Goal: Information Seeking & Learning: Learn about a topic

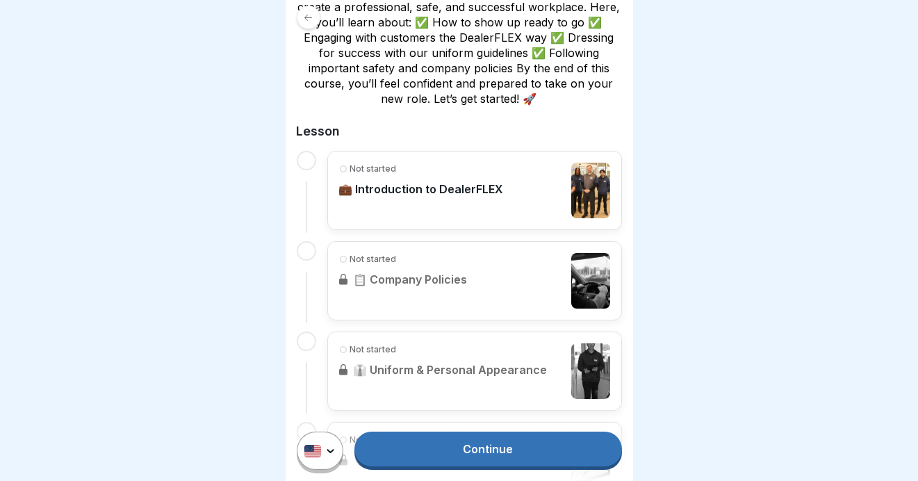
scroll to position [348, 0]
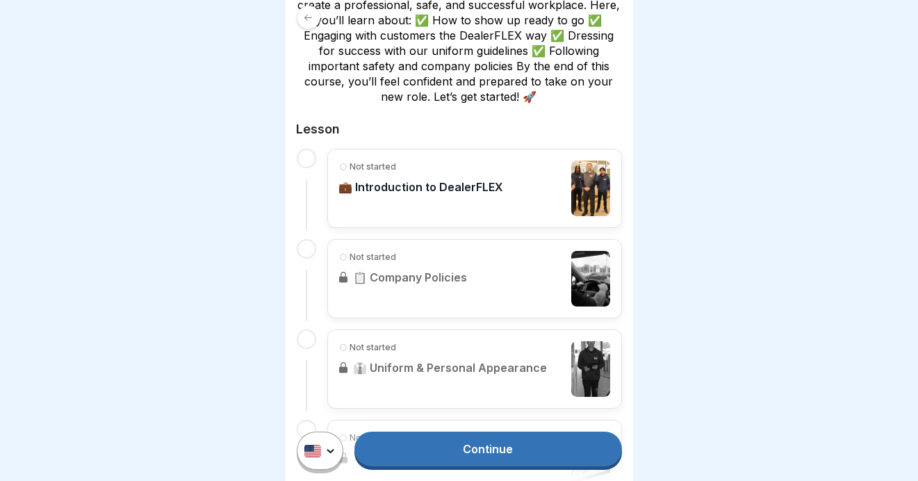
click at [419, 197] on div "Not started 💼 Introduction to DealerFLEX" at bounding box center [421, 189] width 165 height 56
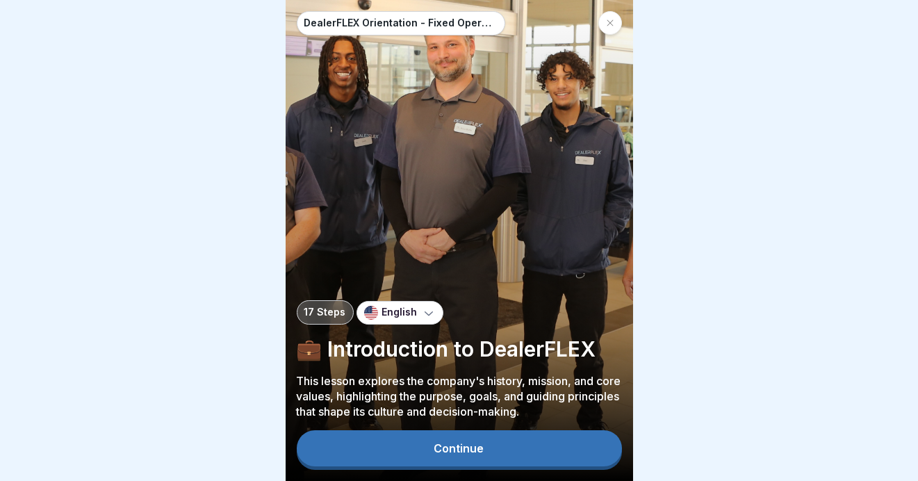
scroll to position [10, 0]
click at [437, 448] on div "Continue" at bounding box center [459, 448] width 50 height 13
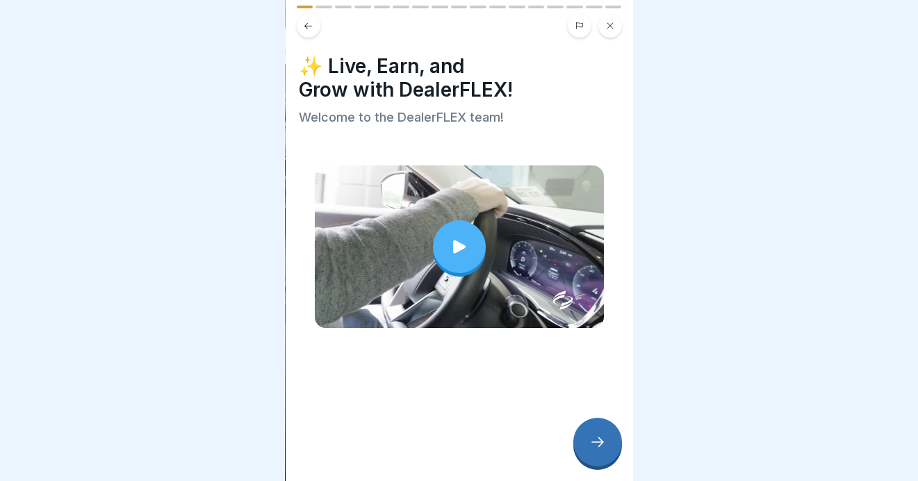
click at [455, 240] on icon at bounding box center [459, 246] width 13 height 13
drag, startPoint x: 594, startPoint y: 438, endPoint x: 628, endPoint y: 452, distance: 37.1
click at [595, 439] on icon at bounding box center [597, 442] width 17 height 17
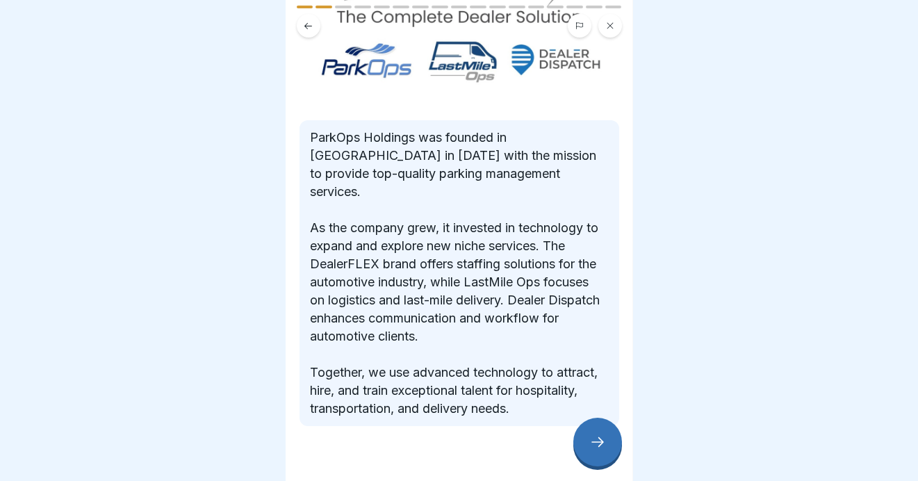
scroll to position [148, 0]
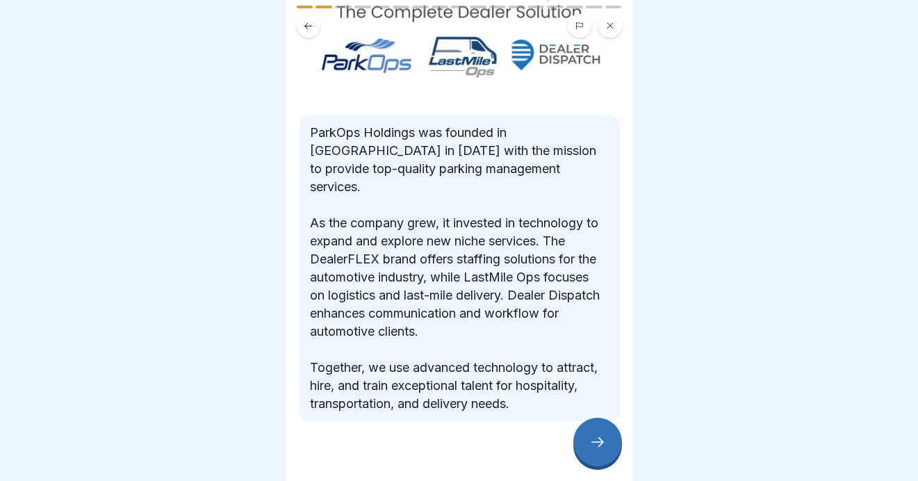
click at [599, 439] on icon at bounding box center [597, 442] width 17 height 17
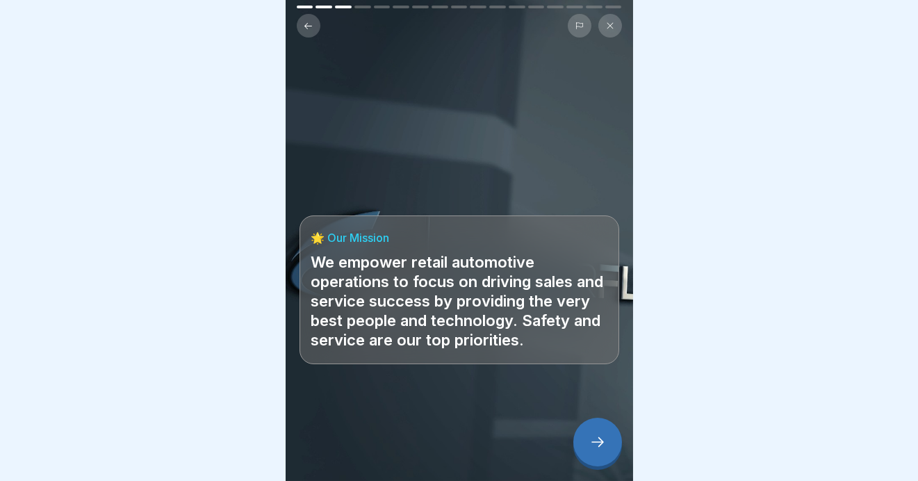
click at [594, 442] on icon at bounding box center [597, 442] width 17 height 17
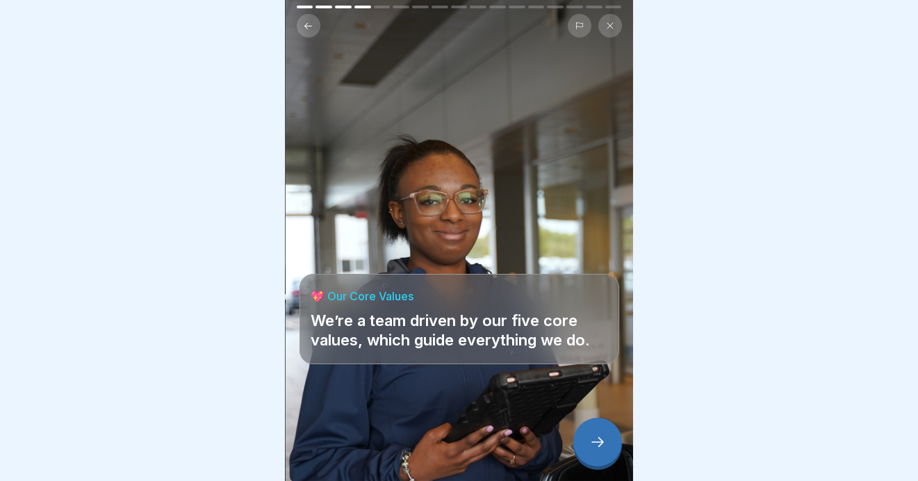
click at [591, 441] on icon at bounding box center [597, 442] width 17 height 17
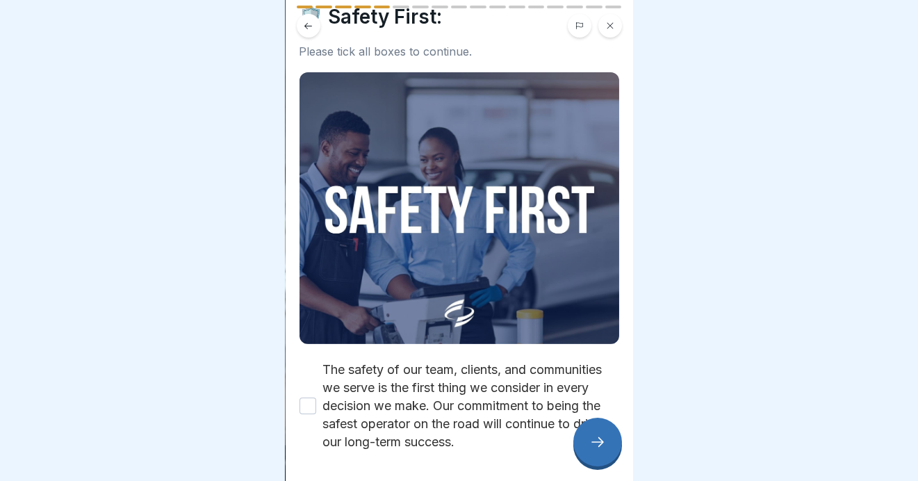
scroll to position [111, 0]
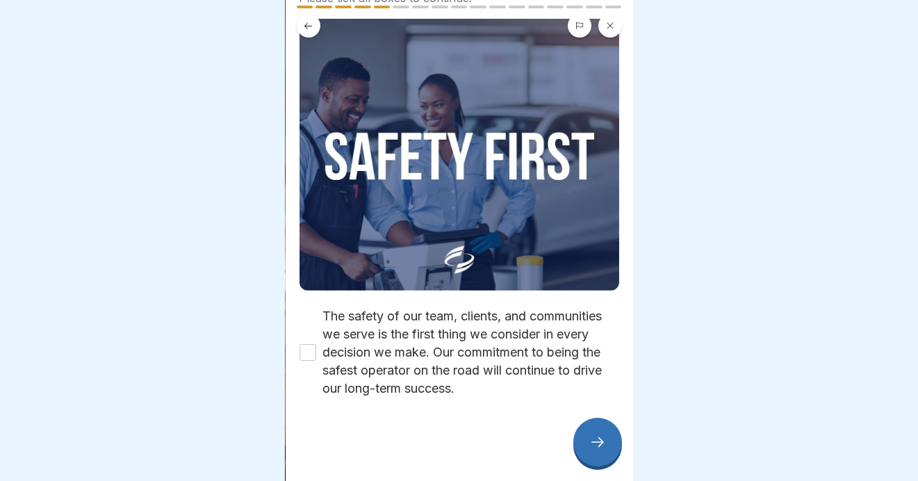
click at [306, 344] on button "The safety of our team, clients, and communities we serve is the first thing we…" at bounding box center [308, 352] width 17 height 17
click at [597, 436] on icon at bounding box center [597, 442] width 17 height 17
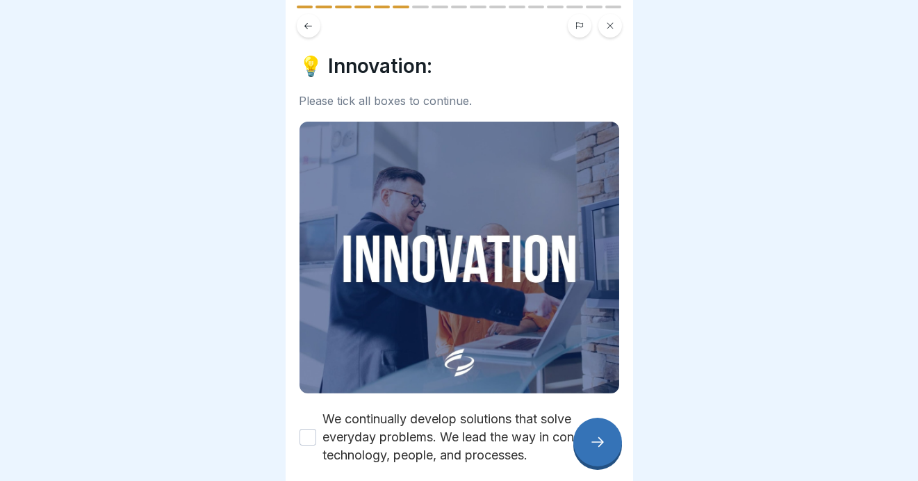
click at [309, 429] on button "We continually develop solutions that solve everyday problems. We lead the way …" at bounding box center [308, 437] width 17 height 17
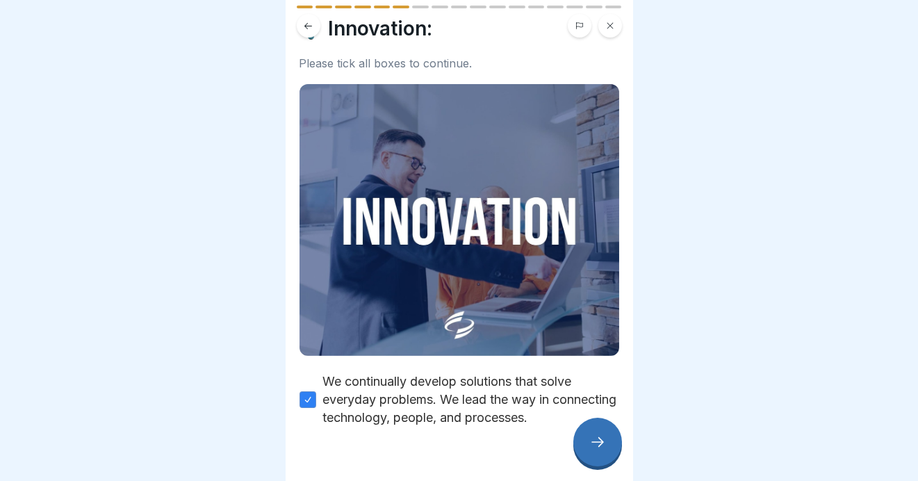
scroll to position [57, 0]
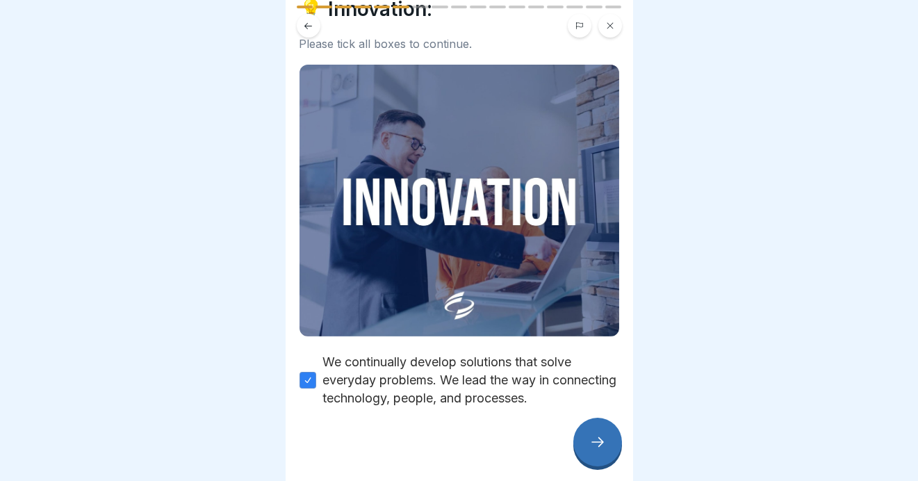
click at [599, 445] on icon at bounding box center [597, 442] width 17 height 17
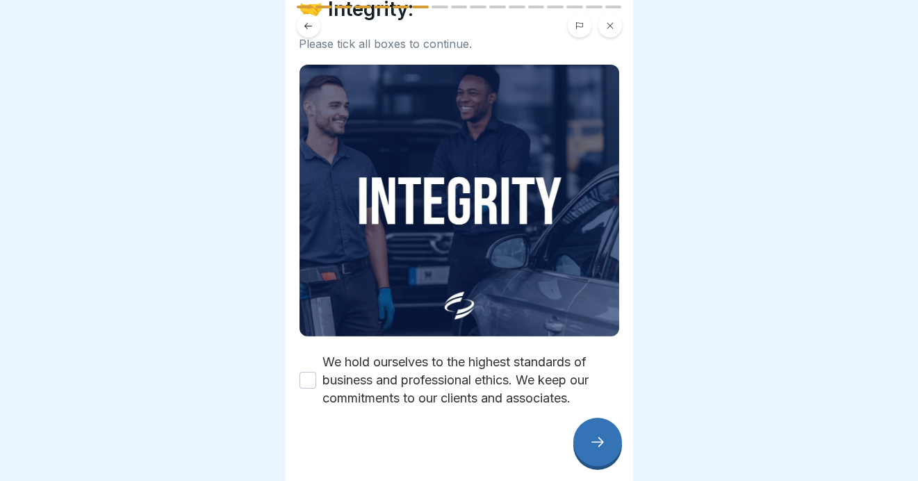
click at [306, 372] on button "We hold ourselves to the highest standards of business and professional ethics.…" at bounding box center [308, 380] width 17 height 17
click at [603, 448] on icon at bounding box center [597, 442] width 17 height 17
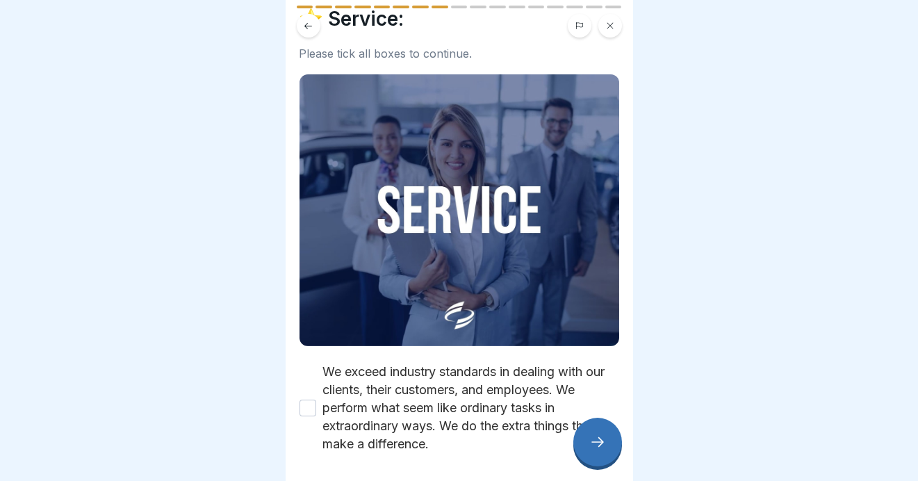
scroll to position [93, 0]
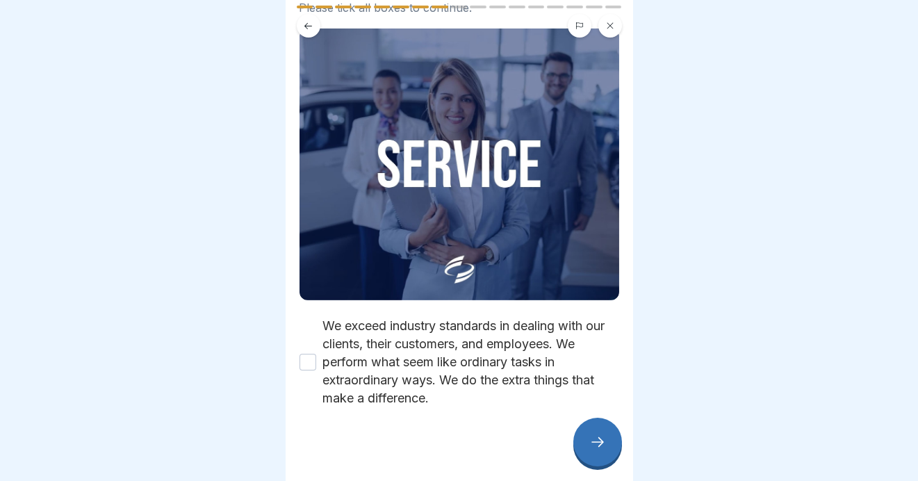
drag, startPoint x: 311, startPoint y: 338, endPoint x: 463, endPoint y: 412, distance: 168.8
click at [314, 354] on button "We exceed industry standards in dealing with our clients, their customers, and …" at bounding box center [308, 362] width 17 height 17
click at [582, 443] on div at bounding box center [597, 442] width 49 height 49
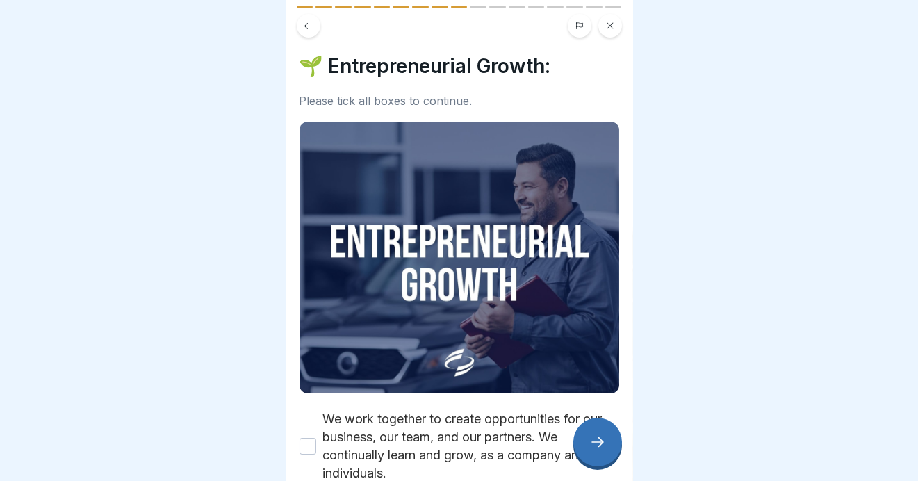
click at [309, 438] on button "We work together to create opportunities for our business, our team, and our pa…" at bounding box center [308, 446] width 17 height 17
click at [594, 439] on icon at bounding box center [597, 442] width 17 height 17
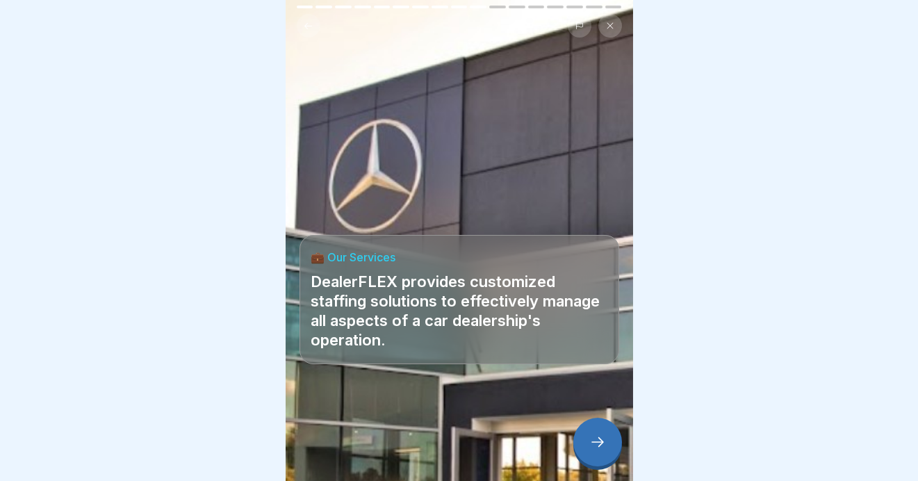
click at [598, 441] on icon at bounding box center [597, 442] width 17 height 17
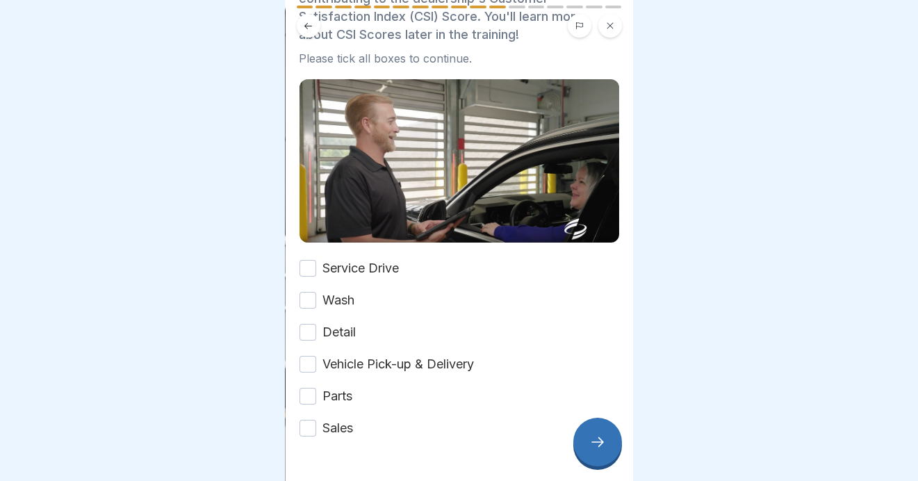
scroll to position [139, 0]
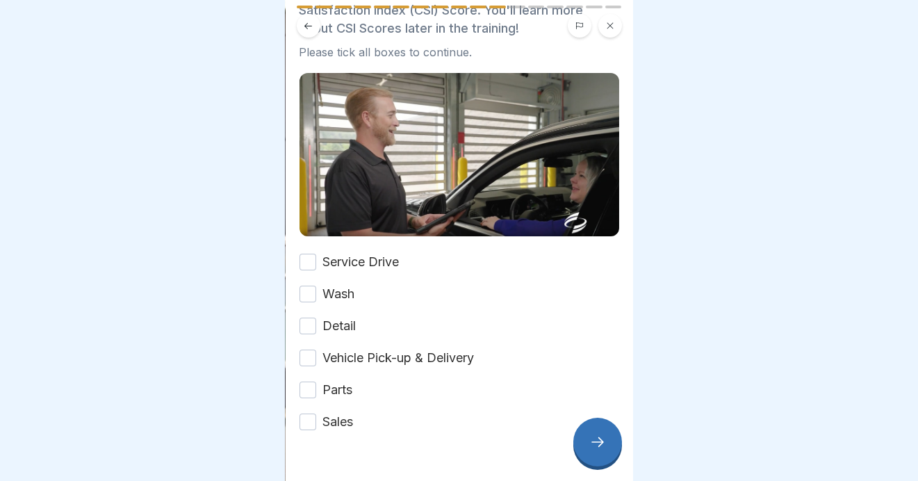
click at [308, 254] on button "Service Drive" at bounding box center [308, 262] width 17 height 17
click at [316, 285] on div "Wash" at bounding box center [328, 294] width 56 height 18
click at [311, 286] on button "Wash" at bounding box center [308, 294] width 17 height 17
drag, startPoint x: 312, startPoint y: 313, endPoint x: 284, endPoint y: 334, distance: 35.2
click at [312, 318] on button "Detail" at bounding box center [308, 326] width 17 height 17
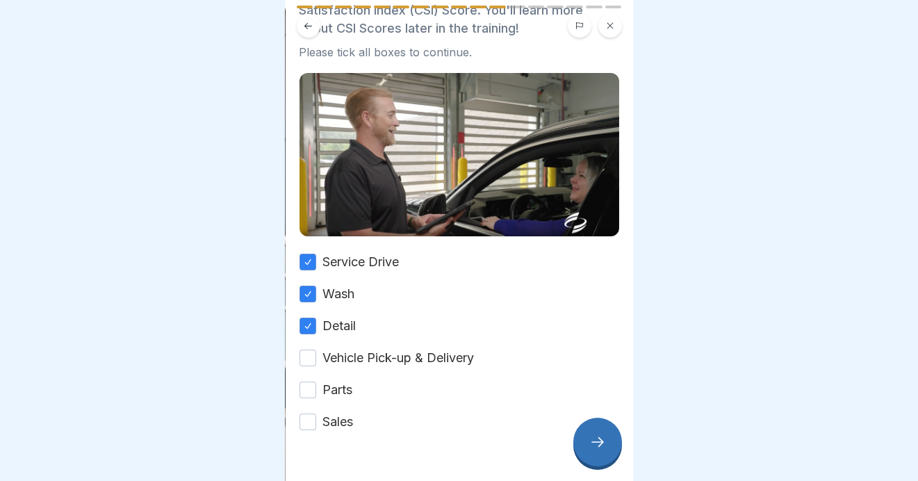
click at [311, 350] on button "Vehicle Pick-up & Delivery" at bounding box center [308, 358] width 17 height 17
click at [302, 382] on button "Parts" at bounding box center [308, 390] width 17 height 17
click at [309, 414] on button "Sales" at bounding box center [308, 422] width 17 height 17
click at [591, 442] on icon at bounding box center [597, 442] width 17 height 17
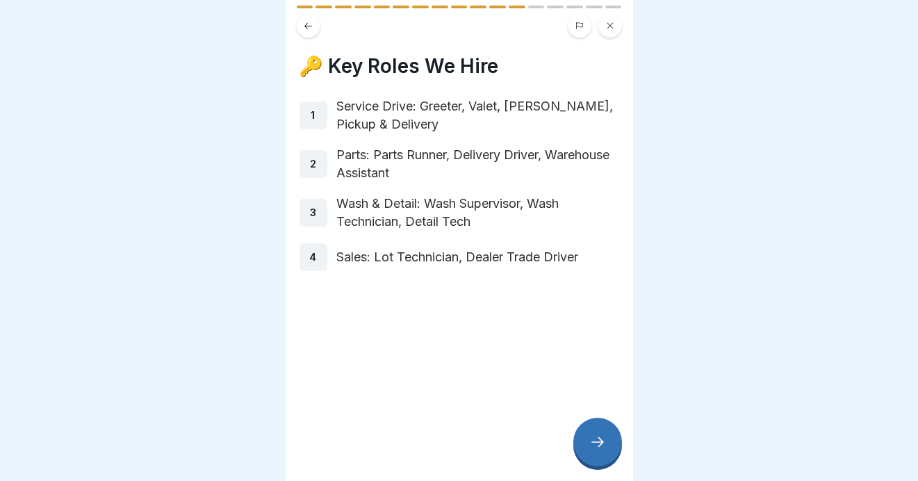
click at [593, 443] on icon at bounding box center [597, 442] width 17 height 17
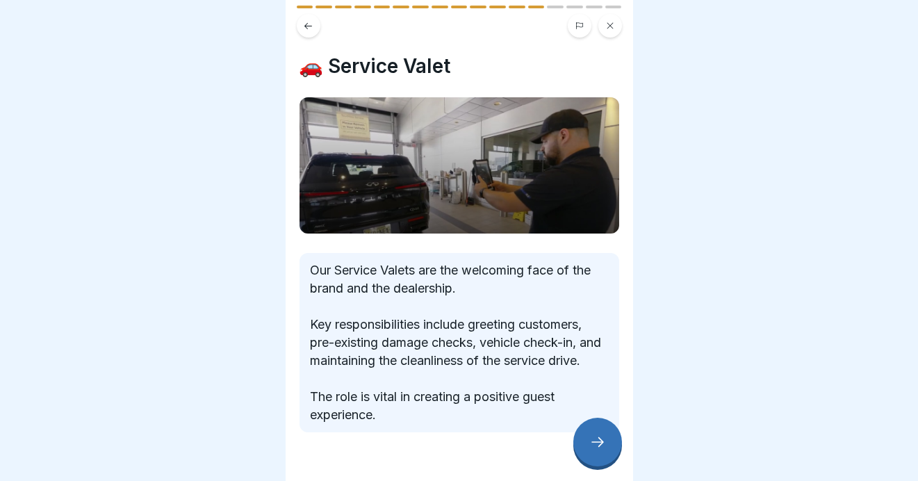
scroll to position [47, 0]
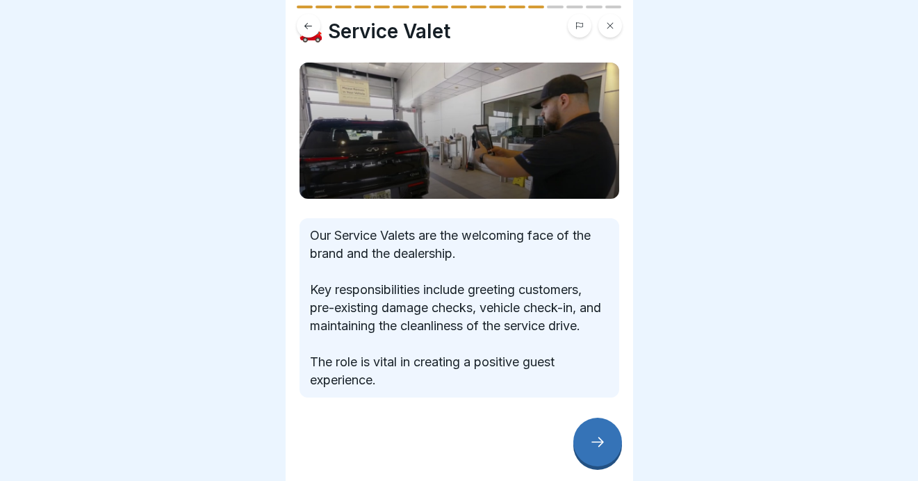
click at [600, 453] on div at bounding box center [597, 442] width 49 height 49
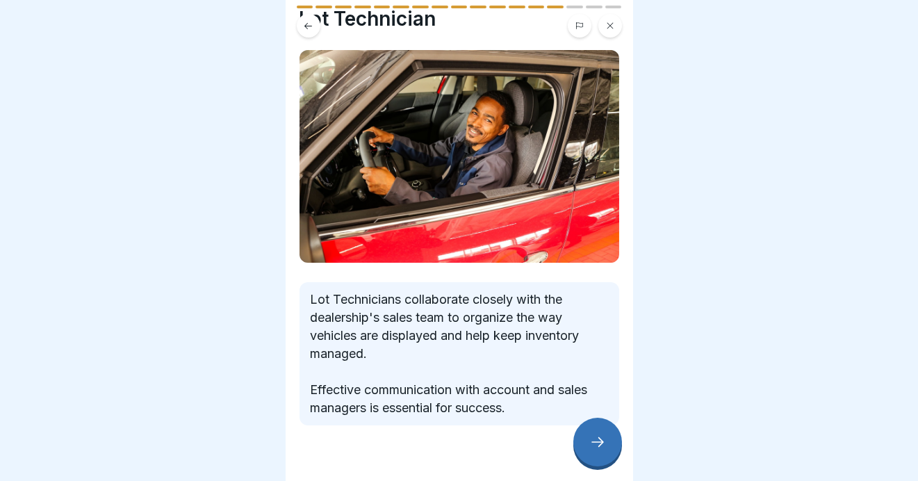
scroll to position [68, 0]
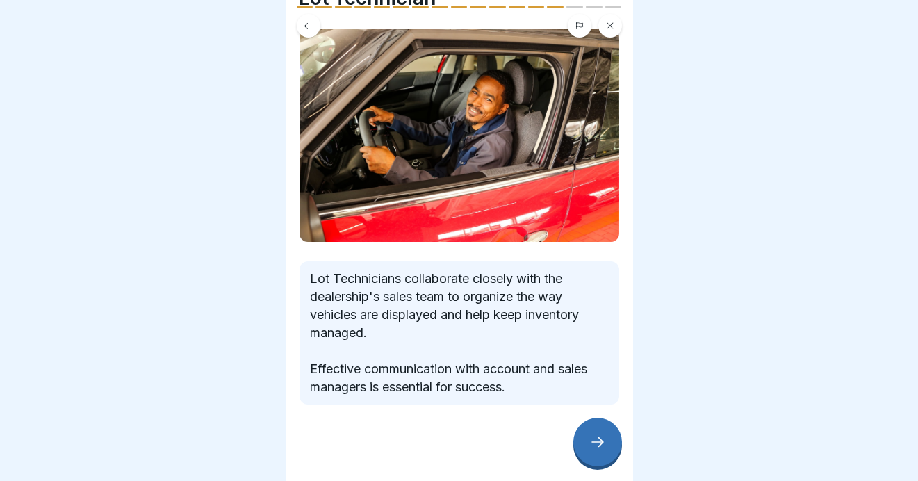
click at [596, 438] on icon at bounding box center [597, 442] width 17 height 17
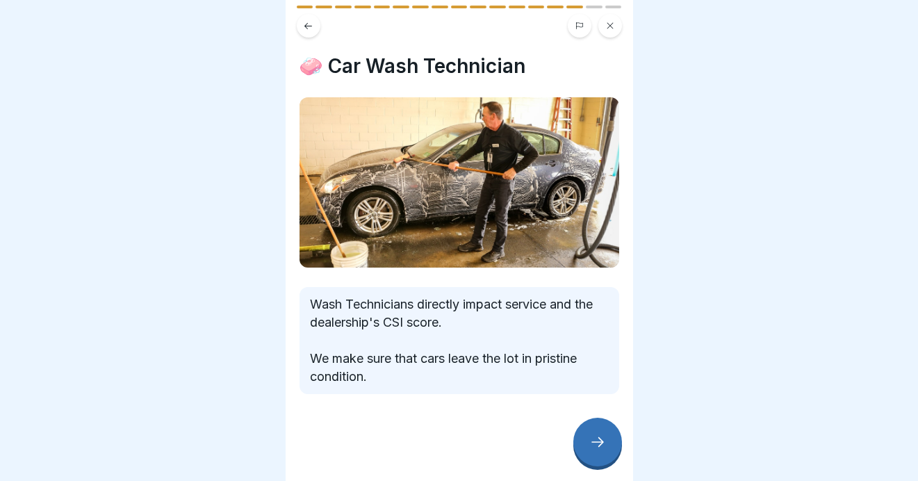
click at [594, 439] on icon at bounding box center [597, 442] width 17 height 17
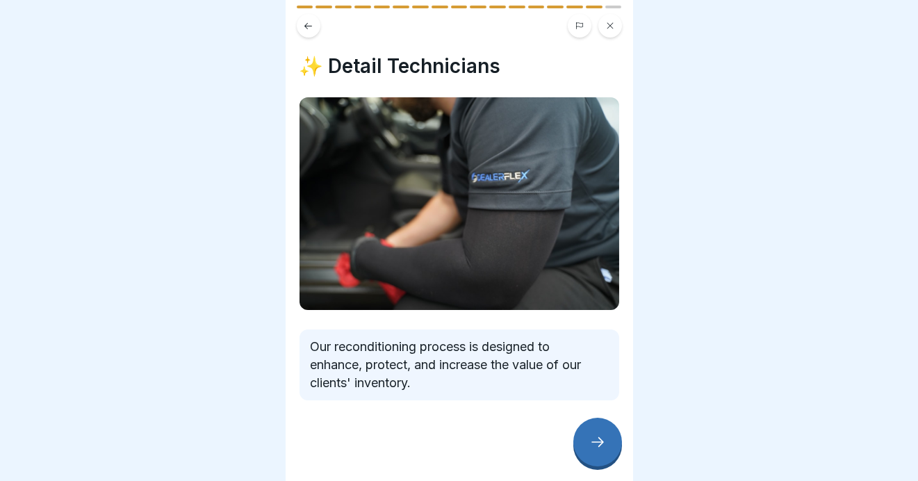
click at [591, 443] on icon at bounding box center [597, 442] width 17 height 17
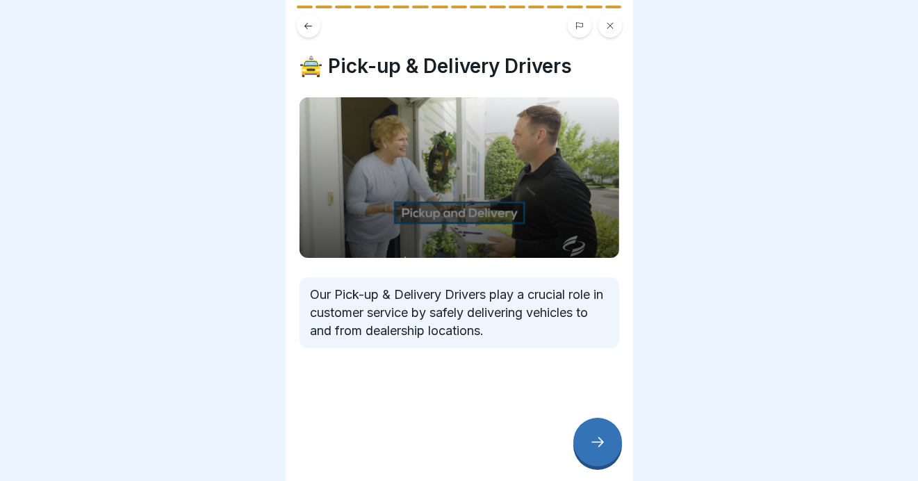
click at [600, 441] on icon at bounding box center [597, 442] width 13 height 10
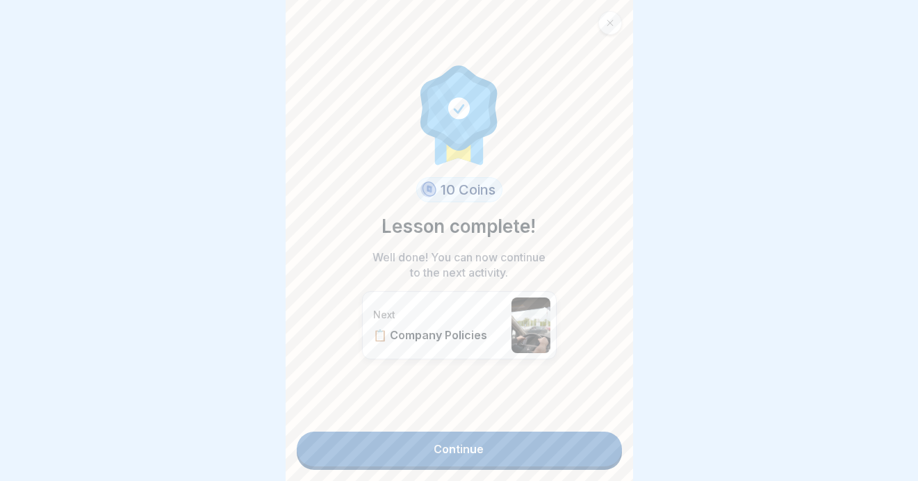
click at [440, 435] on link "Continue" at bounding box center [459, 449] width 325 height 35
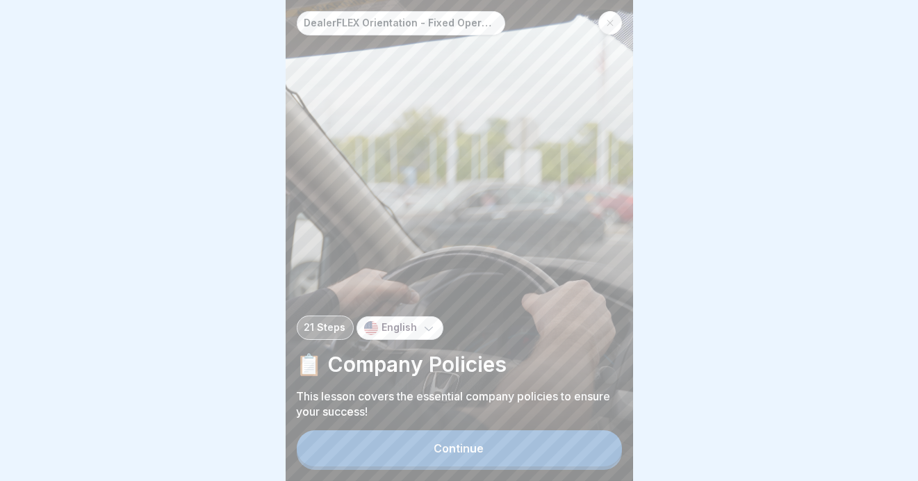
scroll to position [10, 0]
click at [423, 448] on button "Continue" at bounding box center [459, 448] width 325 height 36
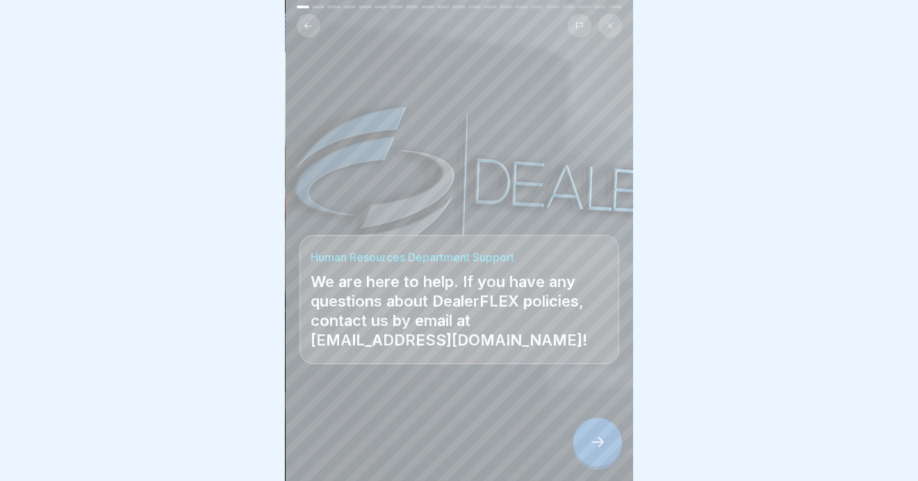
click at [592, 452] on div at bounding box center [597, 442] width 49 height 49
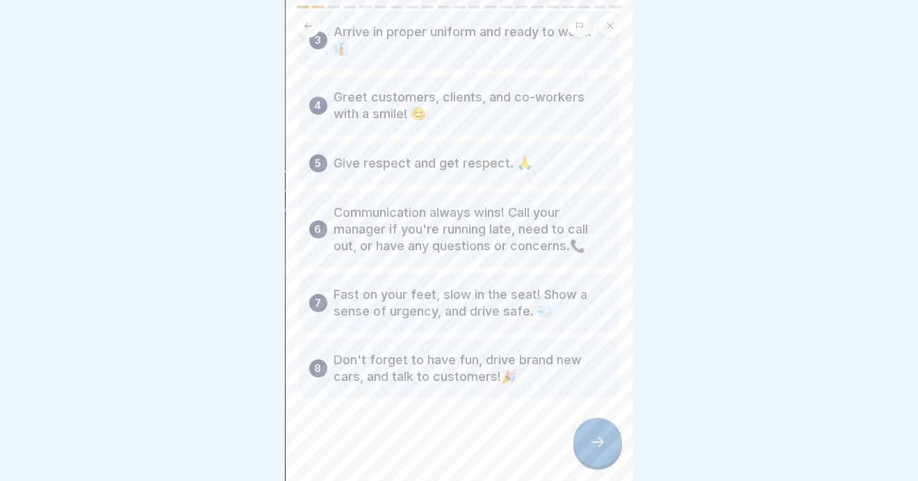
scroll to position [225, 0]
click at [590, 443] on icon at bounding box center [597, 442] width 17 height 17
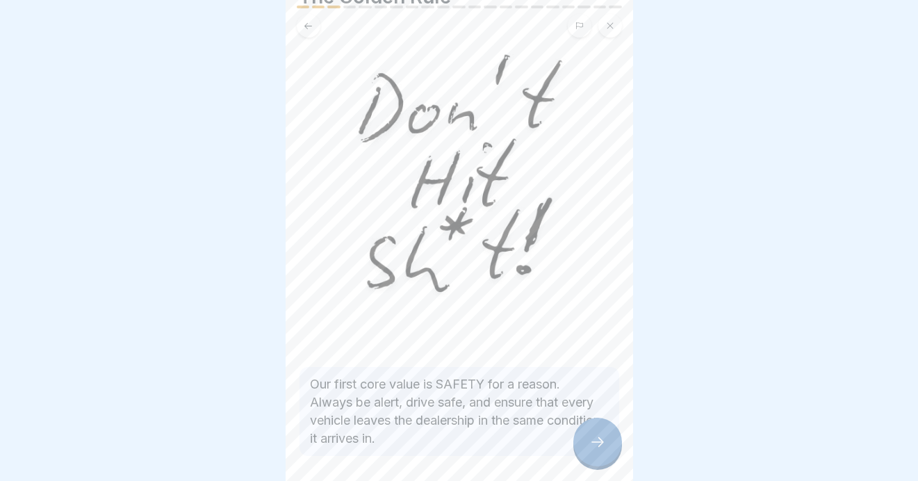
scroll to position [117, 0]
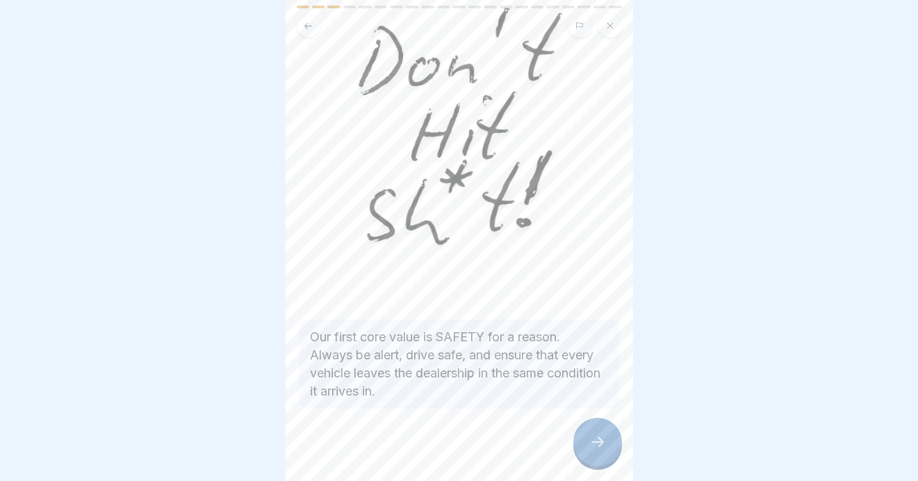
click at [596, 446] on icon at bounding box center [597, 442] width 17 height 17
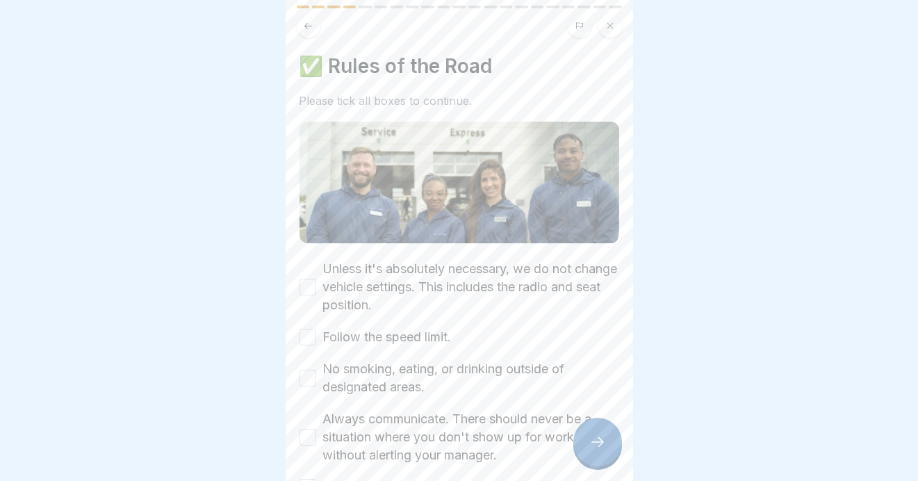
click at [307, 279] on button "Unless it's absolutely necessary, we do not change vehicle settings. This inclu…" at bounding box center [308, 287] width 17 height 17
click at [307, 329] on button "Follow the speed limit." at bounding box center [308, 337] width 17 height 17
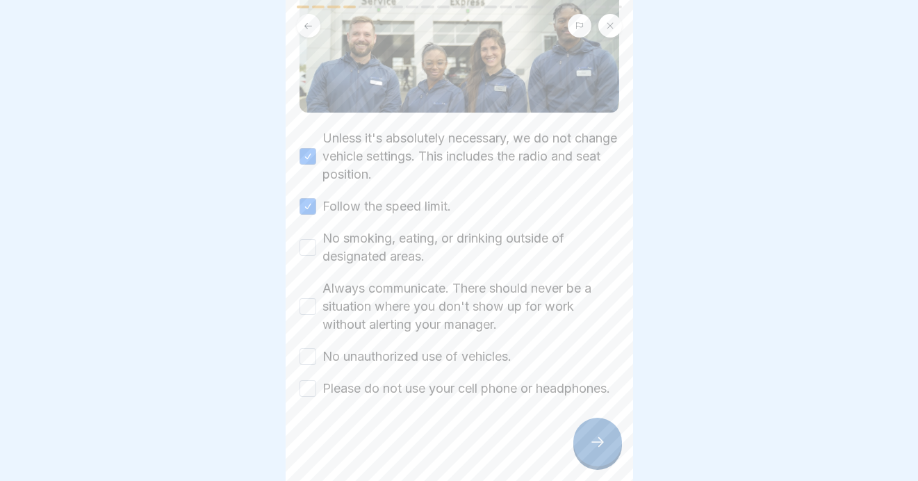
click at [305, 239] on button "No smoking, eating, or drinking outside of designated areas." at bounding box center [308, 247] width 17 height 17
click at [304, 298] on button "Always communicate. There should never be a situation where you don't show up f…" at bounding box center [308, 306] width 17 height 17
click at [302, 348] on button "No unauthorized use of vehicles." at bounding box center [308, 356] width 17 height 17
click at [303, 380] on button "Please do not use your cell phone or headphones." at bounding box center [308, 388] width 17 height 17
click at [586, 444] on div at bounding box center [597, 442] width 49 height 49
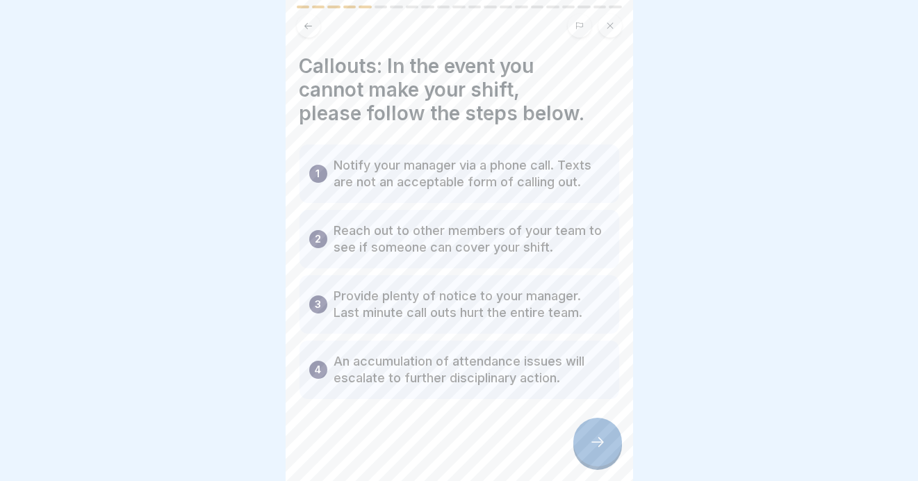
scroll to position [1, 0]
click at [599, 436] on icon at bounding box center [597, 442] width 17 height 17
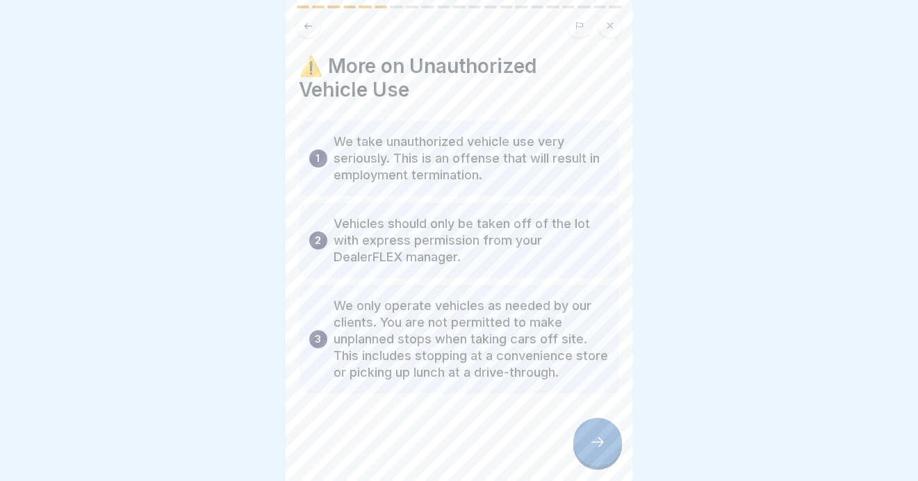
click at [597, 438] on icon at bounding box center [597, 442] width 17 height 17
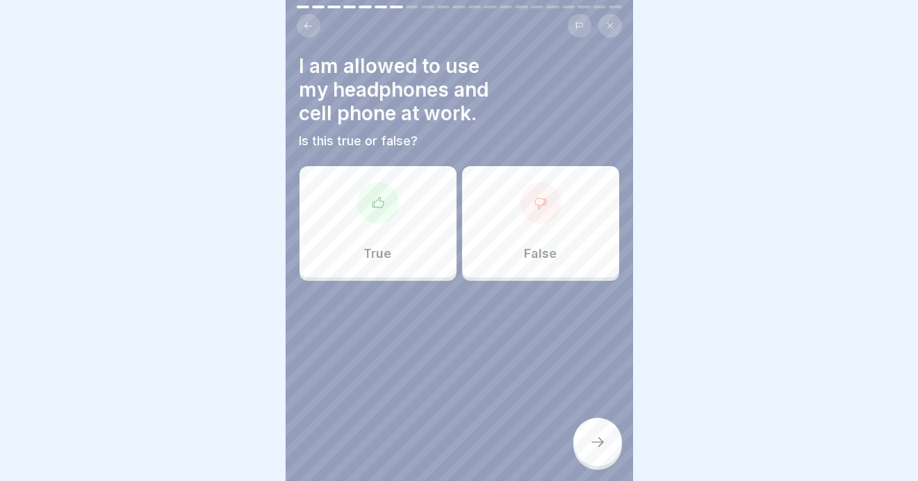
click at [538, 198] on icon at bounding box center [539, 203] width 11 height 10
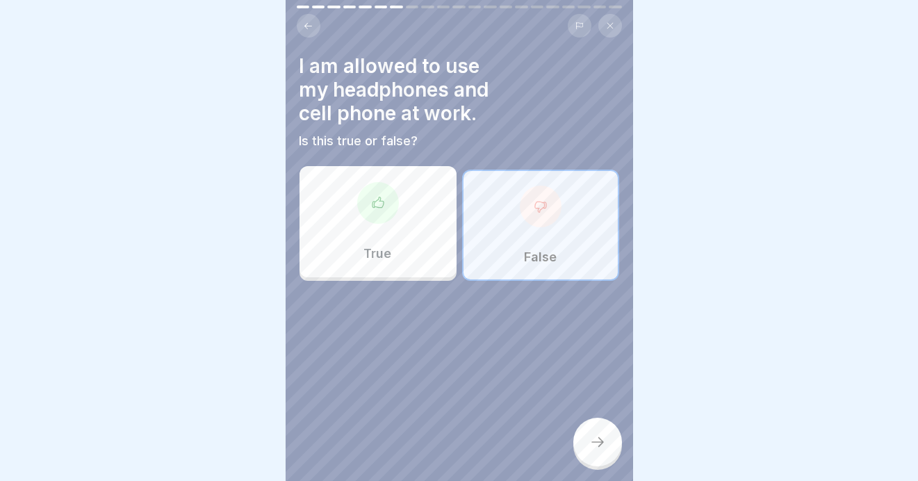
click at [598, 448] on icon at bounding box center [597, 442] width 17 height 17
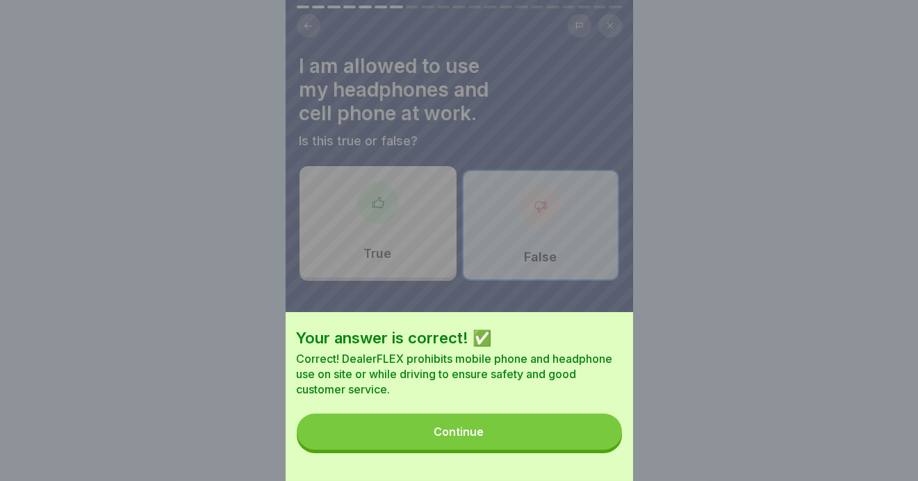
click at [448, 438] on div "Continue" at bounding box center [459, 431] width 50 height 13
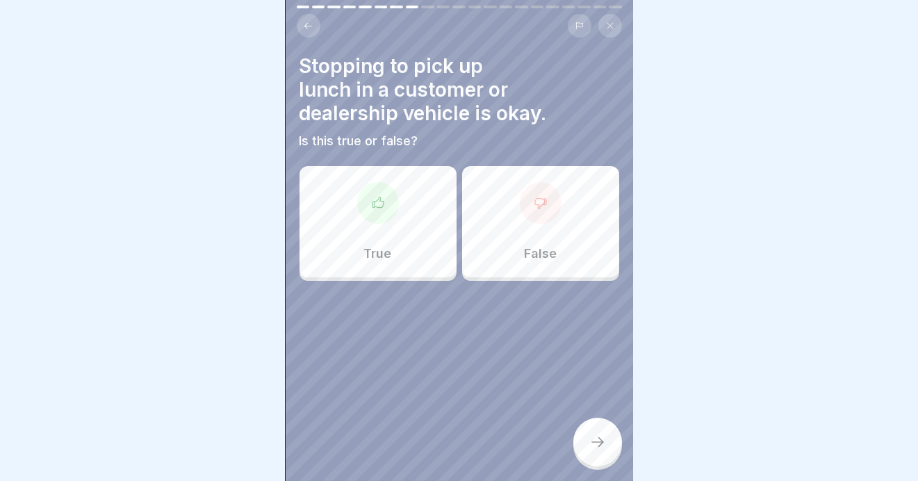
click at [534, 196] on icon at bounding box center [541, 203] width 14 height 14
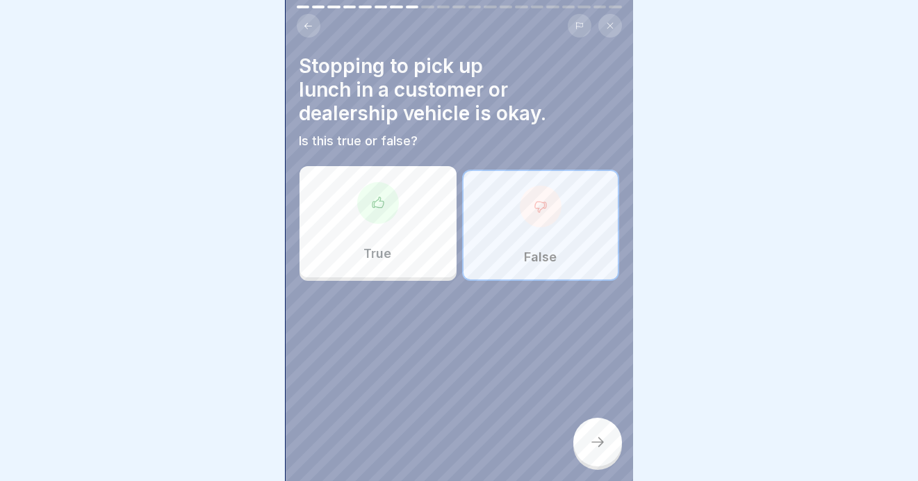
click at [591, 446] on icon at bounding box center [597, 442] width 17 height 17
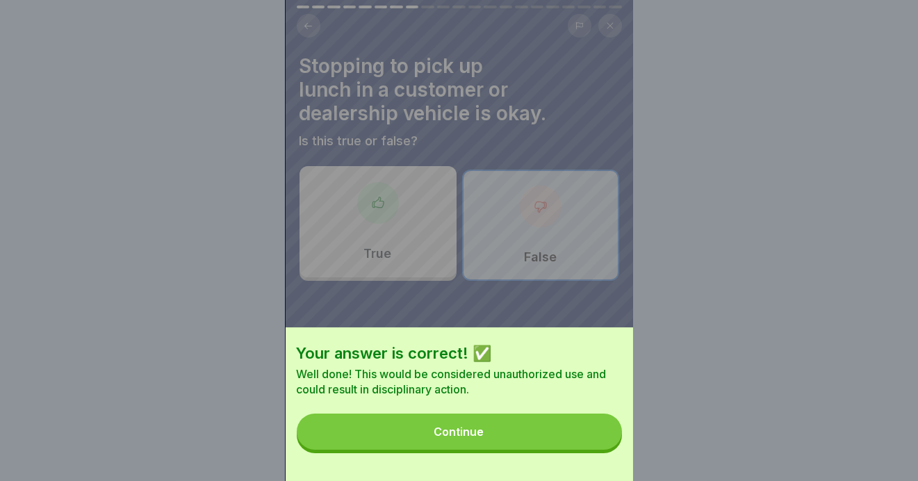
click at [434, 449] on button "Continue" at bounding box center [459, 432] width 325 height 36
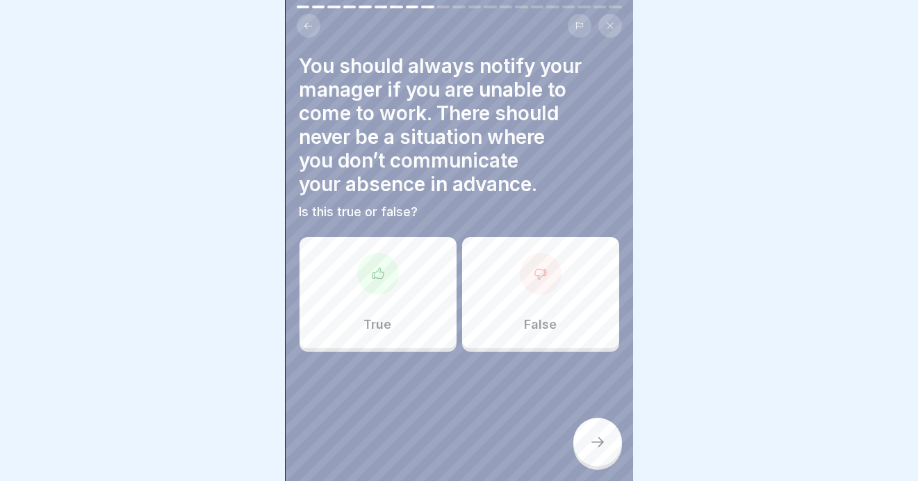
click at [378, 268] on icon at bounding box center [377, 273] width 11 height 10
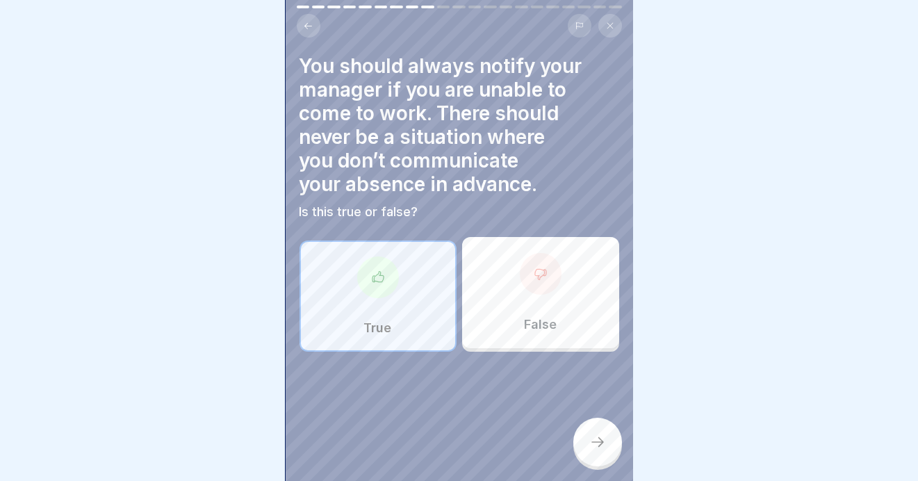
click at [596, 436] on icon at bounding box center [597, 442] width 17 height 17
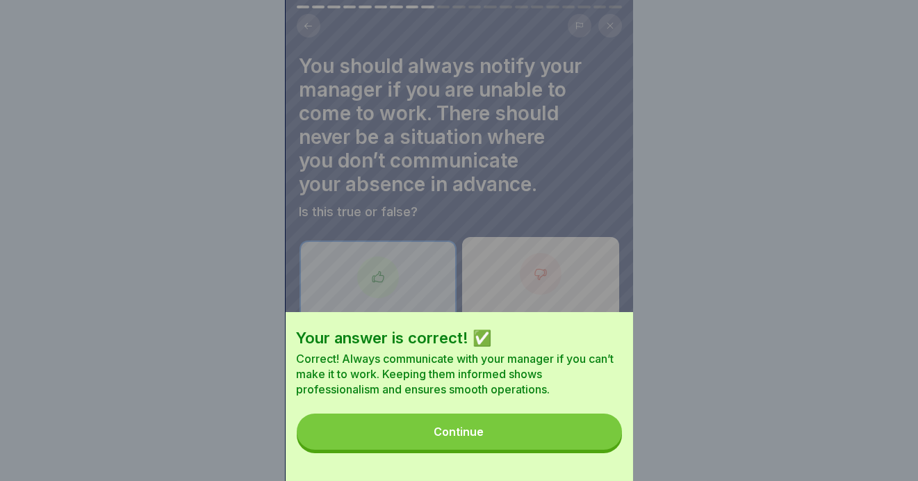
click at [443, 438] on div "Continue" at bounding box center [459, 431] width 50 height 13
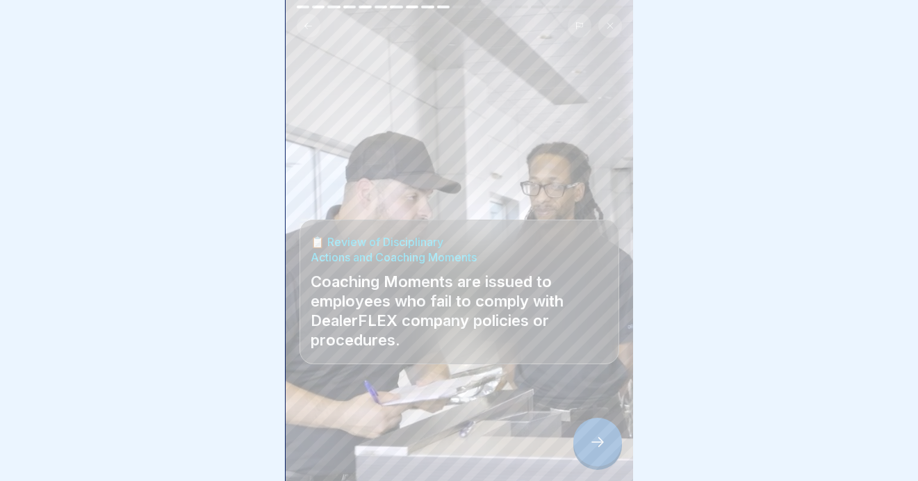
click at [600, 436] on icon at bounding box center [597, 442] width 17 height 17
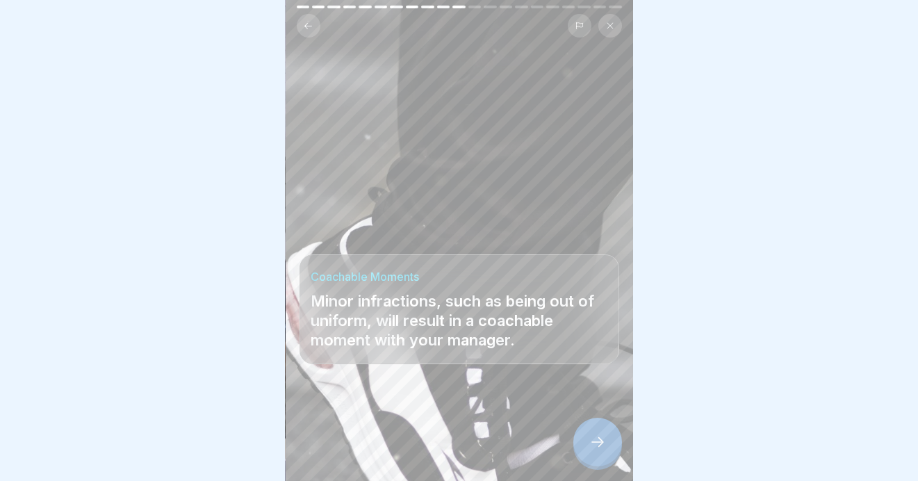
click at [600, 441] on icon at bounding box center [597, 442] width 13 height 10
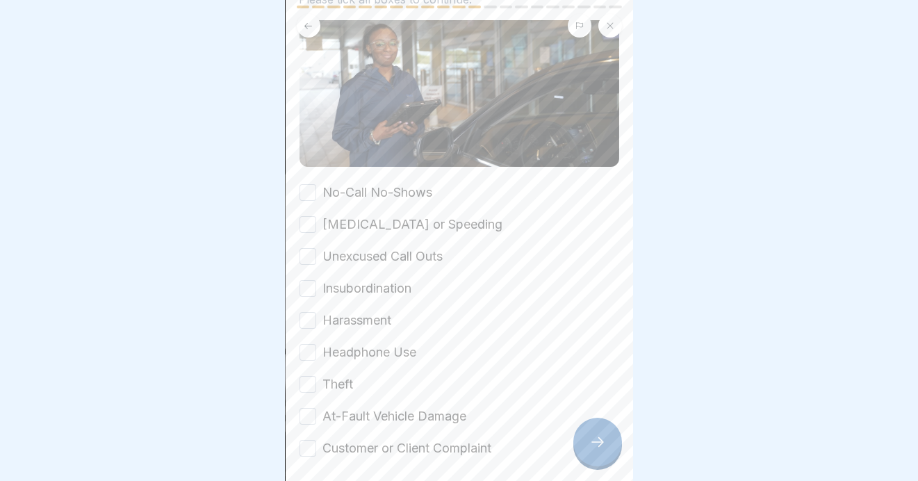
scroll to position [211, 0]
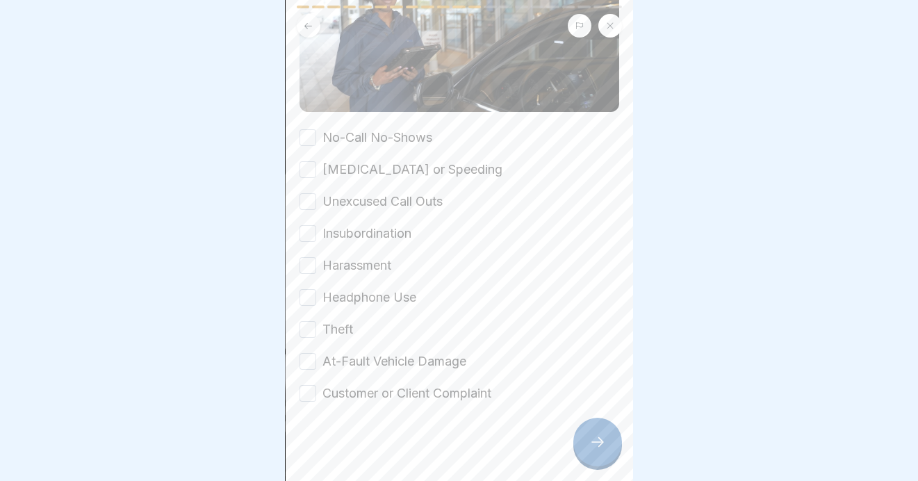
click at [304, 129] on button "No-Call No-Shows" at bounding box center [308, 137] width 17 height 17
click at [304, 161] on button "[MEDICAL_DATA] or Speeding" at bounding box center [308, 169] width 17 height 17
click at [308, 193] on button "Unexcused Call Outs" at bounding box center [308, 201] width 17 height 17
drag, startPoint x: 309, startPoint y: 212, endPoint x: 304, endPoint y: 241, distance: 29.6
click at [309, 225] on button "Insubordination" at bounding box center [308, 233] width 17 height 17
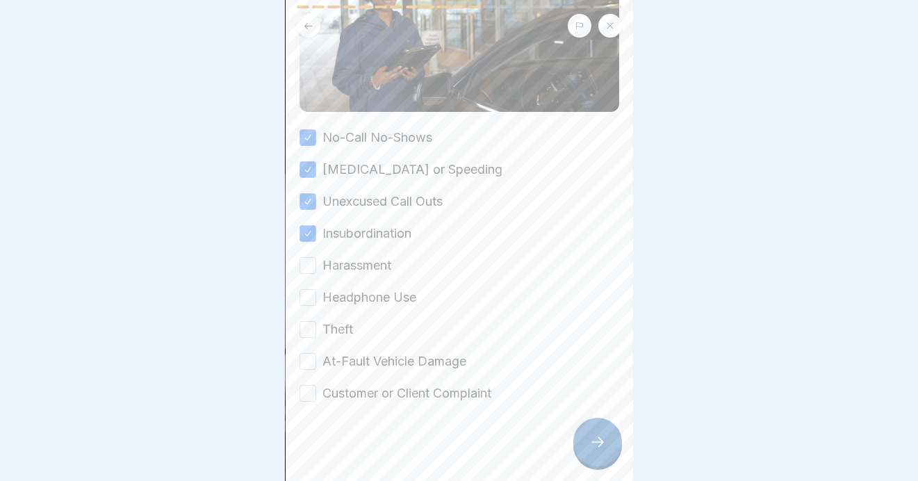
click at [307, 257] on button "Harassment" at bounding box center [308, 265] width 17 height 17
click at [313, 289] on button "Headphone Use" at bounding box center [308, 297] width 17 height 17
drag, startPoint x: 308, startPoint y: 313, endPoint x: 301, endPoint y: 344, distance: 32.0
click at [309, 321] on button "Theft" at bounding box center [308, 329] width 17 height 17
click at [309, 353] on button "At-Fault Vehicle Damage" at bounding box center [308, 361] width 17 height 17
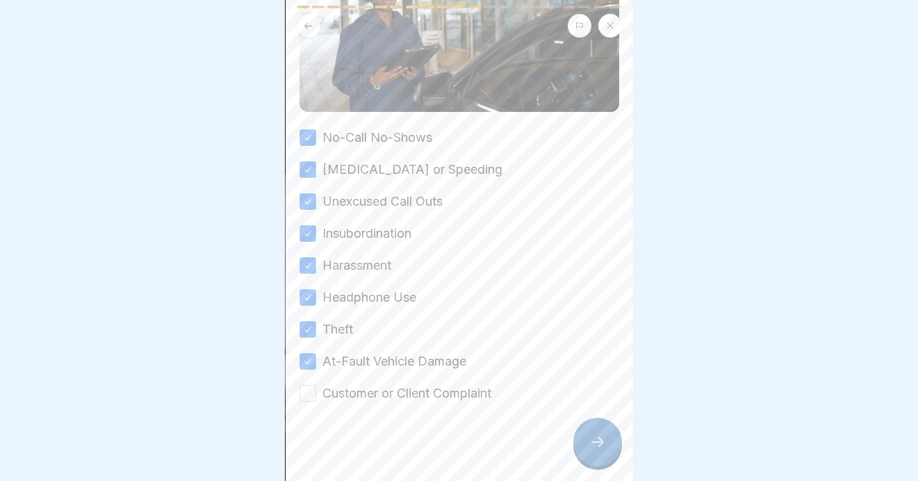
click at [311, 385] on button "Customer or Client Complaint" at bounding box center [308, 393] width 17 height 17
drag, startPoint x: 596, startPoint y: 439, endPoint x: 582, endPoint y: 457, distance: 22.4
click at [596, 439] on icon at bounding box center [597, 442] width 17 height 17
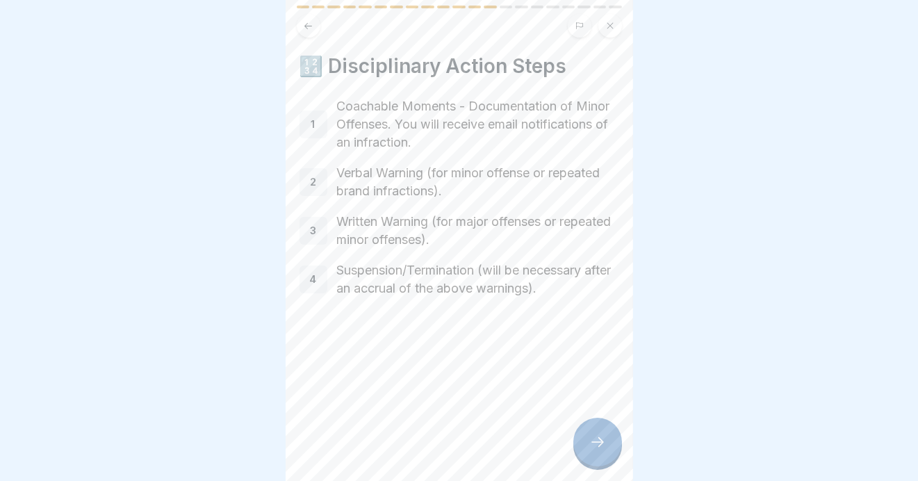
drag, startPoint x: 594, startPoint y: 440, endPoint x: 585, endPoint y: 435, distance: 9.7
click at [594, 440] on icon at bounding box center [597, 442] width 17 height 17
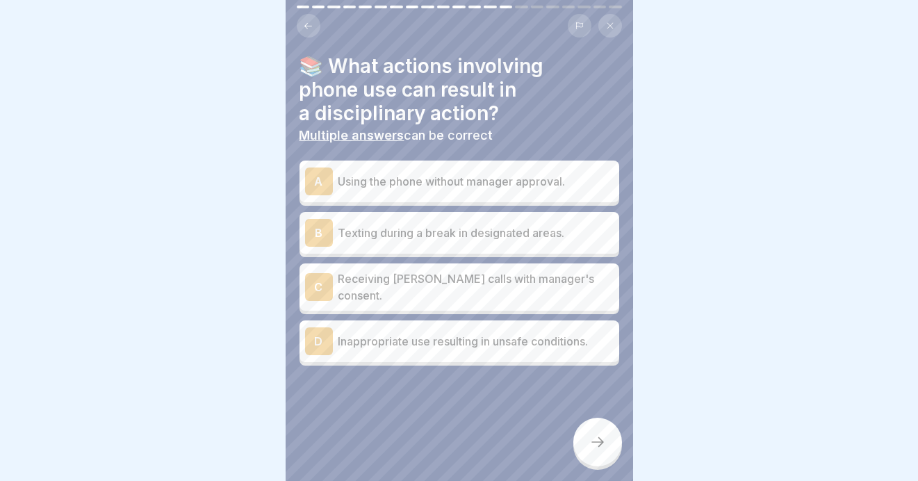
click at [368, 333] on p "Inappropriate use resulting in unsafe conditions." at bounding box center [475, 341] width 275 height 17
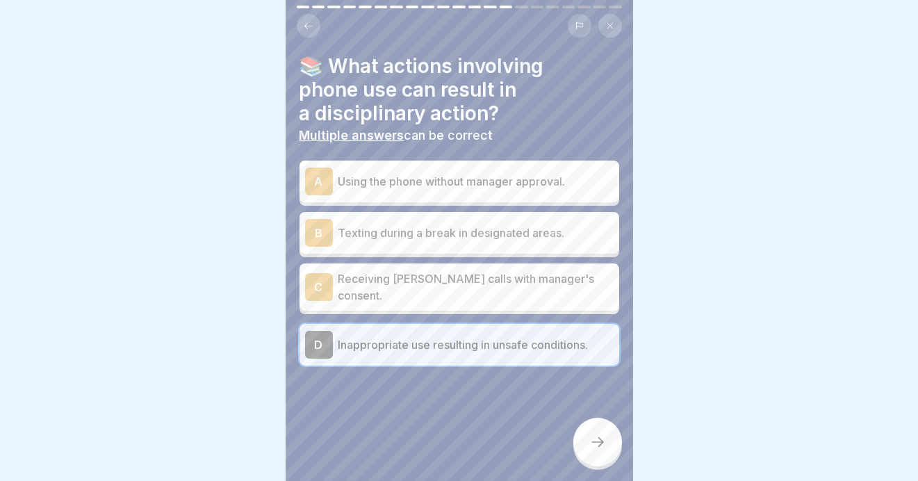
click at [373, 270] on p "Receiving [PERSON_NAME] calls with manager's consent." at bounding box center [475, 286] width 275 height 33
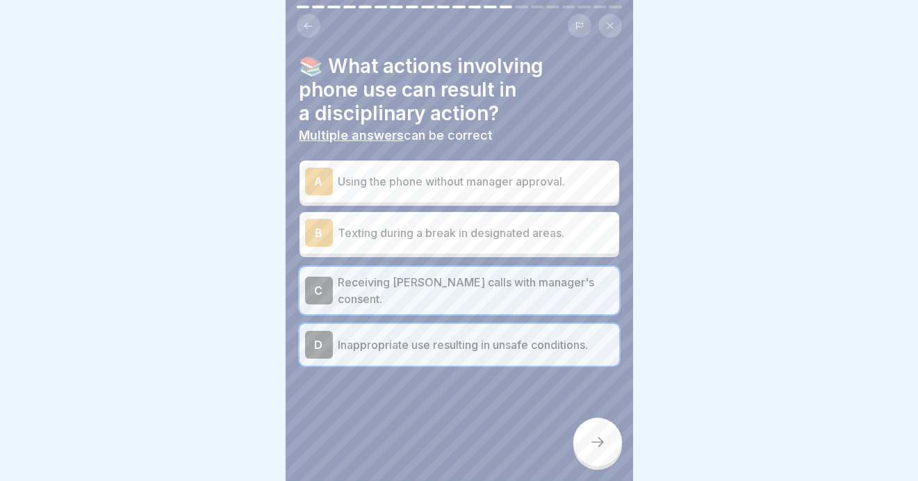
click at [364, 274] on p "Receiving [PERSON_NAME] calls with manager's consent." at bounding box center [475, 290] width 275 height 33
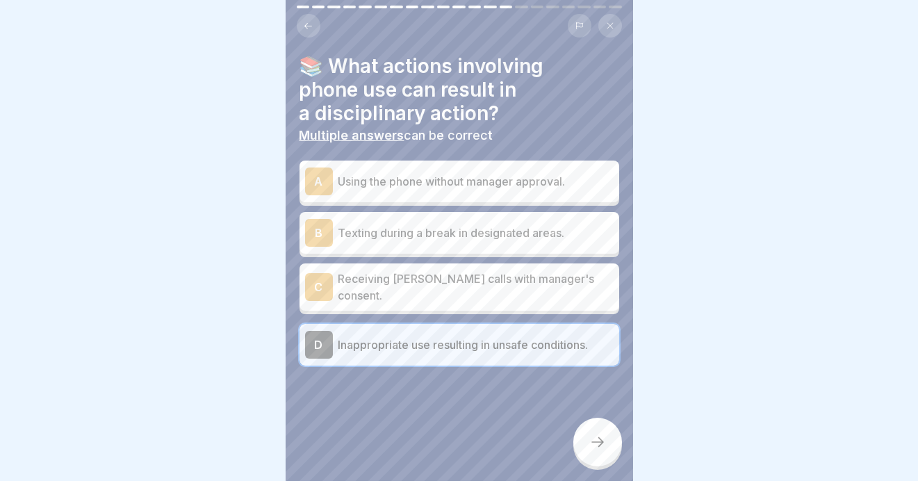
click at [403, 173] on p "Using the phone without manager approval." at bounding box center [475, 181] width 275 height 17
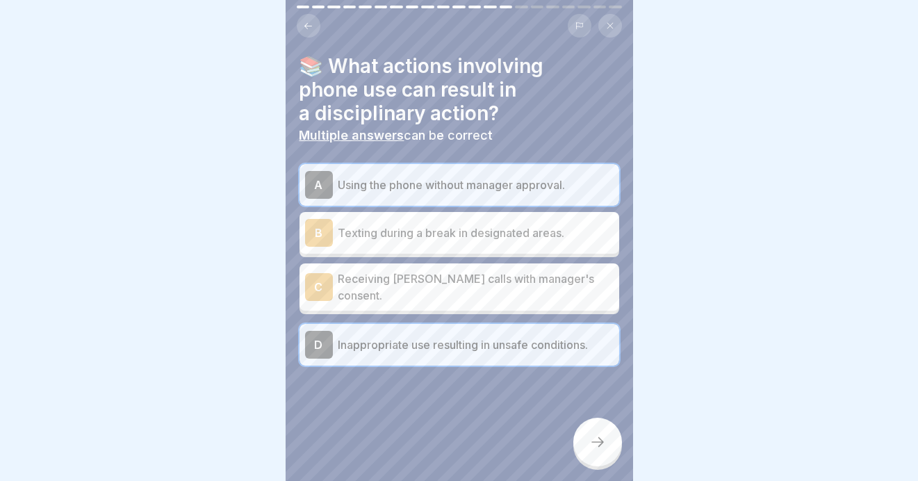
click at [591, 441] on icon at bounding box center [597, 442] width 17 height 17
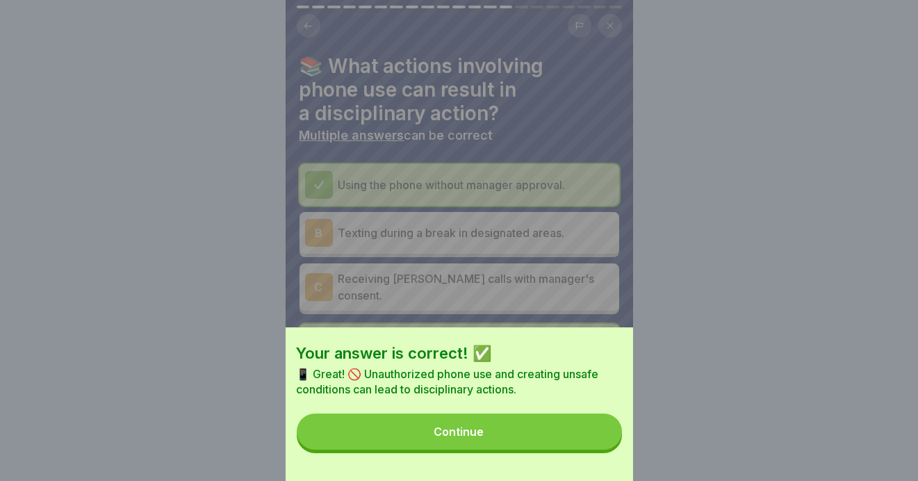
click at [421, 443] on button "Continue" at bounding box center [459, 432] width 325 height 36
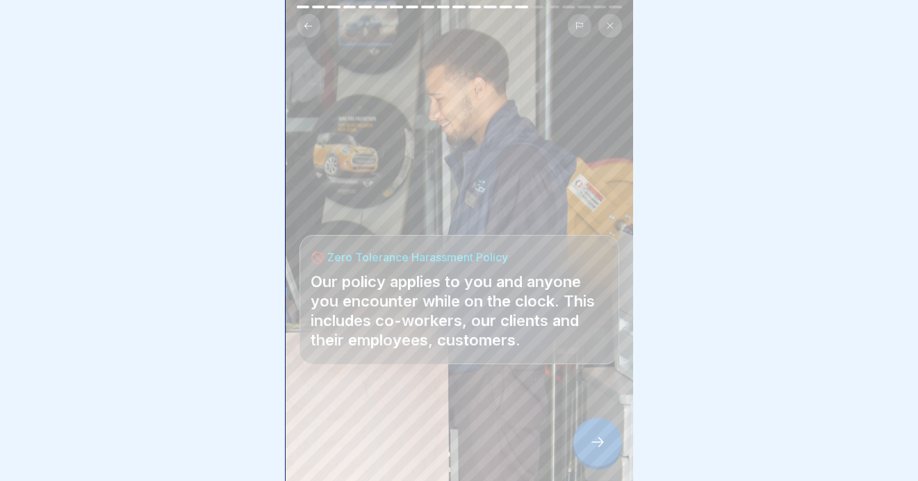
click at [596, 438] on icon at bounding box center [597, 442] width 17 height 17
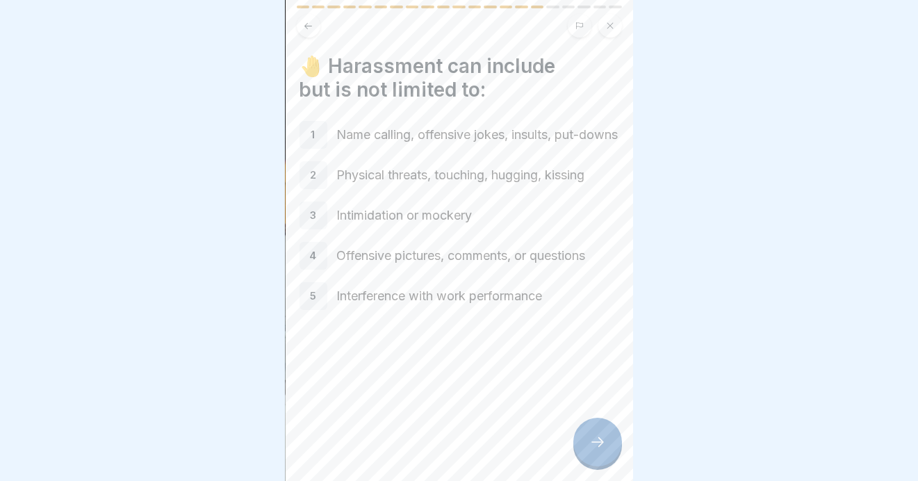
click at [591, 440] on icon at bounding box center [597, 442] width 17 height 17
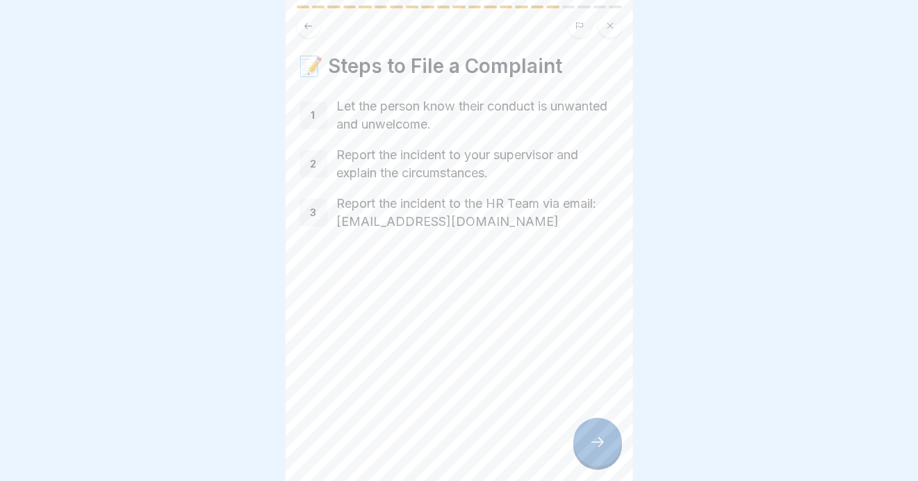
click at [595, 441] on icon at bounding box center [597, 442] width 17 height 17
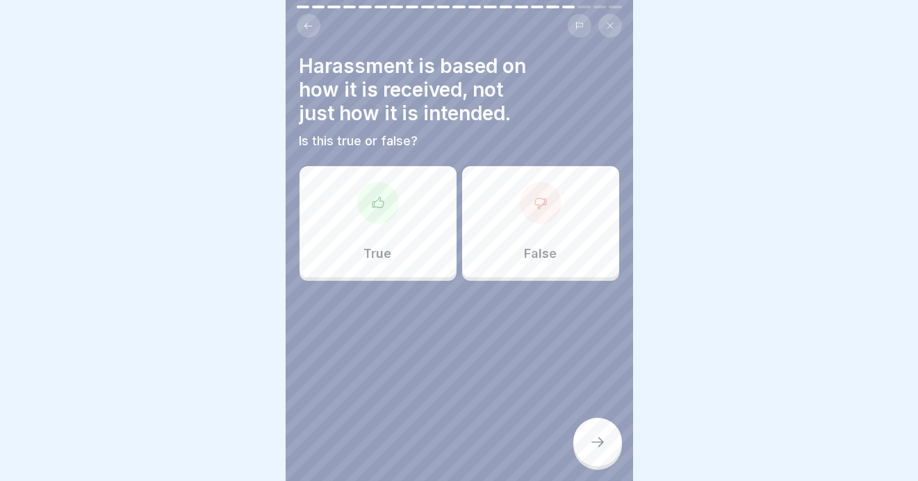
click at [375, 198] on div at bounding box center [378, 203] width 42 height 42
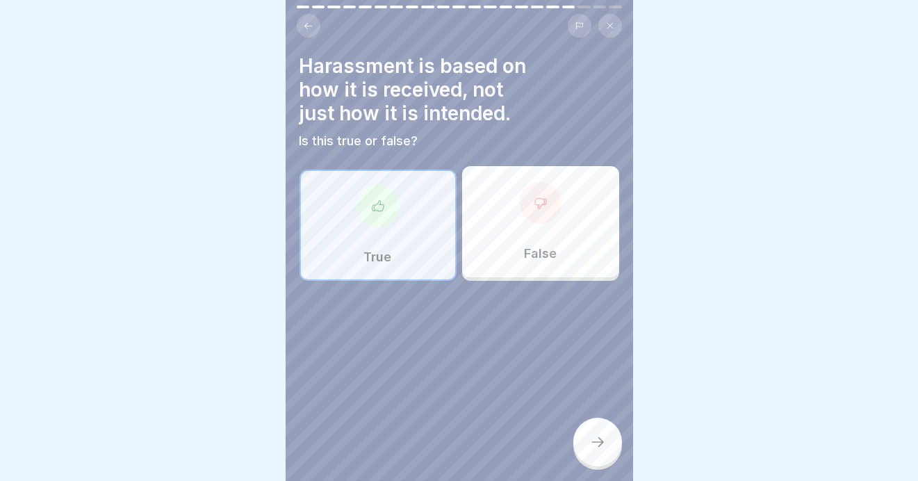
click at [600, 437] on icon at bounding box center [597, 442] width 17 height 17
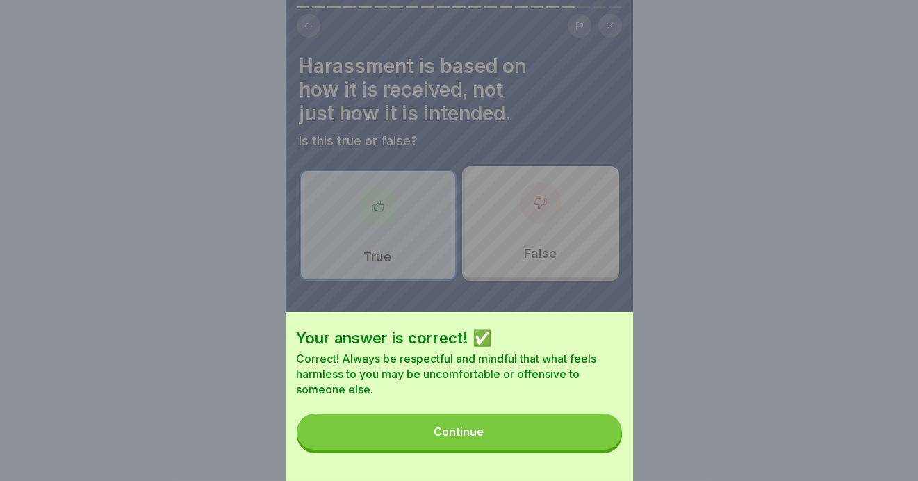
click at [461, 438] on div "Continue" at bounding box center [459, 431] width 50 height 13
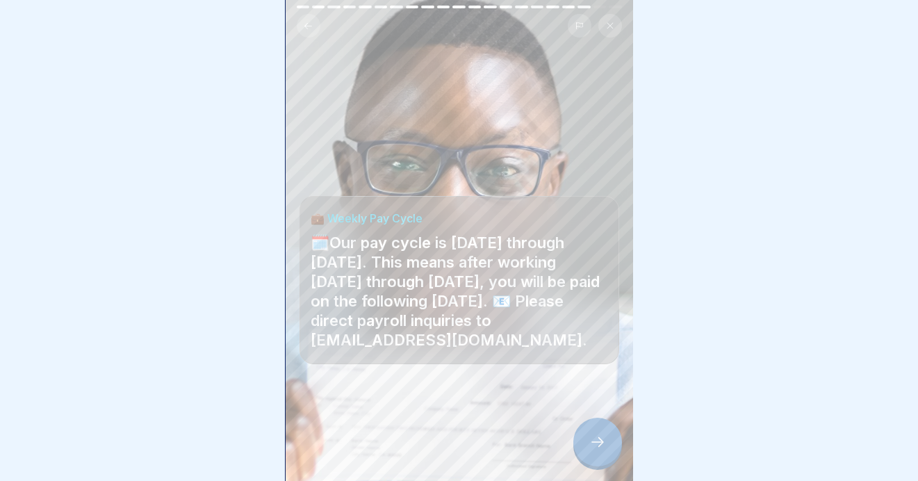
click at [597, 440] on icon at bounding box center [597, 442] width 17 height 17
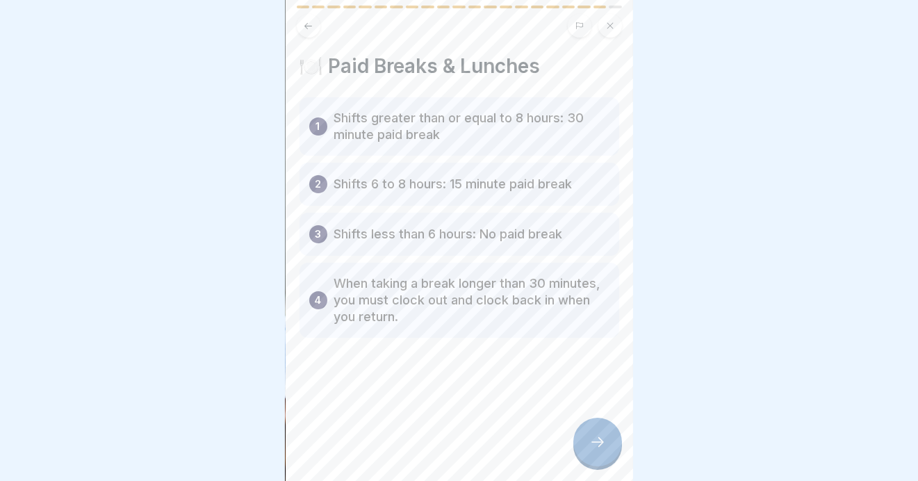
click at [592, 444] on icon at bounding box center [597, 442] width 17 height 17
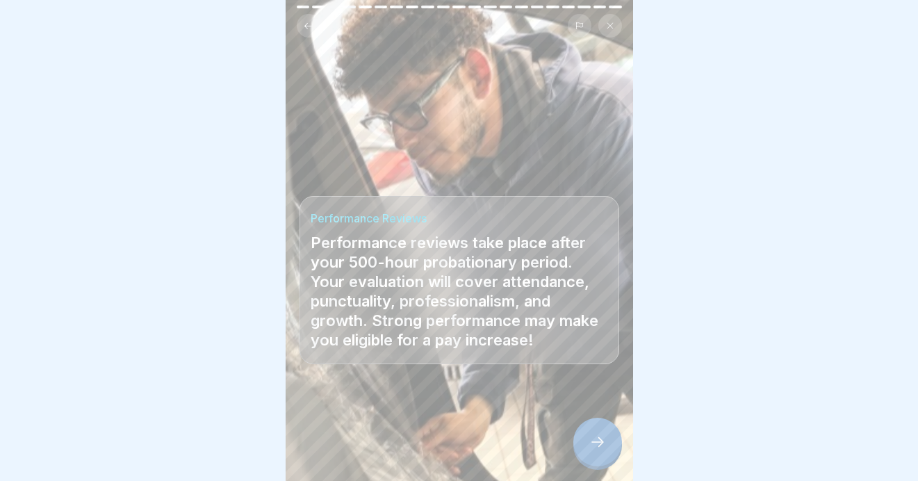
click at [592, 443] on icon at bounding box center [597, 442] width 17 height 17
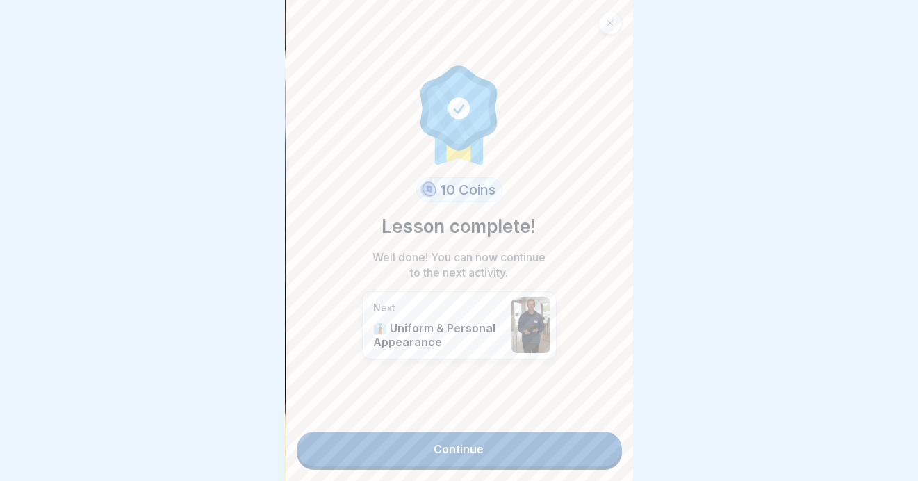
click at [450, 435] on link "Continue" at bounding box center [459, 449] width 325 height 35
click at [445, 439] on link "Continue" at bounding box center [459, 449] width 325 height 35
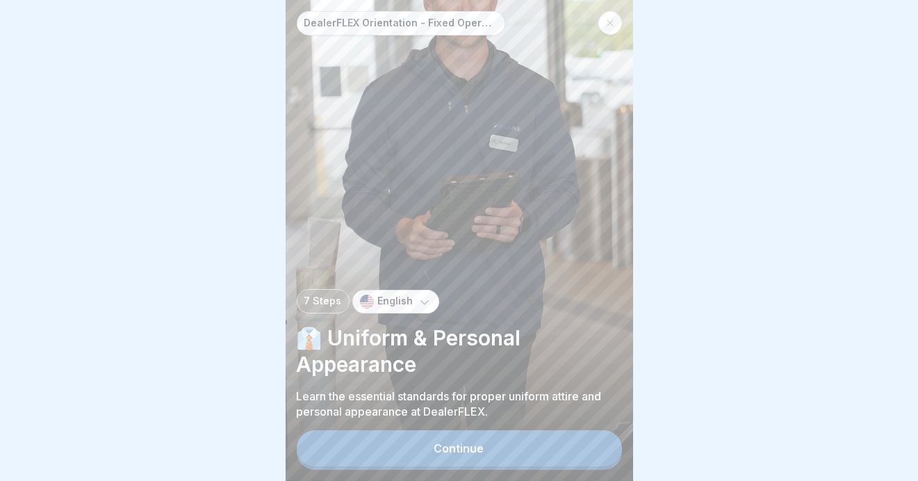
scroll to position [10, 0]
click at [451, 450] on div "Continue" at bounding box center [459, 448] width 50 height 13
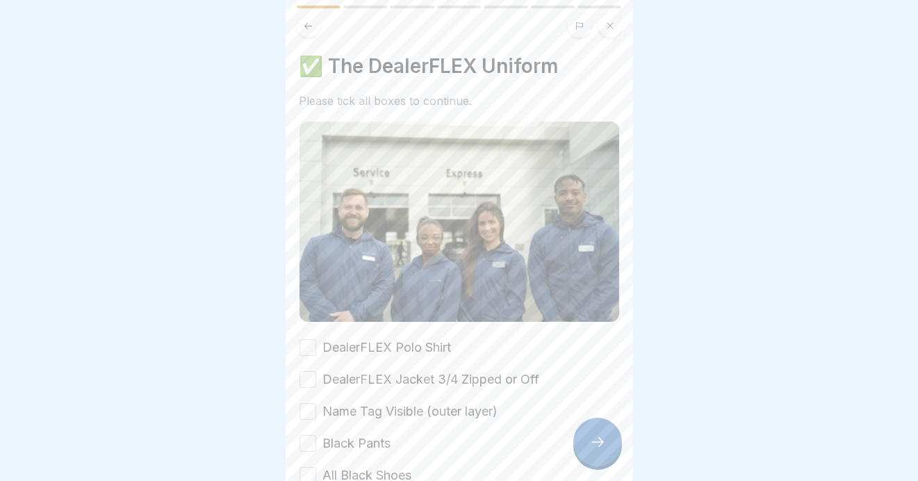
drag, startPoint x: 308, startPoint y: 330, endPoint x: 310, endPoint y: 346, distance: 16.1
click at [308, 339] on button "DealerFLEX Polo Shirt" at bounding box center [308, 347] width 17 height 17
click at [306, 371] on button "DealerFLEX Jacket 3/4 Zipped or Off" at bounding box center [308, 379] width 17 height 17
click at [309, 403] on button "Name Tag Visible (outer layer)" at bounding box center [308, 411] width 17 height 17
click at [309, 435] on button "Black Pants" at bounding box center [308, 443] width 17 height 17
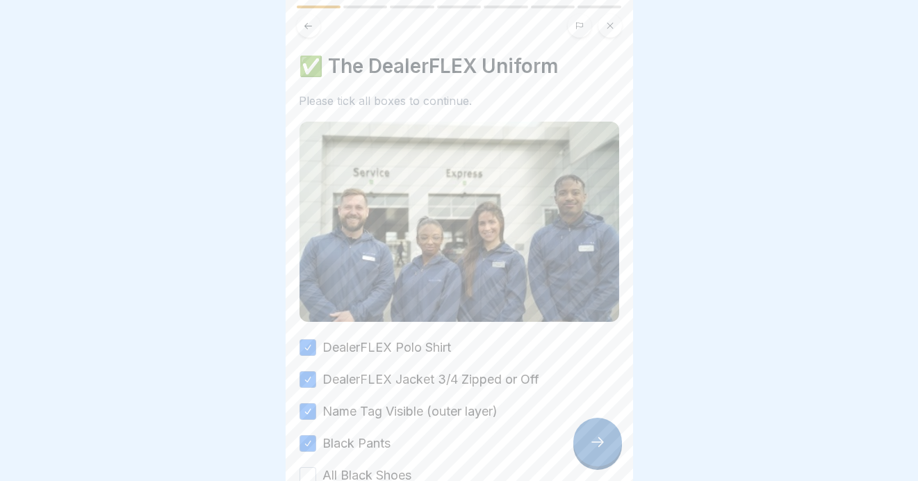
click at [309, 467] on button "All Black Shoes" at bounding box center [308, 475] width 17 height 17
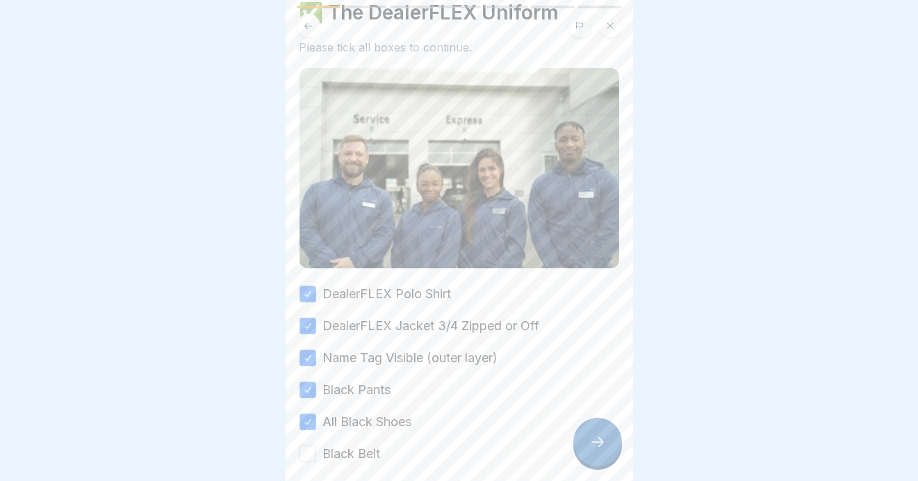
scroll to position [111, 0]
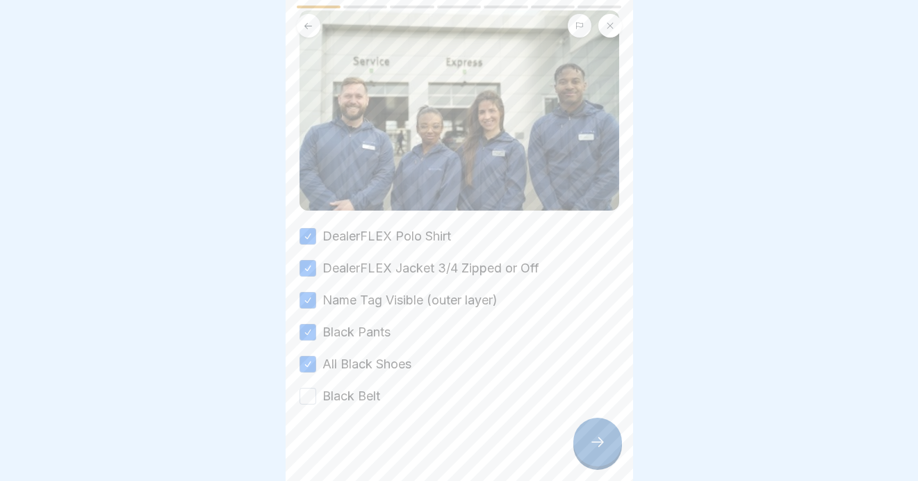
drag, startPoint x: 307, startPoint y: 377, endPoint x: 341, endPoint y: 375, distance: 33.5
click at [308, 388] on button "Black Belt" at bounding box center [308, 396] width 17 height 17
click at [599, 442] on icon at bounding box center [597, 442] width 17 height 17
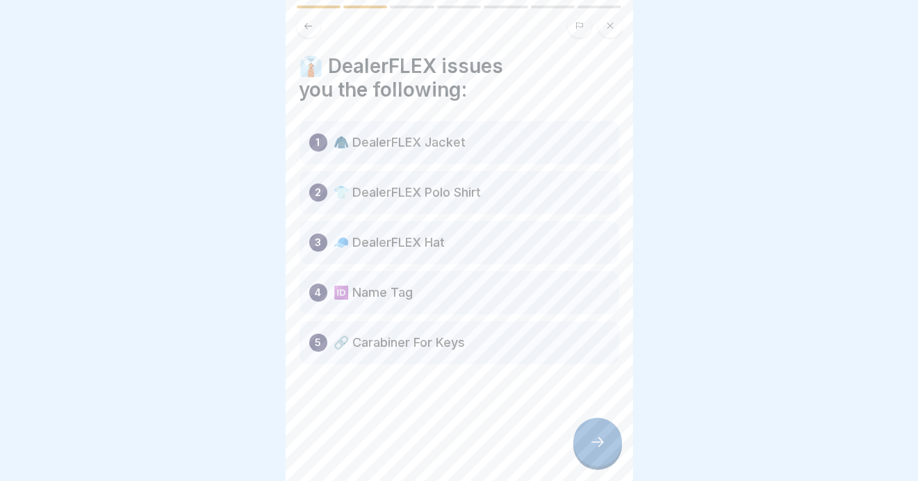
click at [591, 441] on icon at bounding box center [597, 442] width 17 height 17
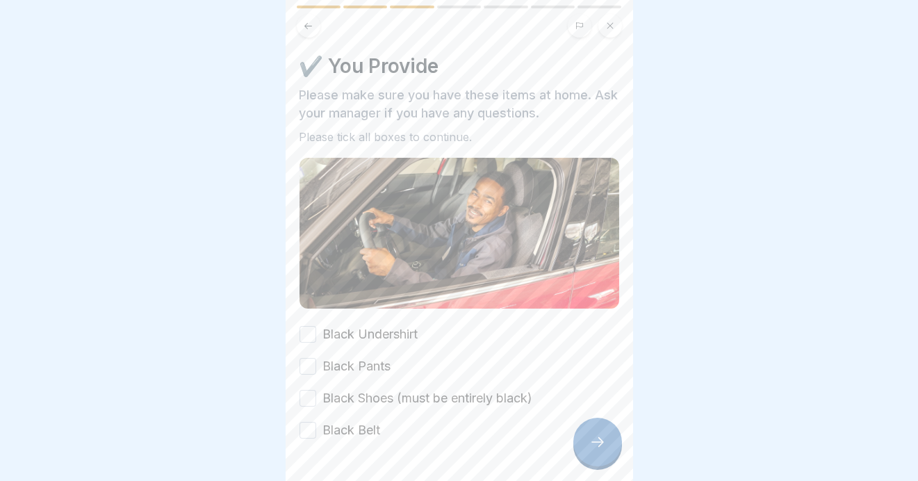
click at [309, 326] on button "Black Undershirt" at bounding box center [308, 334] width 17 height 17
drag, startPoint x: 311, startPoint y: 343, endPoint x: 304, endPoint y: 373, distance: 29.9
click at [311, 358] on button "Black Pants" at bounding box center [308, 366] width 17 height 17
click at [307, 390] on button "Black Shoes (must be entirely black)" at bounding box center [308, 398] width 17 height 17
click at [303, 422] on button "Black Belt" at bounding box center [308, 430] width 17 height 17
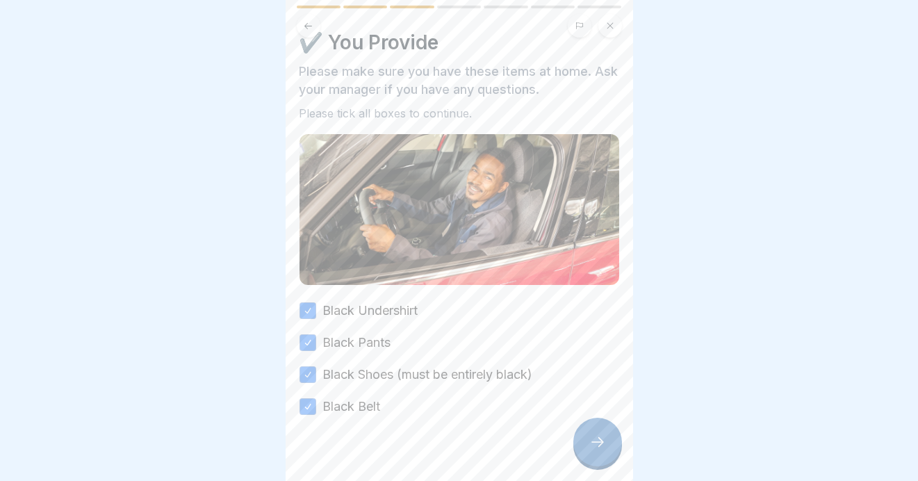
scroll to position [36, 0]
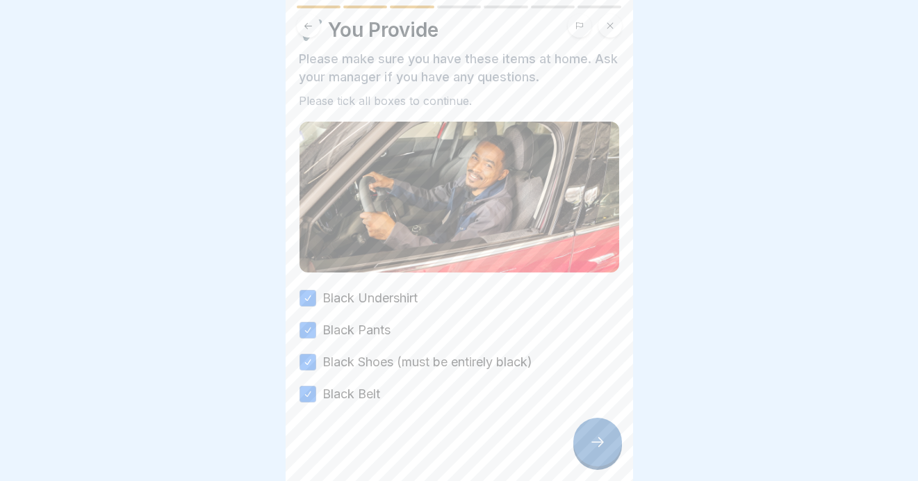
click at [596, 448] on icon at bounding box center [597, 442] width 17 height 17
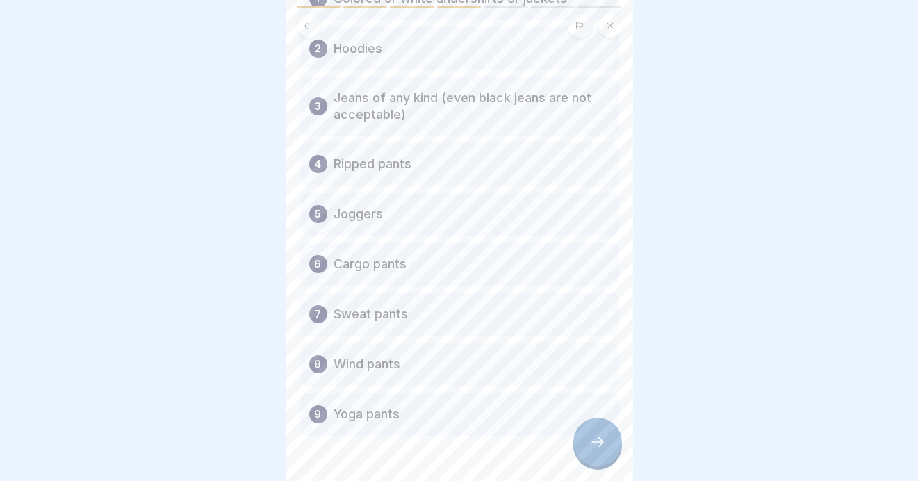
scroll to position [181, 0]
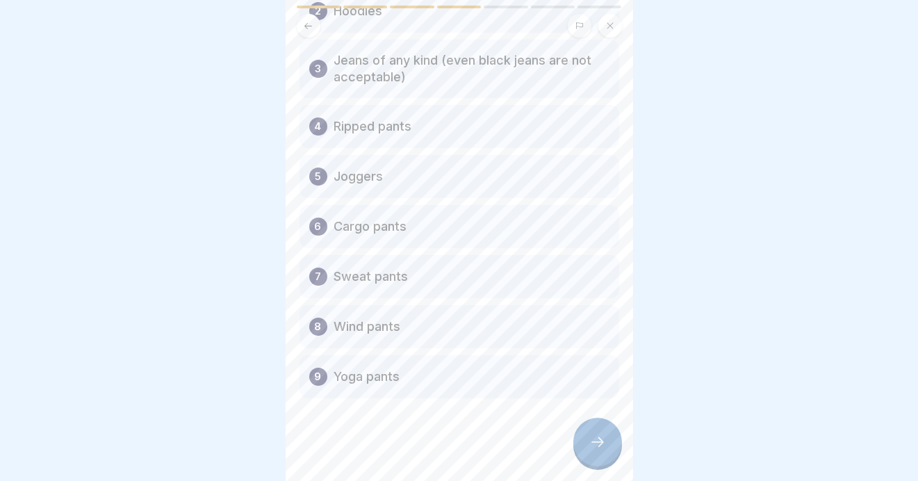
click at [604, 440] on icon at bounding box center [597, 442] width 17 height 17
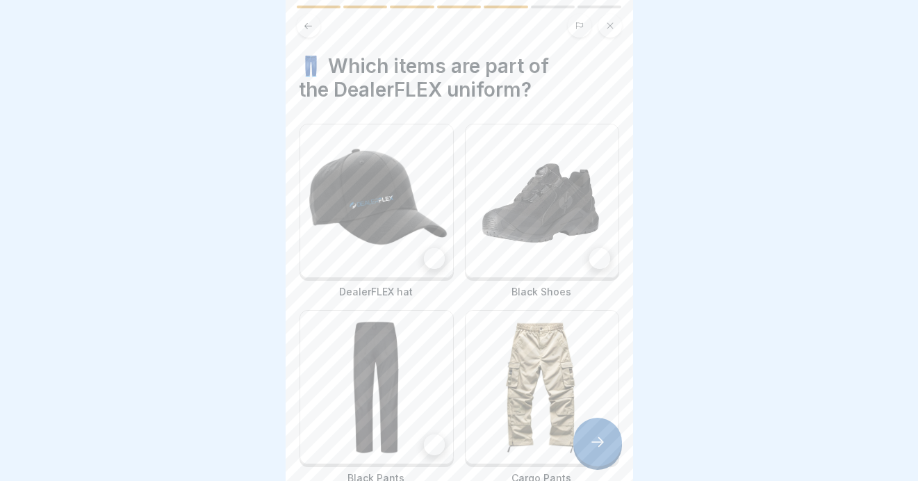
click at [429, 248] on div at bounding box center [434, 258] width 21 height 21
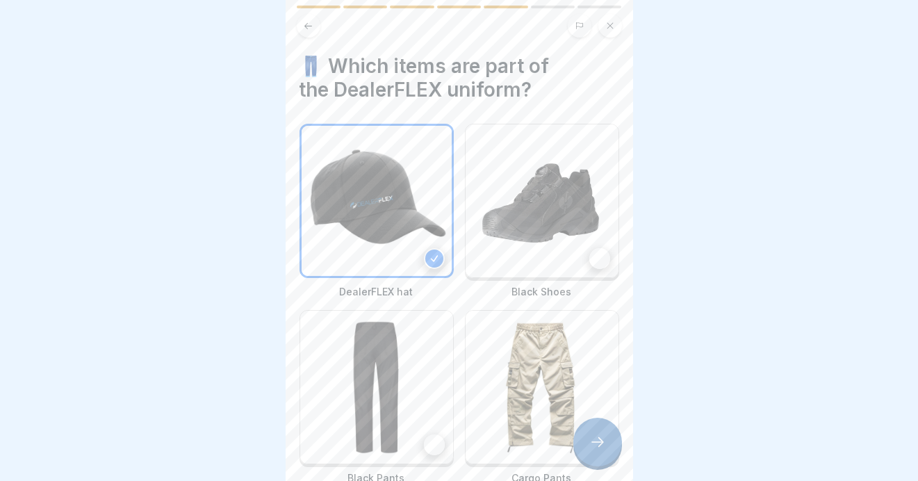
click at [596, 248] on div at bounding box center [599, 258] width 21 height 21
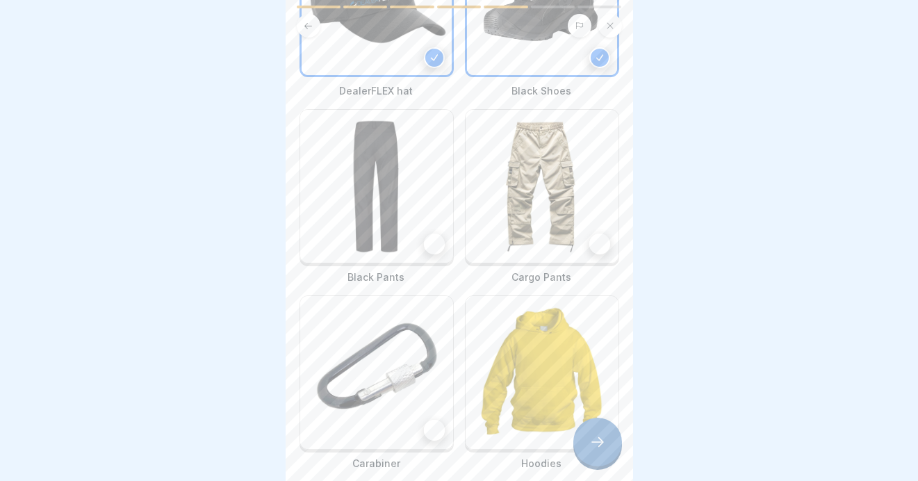
scroll to position [208, 0]
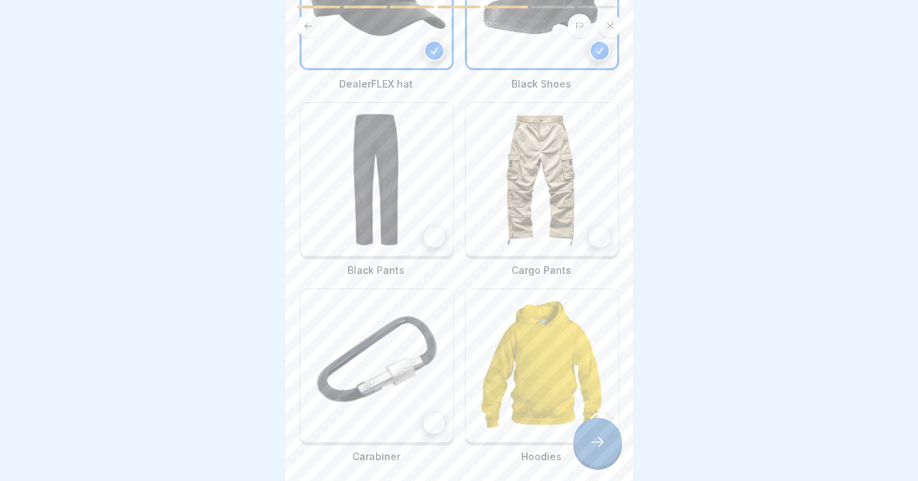
click at [430, 227] on div at bounding box center [434, 237] width 21 height 21
click at [432, 413] on div at bounding box center [434, 423] width 21 height 21
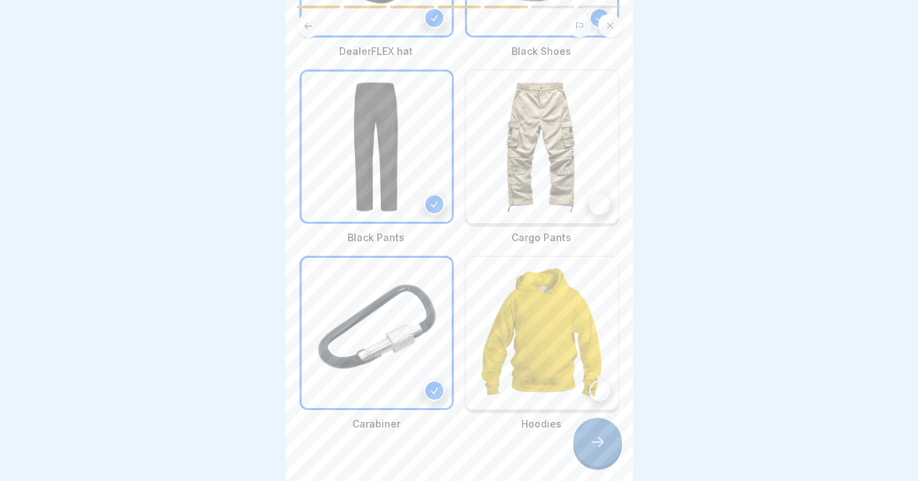
scroll to position [257, 0]
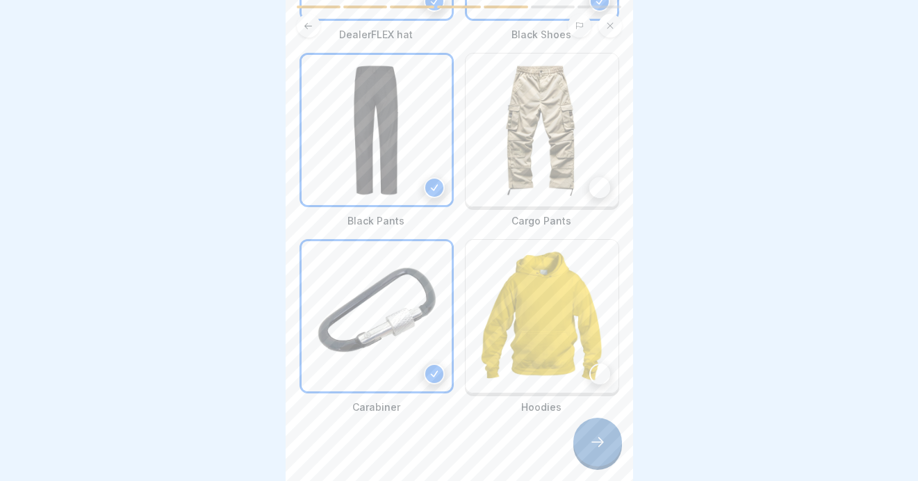
click at [598, 447] on icon at bounding box center [597, 442] width 17 height 17
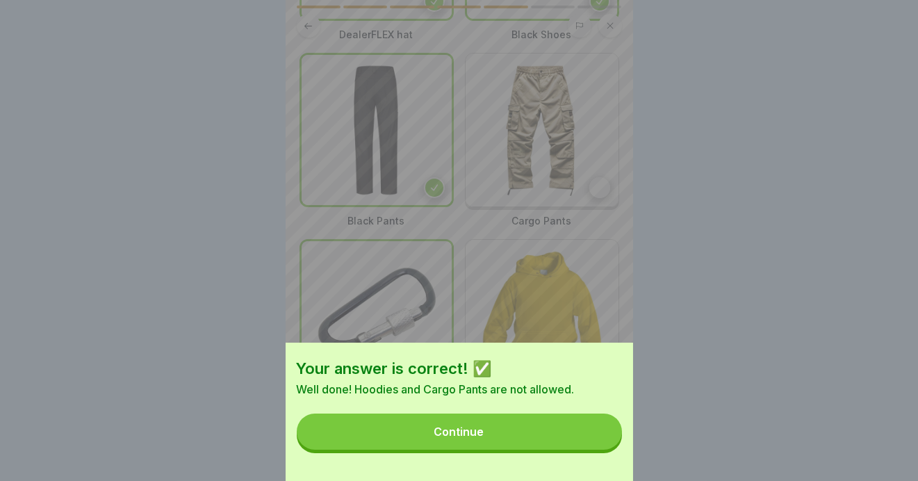
click at [452, 437] on div "Continue" at bounding box center [459, 431] width 50 height 13
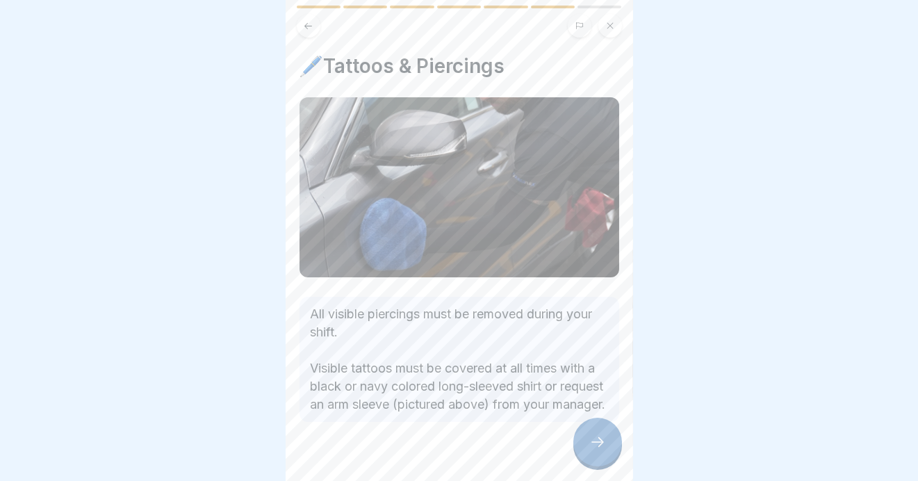
click at [596, 443] on icon at bounding box center [597, 442] width 17 height 17
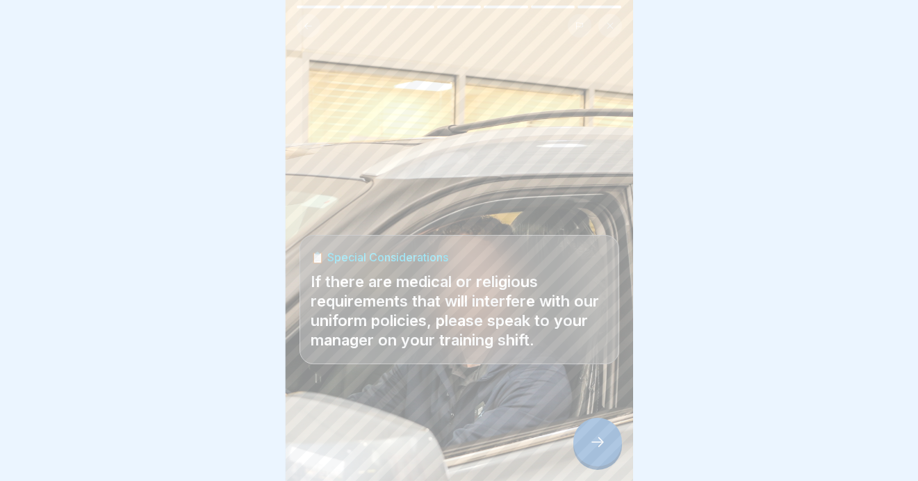
click at [594, 444] on icon at bounding box center [597, 442] width 17 height 17
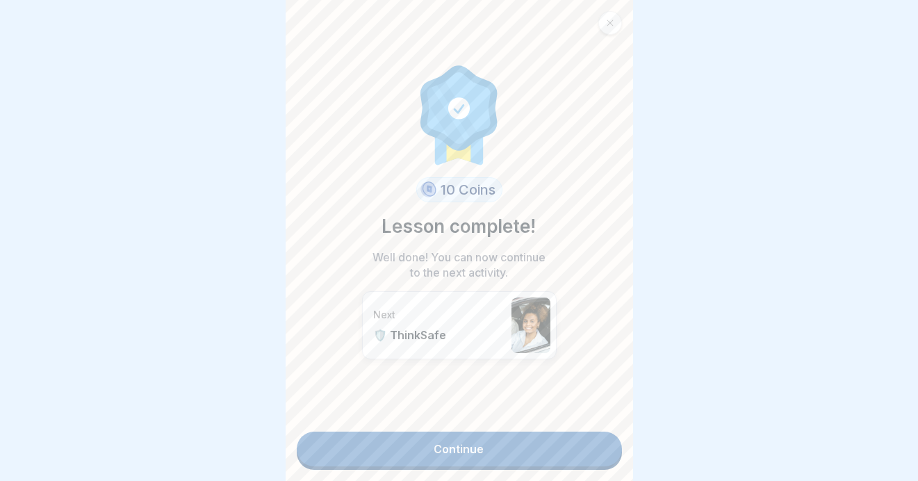
click at [450, 451] on link "Continue" at bounding box center [459, 449] width 325 height 35
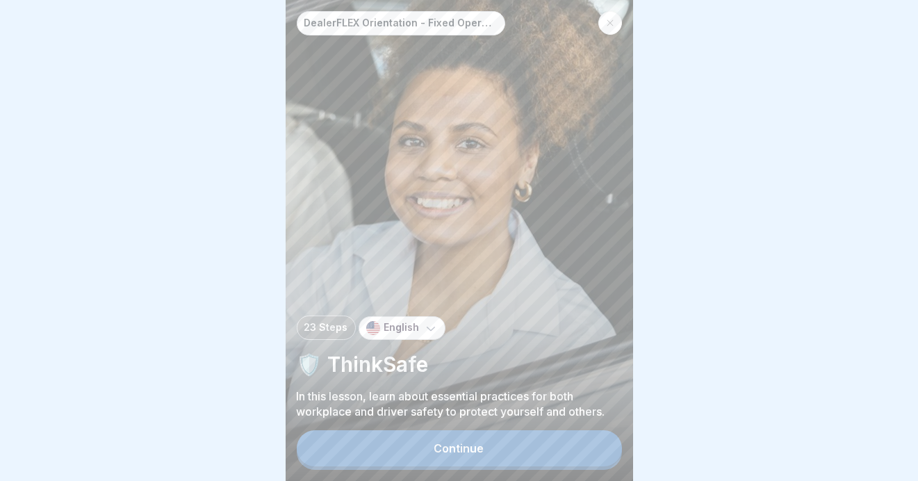
click at [440, 455] on div "Continue" at bounding box center [459, 448] width 50 height 13
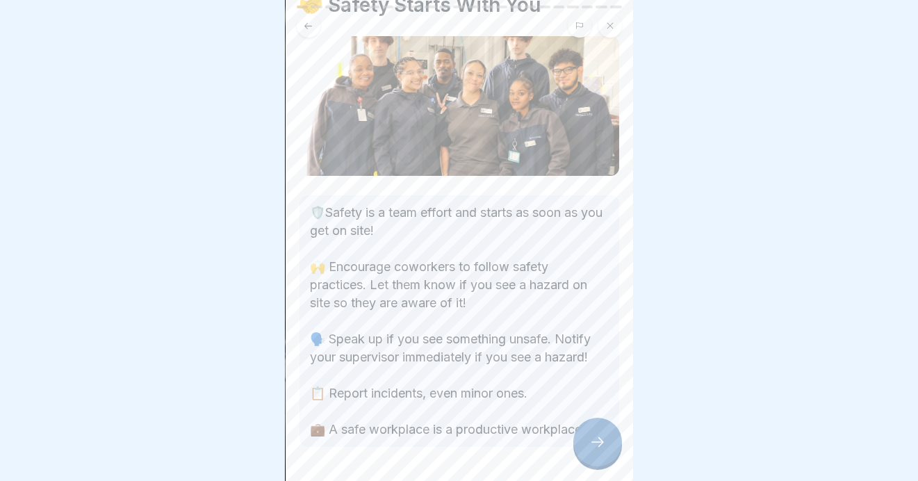
scroll to position [124, 0]
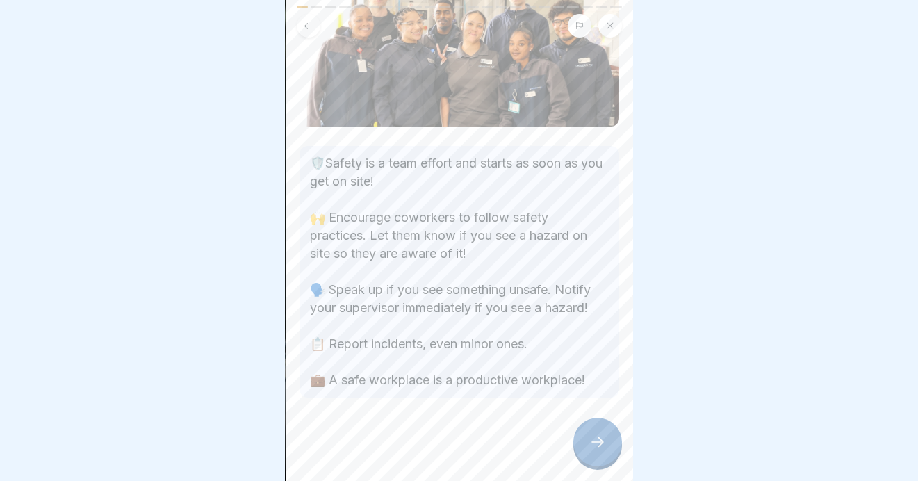
click at [596, 450] on icon at bounding box center [597, 442] width 17 height 17
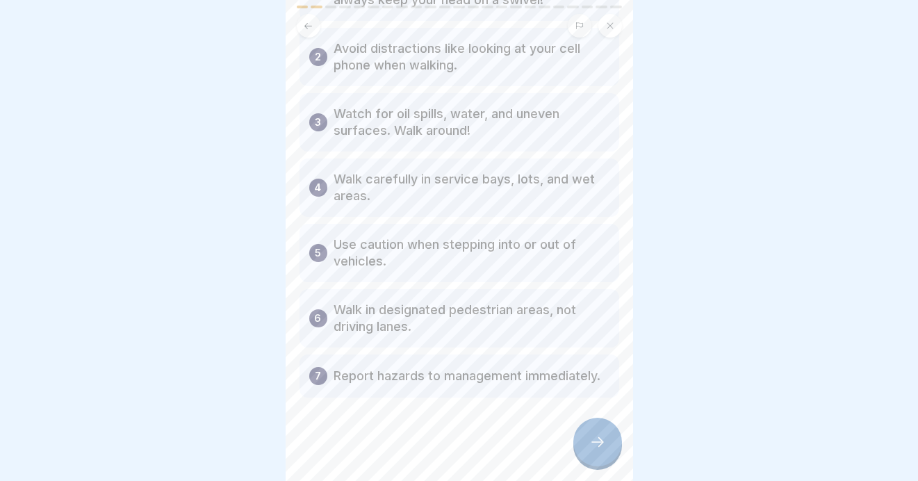
scroll to position [10, 0]
drag, startPoint x: 591, startPoint y: 443, endPoint x: 594, endPoint y: 436, distance: 7.5
click at [591, 441] on icon at bounding box center [597, 442] width 17 height 17
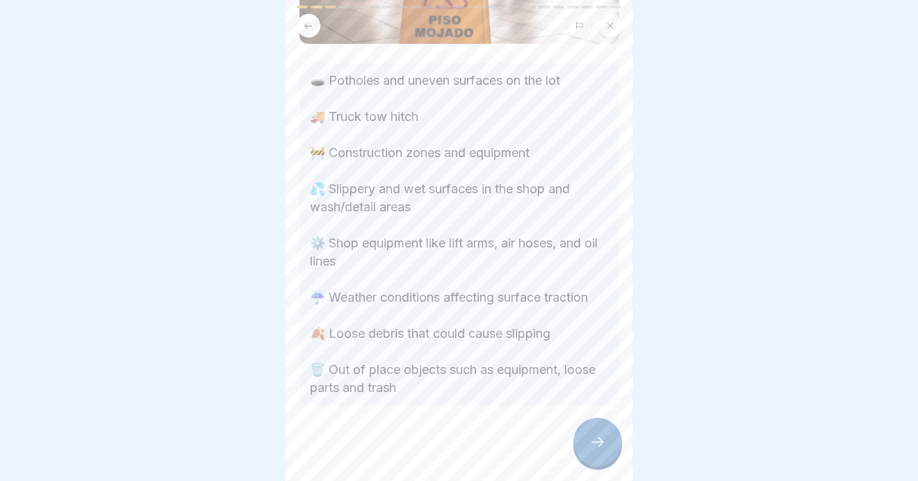
scroll to position [182, 0]
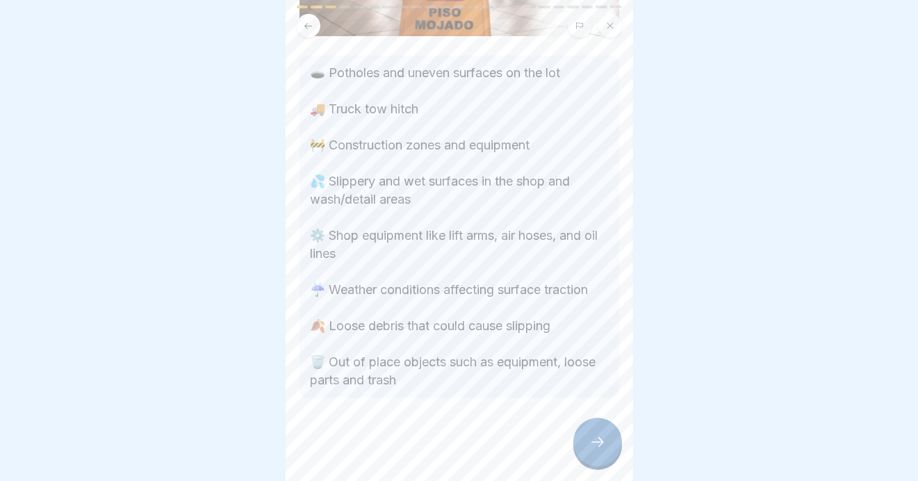
drag, startPoint x: 588, startPoint y: 443, endPoint x: 581, endPoint y: 451, distance: 10.9
click at [588, 443] on div at bounding box center [597, 442] width 49 height 49
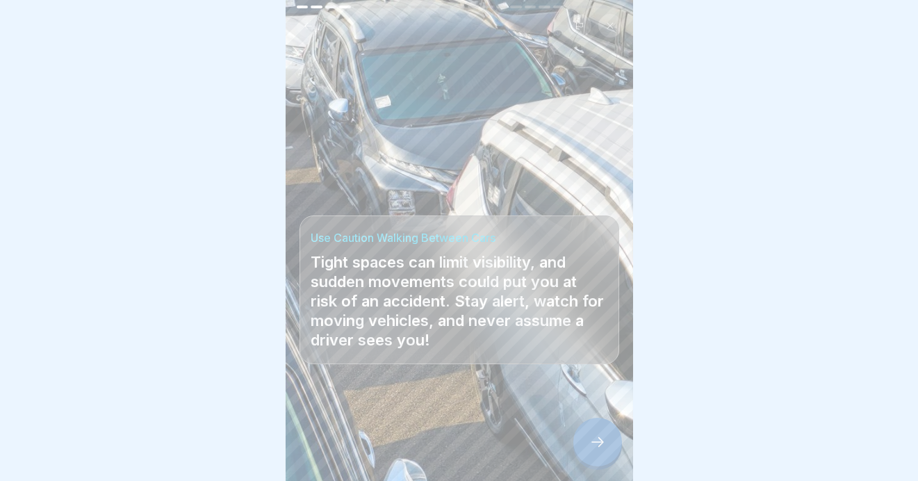
click at [594, 441] on icon at bounding box center [597, 442] width 17 height 17
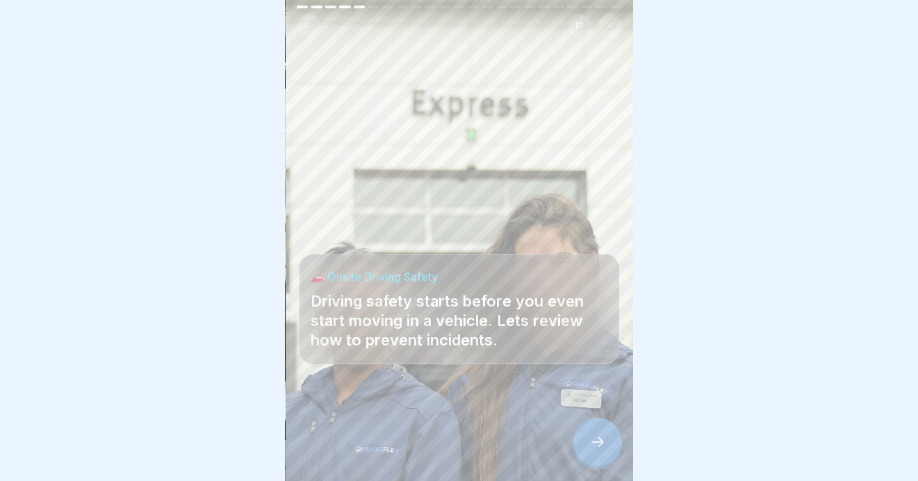
click at [587, 434] on div at bounding box center [597, 442] width 49 height 49
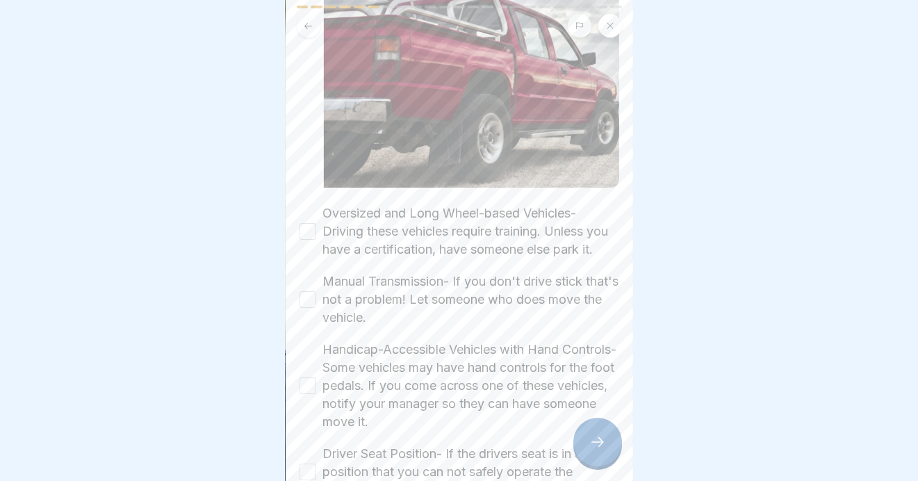
scroll to position [208, 0]
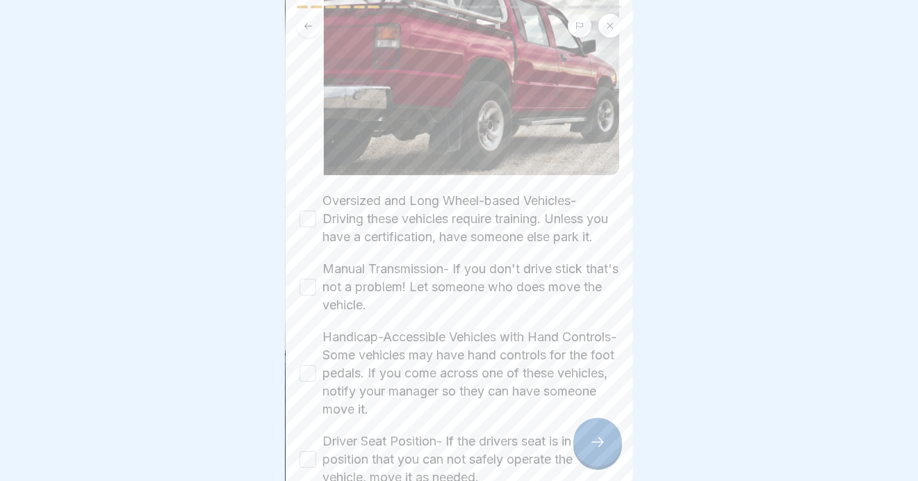
click at [304, 211] on button "Oversized and Long Wheel-based Vehicles- Driving these vehicles require trainin…" at bounding box center [308, 219] width 17 height 17
click at [307, 284] on button "Manual Transmission- If you don't drive stick that's not a problem! Let someone…" at bounding box center [308, 287] width 17 height 17
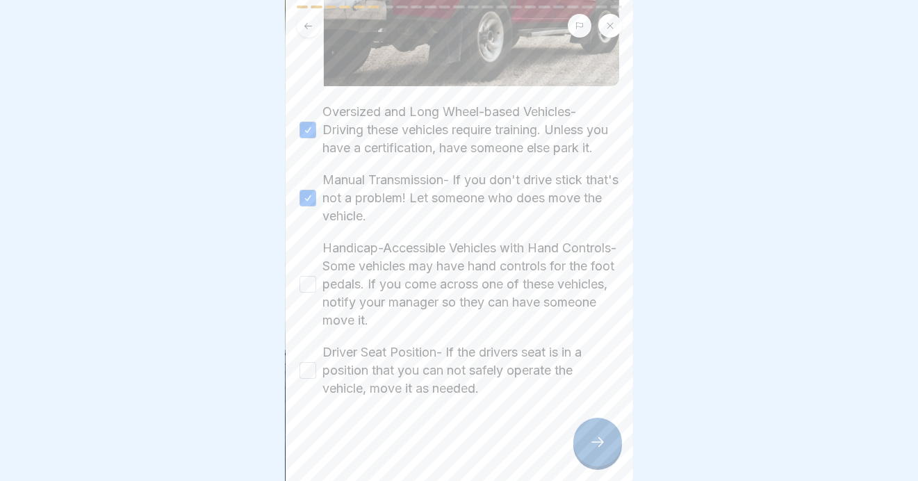
scroll to position [308, 0]
click at [308, 276] on button "Handicap-Accessible Vehicles with Hand Controls- Some vehicles may have hand co…" at bounding box center [308, 284] width 17 height 17
click at [307, 362] on button "Driver Seat Position- If the drivers seat is in a position that you can not saf…" at bounding box center [308, 370] width 17 height 17
click at [596, 441] on icon at bounding box center [597, 442] width 17 height 17
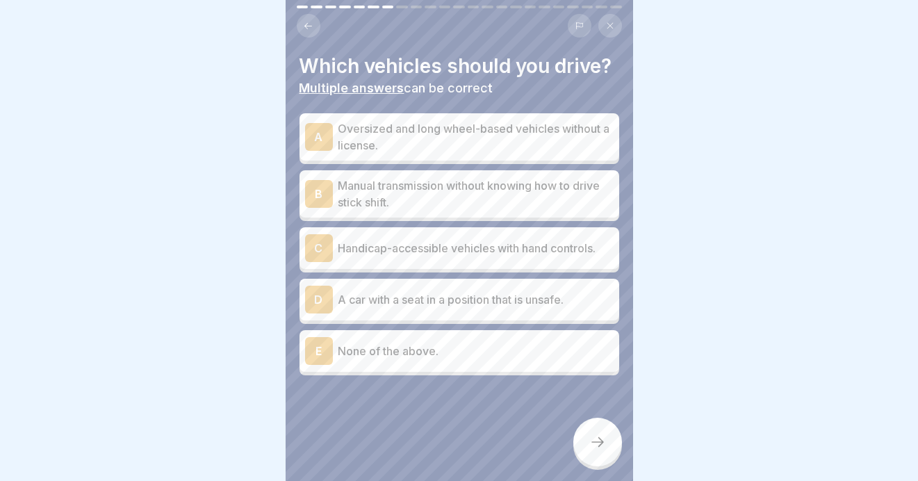
click at [319, 206] on div "B" at bounding box center [319, 194] width 28 height 28
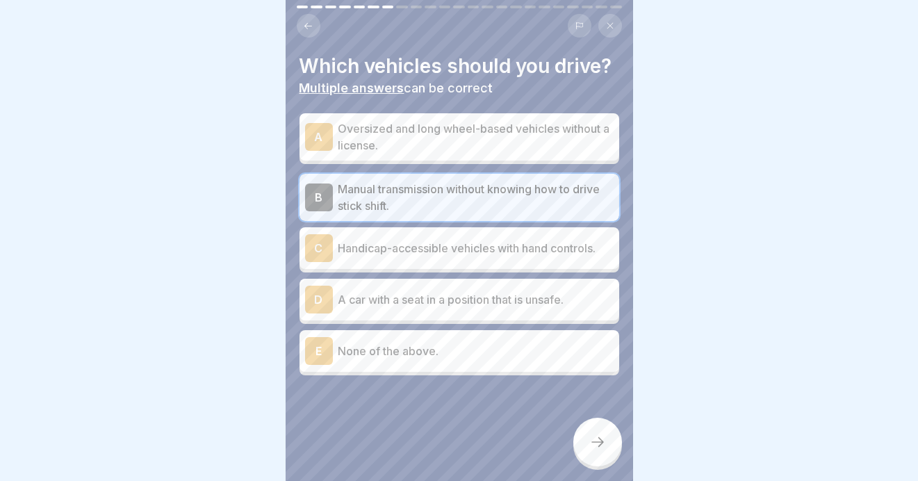
click at [316, 208] on div "B" at bounding box center [319, 197] width 28 height 28
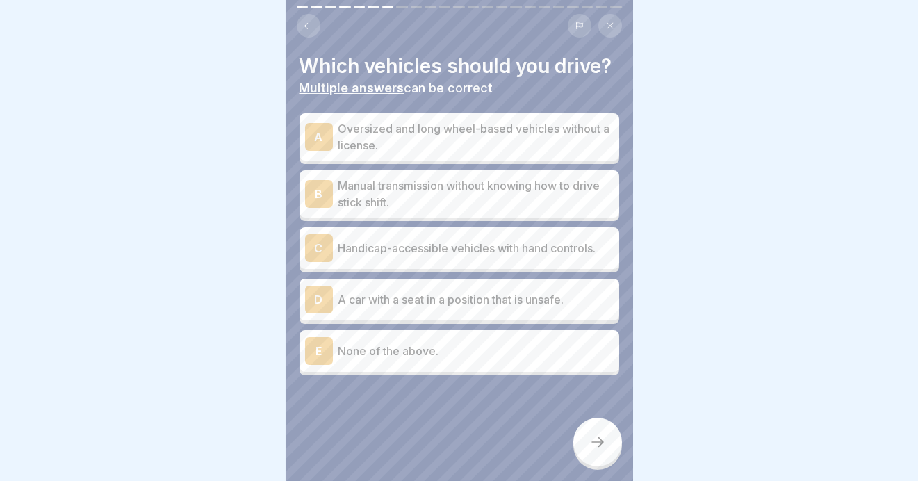
click at [377, 359] on p "None of the above." at bounding box center [475, 351] width 275 height 17
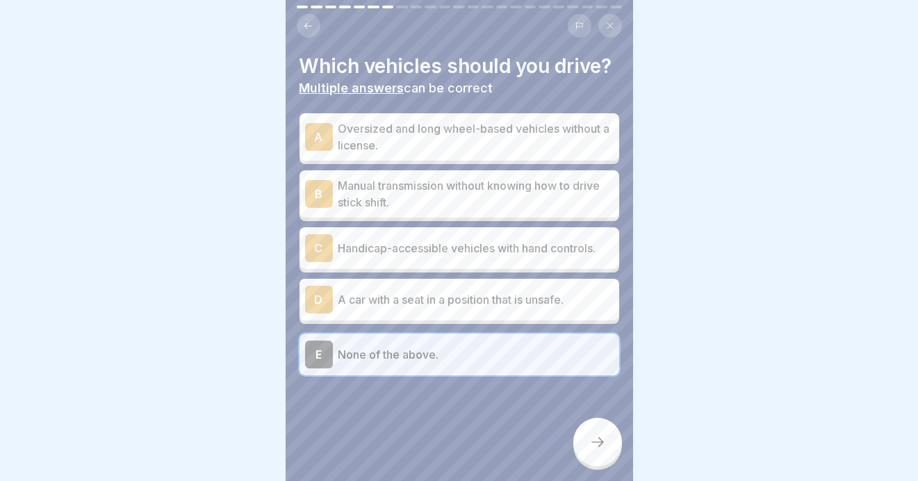
click at [593, 442] on icon at bounding box center [597, 442] width 17 height 17
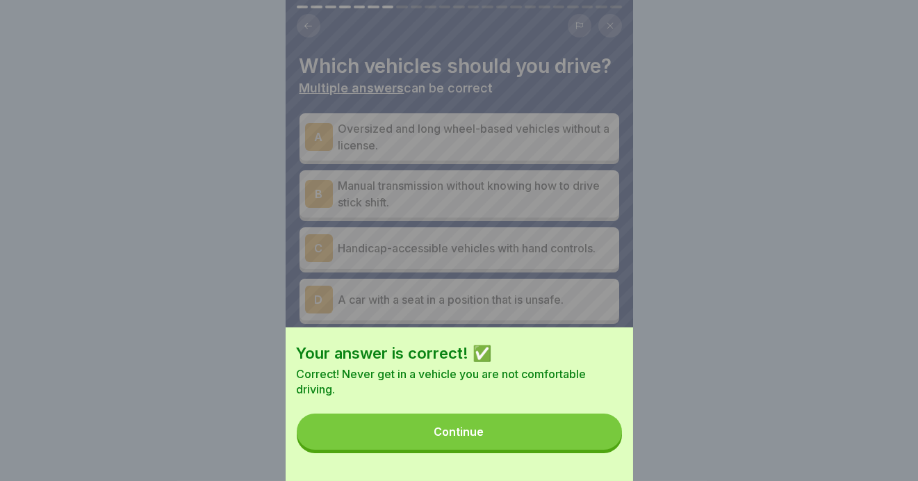
click at [467, 438] on div "Continue" at bounding box center [459, 431] width 50 height 13
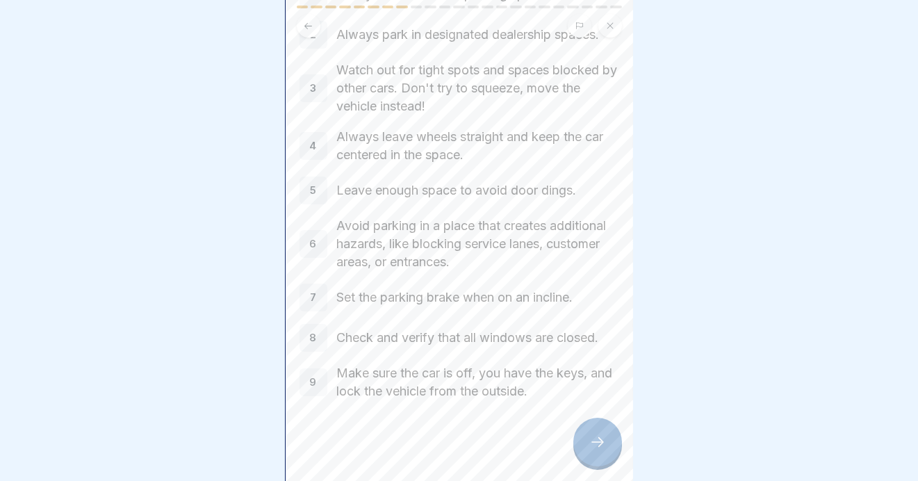
scroll to position [119, 0]
click at [602, 441] on icon at bounding box center [597, 442] width 17 height 17
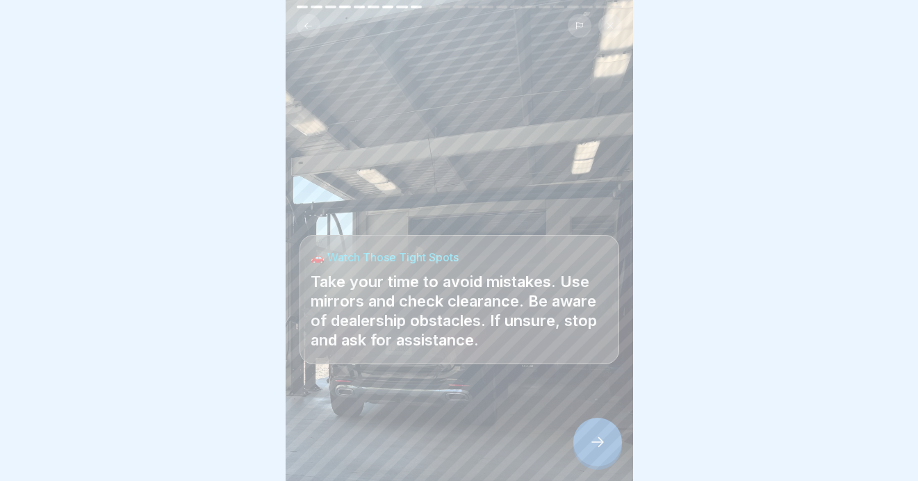
click at [594, 439] on icon at bounding box center [597, 442] width 17 height 17
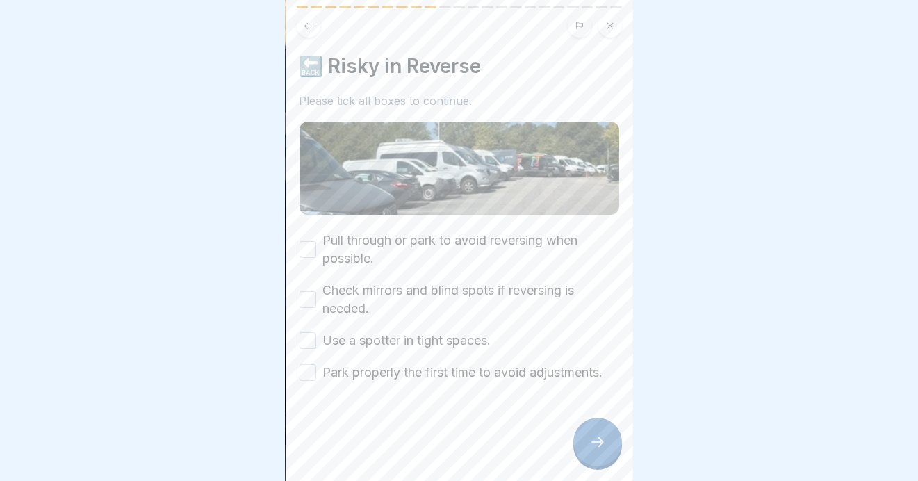
click at [302, 241] on button "Pull through or park to avoid reversing when possible." at bounding box center [308, 249] width 17 height 17
drag, startPoint x: 305, startPoint y: 281, endPoint x: 332, endPoint y: 303, distance: 34.5
click at [306, 291] on button "Check mirrors and blind spots if reversing is needed." at bounding box center [308, 299] width 17 height 17
click at [309, 317] on div "Pull through or park to avoid reversing when possible. Check mirrors and blind …" at bounding box center [460, 306] width 320 height 150
drag, startPoint x: 307, startPoint y: 322, endPoint x: 371, endPoint y: 333, distance: 65.6
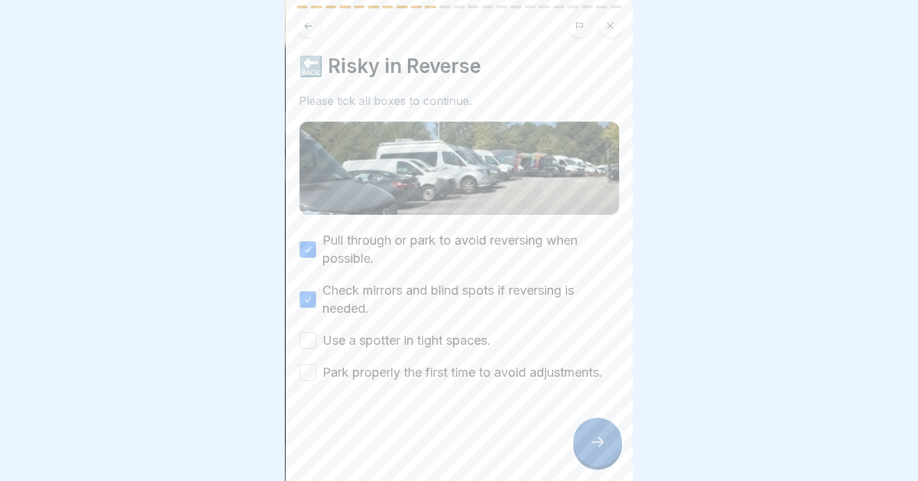
click at [307, 332] on button "Use a spotter in tight spaces." at bounding box center [308, 340] width 17 height 17
click at [308, 364] on button "Park properly the first time to avoid adjustments." at bounding box center [308, 372] width 17 height 17
click at [591, 443] on icon at bounding box center [597, 442] width 17 height 17
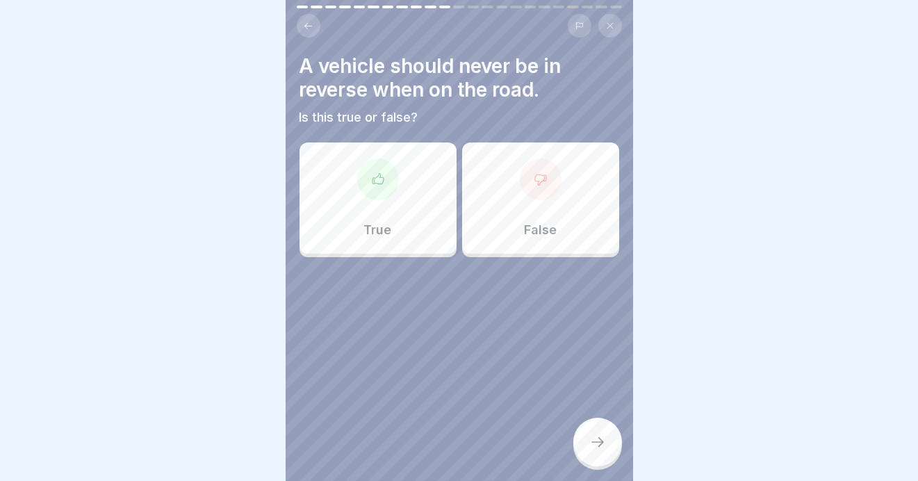
click at [373, 176] on div at bounding box center [378, 179] width 42 height 42
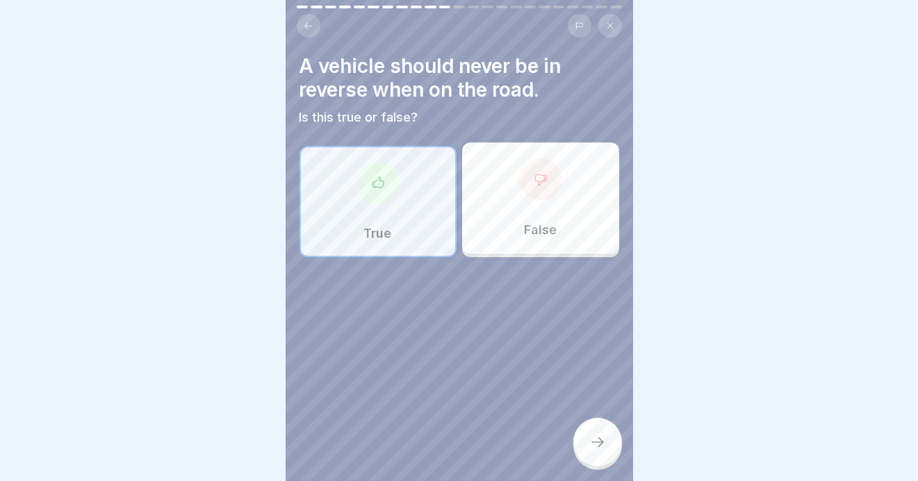
click at [590, 432] on div at bounding box center [597, 442] width 49 height 49
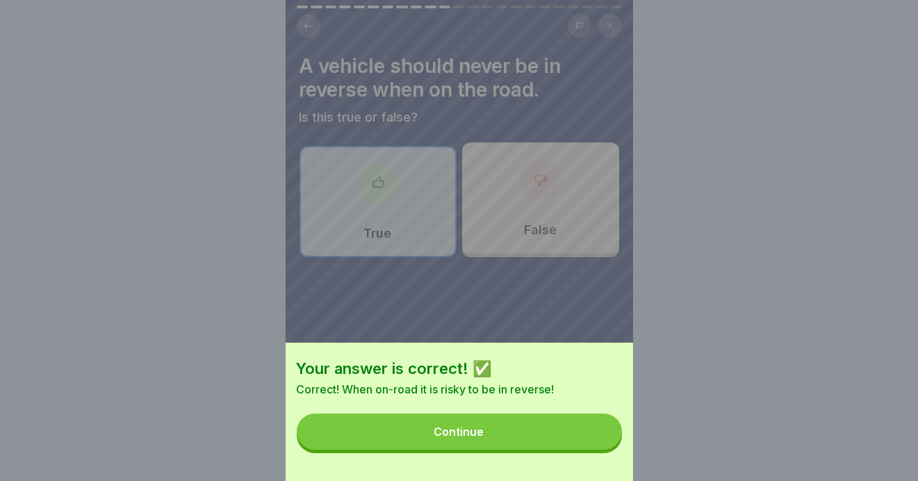
click at [431, 440] on button "Continue" at bounding box center [459, 432] width 325 height 36
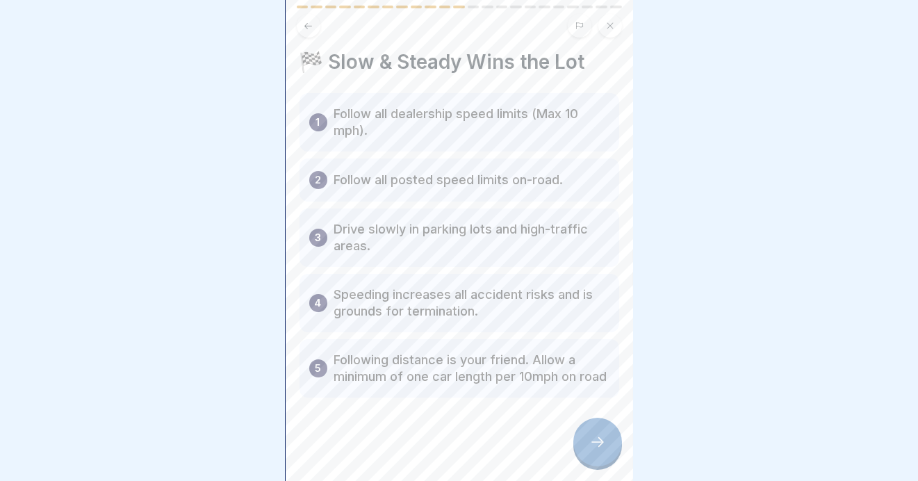
scroll to position [20, 0]
click at [592, 436] on icon at bounding box center [597, 442] width 17 height 17
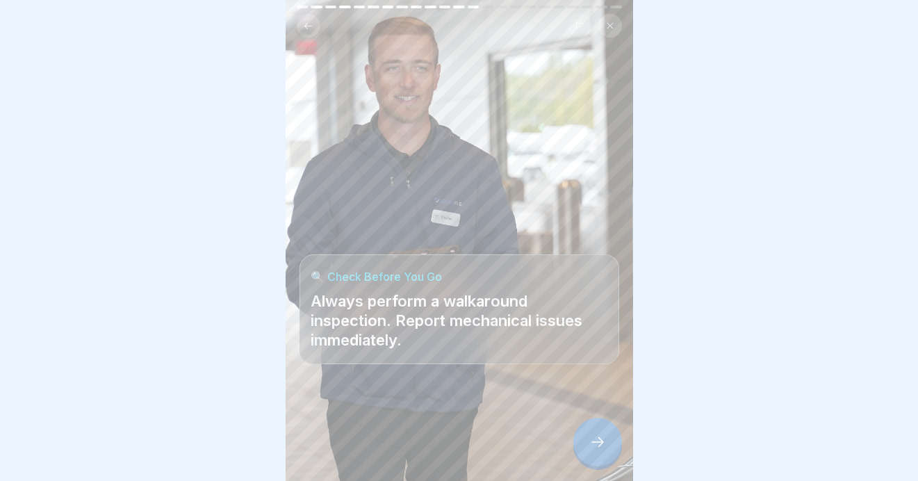
click at [591, 437] on icon at bounding box center [597, 442] width 17 height 17
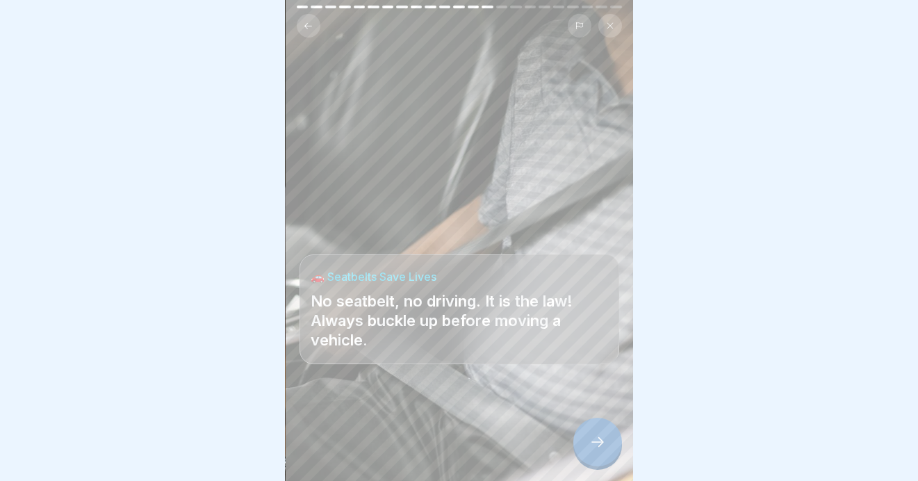
click at [587, 443] on div at bounding box center [597, 442] width 49 height 49
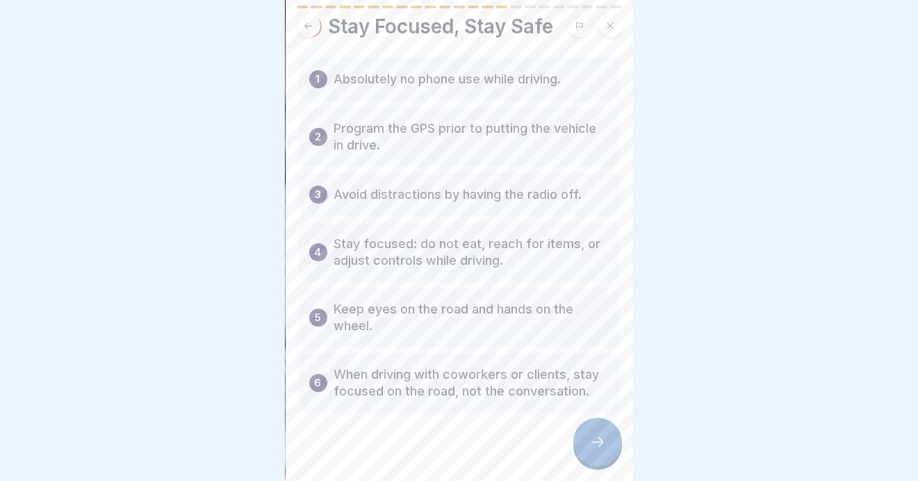
scroll to position [70, 0]
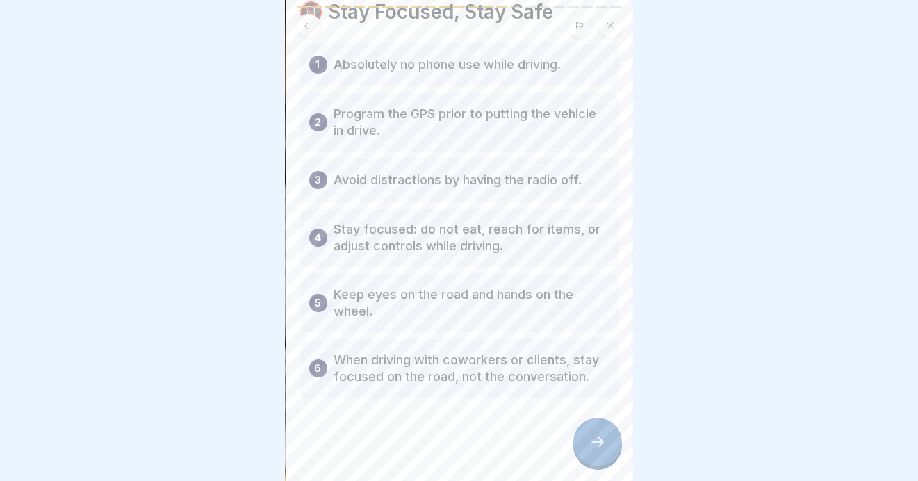
click at [595, 435] on icon at bounding box center [597, 442] width 17 height 17
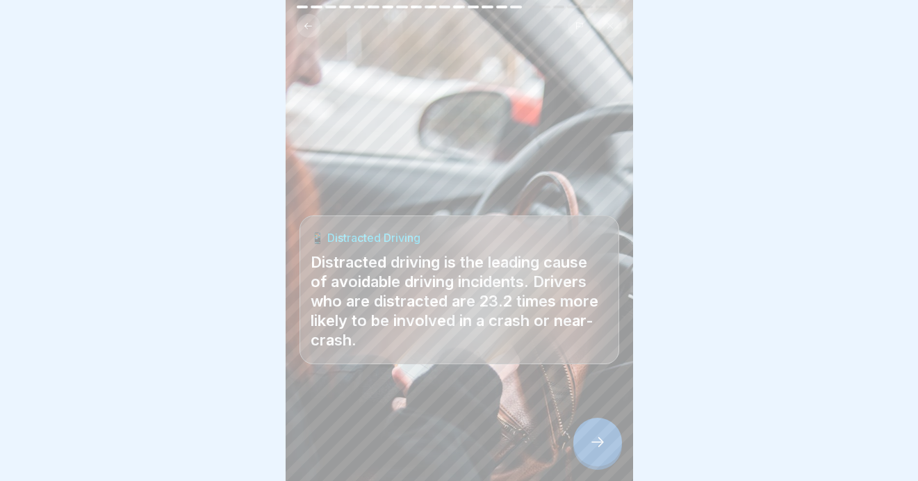
click at [594, 436] on icon at bounding box center [597, 442] width 17 height 17
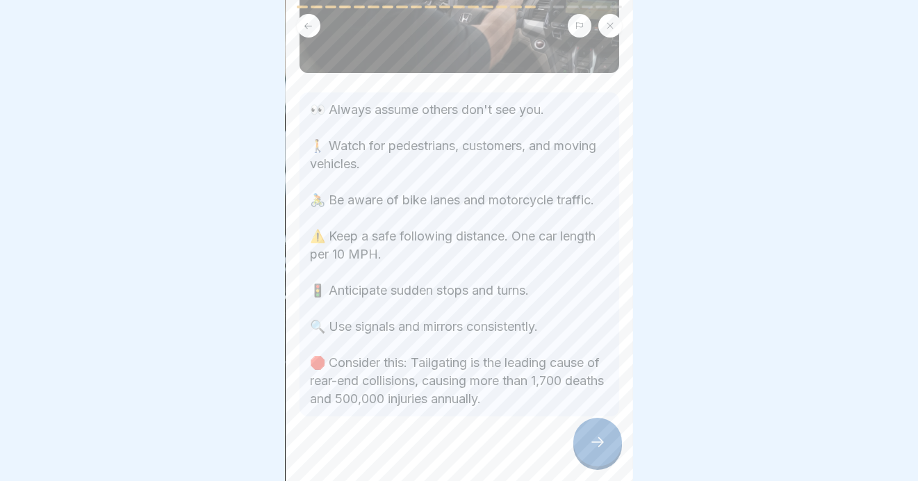
scroll to position [175, 0]
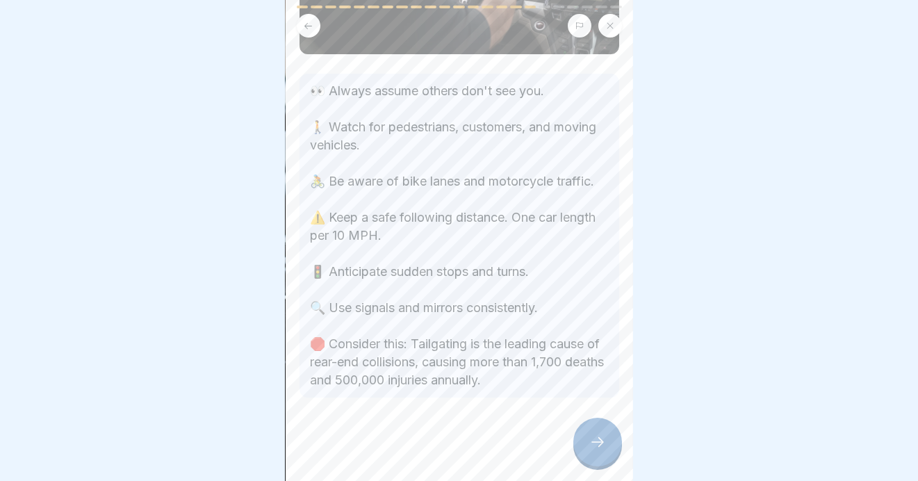
click at [591, 436] on icon at bounding box center [597, 442] width 17 height 17
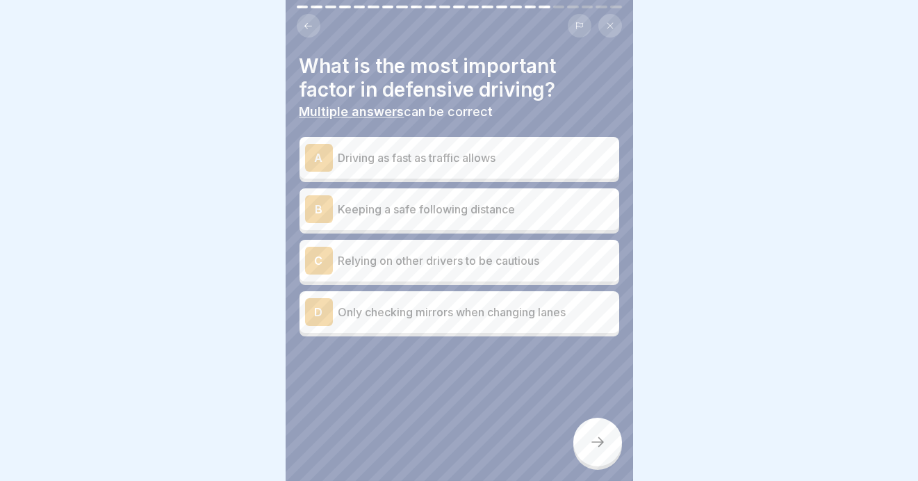
click at [389, 201] on p "Keeping a safe following distance" at bounding box center [475, 209] width 275 height 17
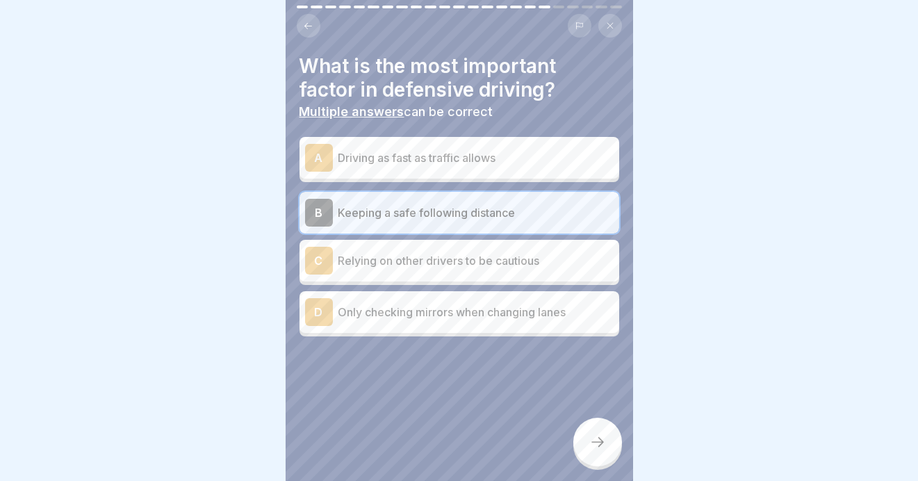
click at [596, 441] on icon at bounding box center [597, 442] width 17 height 17
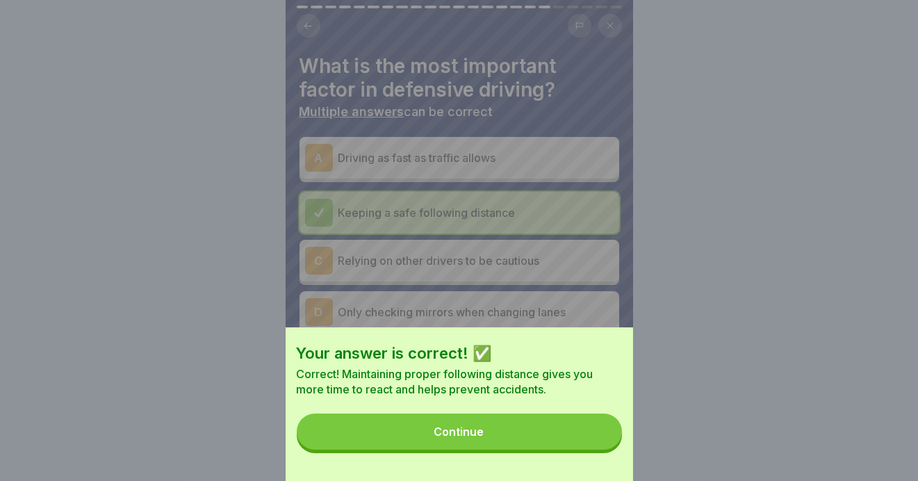
click at [460, 438] on div "Continue" at bounding box center [459, 431] width 50 height 13
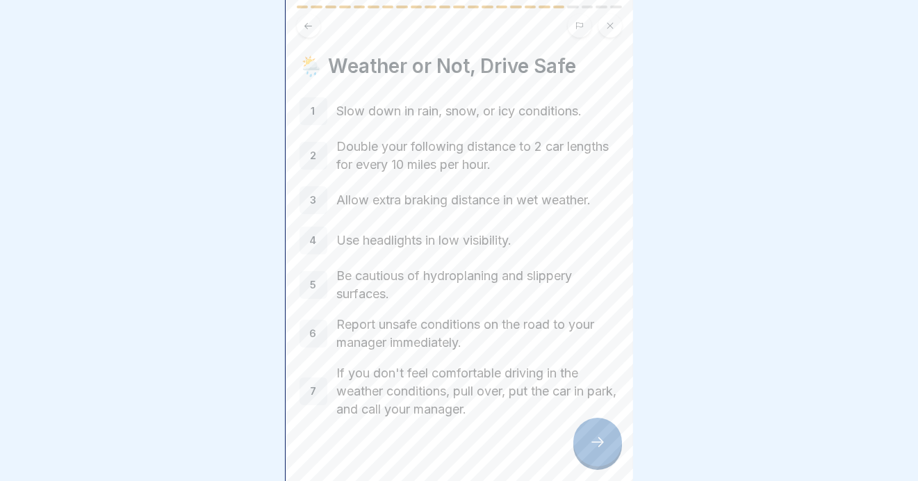
click at [598, 438] on icon at bounding box center [597, 442] width 17 height 17
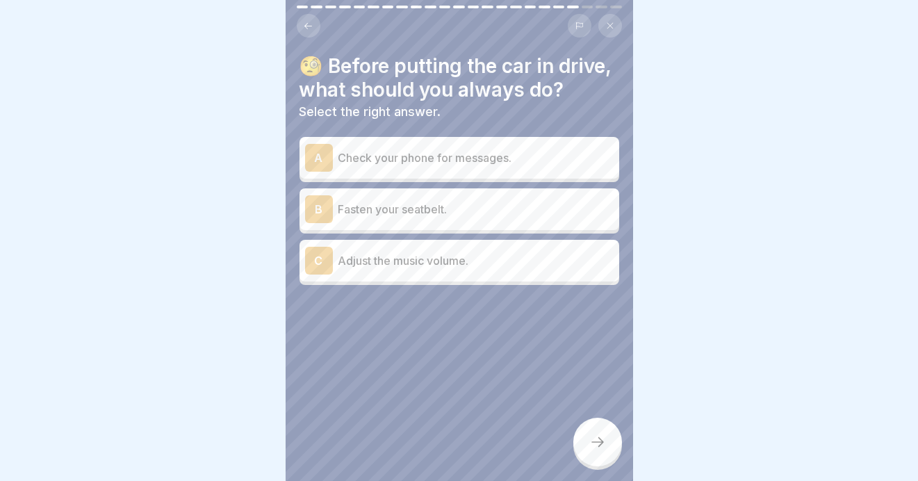
click at [358, 218] on p "Fasten your seatbelt." at bounding box center [475, 209] width 275 height 17
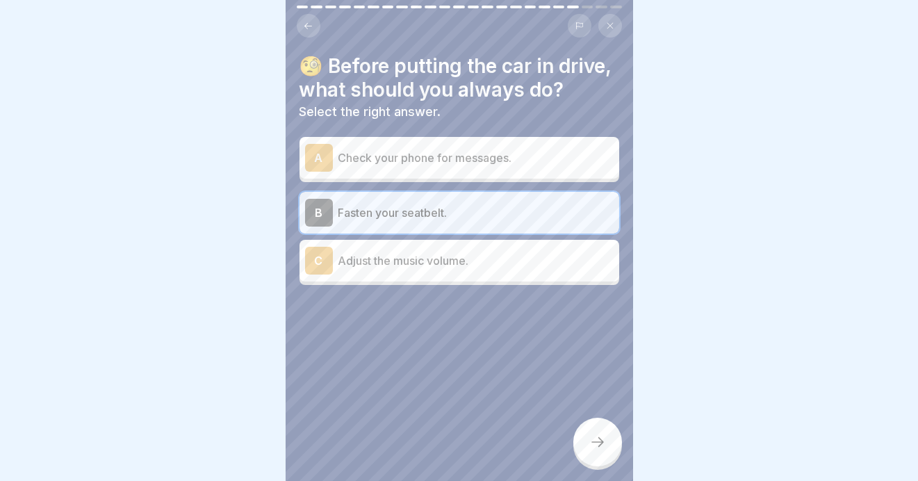
click at [598, 441] on icon at bounding box center [597, 442] width 17 height 17
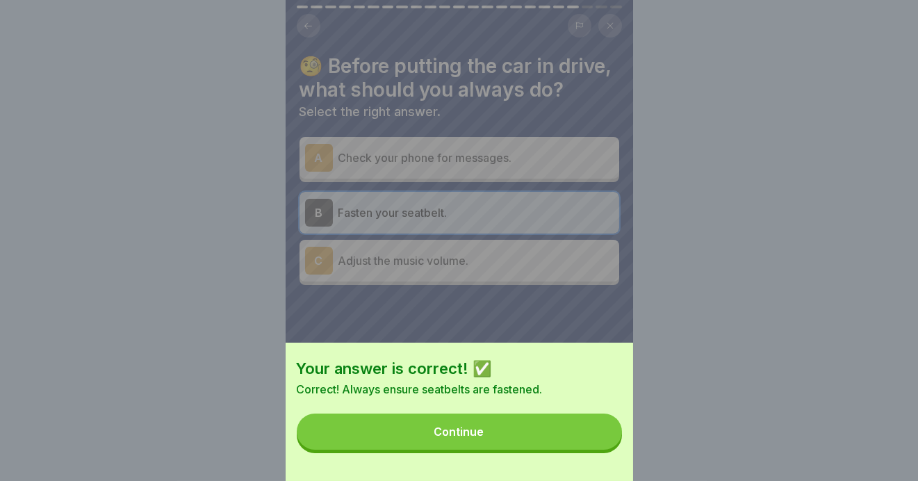
drag, startPoint x: 477, startPoint y: 440, endPoint x: 477, endPoint y: 433, distance: 7.0
click at [477, 438] on div "Continue" at bounding box center [459, 431] width 50 height 13
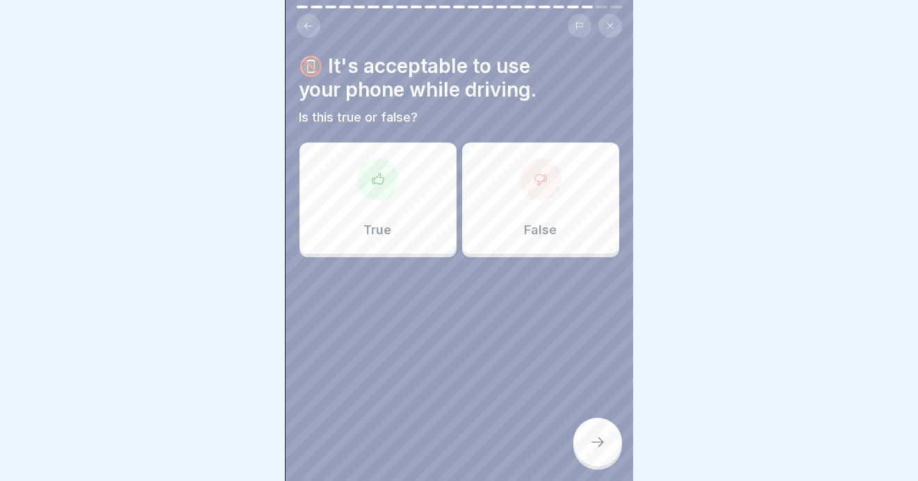
click at [534, 172] on icon at bounding box center [541, 179] width 14 height 14
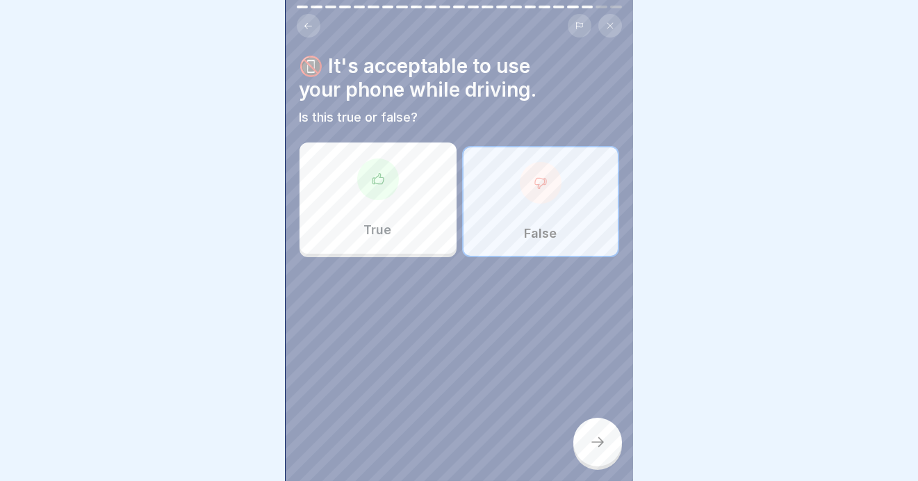
click at [596, 440] on icon at bounding box center [597, 442] width 17 height 17
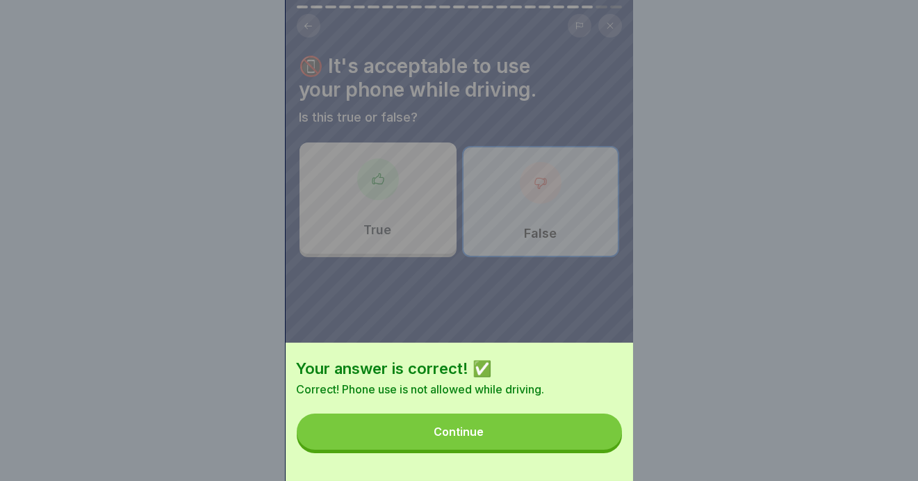
click at [428, 443] on button "Continue" at bounding box center [459, 432] width 325 height 36
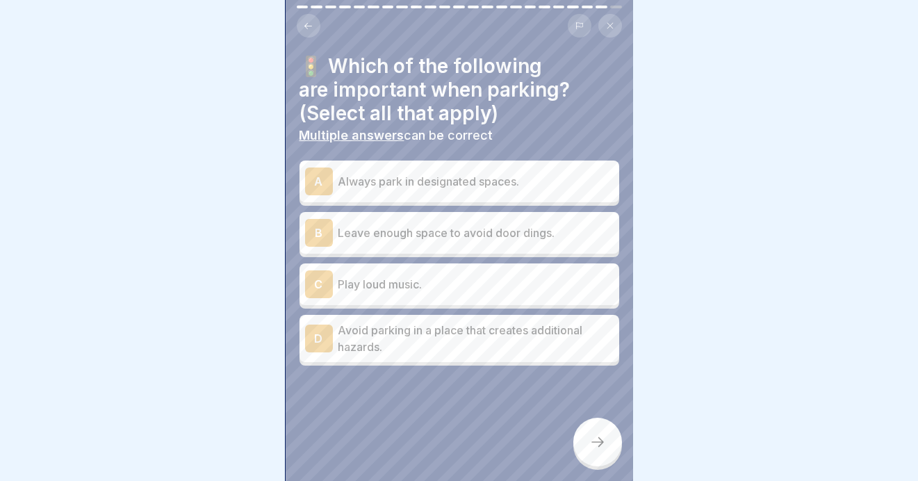
click at [400, 176] on p "Always park in designated spaces." at bounding box center [475, 181] width 275 height 17
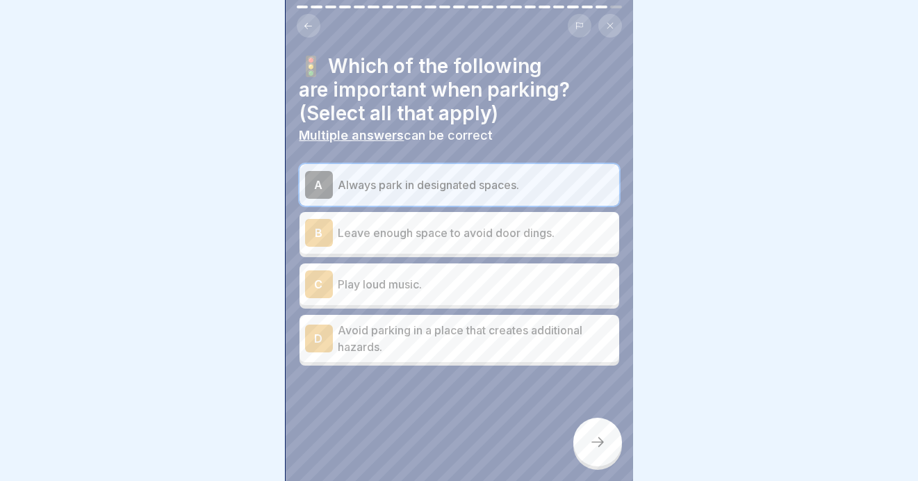
click at [386, 228] on p "Leave enough space to avoid door dings." at bounding box center [475, 232] width 275 height 17
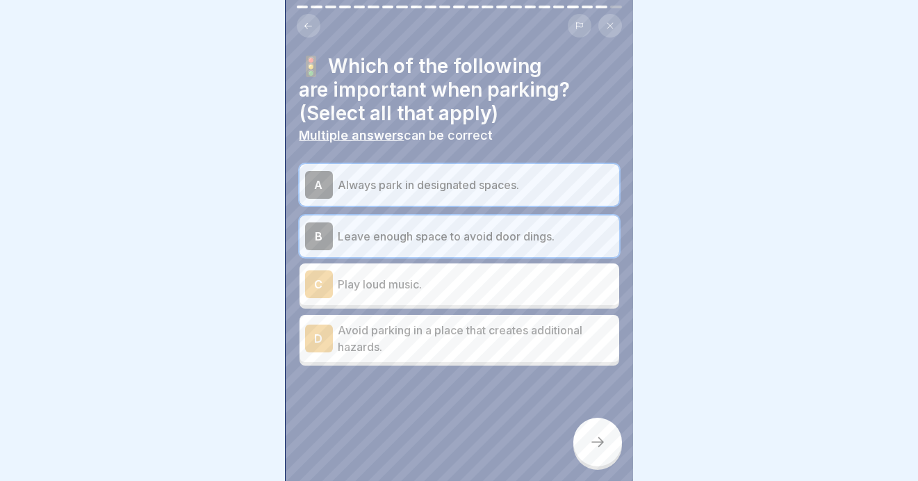
click at [420, 329] on p "Avoid parking in a place that creates additional hazards." at bounding box center [475, 338] width 275 height 33
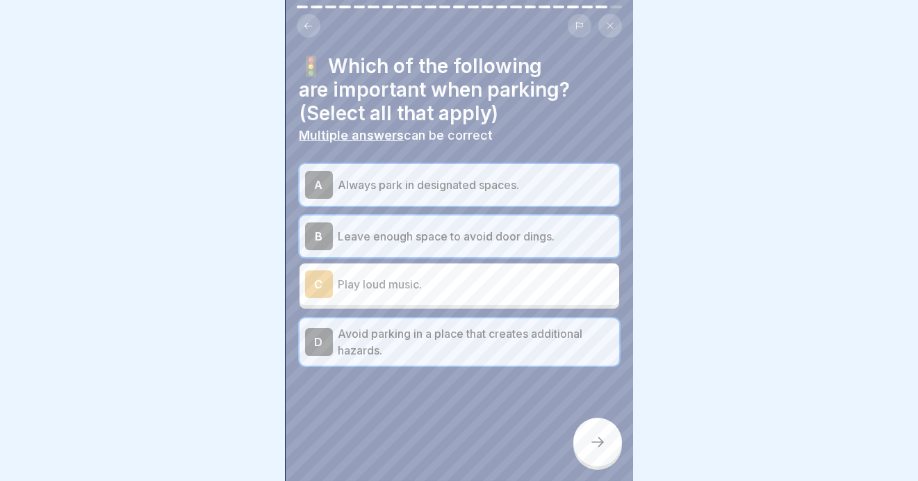
click at [600, 438] on icon at bounding box center [597, 442] width 17 height 17
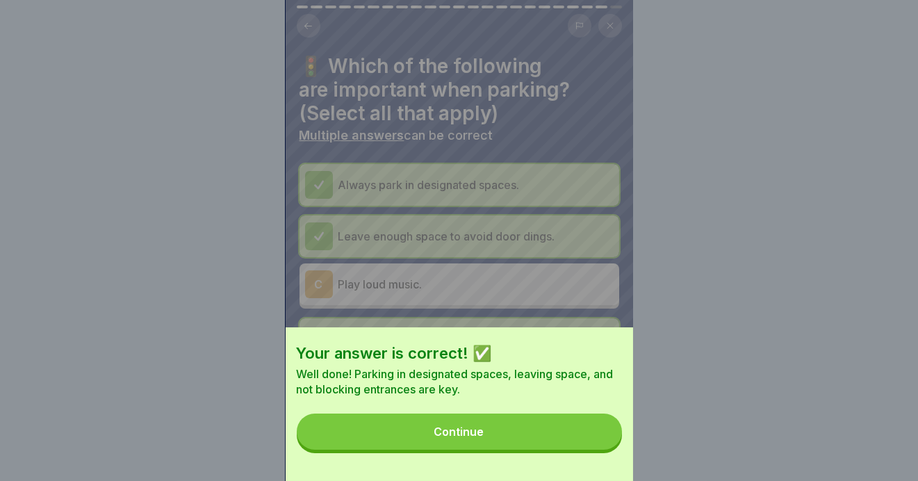
click at [436, 438] on button "Continue" at bounding box center [459, 432] width 325 height 36
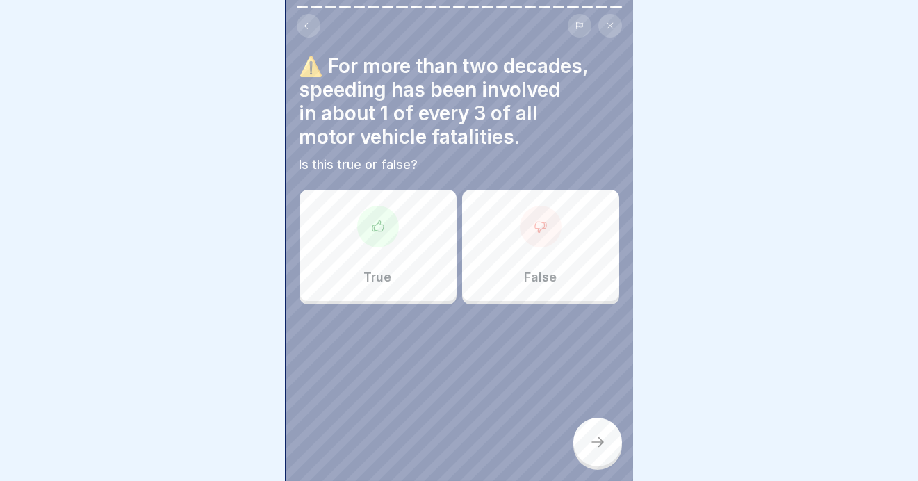
click at [390, 229] on div at bounding box center [378, 227] width 42 height 42
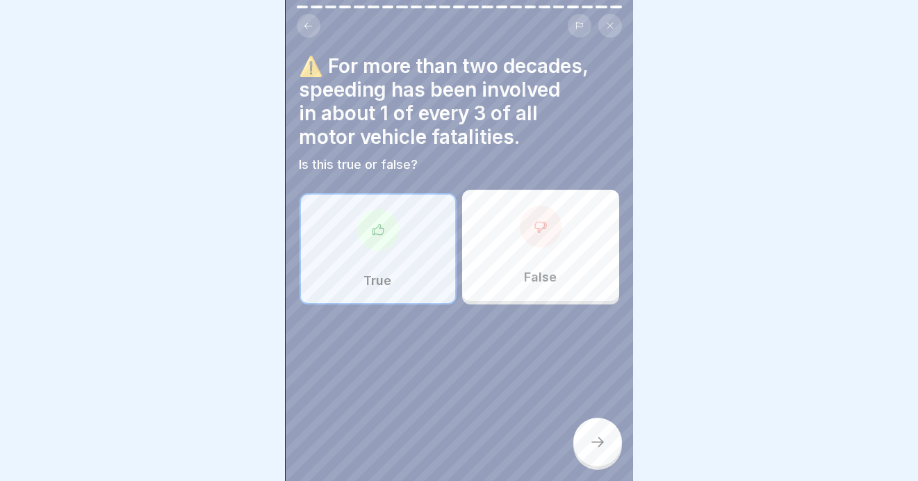
click at [598, 441] on icon at bounding box center [597, 442] width 17 height 17
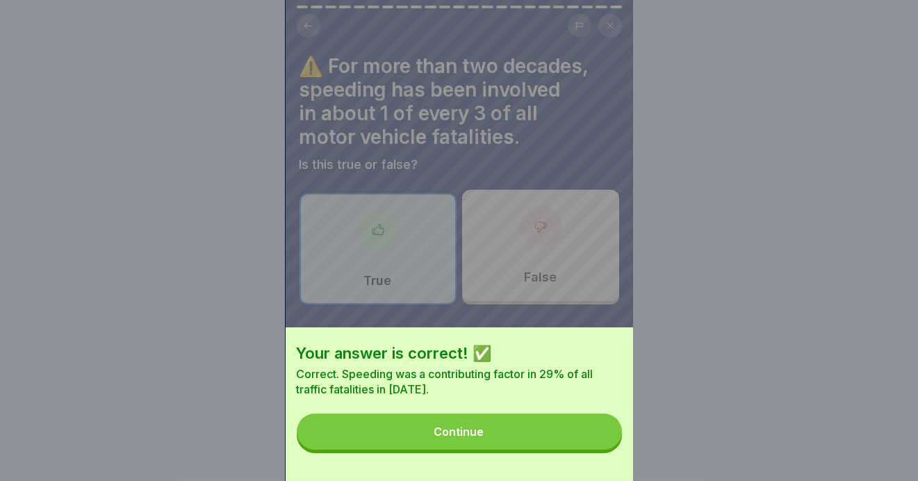
click at [420, 436] on button "Continue" at bounding box center [459, 432] width 325 height 36
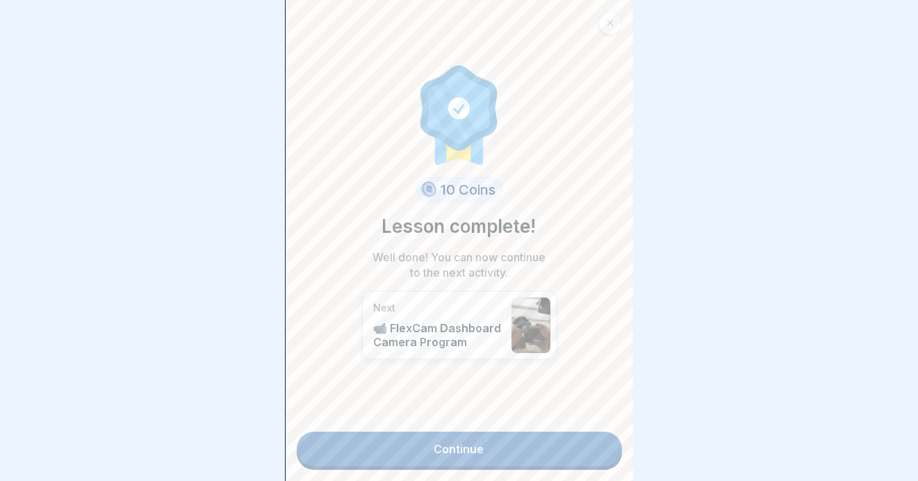
click at [445, 438] on link "Continue" at bounding box center [459, 449] width 325 height 35
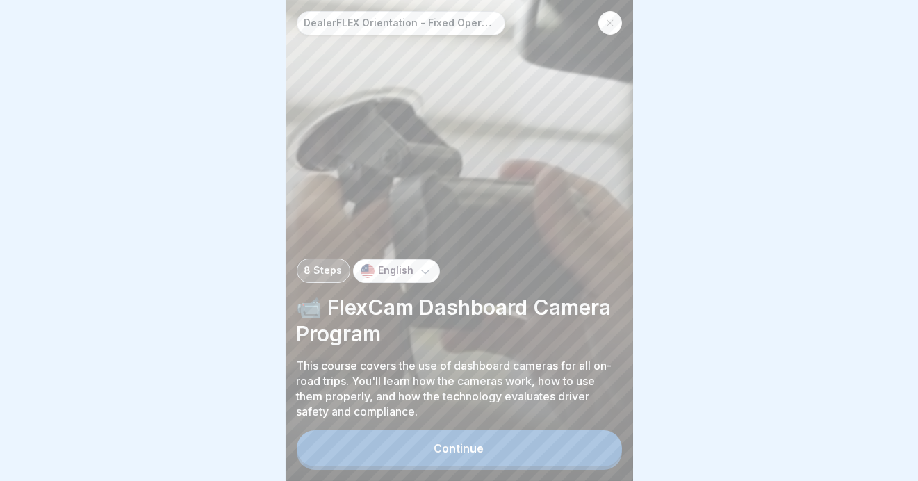
scroll to position [10, 0]
click at [421, 445] on button "Continue" at bounding box center [459, 448] width 325 height 36
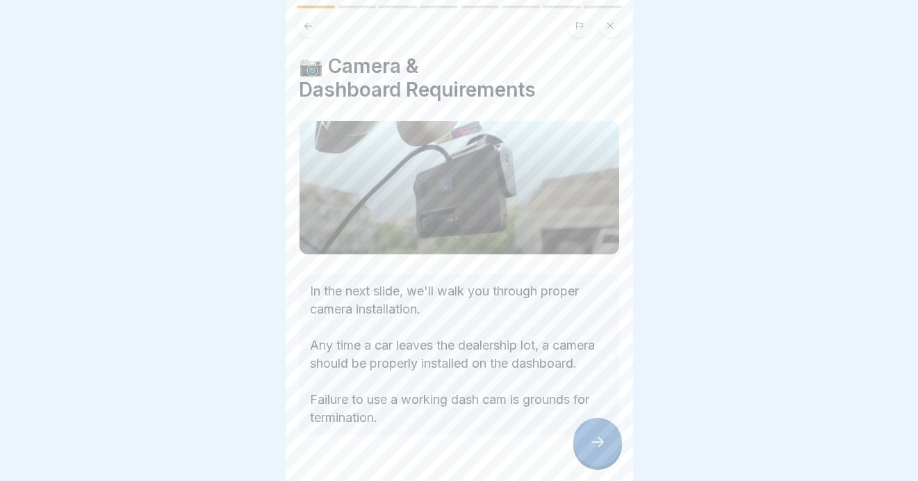
click at [600, 443] on icon at bounding box center [597, 442] width 17 height 17
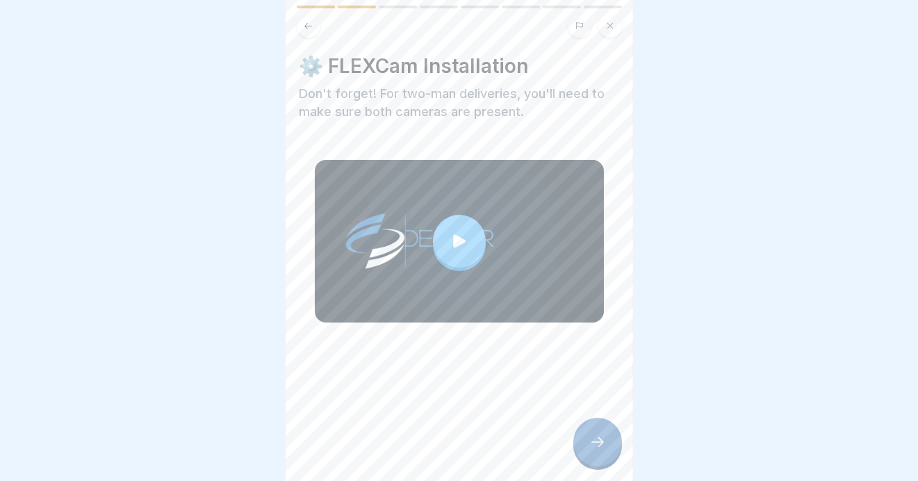
click at [450, 231] on icon at bounding box center [459, 240] width 19 height 19
click at [586, 443] on div at bounding box center [597, 442] width 49 height 49
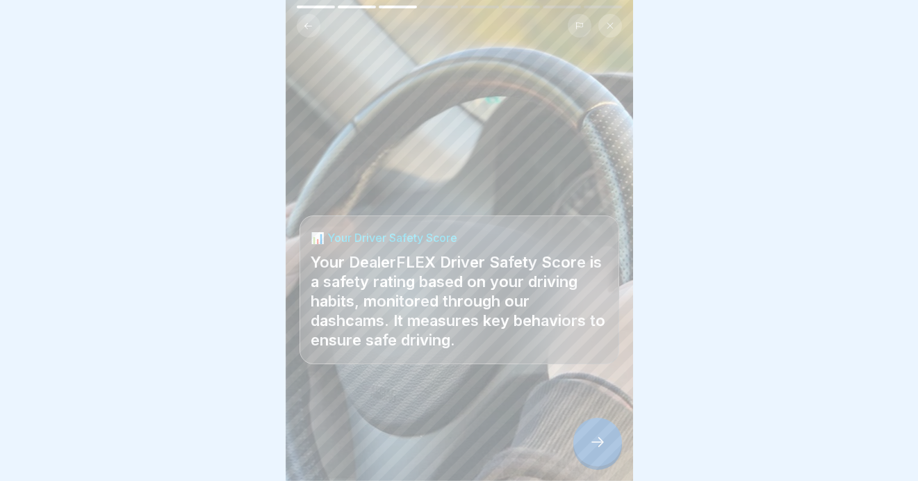
click at [590, 441] on icon at bounding box center [597, 442] width 17 height 17
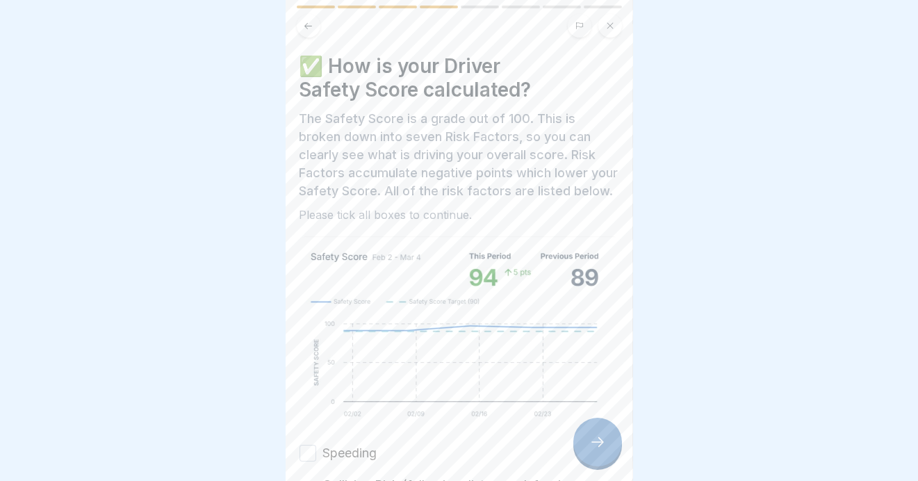
click at [309, 452] on button "Speeding" at bounding box center [308, 453] width 17 height 17
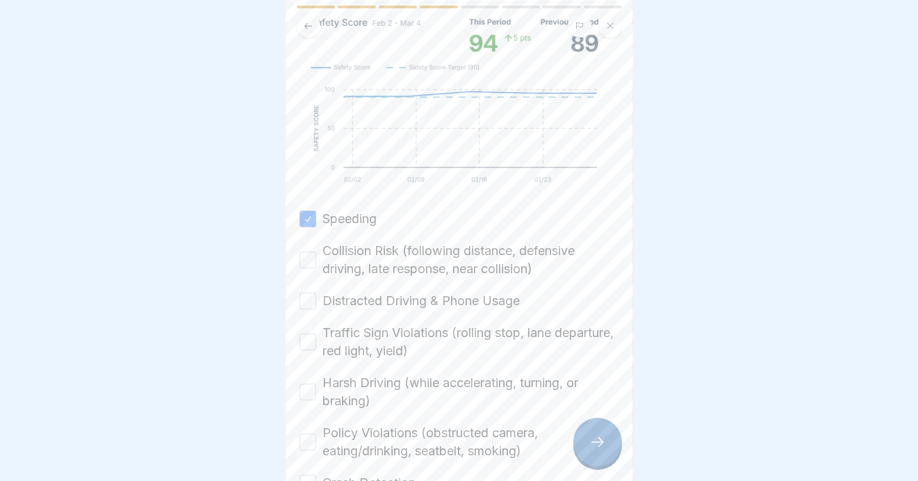
scroll to position [278, 0]
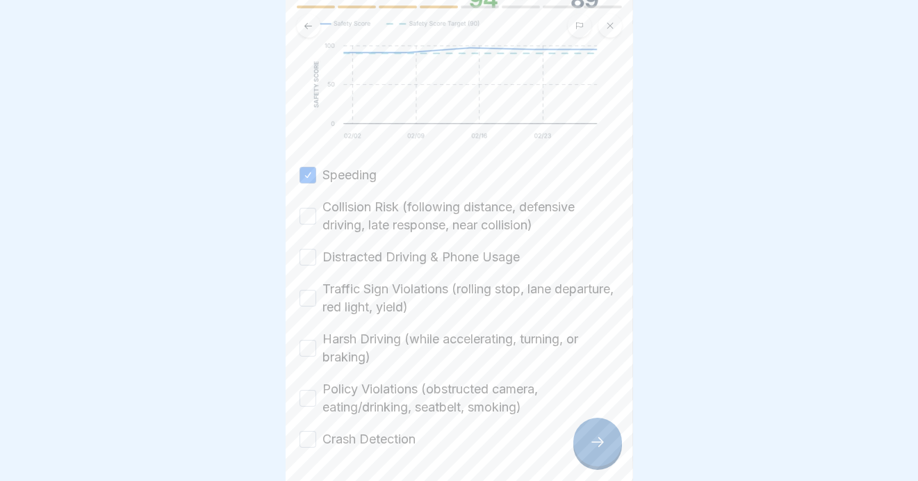
drag, startPoint x: 309, startPoint y: 215, endPoint x: 293, endPoint y: 247, distance: 36.4
click at [309, 215] on button "Collision Risk (following distance, defensive driving, late response, near coll…" at bounding box center [308, 216] width 17 height 17
click at [304, 254] on button "Distracted Driving & Phone Usage" at bounding box center [308, 257] width 17 height 17
click at [308, 296] on button "Traffic Sign Violations (rolling stop, lane departure, red light, yield)" at bounding box center [308, 298] width 17 height 17
drag, startPoint x: 309, startPoint y: 348, endPoint x: 312, endPoint y: 375, distance: 27.3
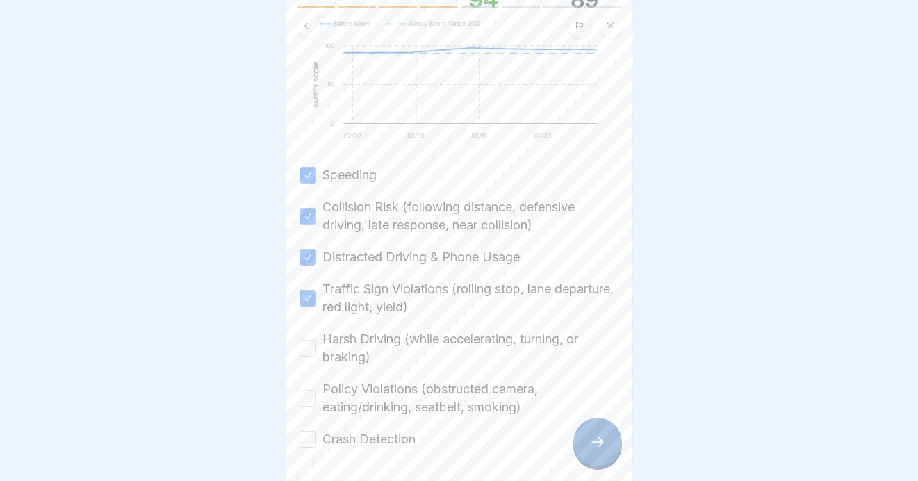
click at [309, 347] on button "Harsh Driving (while accelerating, turning, or braking)" at bounding box center [308, 348] width 17 height 17
click at [306, 398] on button "Policy Violations (obstructed camera, eating/drinking, seatbelt, smoking)" at bounding box center [308, 398] width 17 height 17
click at [300, 435] on button "Crash Detection" at bounding box center [308, 439] width 17 height 17
click at [589, 441] on icon at bounding box center [597, 442] width 17 height 17
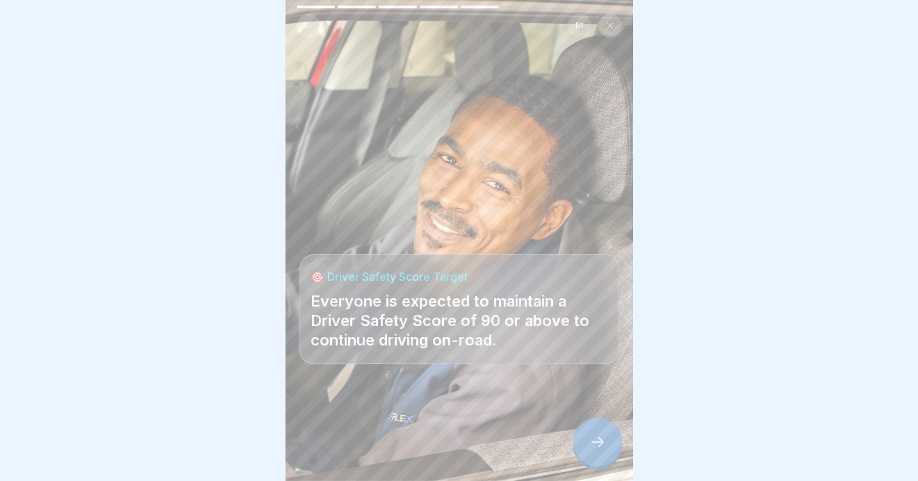
click at [580, 447] on div at bounding box center [597, 442] width 49 height 49
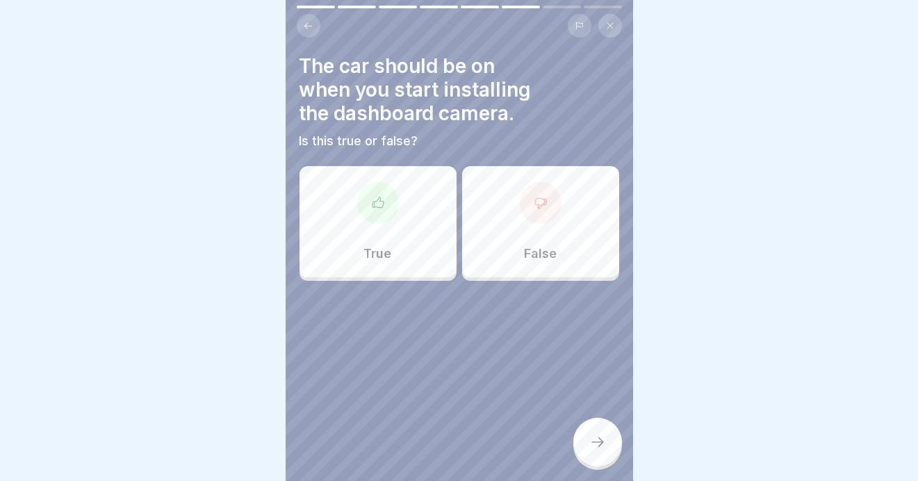
click at [520, 186] on div at bounding box center [541, 203] width 42 height 42
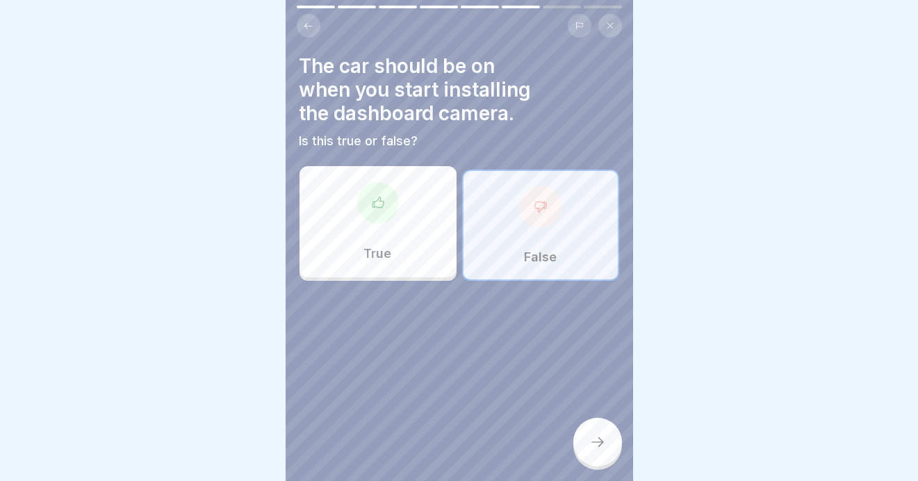
click at [594, 446] on icon at bounding box center [597, 442] width 17 height 17
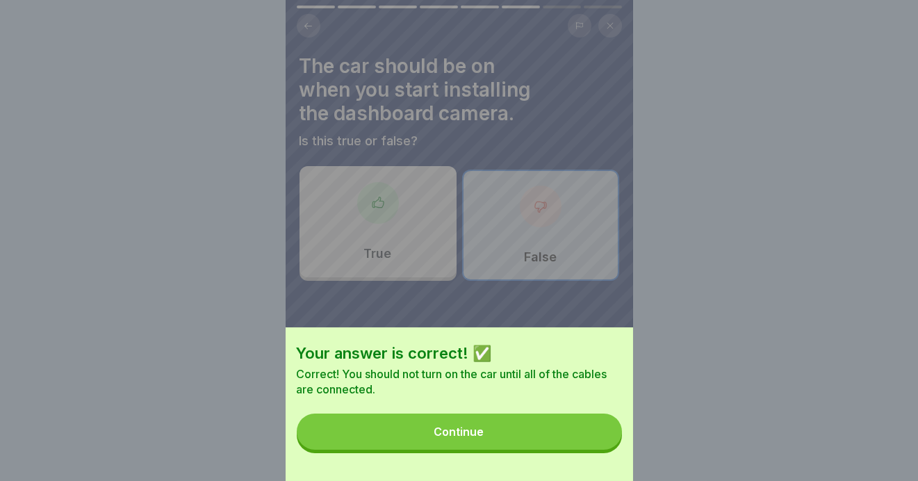
drag, startPoint x: 382, startPoint y: 444, endPoint x: 414, endPoint y: 429, distance: 35.4
click at [383, 444] on button "Continue" at bounding box center [459, 432] width 325 height 36
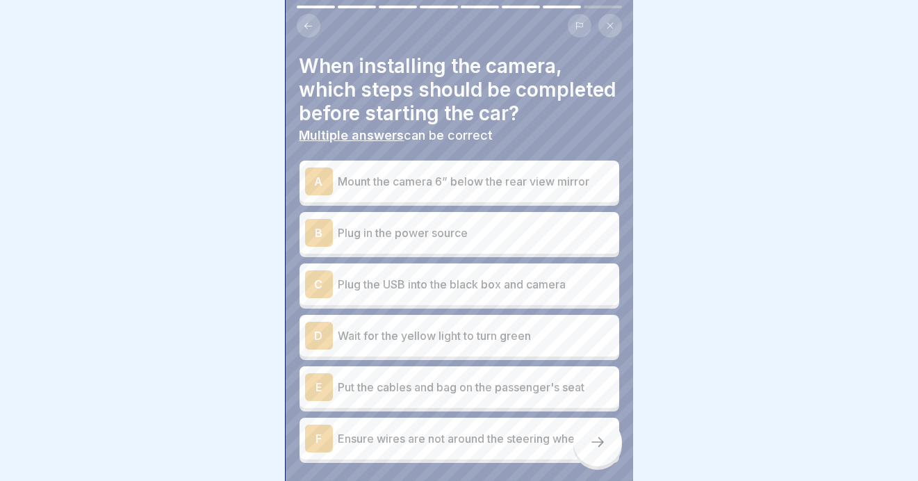
click at [379, 241] on p "Plug in the power source" at bounding box center [475, 232] width 275 height 17
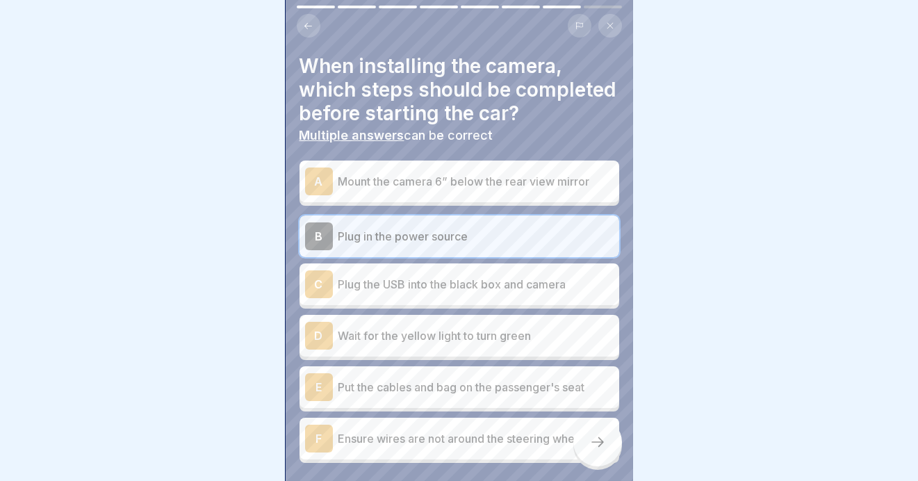
click at [379, 293] on p "Plug the USB into the black box and camera" at bounding box center [475, 284] width 275 height 17
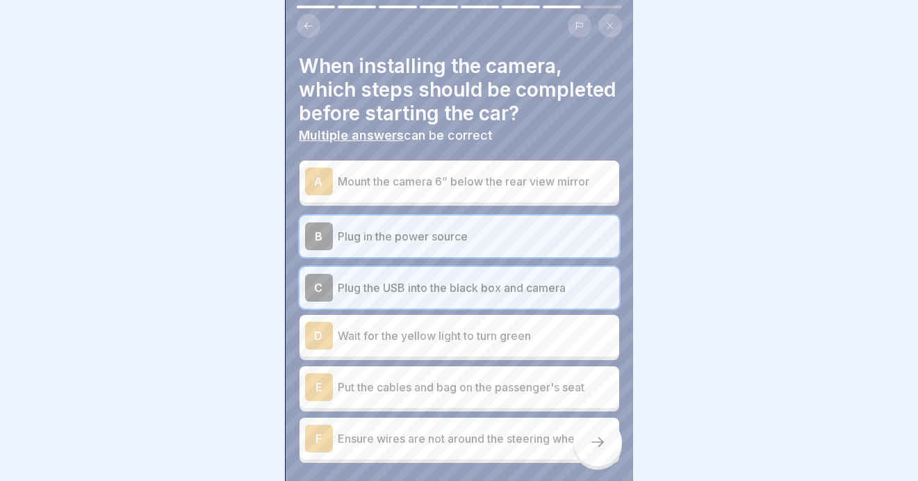
click at [378, 344] on p "Wait for the yellow light to turn green" at bounding box center [475, 335] width 275 height 17
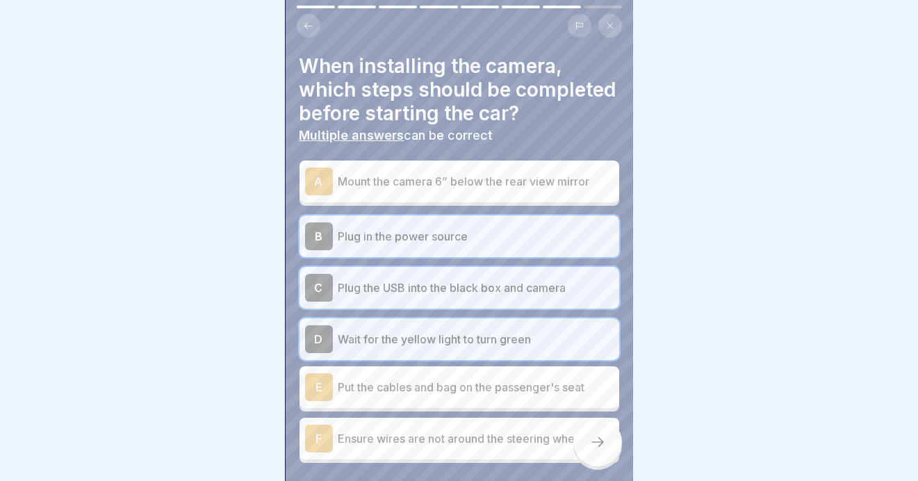
click at [395, 190] on p "Mount the camera 6” below the rear view mirror" at bounding box center [475, 181] width 275 height 17
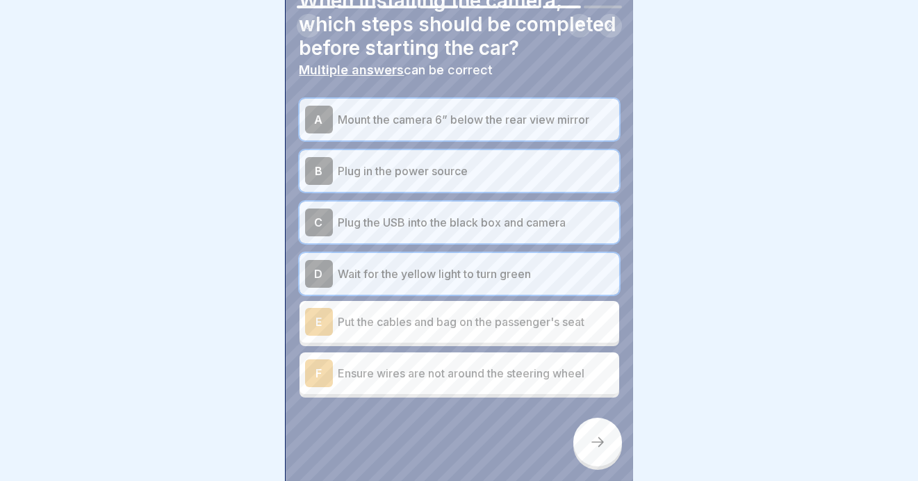
scroll to position [88, 0]
click at [417, 313] on p "Put the cables and bag on the passenger's seat" at bounding box center [475, 321] width 275 height 17
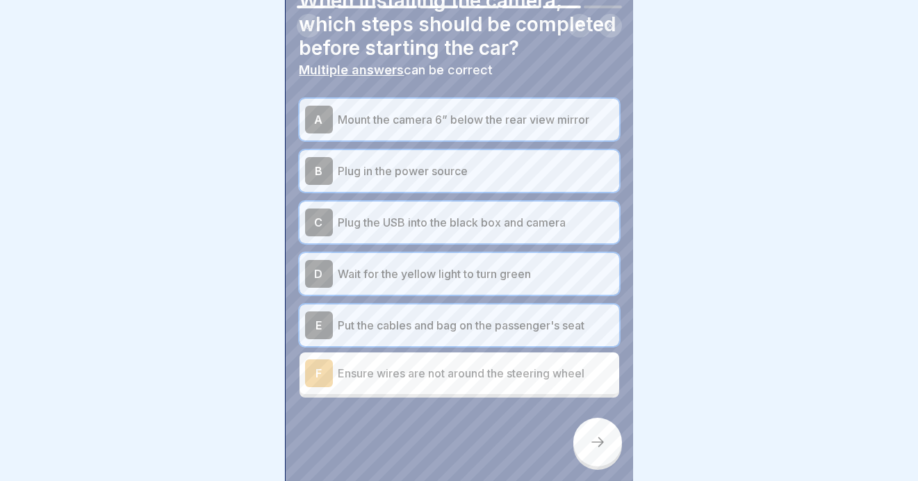
click at [402, 365] on p "Ensure wires are not around the steering wheel" at bounding box center [475, 373] width 275 height 17
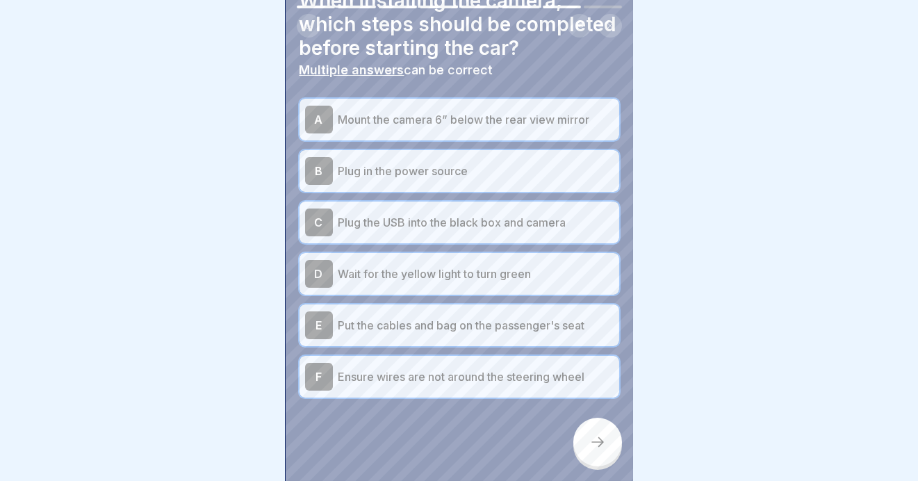
click at [596, 438] on icon at bounding box center [597, 442] width 17 height 17
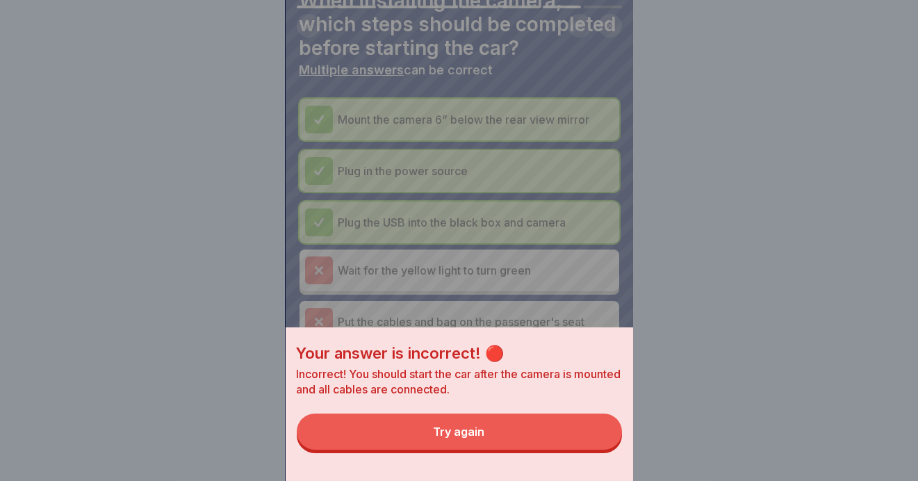
click at [419, 446] on button "Try again" at bounding box center [459, 432] width 325 height 36
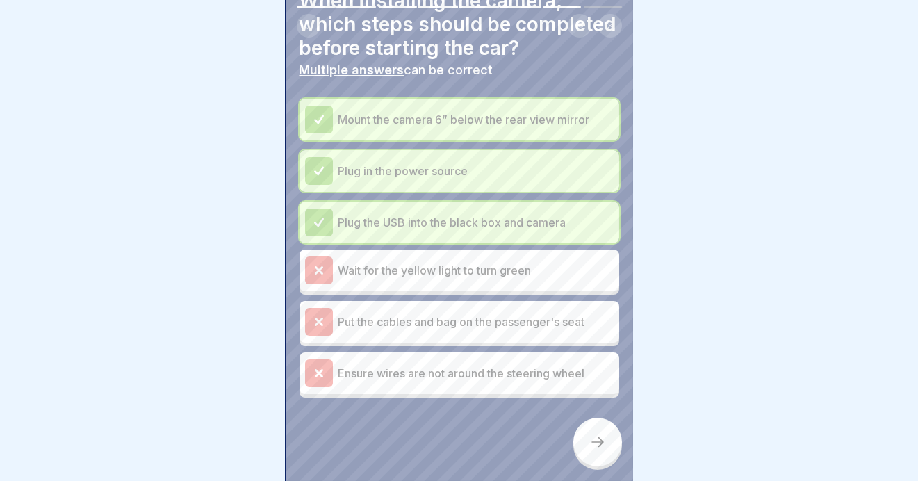
click at [589, 444] on icon at bounding box center [597, 442] width 17 height 17
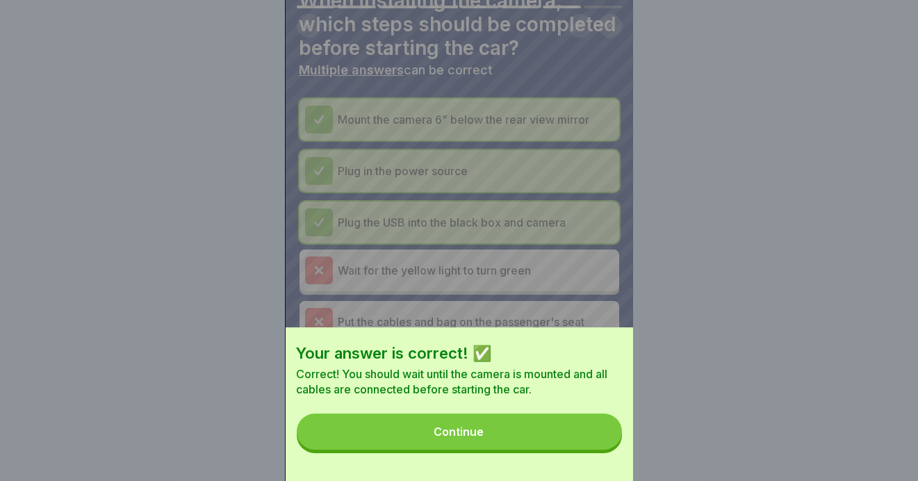
click at [398, 440] on button "Continue" at bounding box center [459, 432] width 325 height 36
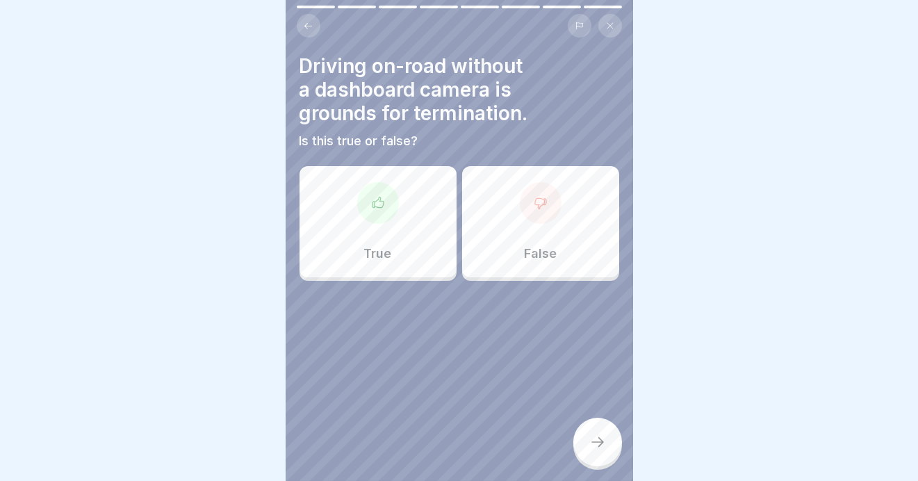
click at [373, 196] on icon at bounding box center [378, 203] width 14 height 14
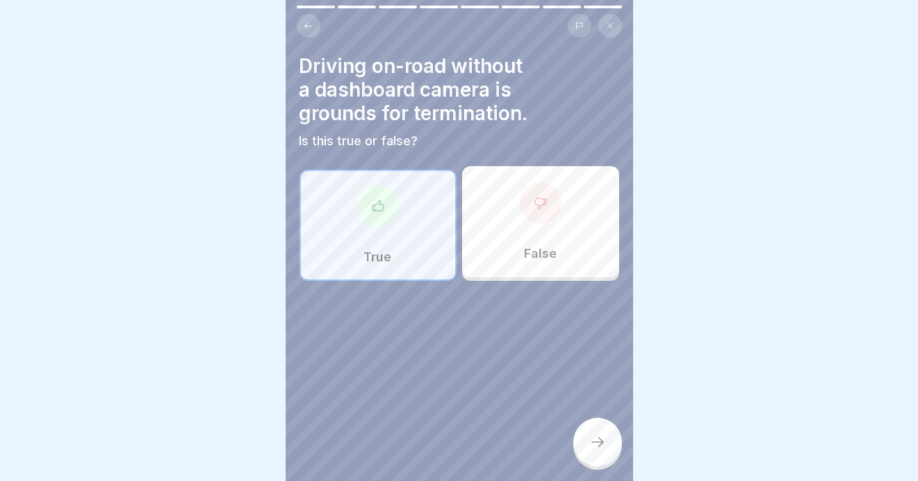
click at [598, 444] on icon at bounding box center [597, 442] width 17 height 17
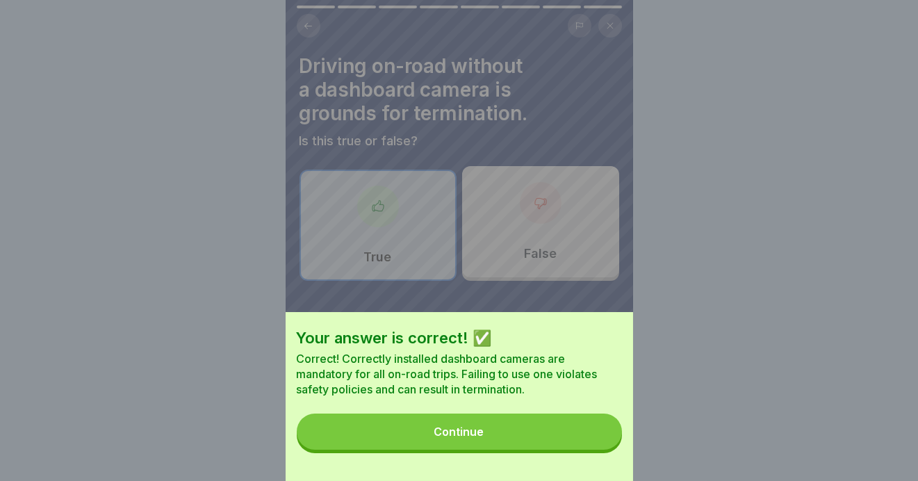
click at [465, 438] on div "Continue" at bounding box center [459, 431] width 50 height 13
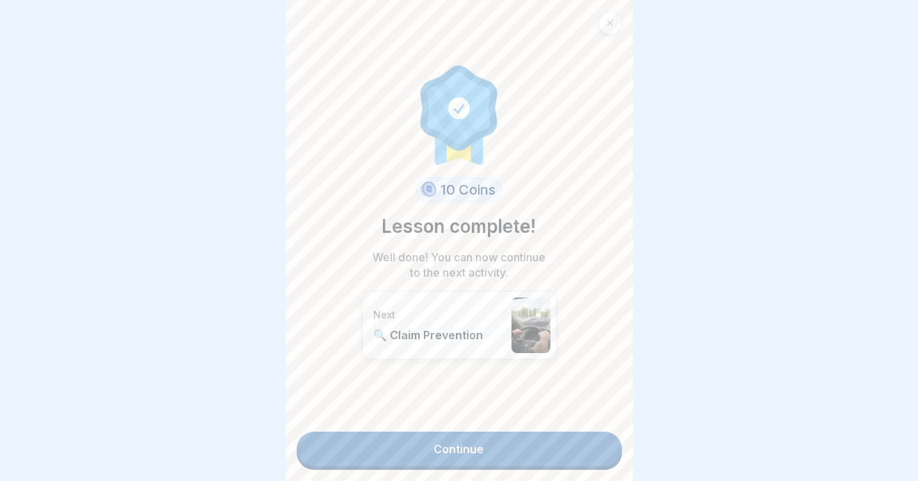
click at [438, 441] on link "Continue" at bounding box center [459, 449] width 325 height 35
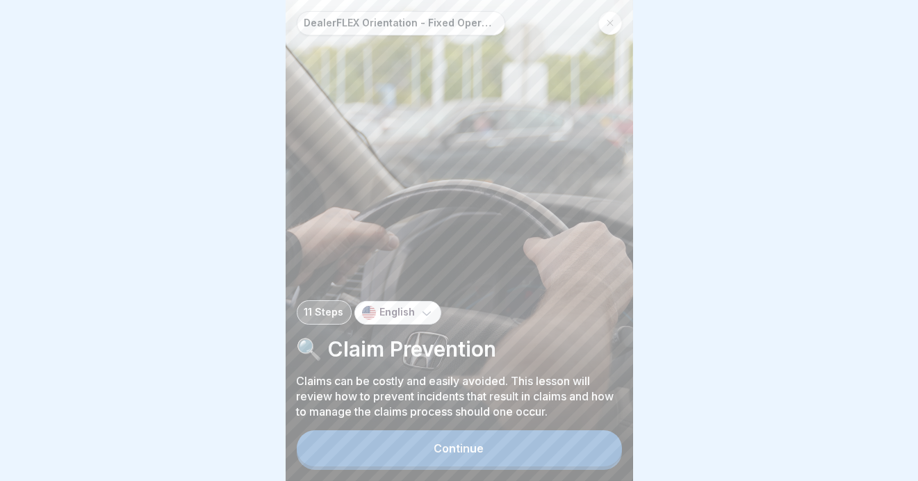
scroll to position [10, 0]
click at [445, 444] on div "Continue" at bounding box center [459, 448] width 50 height 13
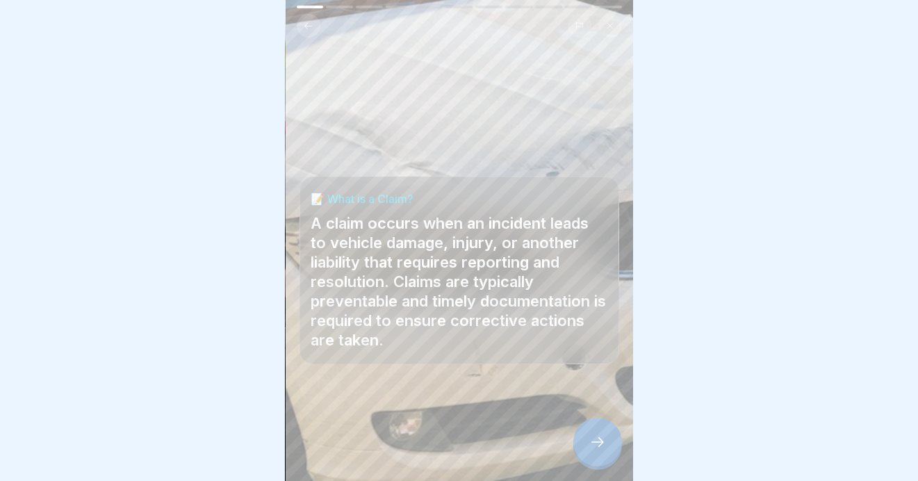
click at [588, 440] on div at bounding box center [597, 442] width 49 height 49
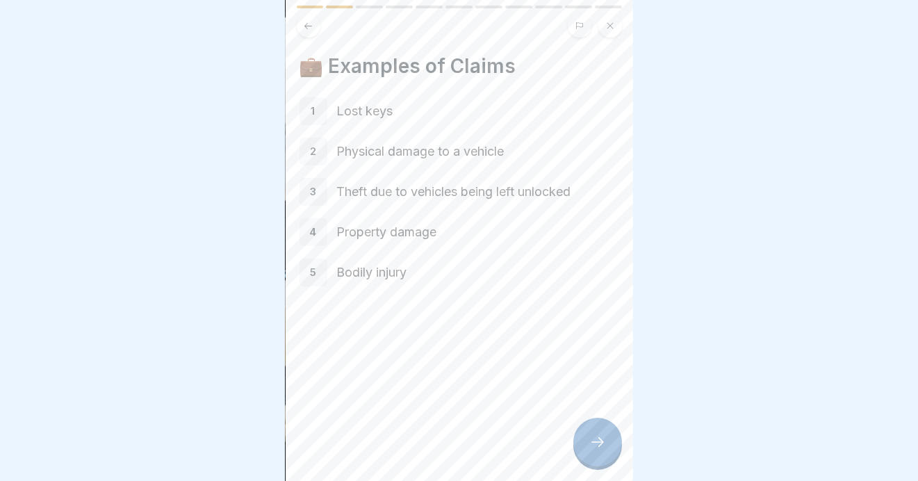
click at [600, 437] on icon at bounding box center [597, 442] width 17 height 17
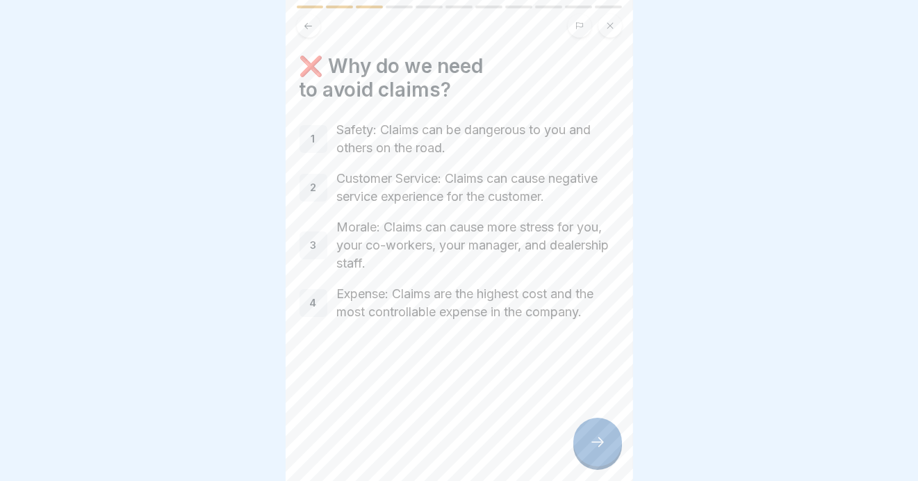
click at [596, 441] on icon at bounding box center [597, 442] width 17 height 17
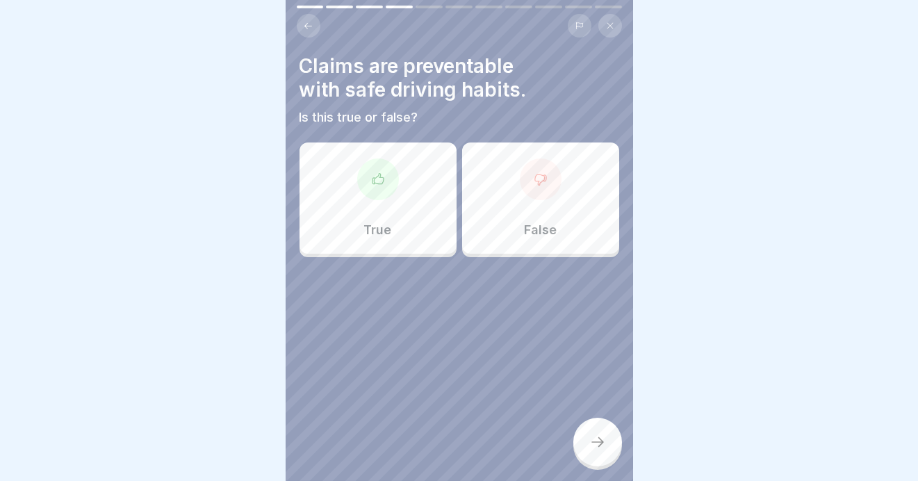
click at [375, 172] on icon at bounding box center [378, 179] width 14 height 14
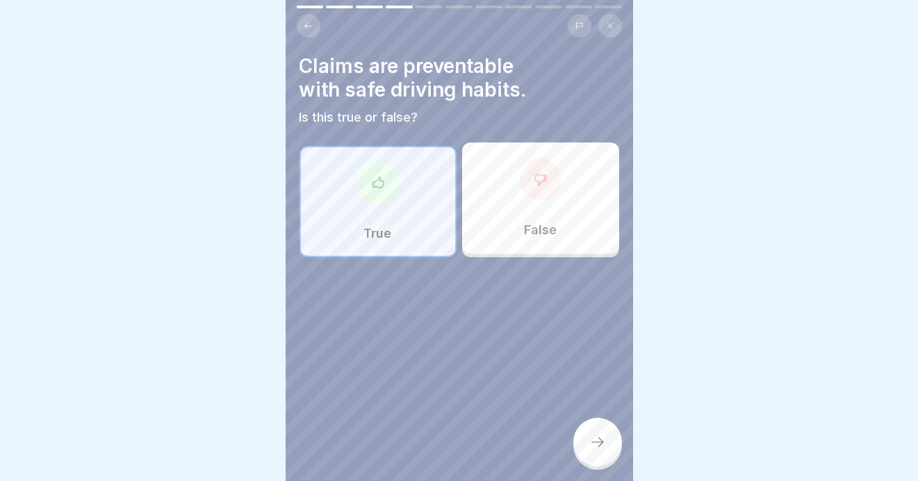
click at [593, 450] on icon at bounding box center [597, 442] width 17 height 17
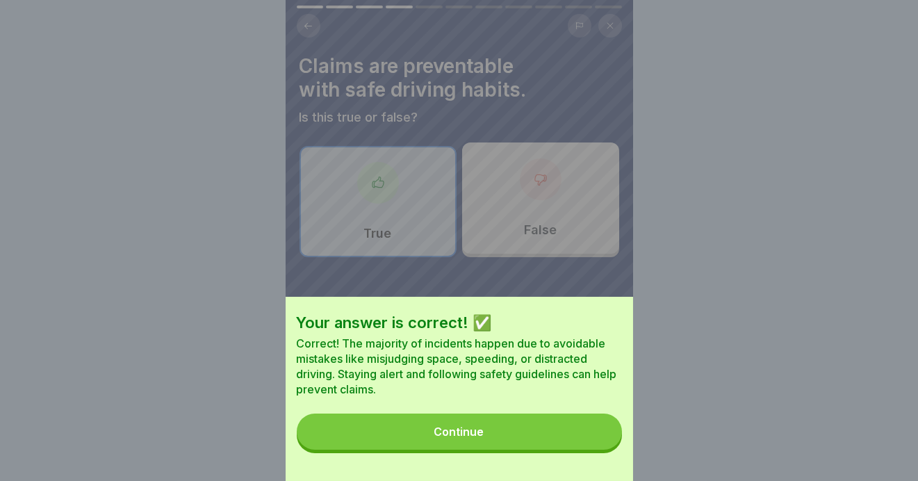
click at [410, 450] on button "Continue" at bounding box center [459, 432] width 325 height 36
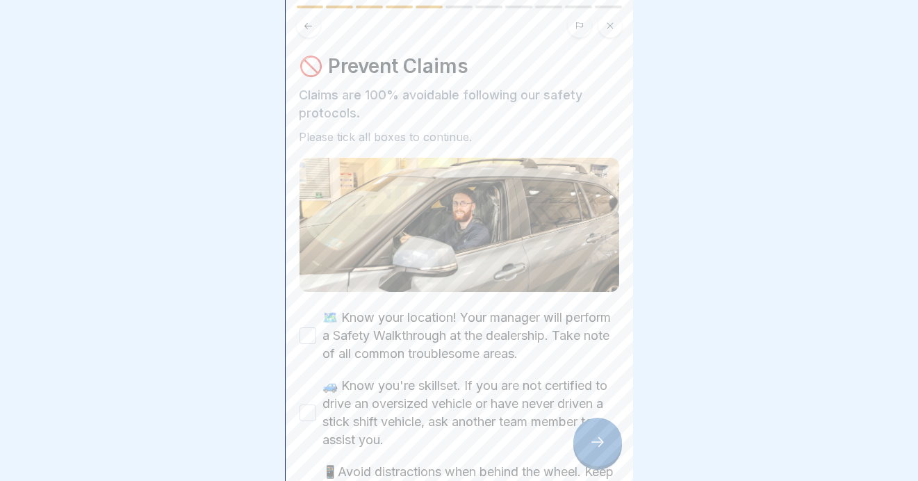
click at [310, 327] on button "🗺️ Know your location! Your manager will perform a Safety Walkthrough at the de…" at bounding box center [308, 335] width 17 height 17
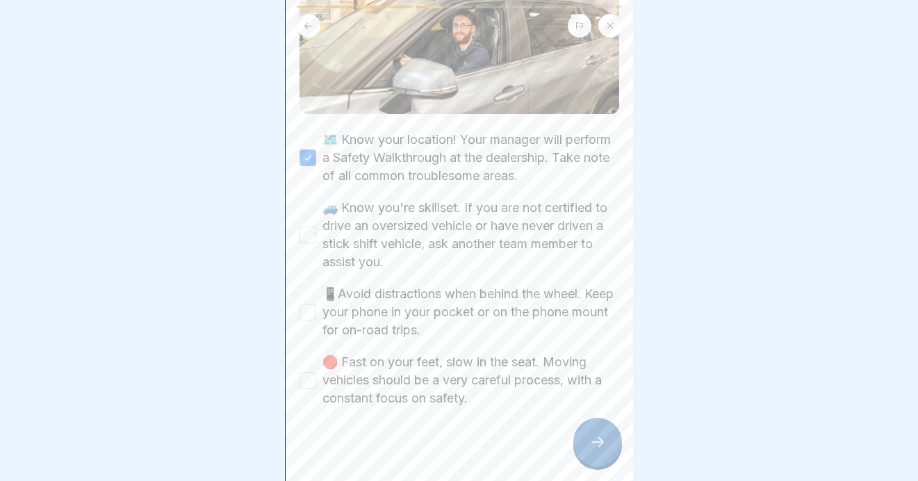
scroll to position [183, 0]
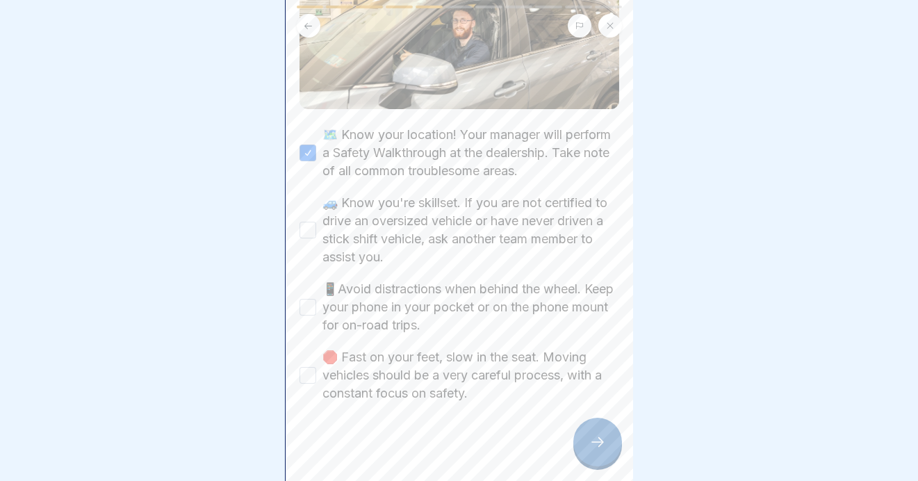
click at [308, 222] on button "🚙 Know you're skillset. If you are not certified to drive an oversized vehicle …" at bounding box center [308, 230] width 17 height 17
click at [312, 299] on button "📱Avoid distractions when behind the wheel. Keep your phone in your pocket or on…" at bounding box center [308, 307] width 17 height 17
click at [311, 367] on button "🛑 Fast on your feet, slow in the seat. Moving vehicles should be a very careful…" at bounding box center [308, 375] width 17 height 17
click at [600, 441] on icon at bounding box center [597, 442] width 13 height 10
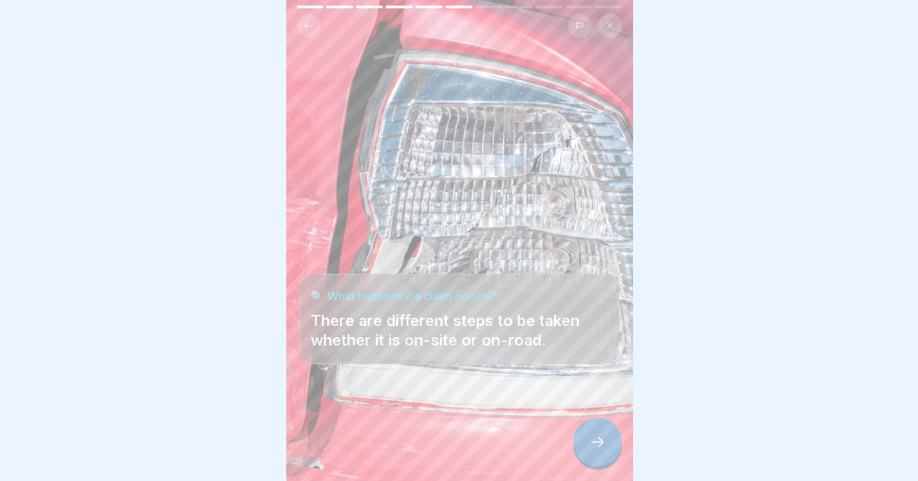
click at [594, 431] on div at bounding box center [597, 442] width 49 height 49
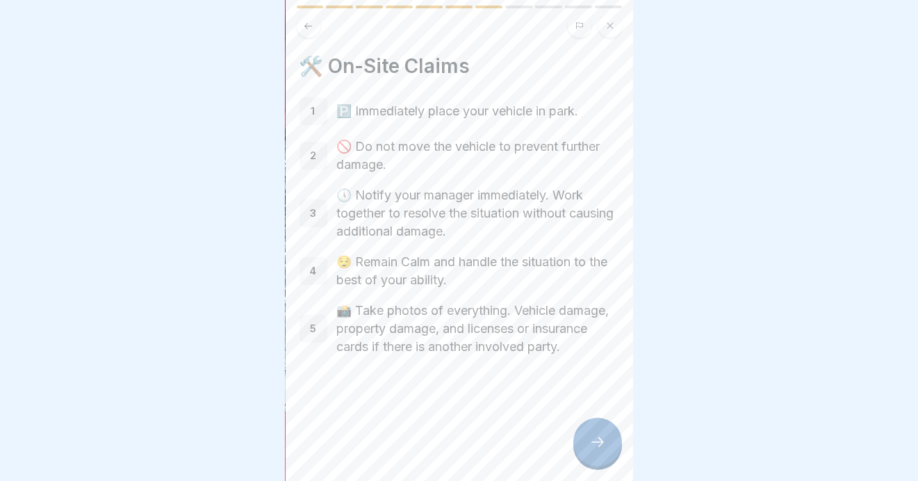
click at [594, 447] on icon at bounding box center [597, 442] width 17 height 17
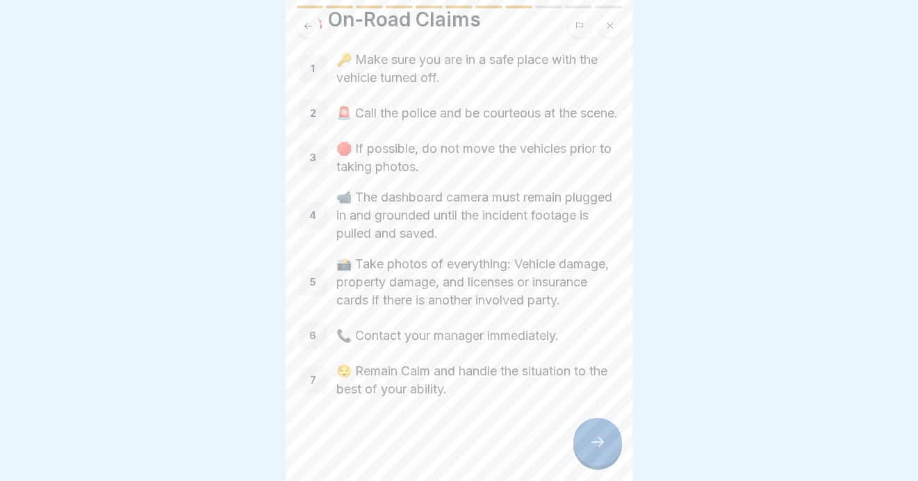
scroll to position [73, 0]
click at [591, 441] on icon at bounding box center [597, 442] width 17 height 17
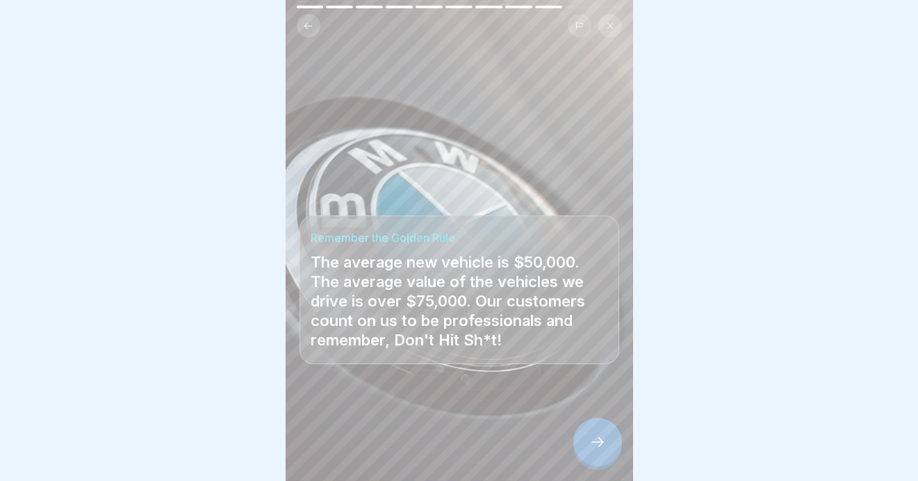
click at [593, 439] on icon at bounding box center [597, 442] width 17 height 17
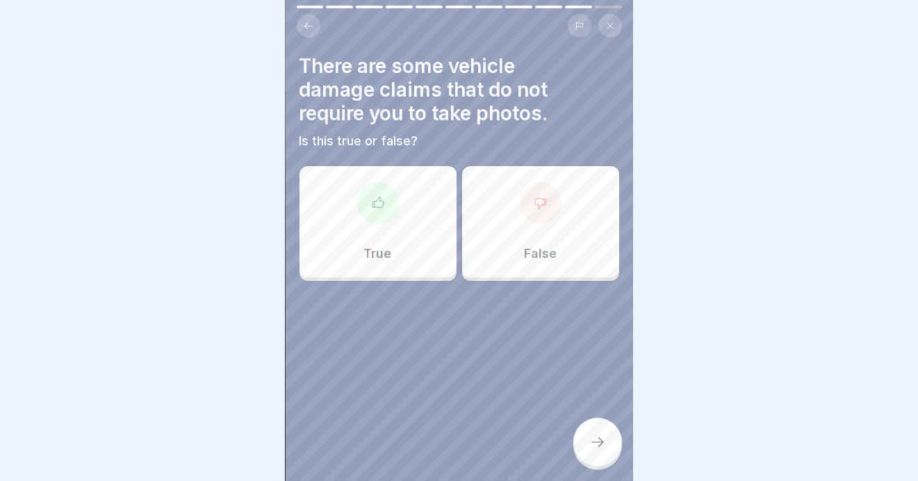
click at [531, 206] on div at bounding box center [541, 203] width 42 height 42
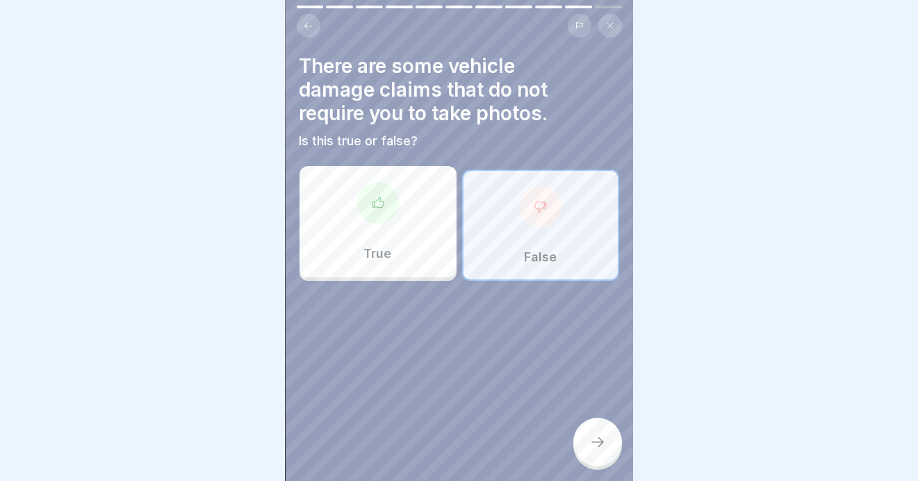
click at [588, 435] on div at bounding box center [597, 442] width 49 height 49
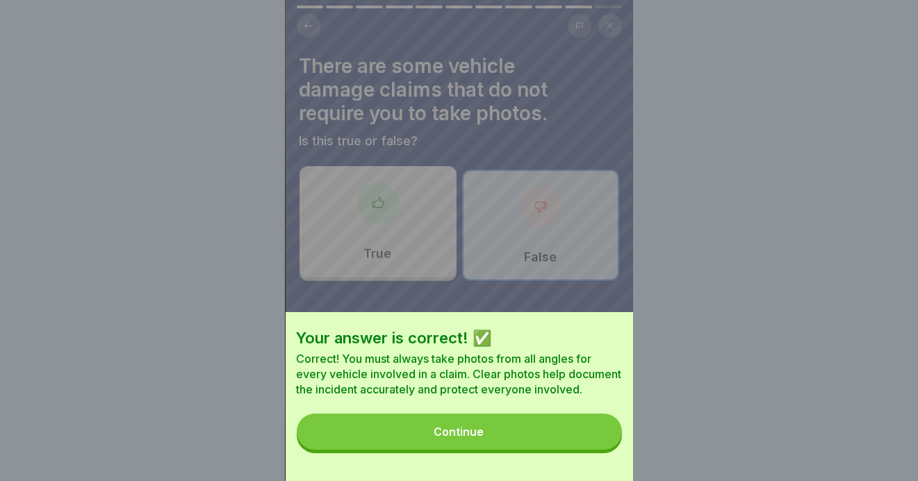
click at [458, 434] on button "Continue" at bounding box center [459, 432] width 325 height 36
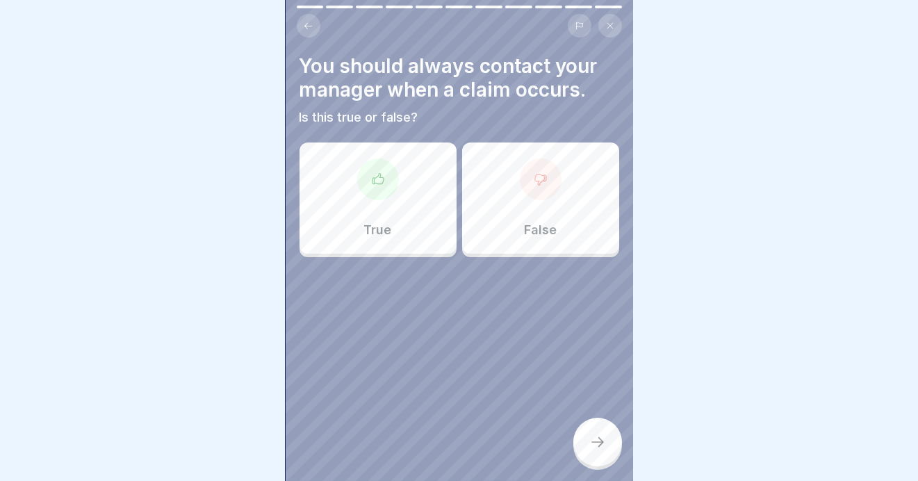
click at [385, 201] on div "True" at bounding box center [378, 197] width 157 height 111
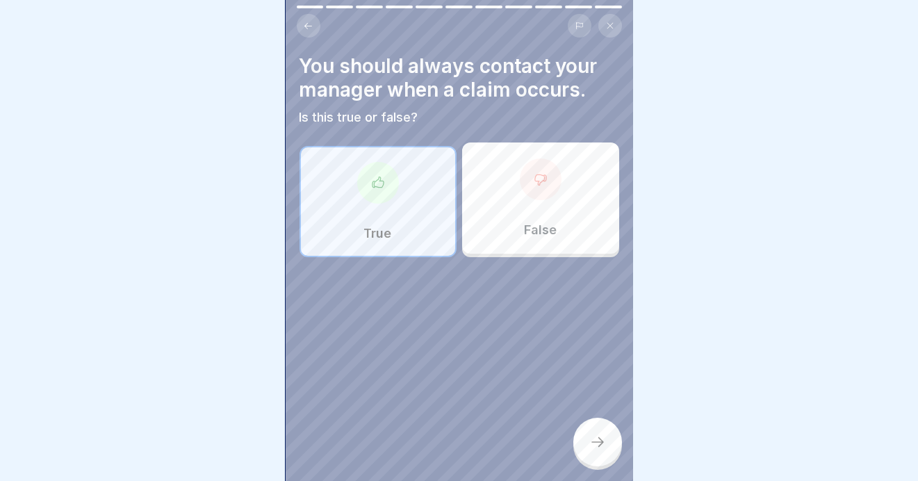
click at [599, 445] on icon at bounding box center [597, 442] width 17 height 17
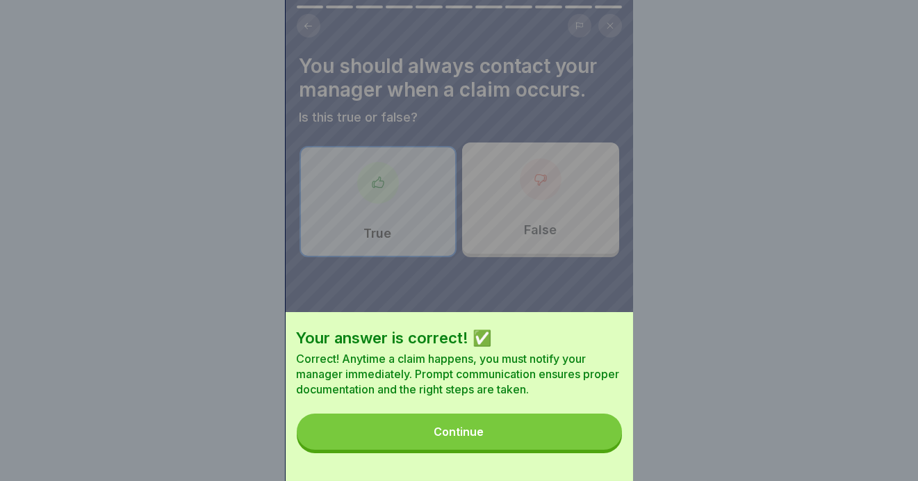
click at [446, 438] on div "Continue" at bounding box center [459, 431] width 50 height 13
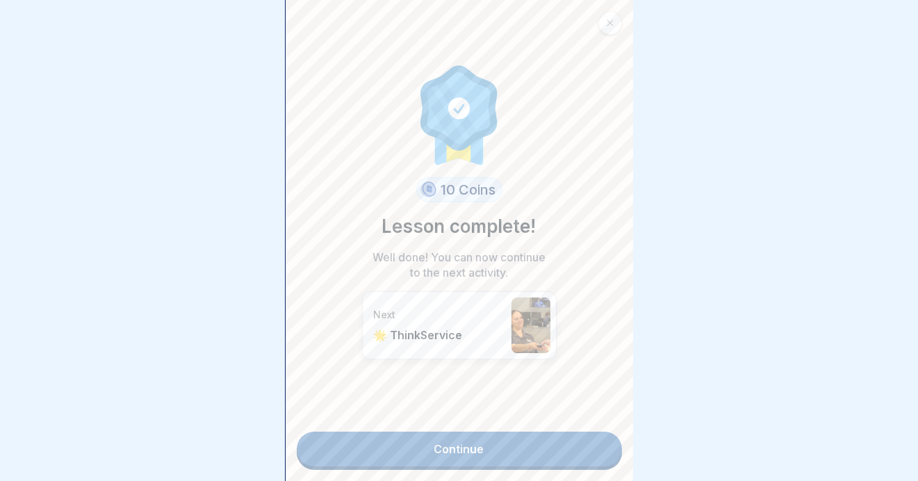
click at [453, 437] on link "Continue" at bounding box center [459, 449] width 325 height 35
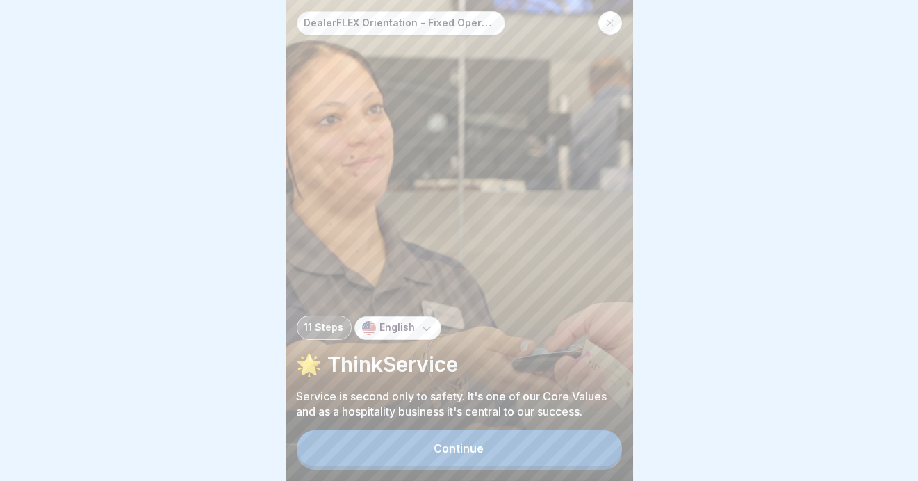
click at [460, 455] on div "Continue" at bounding box center [459, 448] width 50 height 13
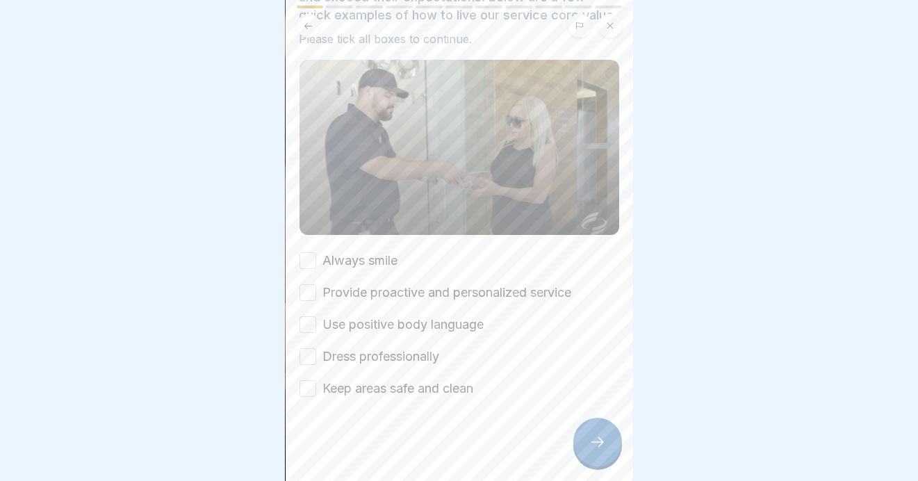
scroll to position [128, 0]
click at [309, 260] on button "Always smile" at bounding box center [308, 260] width 17 height 17
click at [308, 291] on button "Provide proactive and personalized service" at bounding box center [308, 292] width 17 height 17
click at [304, 322] on button "Use positive body language" at bounding box center [308, 324] width 17 height 17
click at [300, 355] on button "Dress professionally" at bounding box center [308, 356] width 17 height 17
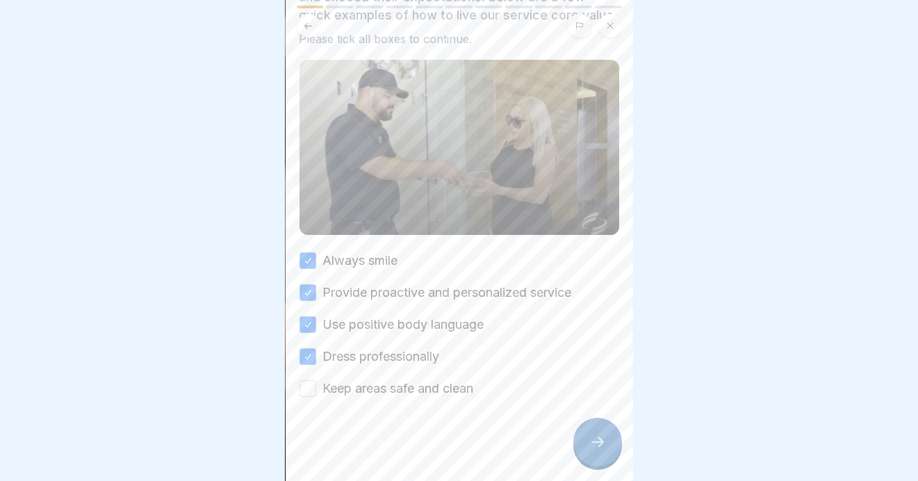
click at [300, 389] on button "Keep areas safe and clean" at bounding box center [308, 388] width 17 height 17
click at [596, 450] on icon at bounding box center [597, 442] width 17 height 17
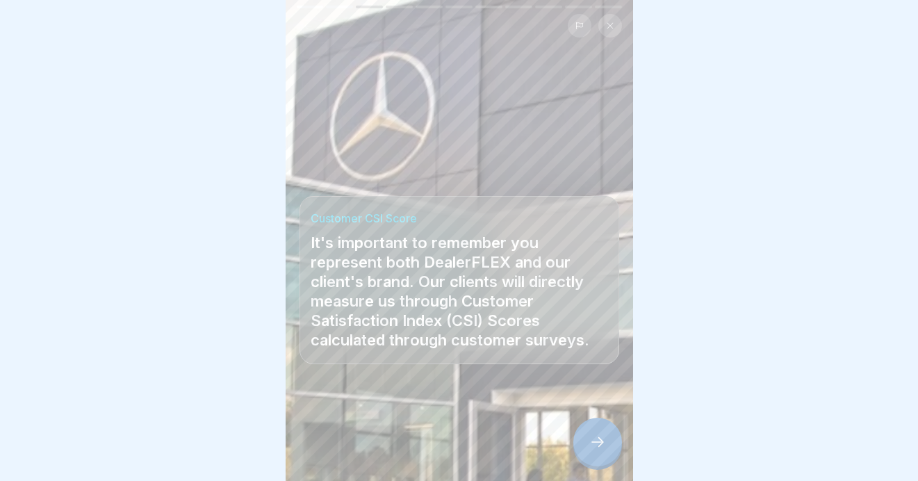
scroll to position [10, 0]
click at [596, 437] on icon at bounding box center [597, 442] width 17 height 17
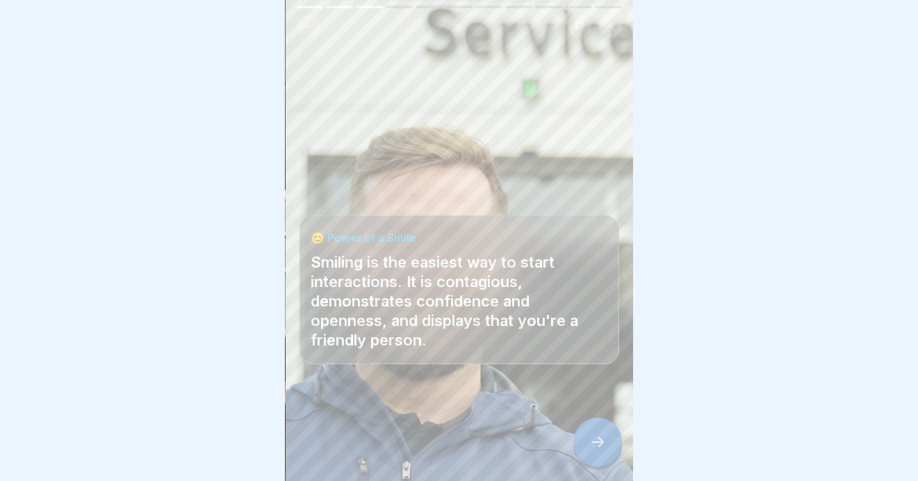
click at [603, 440] on icon at bounding box center [597, 442] width 17 height 17
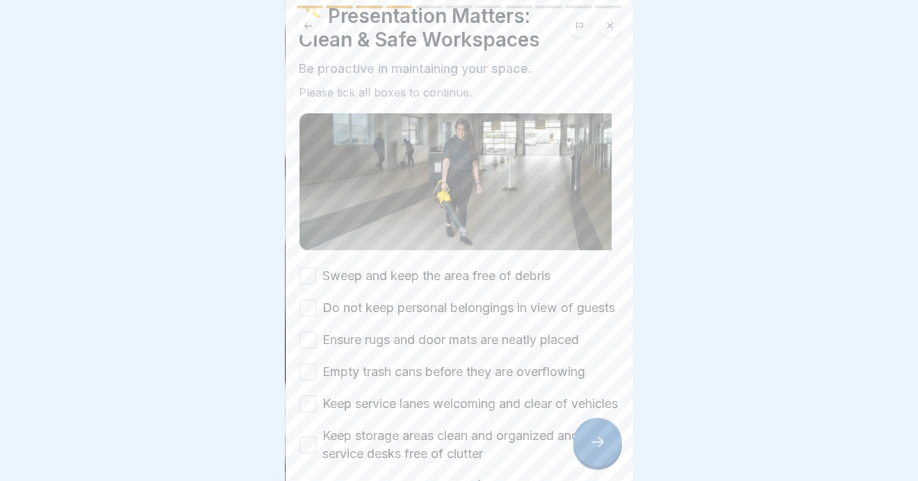
scroll to position [139, 0]
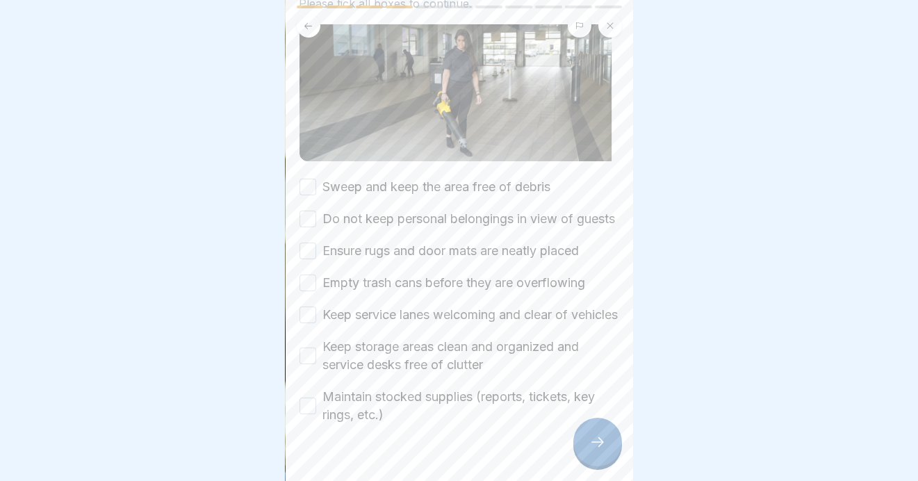
click at [308, 179] on button "Sweep and keep the area free of debris" at bounding box center [308, 187] width 17 height 17
click at [307, 211] on button "Do not keep personal belongings in view of guests" at bounding box center [308, 219] width 17 height 17
click at [307, 246] on button "Ensure rugs and door mats are neatly placed" at bounding box center [308, 251] width 17 height 17
click at [308, 281] on button "Empty trash cans before they are overflowing" at bounding box center [308, 283] width 17 height 17
click at [309, 319] on button "Keep service lanes welcoming and clear of vehicles" at bounding box center [308, 315] width 17 height 17
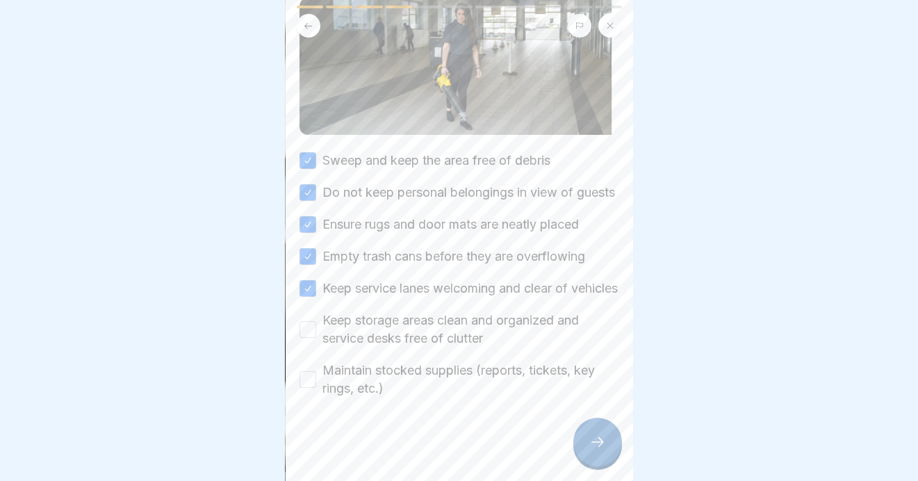
scroll to position [197, 0]
click at [311, 321] on button "Keep storage areas clean and organized and service desks free of clutter" at bounding box center [308, 329] width 17 height 17
click at [309, 371] on button "Maintain stocked supplies (reports, tickets, key rings, etc.)" at bounding box center [308, 379] width 17 height 17
click at [594, 438] on icon at bounding box center [597, 442] width 17 height 17
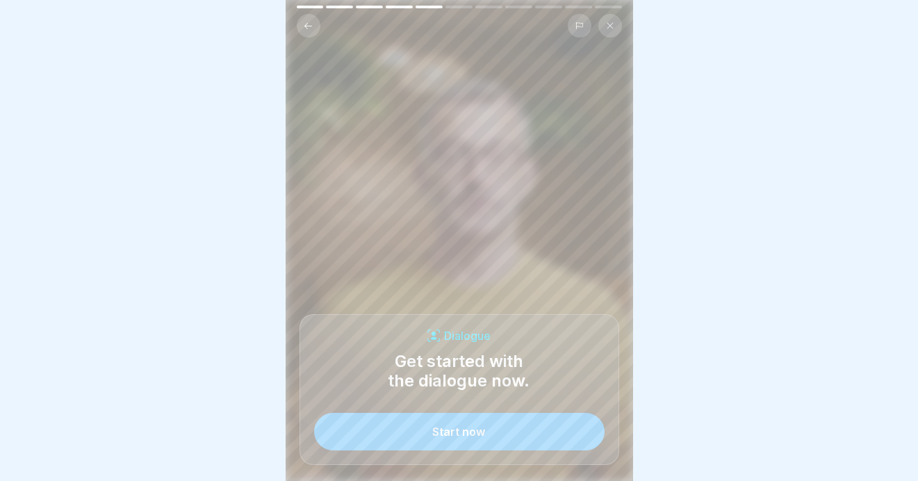
click at [462, 425] on button "Start now" at bounding box center [459, 432] width 291 height 38
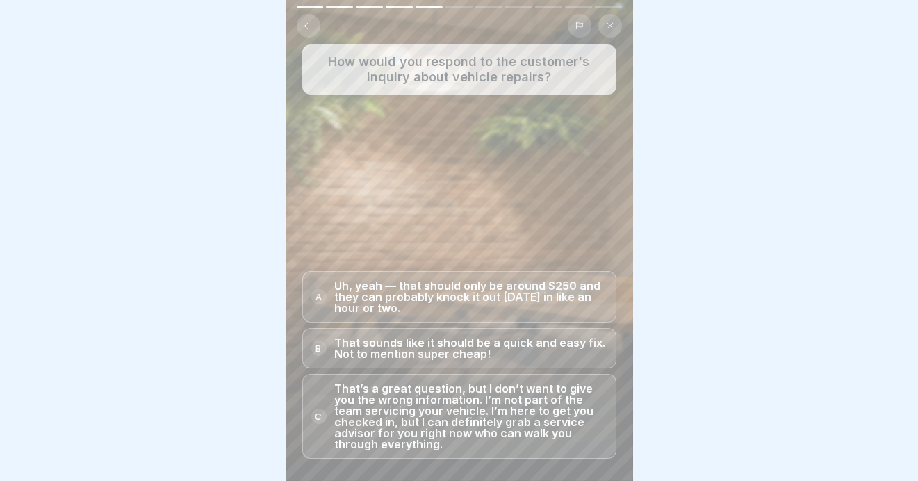
click at [381, 424] on p "That’s a great question, but I don’t want to give you the wrong information. I’…" at bounding box center [471, 416] width 272 height 67
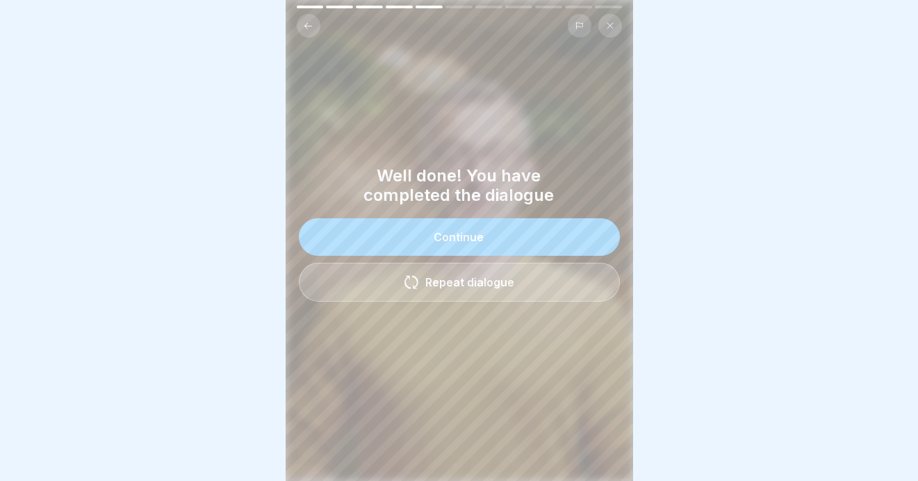
click at [434, 231] on div "Continue" at bounding box center [459, 237] width 50 height 13
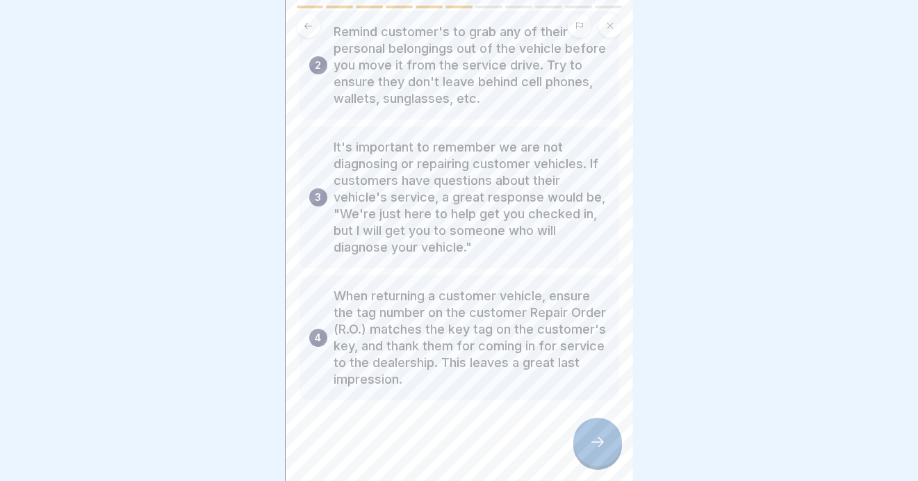
scroll to position [194, 0]
click at [590, 448] on icon at bounding box center [597, 442] width 17 height 17
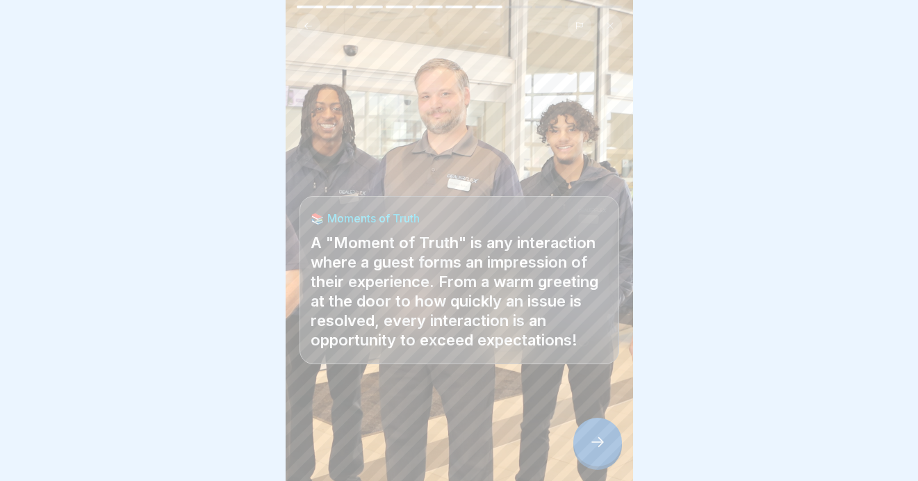
click at [575, 441] on div at bounding box center [597, 442] width 49 height 49
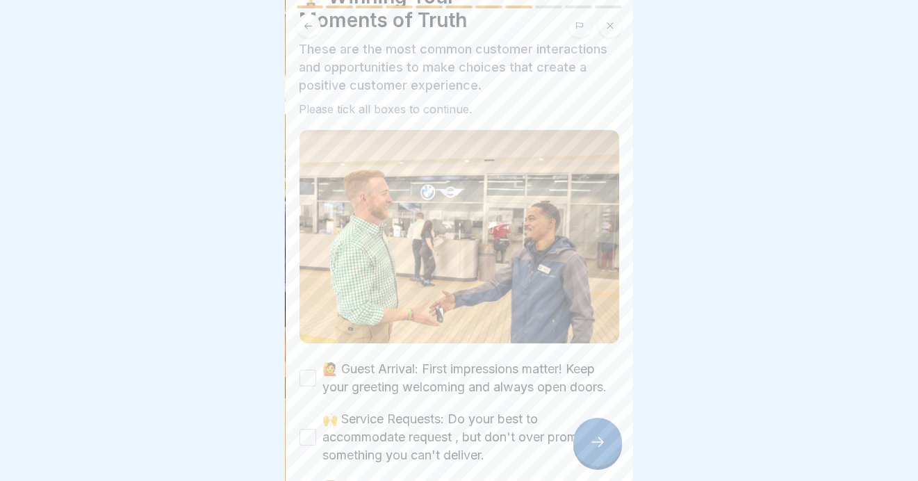
scroll to position [208, 0]
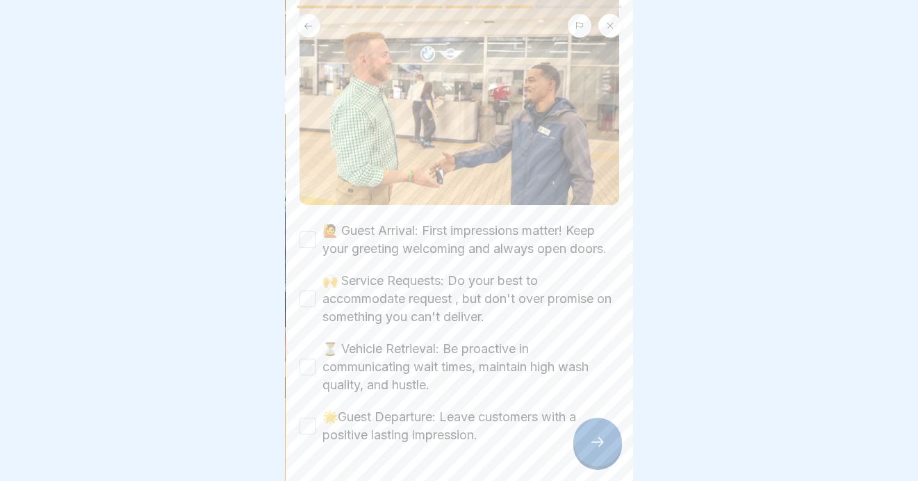
click at [290, 230] on div "🏆 Winning Your Moments of Truth These are the most common customer interactions…" at bounding box center [460, 240] width 348 height 481
drag, startPoint x: 307, startPoint y: 226, endPoint x: 313, endPoint y: 243, distance: 17.8
click at [307, 231] on button "🙋 Guest Arrival: First impressions matter! Keep your greeting welcoming and alw…" at bounding box center [308, 239] width 17 height 17
click at [300, 293] on div "🙌 Service Requests: Do your best to accommodate request , but don't over promis…" at bounding box center [460, 299] width 320 height 54
click at [302, 295] on button "🙌 Service Requests: Do your best to accommodate request , but don't over promis…" at bounding box center [308, 299] width 17 height 17
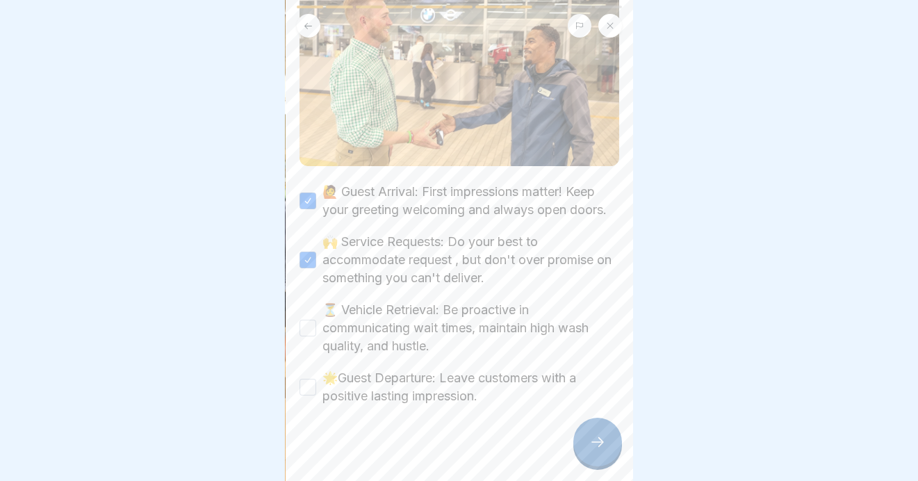
scroll to position [265, 0]
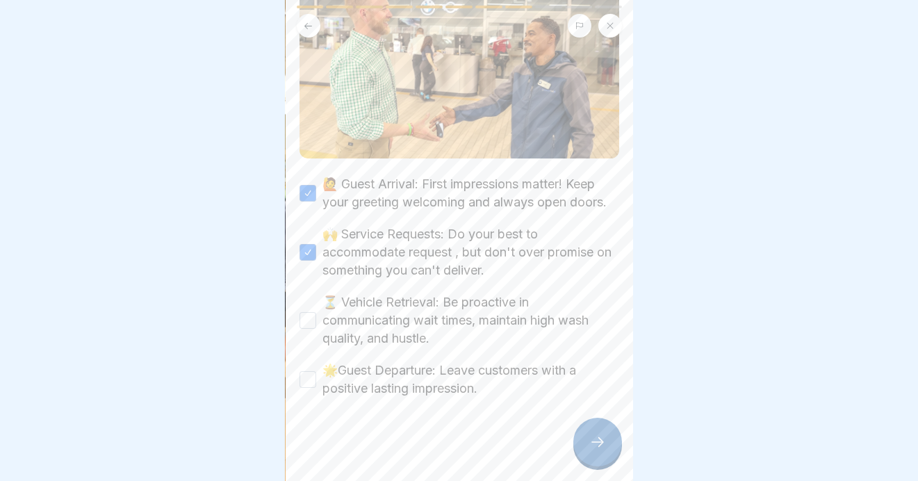
click at [303, 312] on button "⏳ Vehicle Retrieval: Be proactive in communicating wait times, maintain high wa…" at bounding box center [308, 320] width 17 height 17
click at [303, 371] on button "🌟Guest Departure: Leave customers with a positive lasting impression." at bounding box center [308, 379] width 17 height 17
click at [589, 441] on icon at bounding box center [597, 442] width 17 height 17
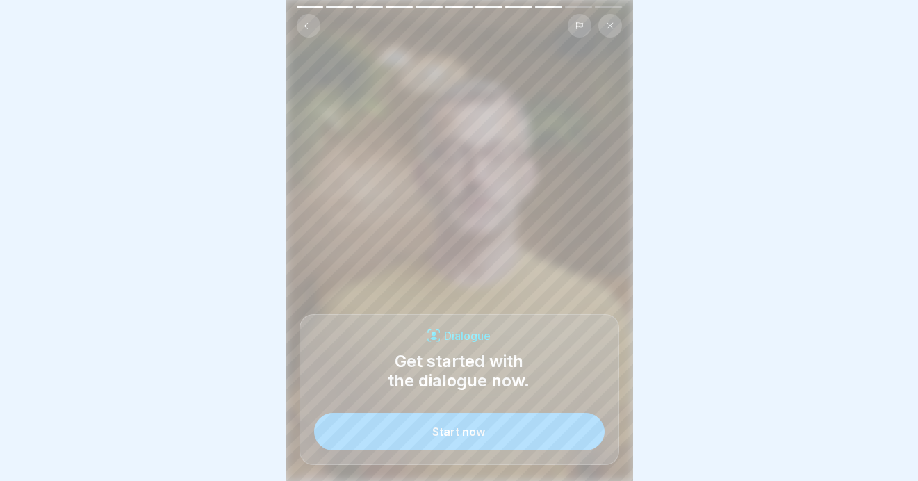
click at [445, 432] on div "Start now" at bounding box center [459, 431] width 53 height 13
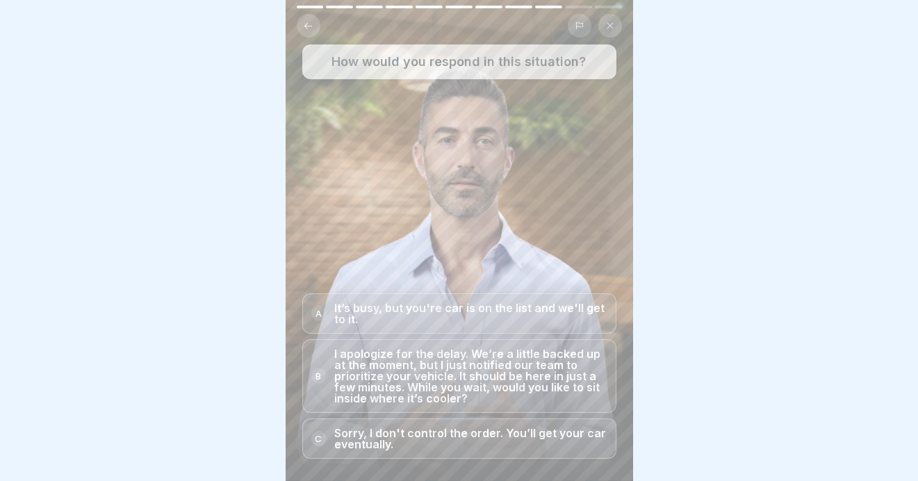
click at [396, 379] on p "I apologize for the delay. We’re a little backed up at the moment, but I just n…" at bounding box center [471, 376] width 272 height 56
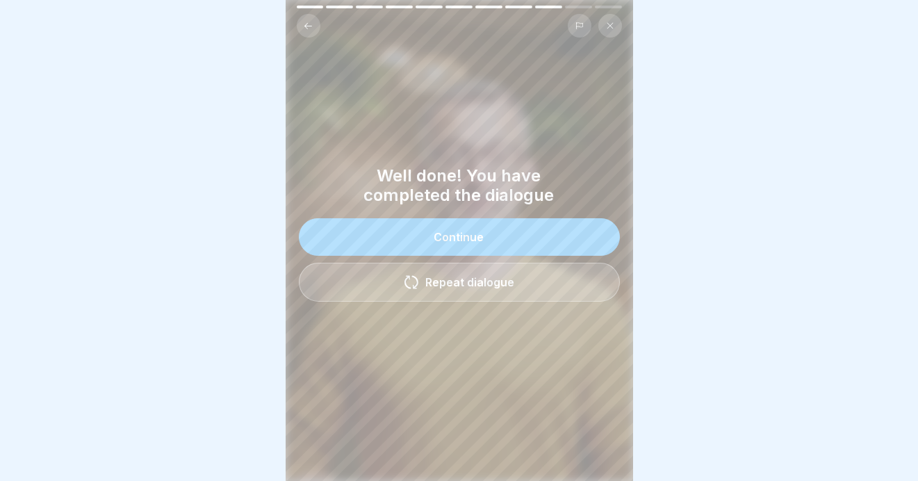
click at [459, 231] on div "Continue" at bounding box center [459, 237] width 50 height 13
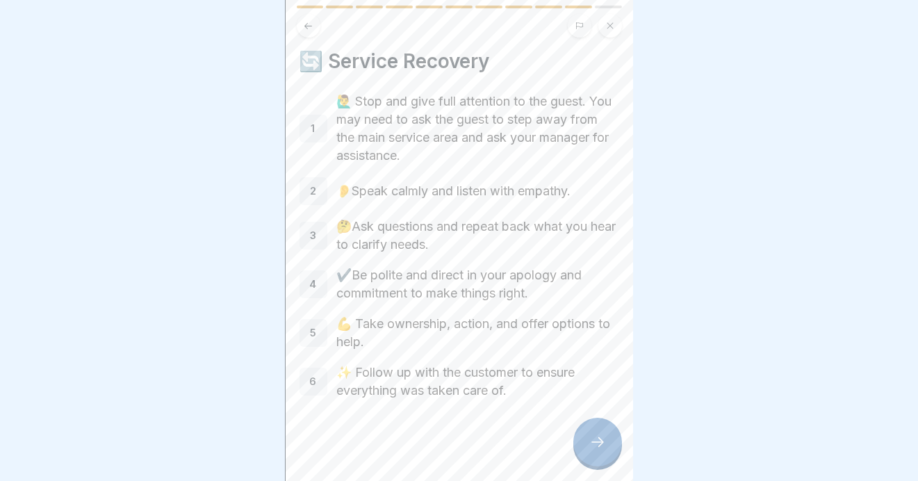
scroll to position [6, 0]
click at [590, 444] on icon at bounding box center [597, 442] width 17 height 17
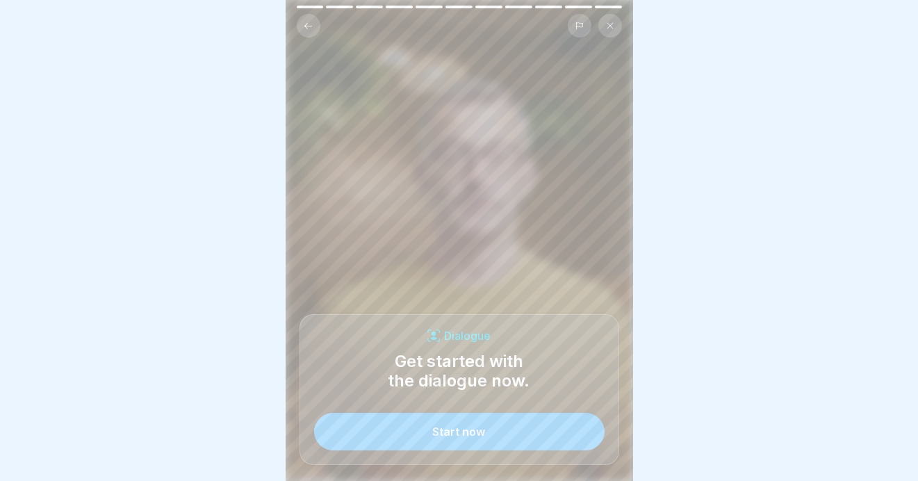
click at [459, 429] on div "Start now" at bounding box center [459, 431] width 53 height 13
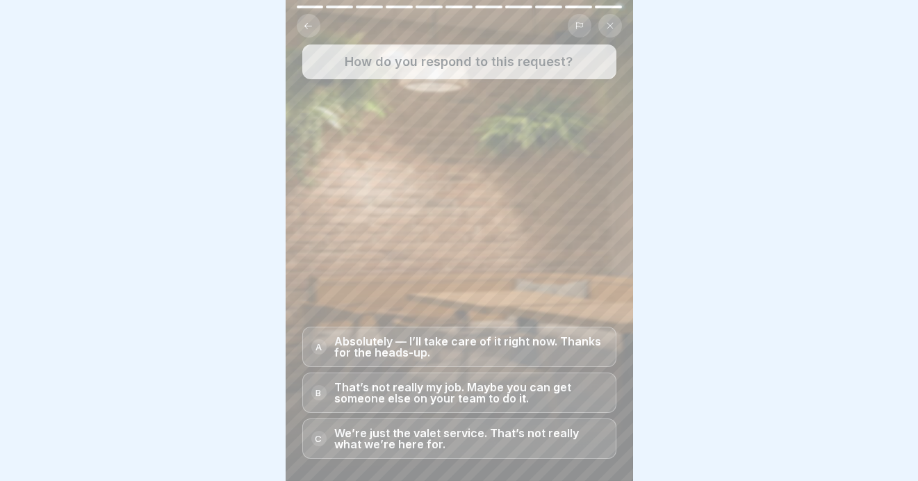
click at [361, 346] on p "Absolutely — I’ll take care of it right now. Thanks for the heads-up." at bounding box center [471, 347] width 272 height 22
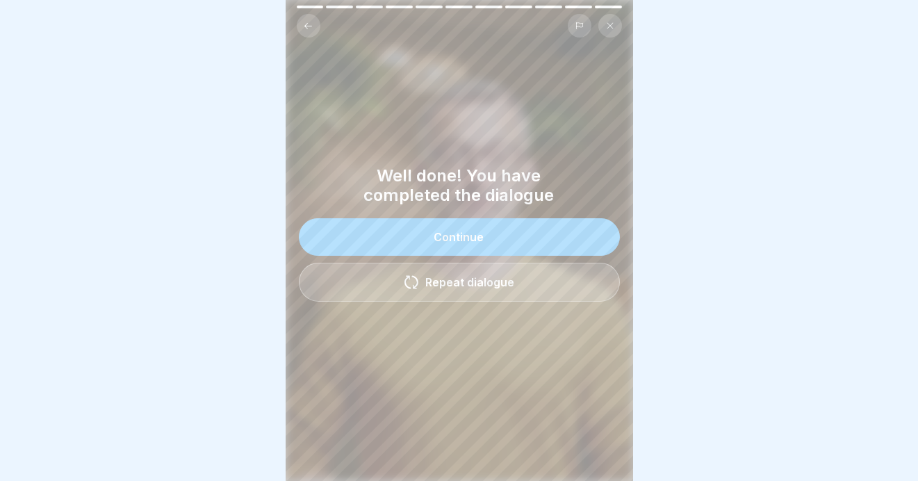
click at [445, 231] on div "Continue" at bounding box center [459, 237] width 50 height 13
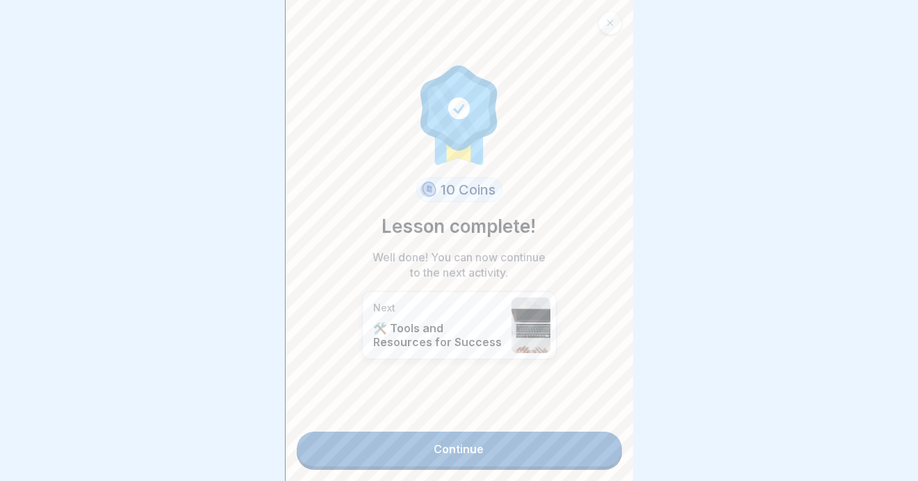
click at [448, 440] on link "Continue" at bounding box center [459, 449] width 325 height 35
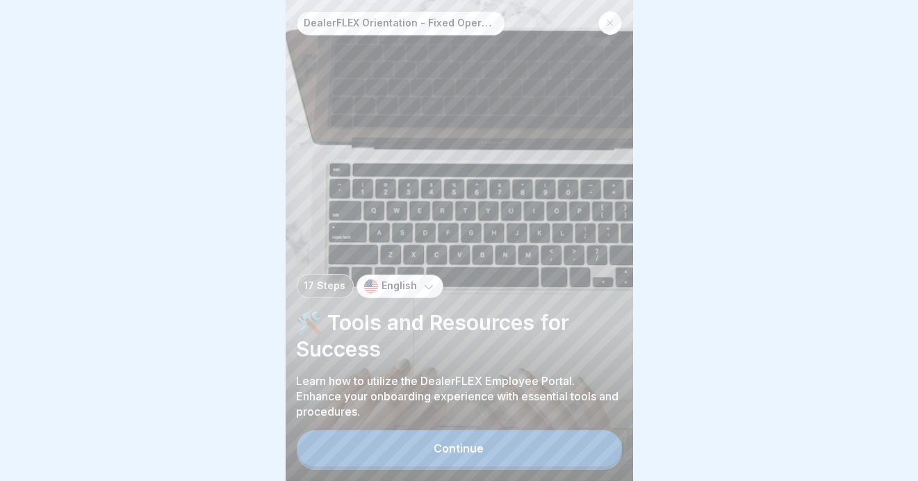
scroll to position [10, 0]
click at [445, 452] on div "Continue" at bounding box center [459, 448] width 50 height 13
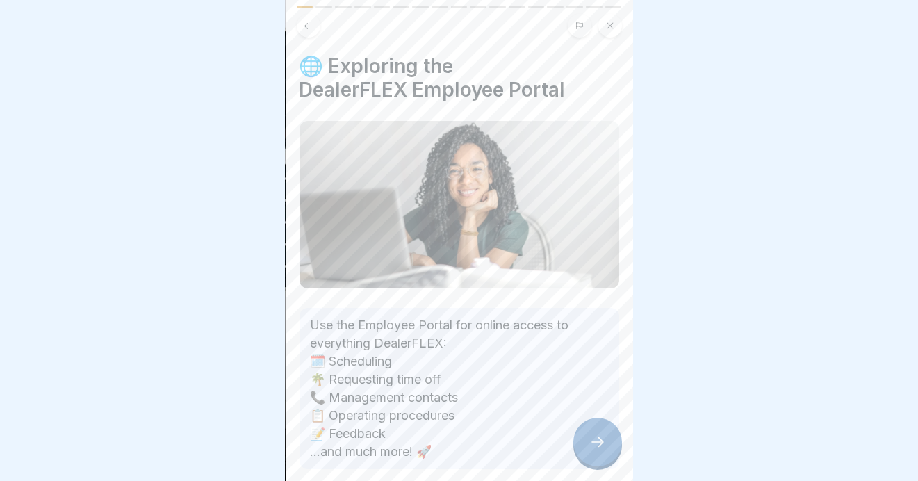
click at [582, 446] on div at bounding box center [597, 442] width 49 height 49
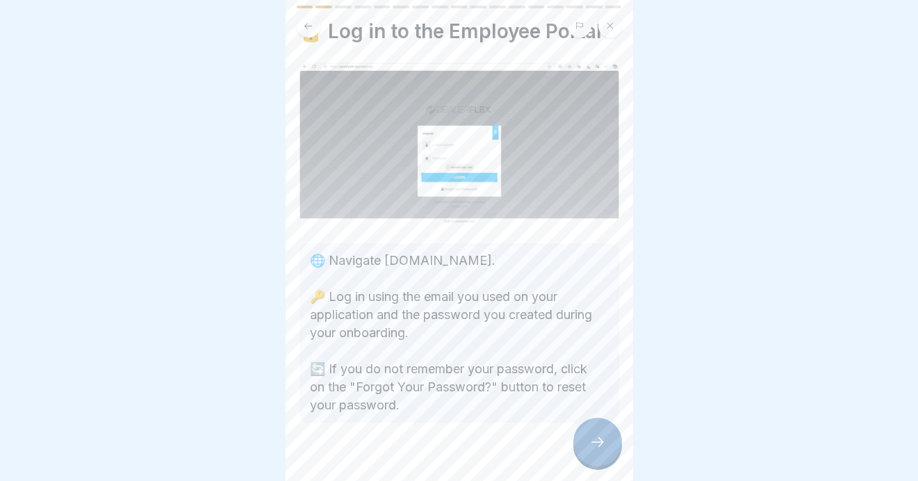
scroll to position [54, 0]
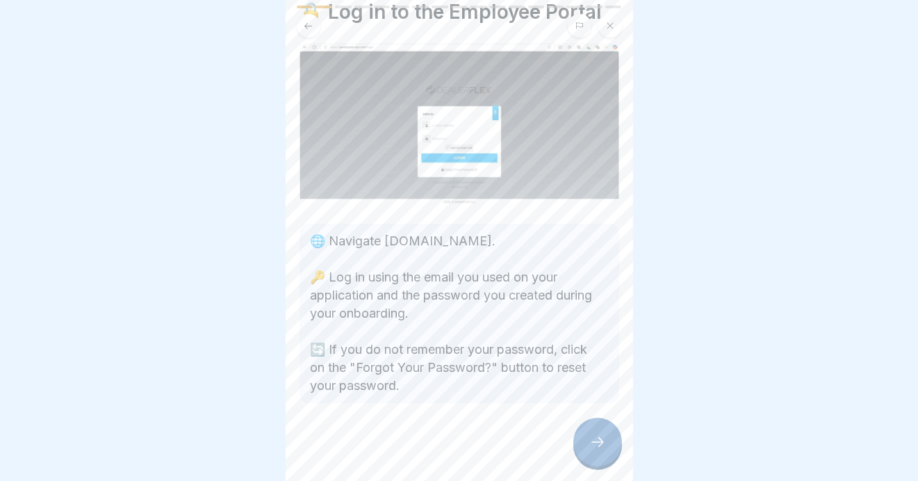
click at [587, 440] on div at bounding box center [597, 442] width 49 height 49
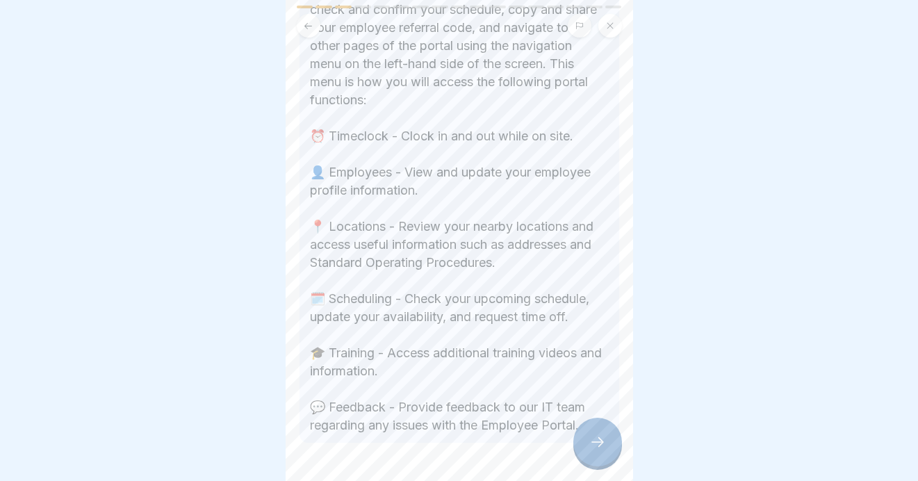
scroll to position [404, 0]
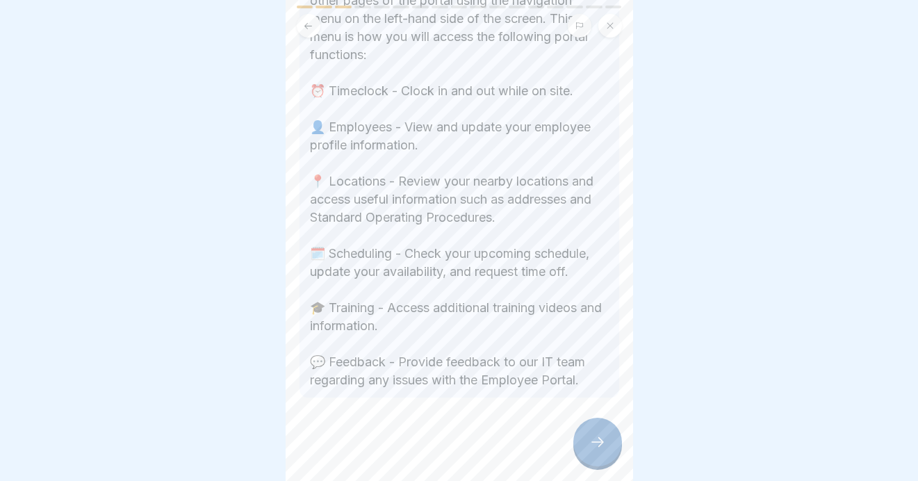
click at [598, 442] on icon at bounding box center [597, 442] width 17 height 17
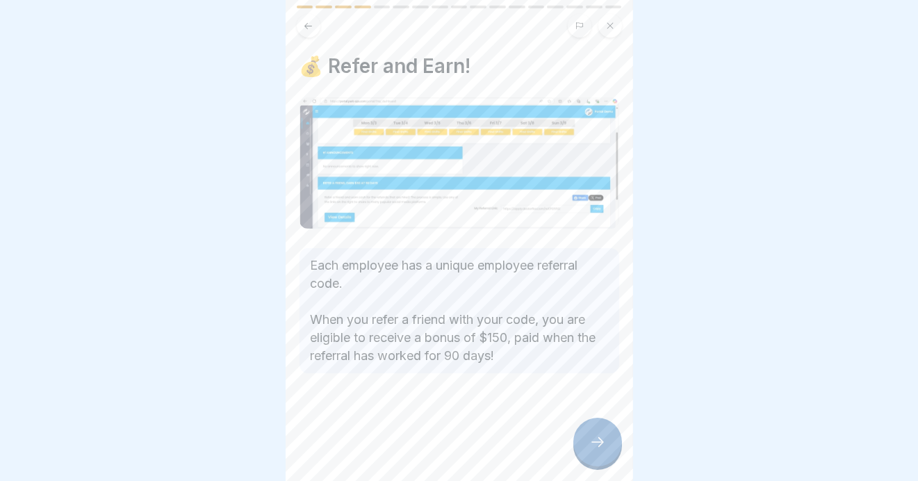
click at [598, 449] on icon at bounding box center [597, 442] width 17 height 17
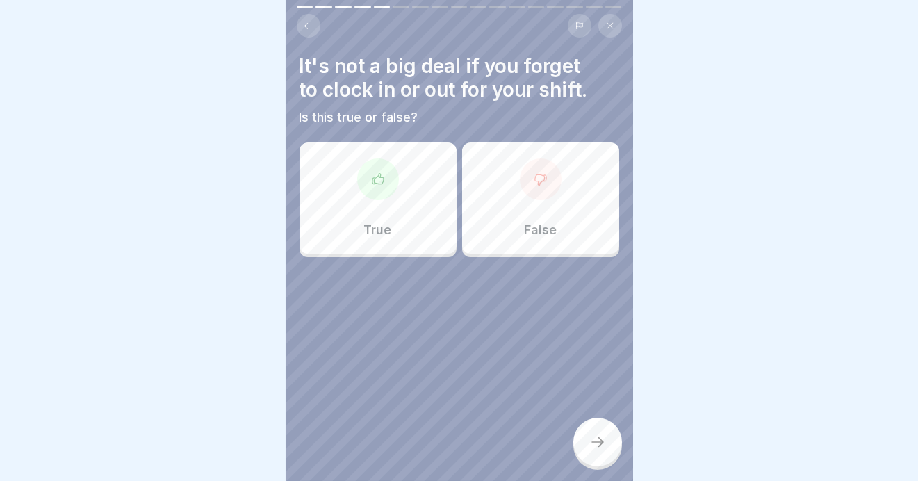
click at [534, 172] on icon at bounding box center [541, 179] width 14 height 14
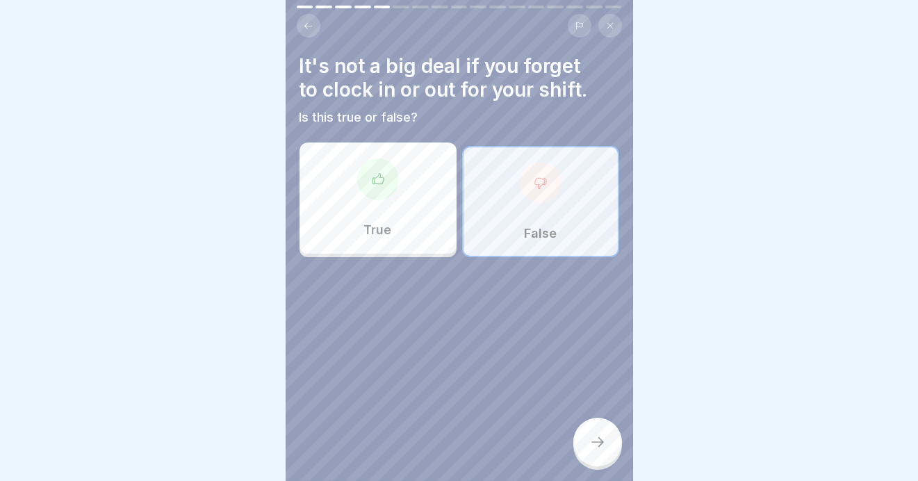
click at [596, 439] on icon at bounding box center [597, 442] width 17 height 17
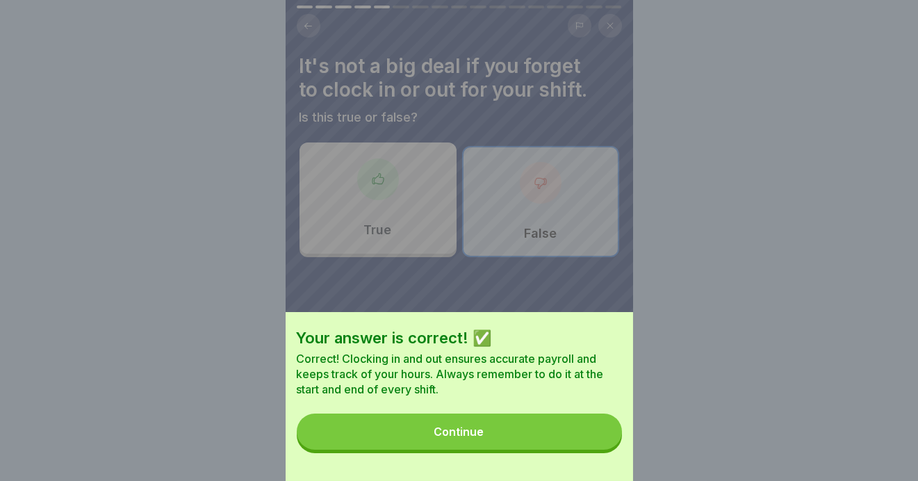
click at [409, 445] on button "Continue" at bounding box center [459, 432] width 325 height 36
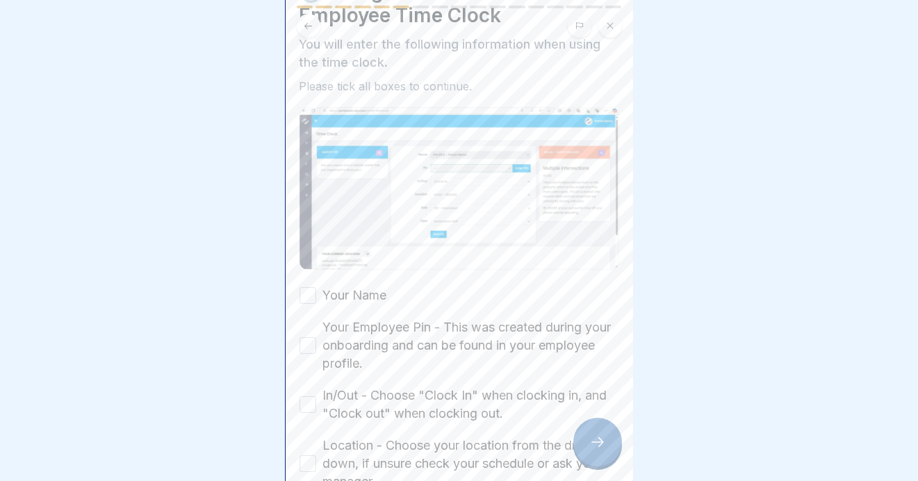
scroll to position [208, 0]
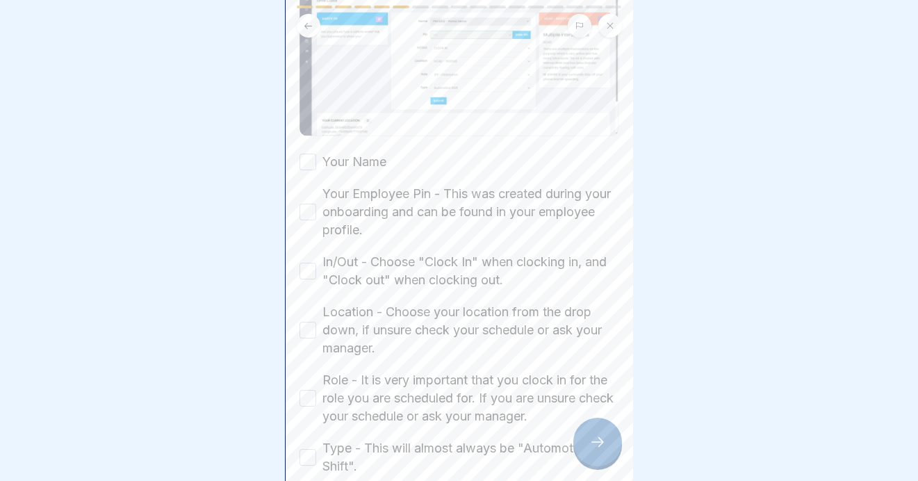
click at [306, 154] on button "Your Name" at bounding box center [308, 162] width 17 height 17
click at [304, 204] on button "Your Employee Pin - This was created during your onboarding and can be found in…" at bounding box center [308, 212] width 17 height 17
click at [304, 263] on button "In/Out - Choose "Clock In" when clocking in, and "Clock out" when clocking out." at bounding box center [308, 271] width 17 height 17
click at [306, 322] on button "Location - Choose your location from the drop down, if unsure check your schedu…" at bounding box center [308, 330] width 17 height 17
click at [309, 390] on button "Role - It is very important that you clock in for the role you are scheduled fo…" at bounding box center [308, 398] width 17 height 17
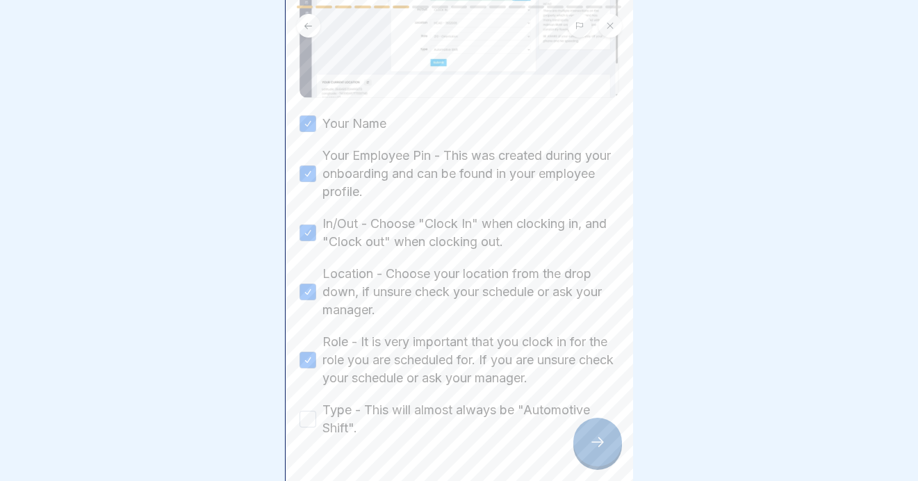
scroll to position [279, 0]
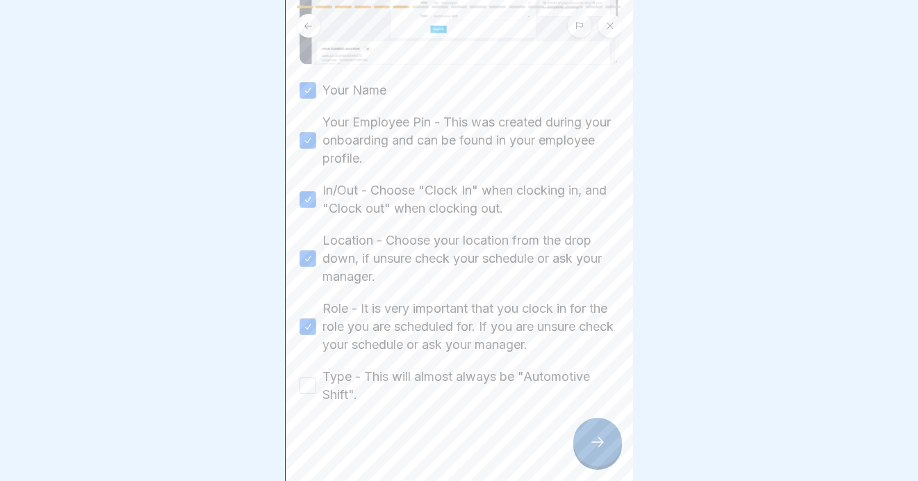
click at [303, 377] on button "Type - This will almost always be "Automotive Shift"." at bounding box center [308, 385] width 17 height 17
click at [592, 441] on icon at bounding box center [597, 442] width 17 height 17
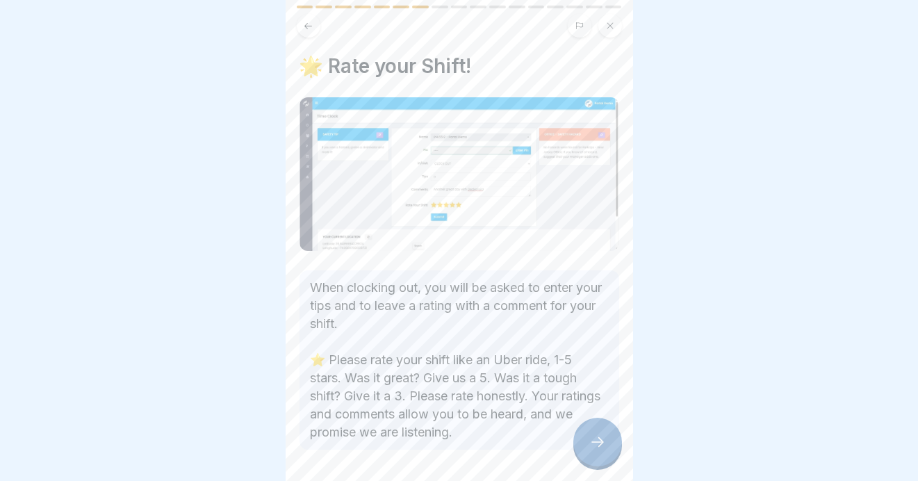
click at [588, 444] on div at bounding box center [597, 442] width 49 height 49
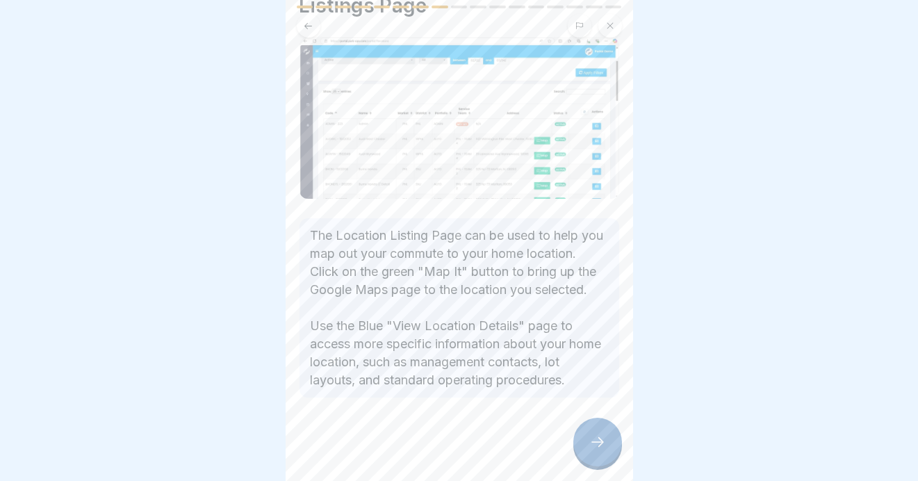
scroll to position [97, 0]
click at [594, 443] on icon at bounding box center [597, 442] width 17 height 17
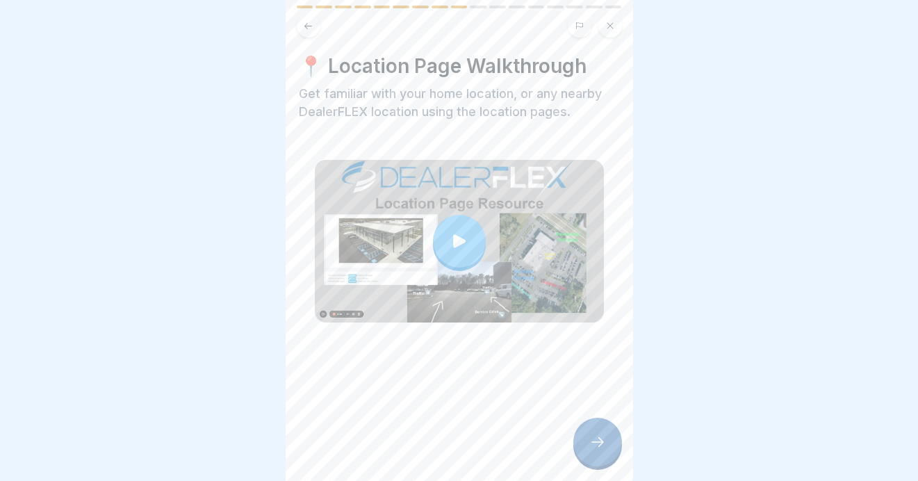
click at [453, 234] on icon at bounding box center [459, 240] width 13 height 13
click at [596, 446] on icon at bounding box center [597, 442] width 17 height 17
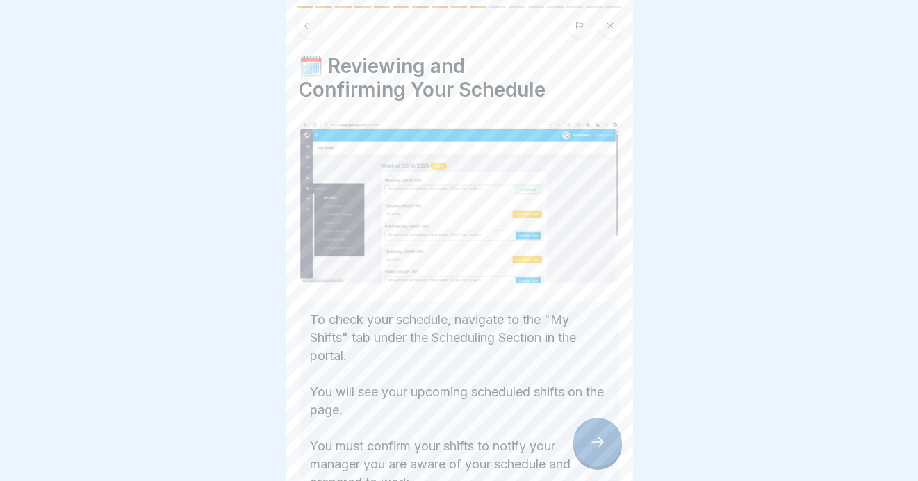
click at [594, 452] on div at bounding box center [597, 442] width 49 height 49
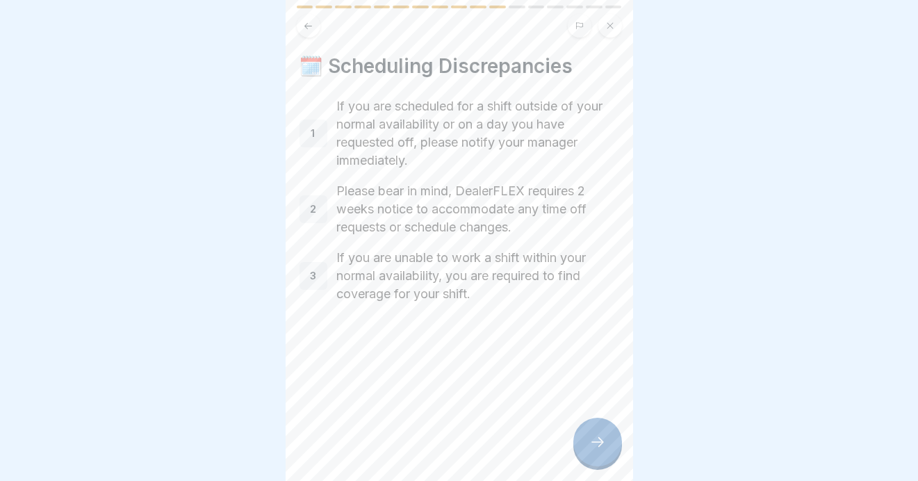
click at [589, 438] on icon at bounding box center [597, 442] width 17 height 17
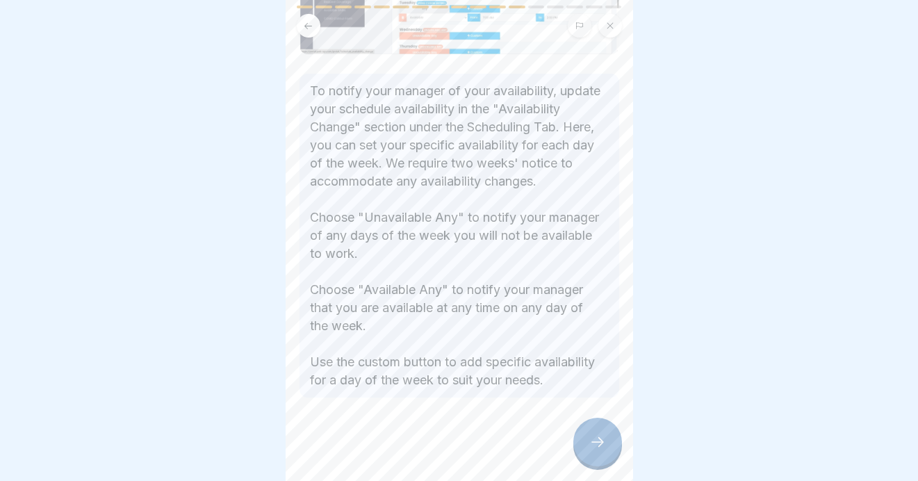
scroll to position [236, 0]
click at [593, 436] on icon at bounding box center [597, 442] width 17 height 17
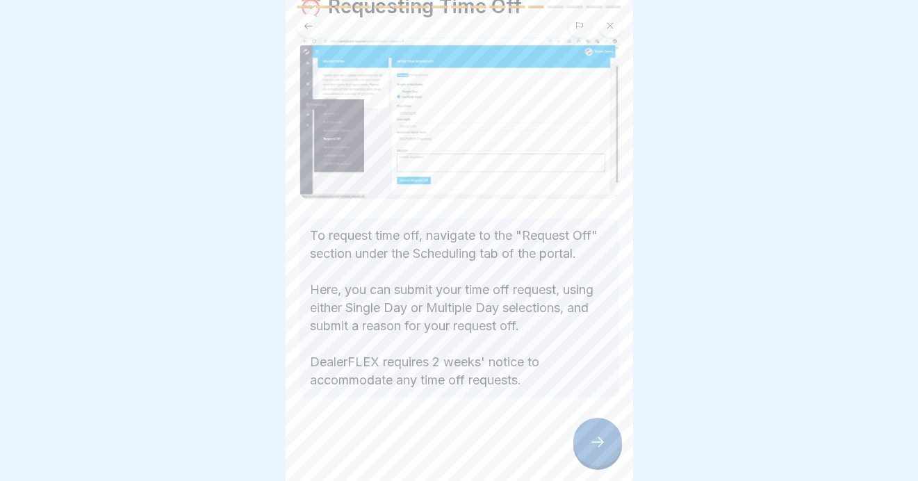
scroll to position [90, 0]
click at [593, 435] on div at bounding box center [597, 442] width 49 height 49
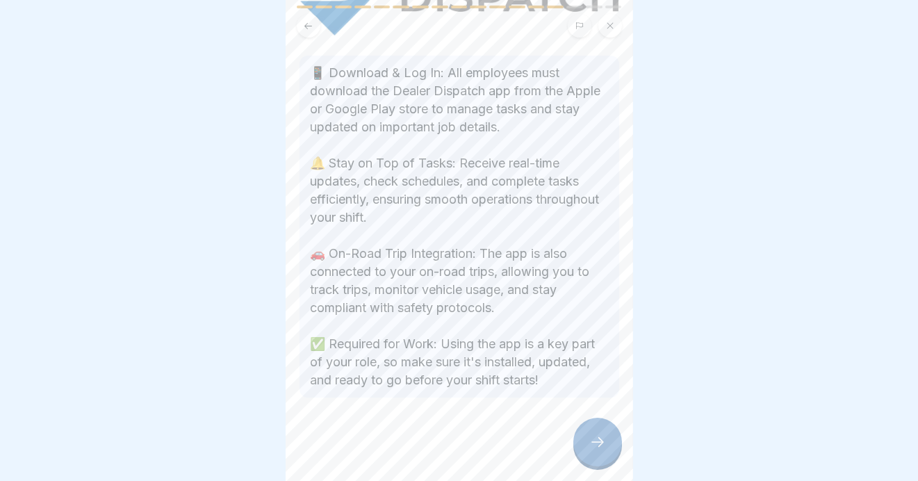
scroll to position [295, 0]
click at [597, 440] on icon at bounding box center [597, 442] width 17 height 17
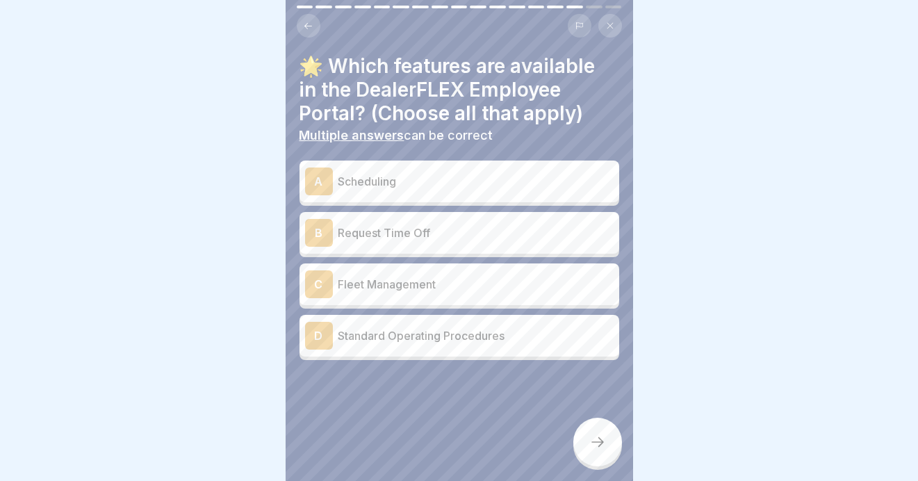
click at [354, 174] on p "Scheduling" at bounding box center [475, 181] width 275 height 17
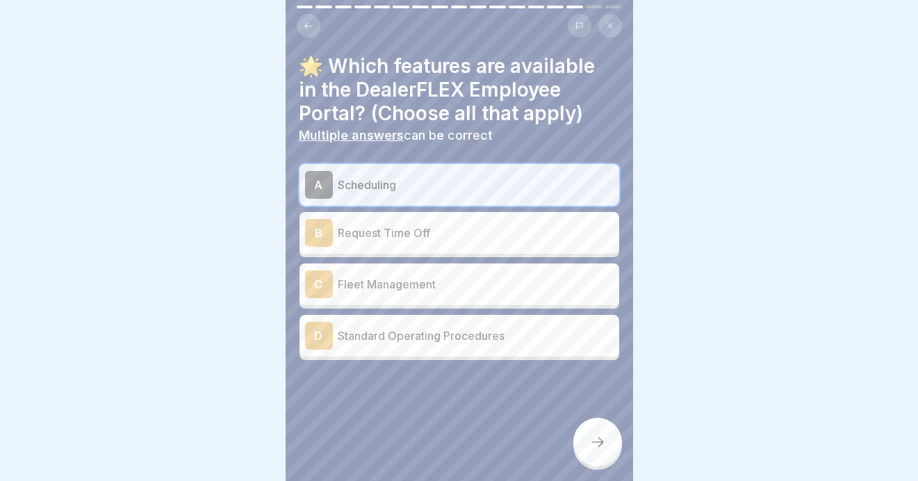
click at [363, 224] on p "Request Time Off" at bounding box center [475, 232] width 275 height 17
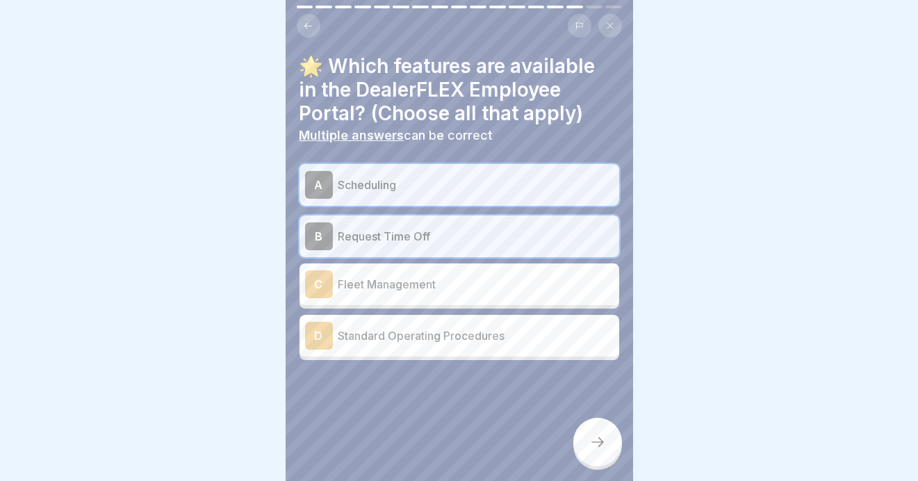
click at [355, 327] on p "Standard Operating Procedures" at bounding box center [475, 335] width 275 height 17
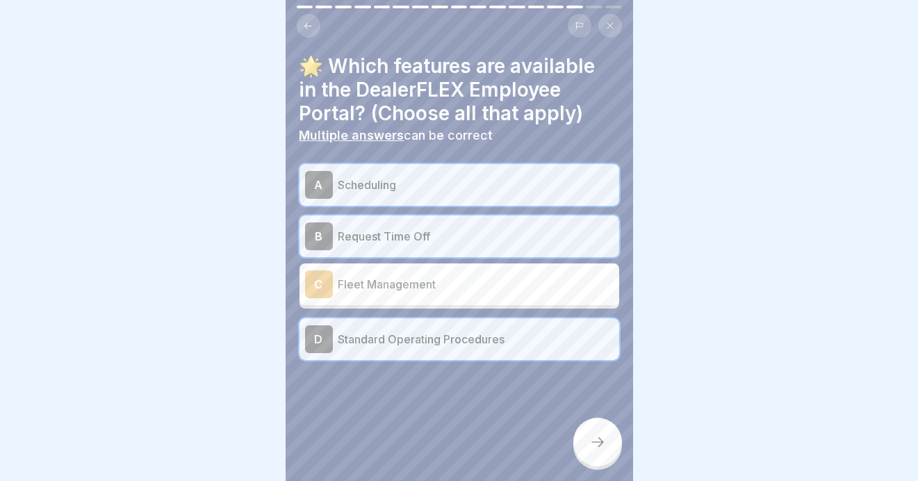
click at [598, 438] on icon at bounding box center [597, 442] width 17 height 17
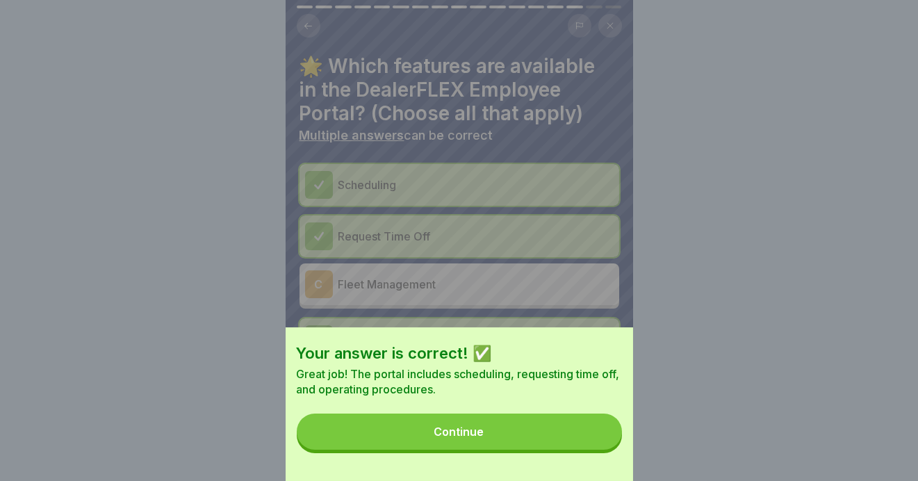
click at [373, 438] on button "Continue" at bounding box center [459, 432] width 325 height 36
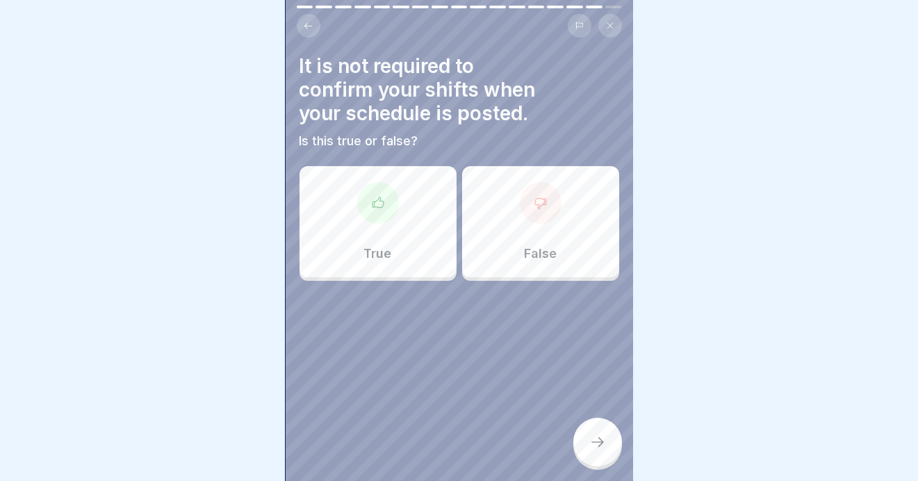
click at [365, 186] on div at bounding box center [378, 203] width 42 height 42
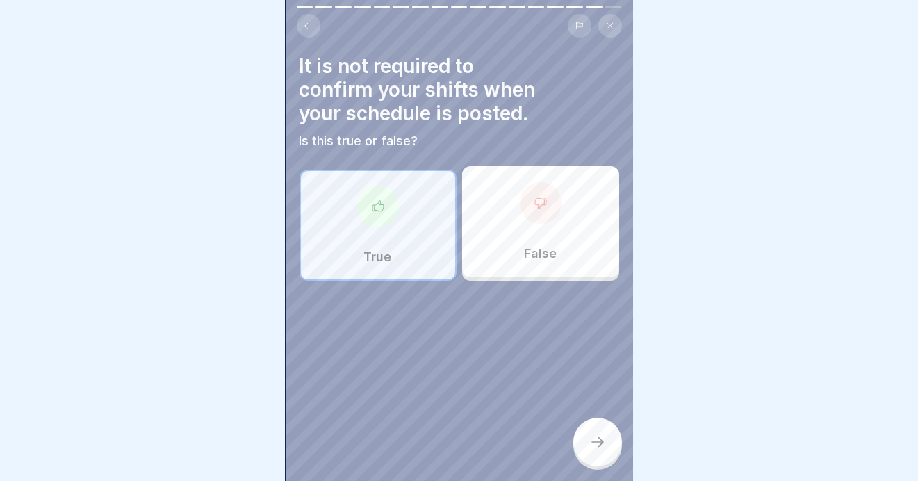
click at [582, 445] on div at bounding box center [597, 442] width 49 height 49
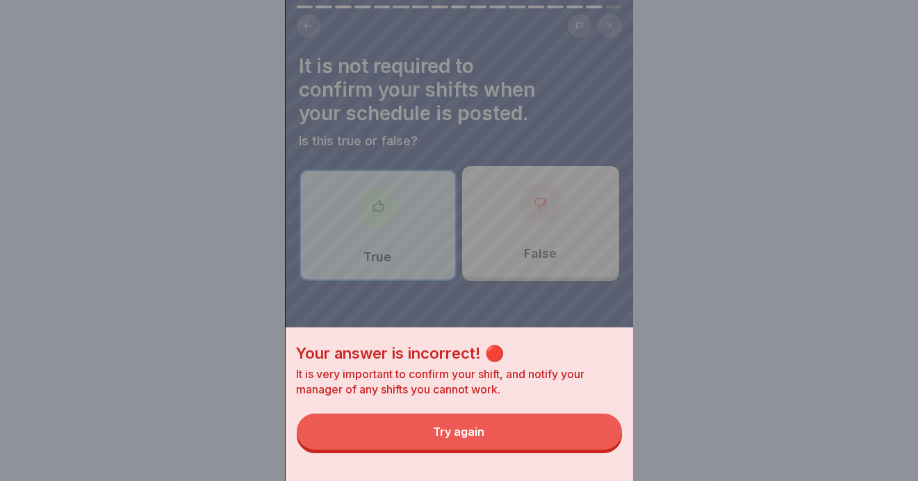
click at [446, 438] on div "Try again" at bounding box center [459, 431] width 51 height 13
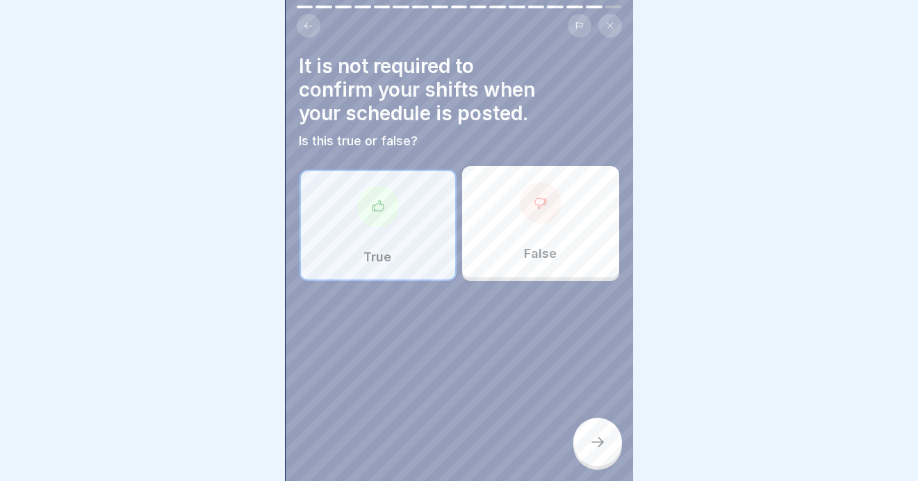
click at [534, 199] on div at bounding box center [541, 203] width 42 height 42
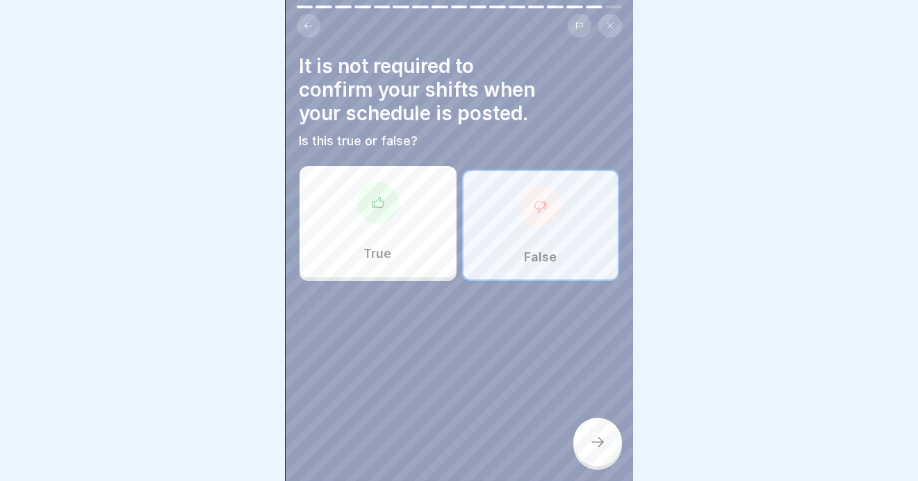
click at [593, 443] on icon at bounding box center [597, 442] width 17 height 17
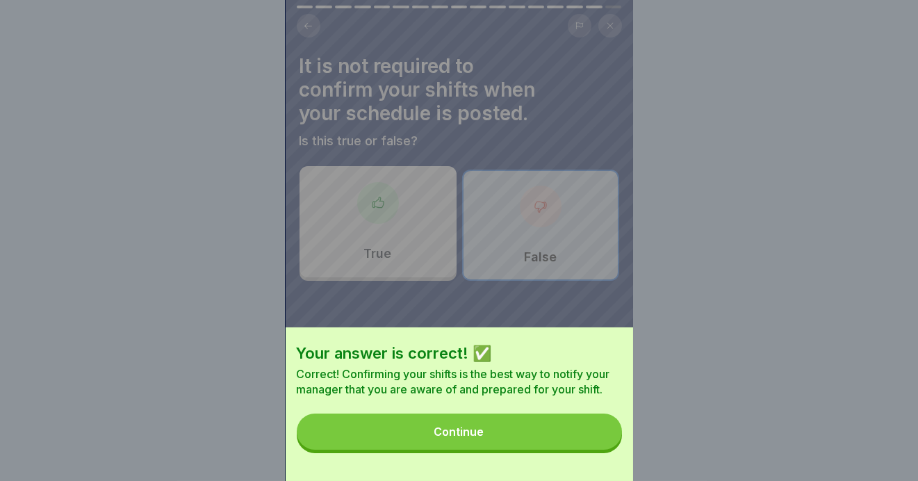
click at [431, 443] on button "Continue" at bounding box center [459, 432] width 325 height 36
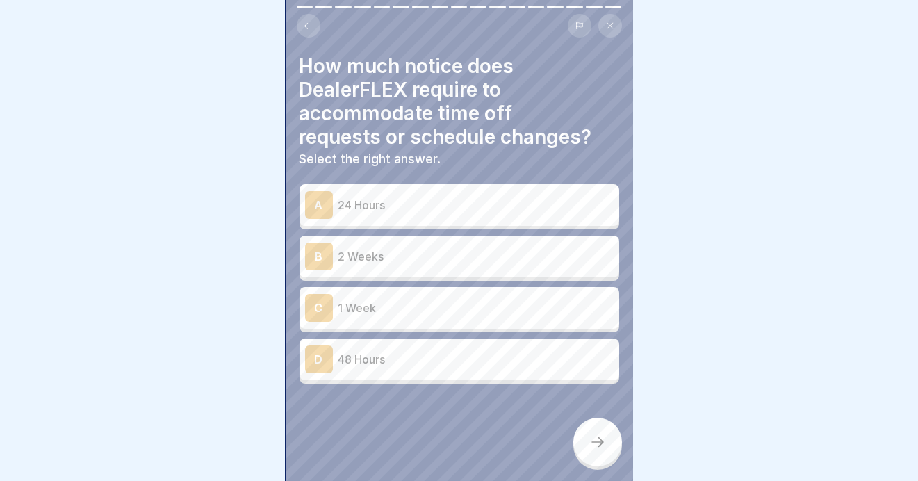
click at [359, 248] on p "2 Weeks" at bounding box center [475, 256] width 275 height 17
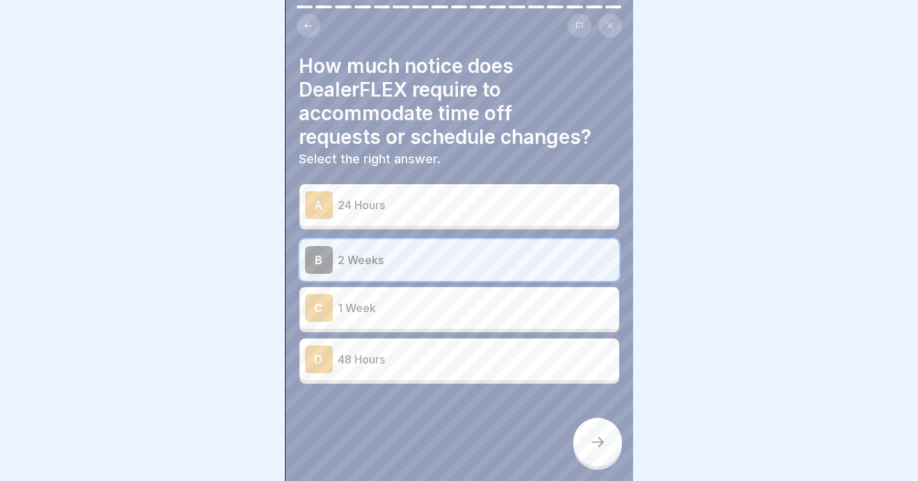
click at [596, 438] on icon at bounding box center [597, 442] width 17 height 17
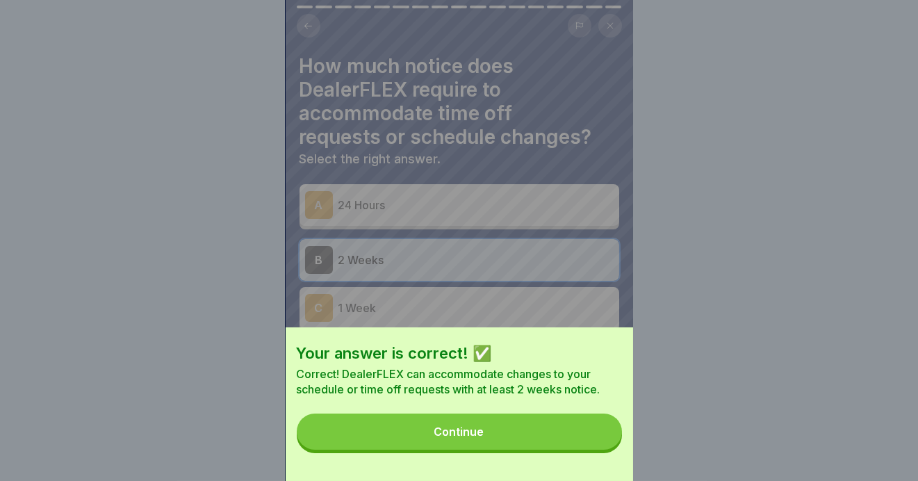
click at [430, 443] on button "Continue" at bounding box center [459, 432] width 325 height 36
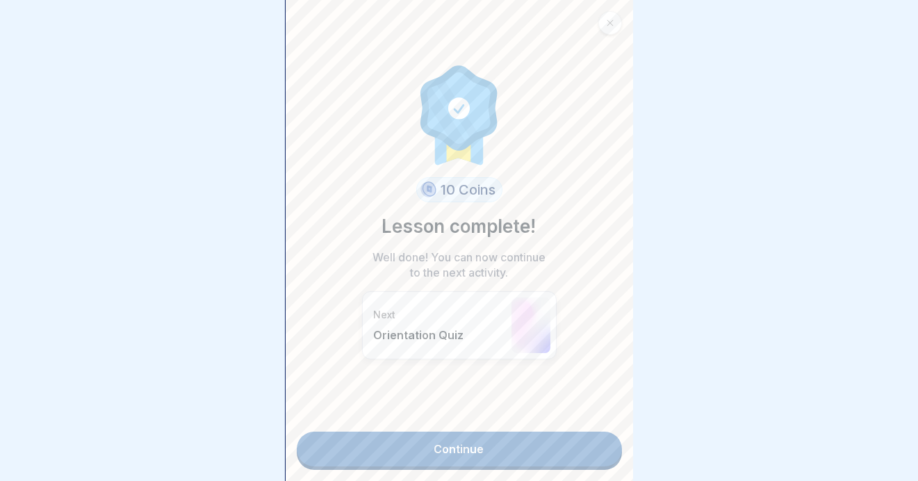
click at [445, 441] on link "Continue" at bounding box center [459, 449] width 325 height 35
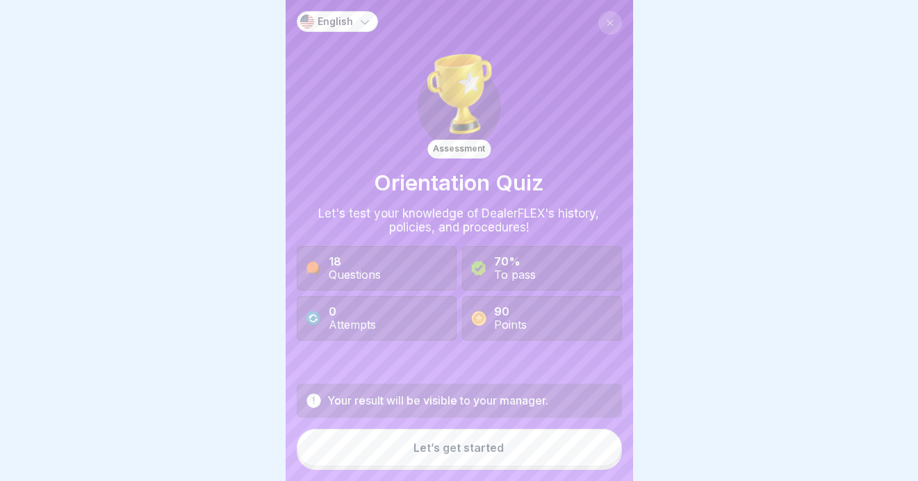
scroll to position [10, 0]
click at [428, 449] on div "Let’s get started" at bounding box center [459, 447] width 90 height 13
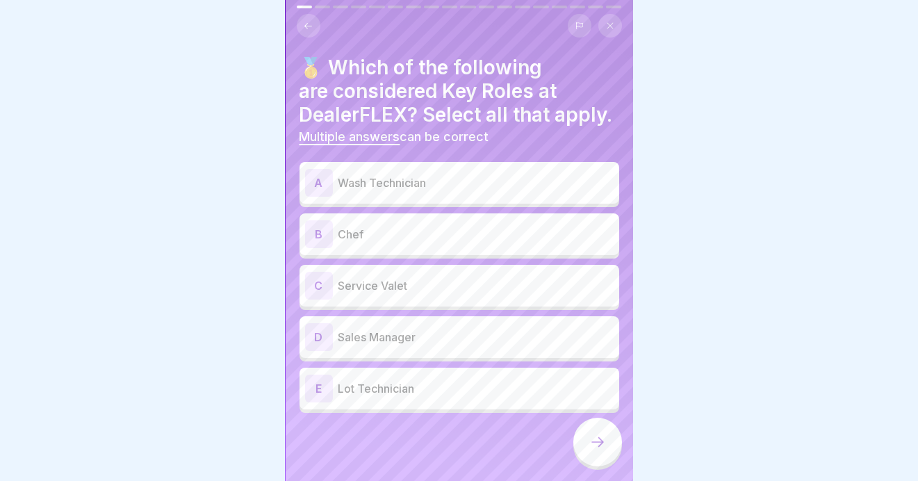
click at [319, 193] on div "A" at bounding box center [319, 183] width 28 height 28
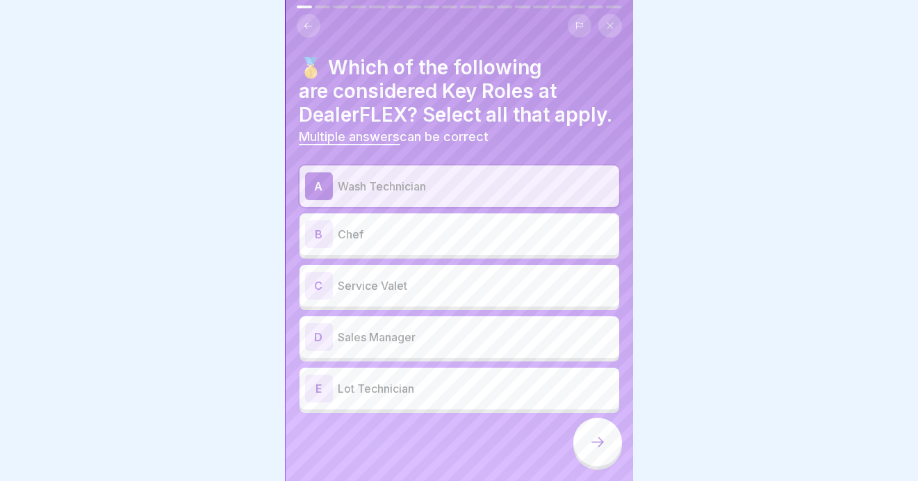
click at [318, 295] on div "C" at bounding box center [319, 286] width 28 height 28
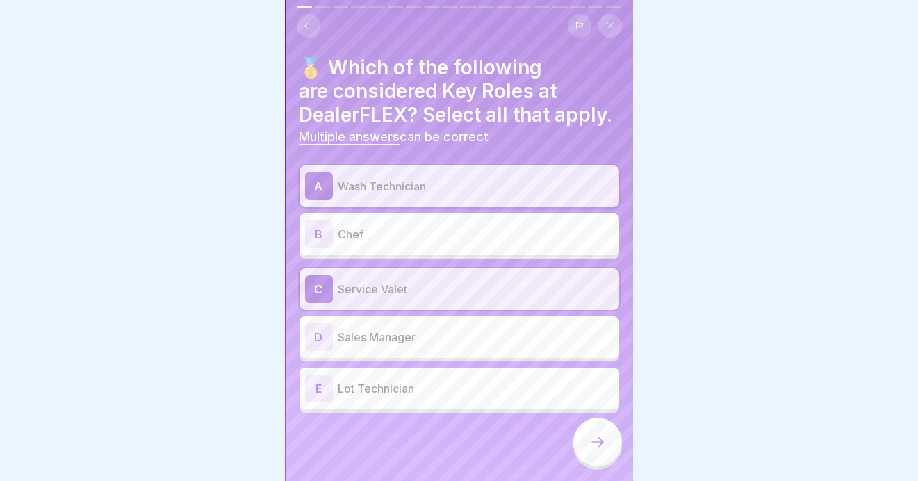
click at [319, 395] on div "E" at bounding box center [319, 389] width 28 height 28
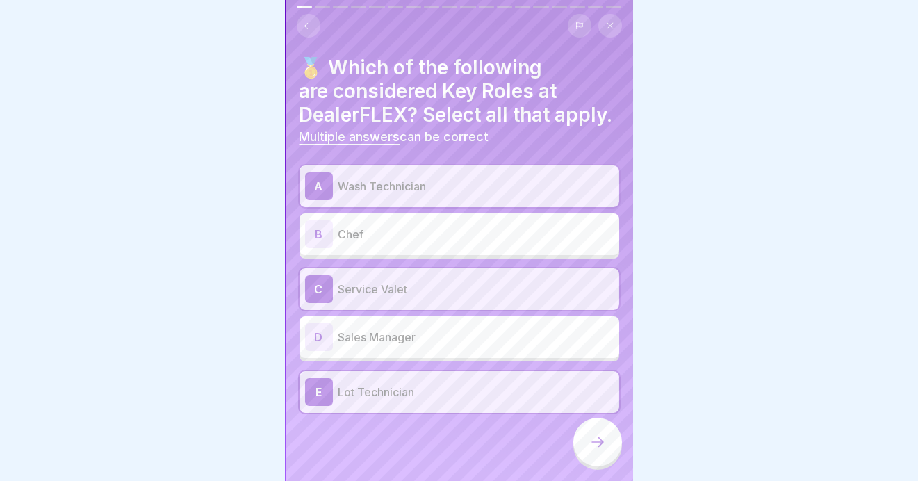
click at [594, 434] on div at bounding box center [597, 442] width 49 height 49
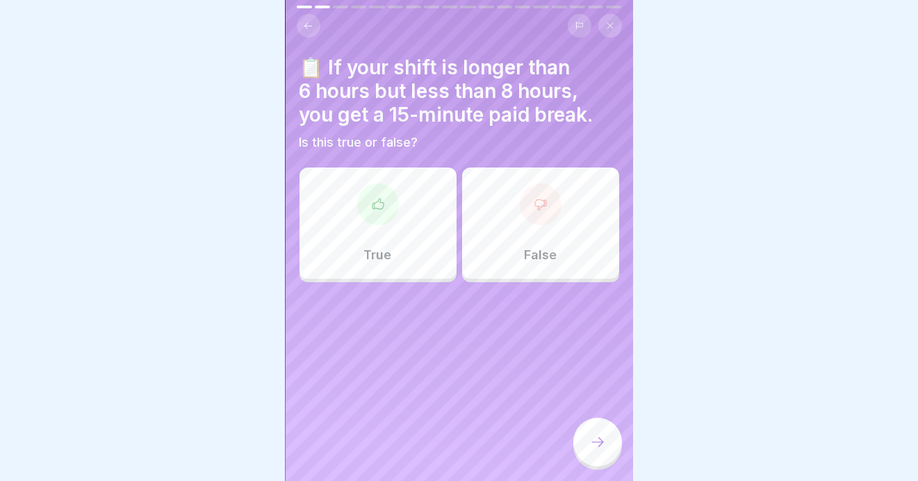
click at [367, 203] on div at bounding box center [378, 204] width 42 height 42
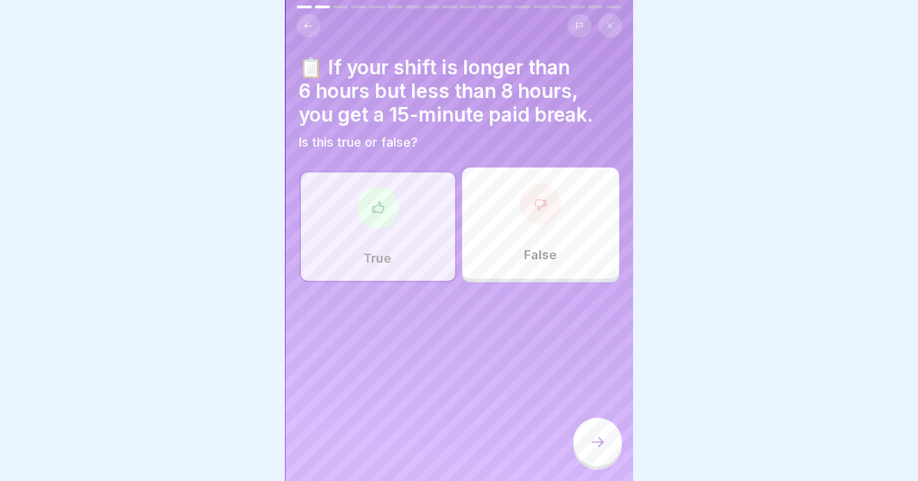
click at [590, 444] on icon at bounding box center [597, 442] width 17 height 17
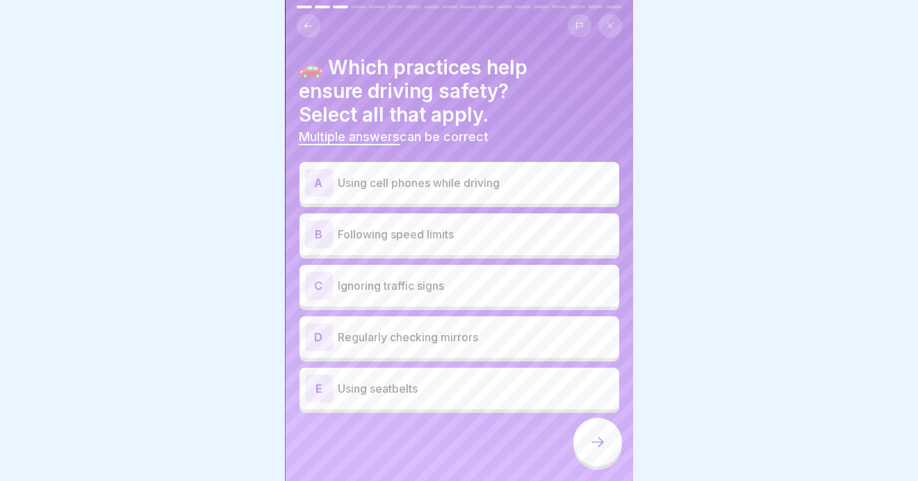
click at [319, 220] on div "B" at bounding box center [319, 234] width 28 height 28
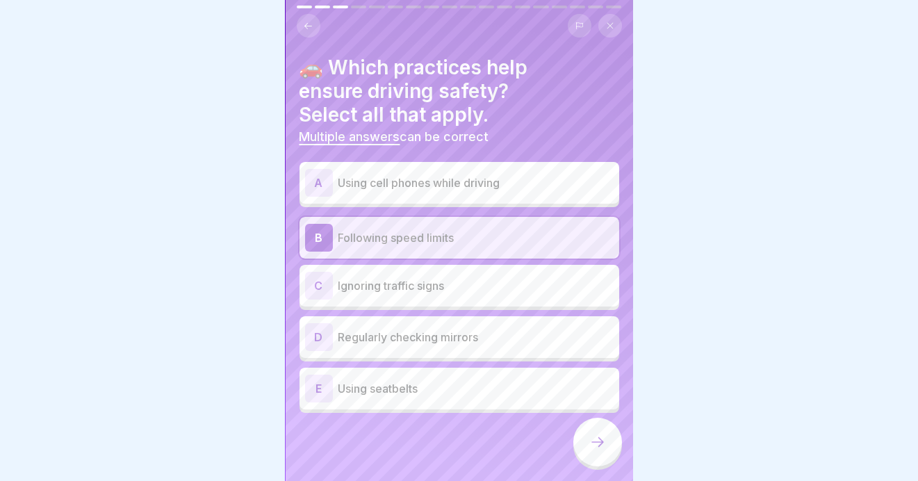
click at [319, 325] on div "D" at bounding box center [319, 337] width 28 height 28
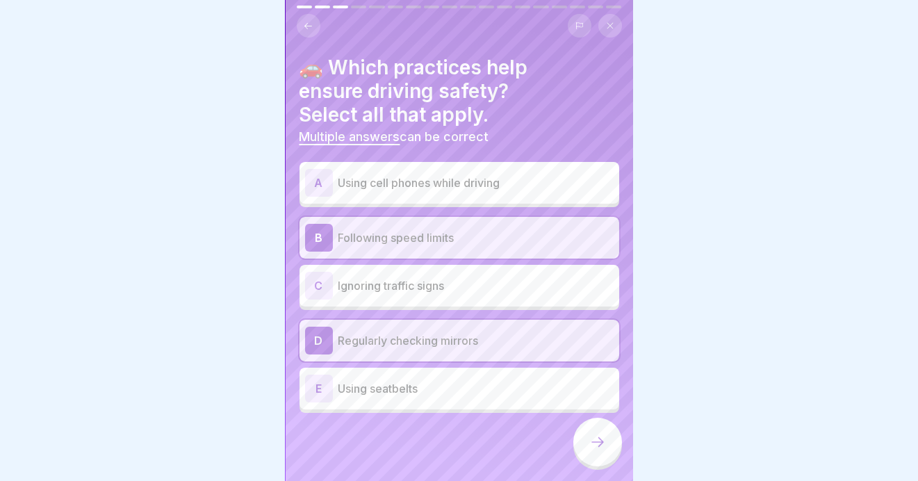
click at [317, 375] on div "E" at bounding box center [319, 389] width 28 height 28
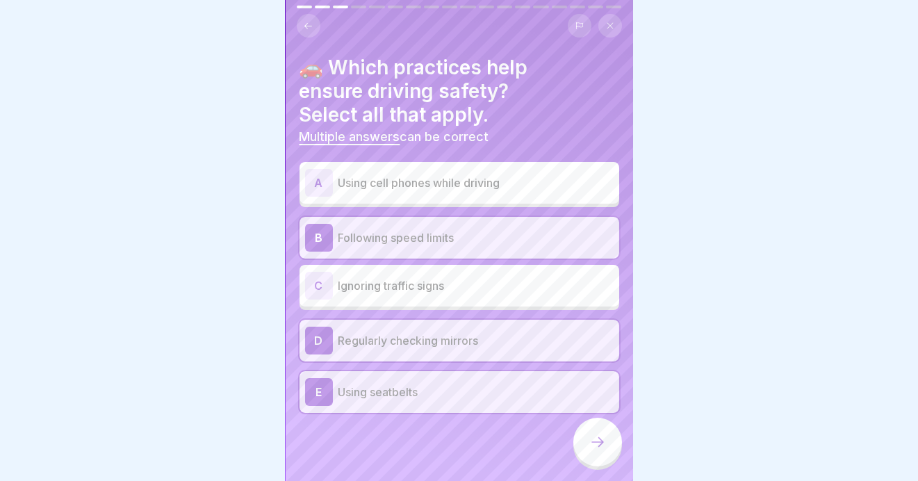
click at [589, 436] on icon at bounding box center [597, 442] width 17 height 17
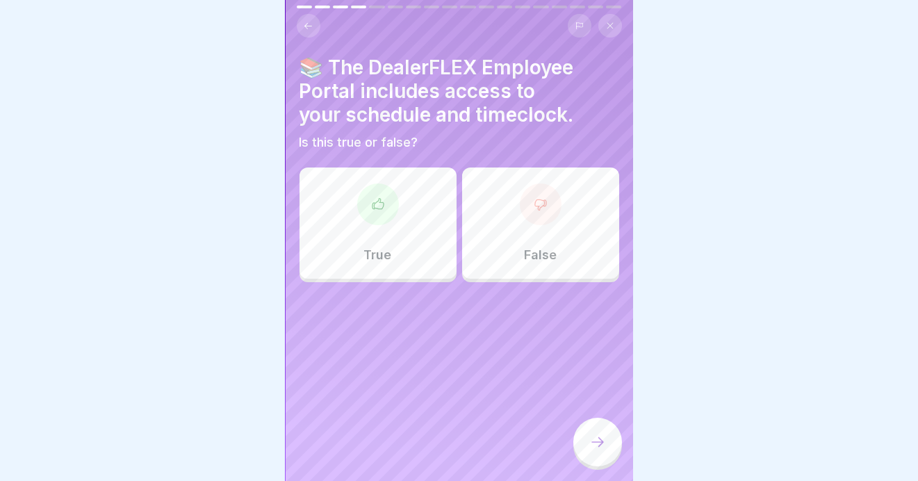
click at [372, 201] on div at bounding box center [378, 204] width 42 height 42
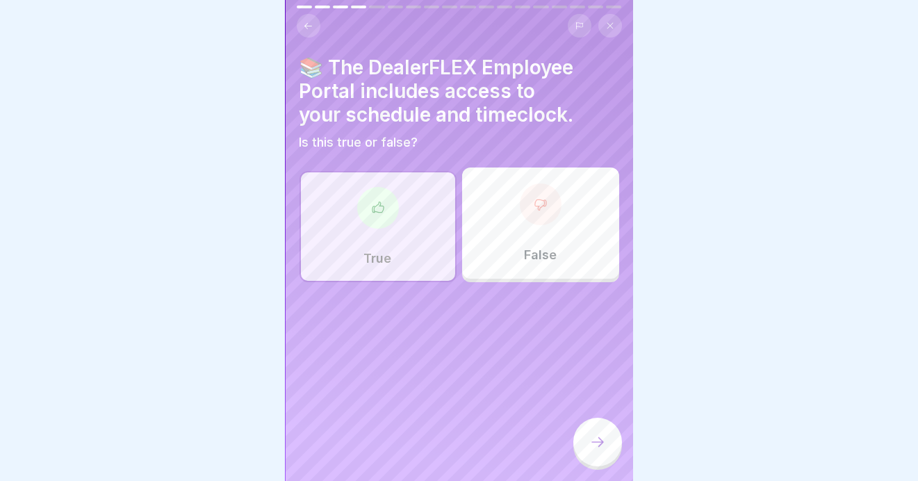
click at [596, 447] on icon at bounding box center [597, 442] width 17 height 17
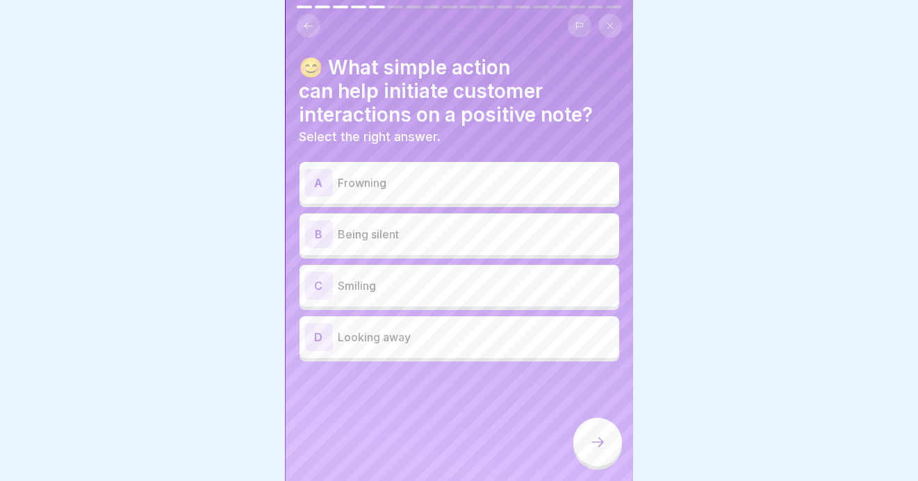
click at [322, 276] on div "C" at bounding box center [319, 286] width 28 height 28
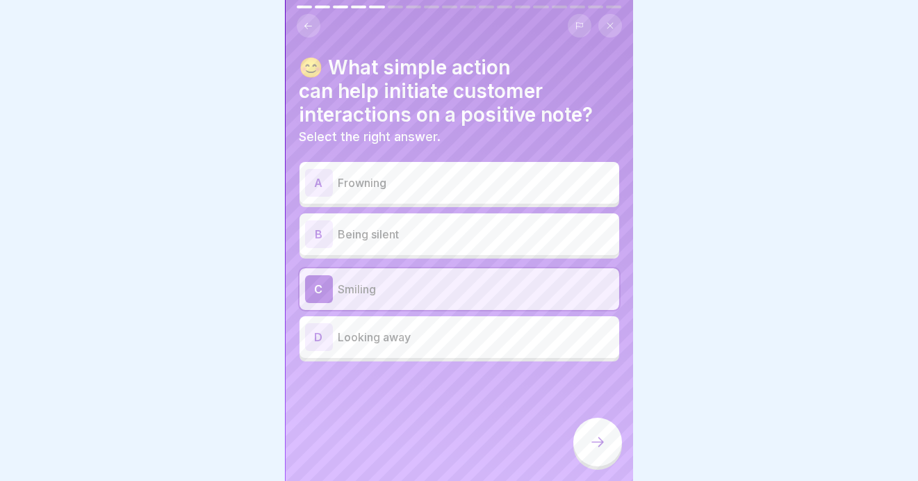
click at [598, 437] on icon at bounding box center [597, 442] width 17 height 17
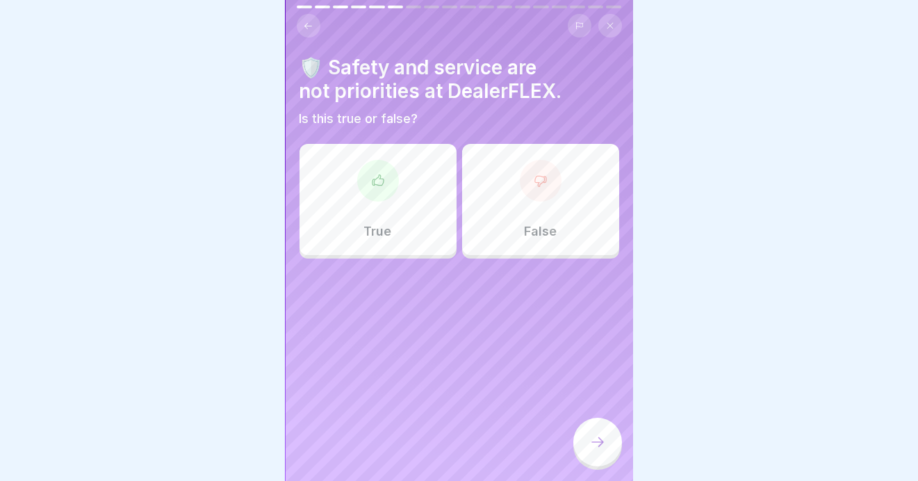
click at [528, 178] on div at bounding box center [541, 181] width 42 height 42
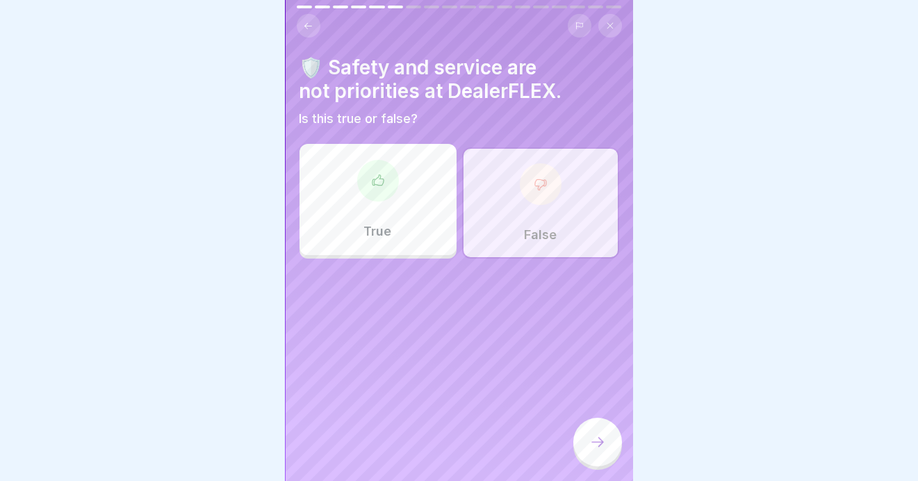
click at [598, 437] on icon at bounding box center [597, 442] width 17 height 17
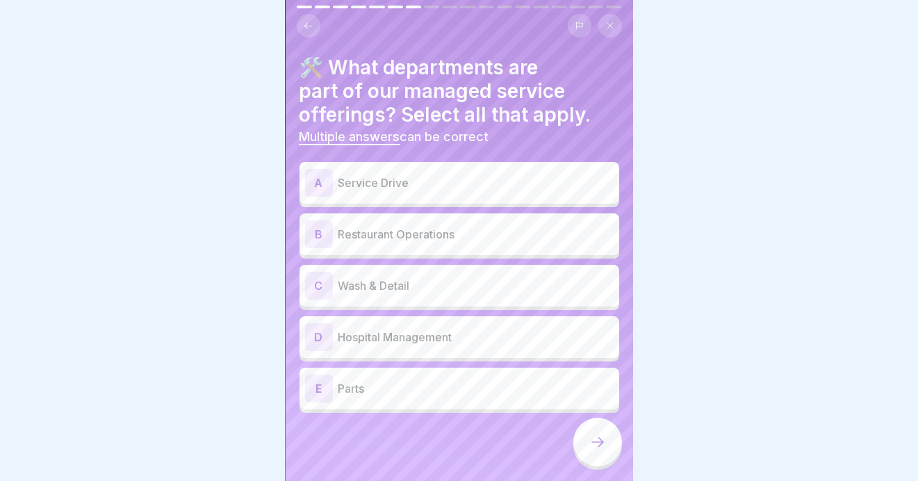
click at [379, 174] on p "Service Drive" at bounding box center [475, 182] width 275 height 17
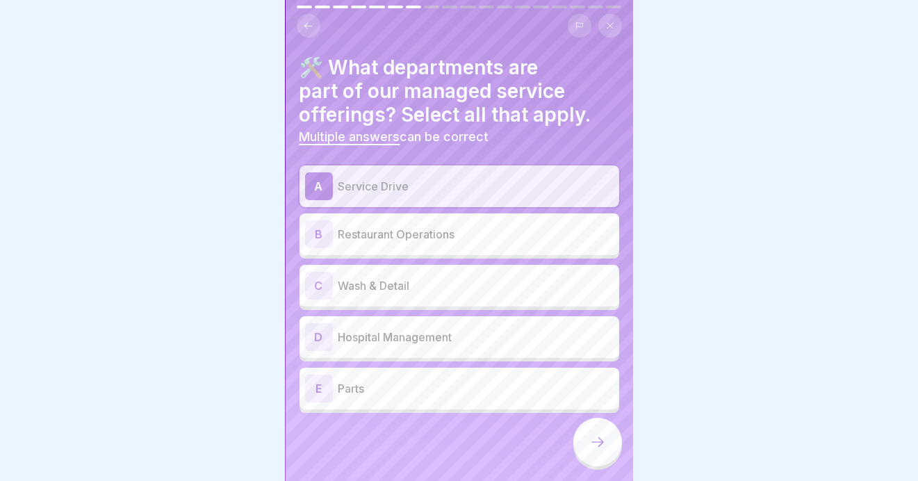
click at [352, 380] on p "Parts" at bounding box center [475, 388] width 275 height 17
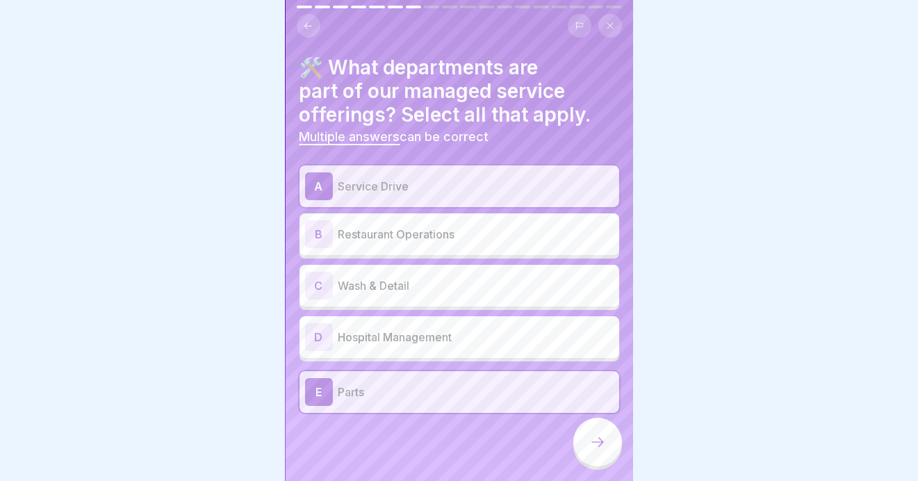
click at [349, 277] on p "Wash & Detail" at bounding box center [475, 285] width 275 height 17
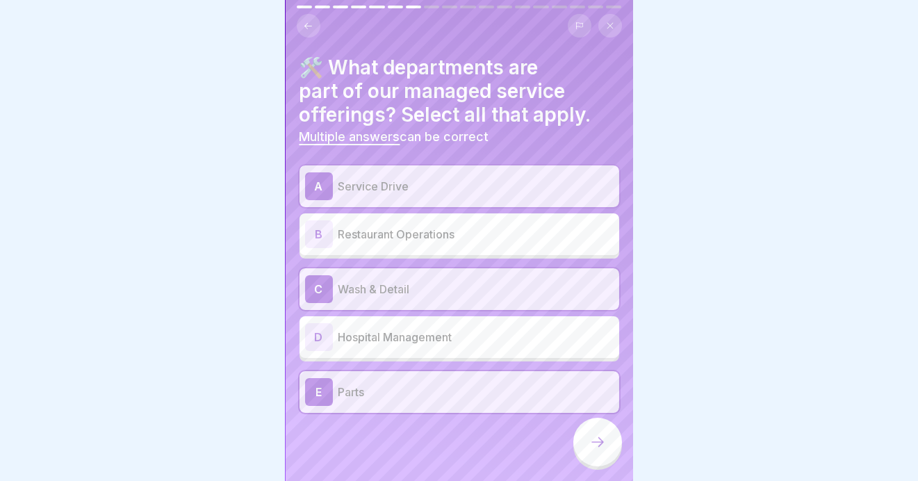
click at [587, 436] on div at bounding box center [597, 442] width 49 height 49
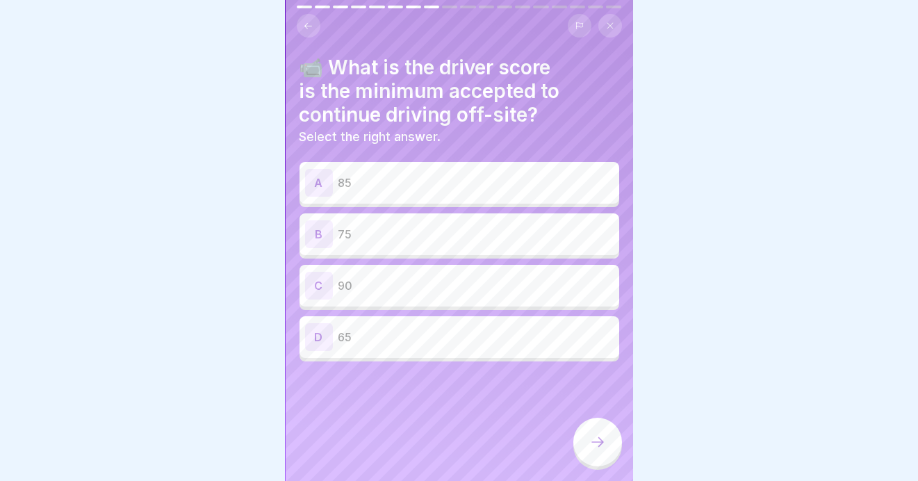
click at [314, 272] on div "C" at bounding box center [319, 286] width 28 height 28
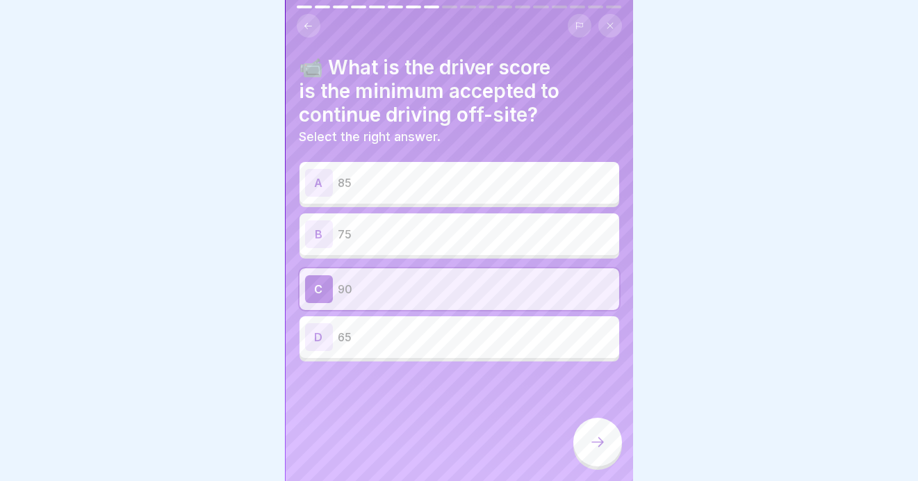
drag, startPoint x: 598, startPoint y: 431, endPoint x: 605, endPoint y: 420, distance: 12.2
click at [599, 430] on div at bounding box center [597, 442] width 49 height 49
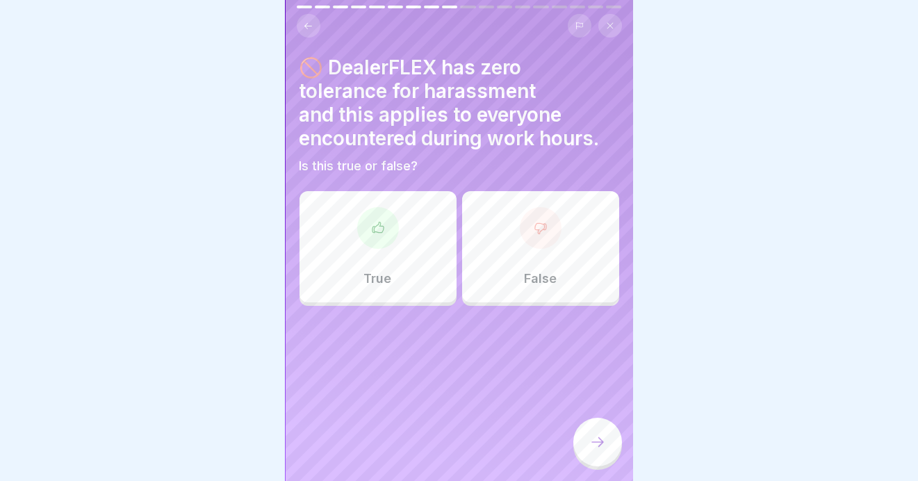
click at [377, 224] on div at bounding box center [378, 228] width 42 height 42
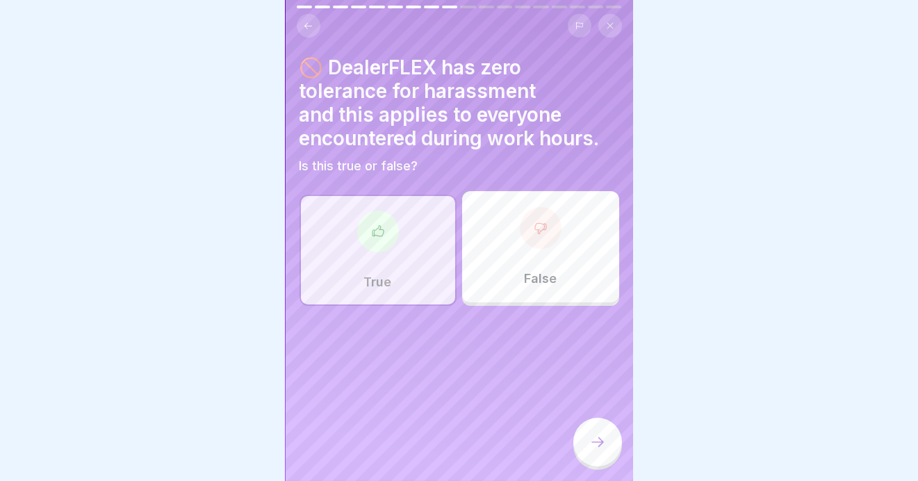
click at [587, 443] on div at bounding box center [597, 442] width 49 height 49
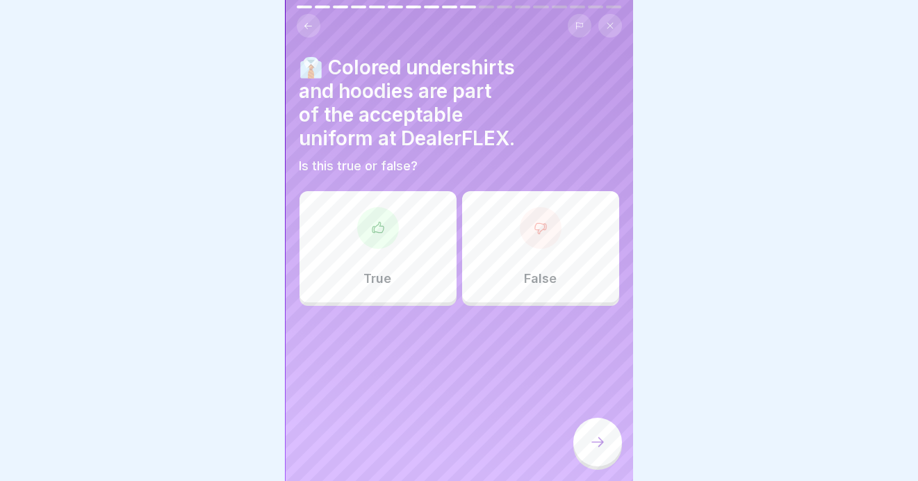
click at [524, 225] on div at bounding box center [541, 228] width 42 height 42
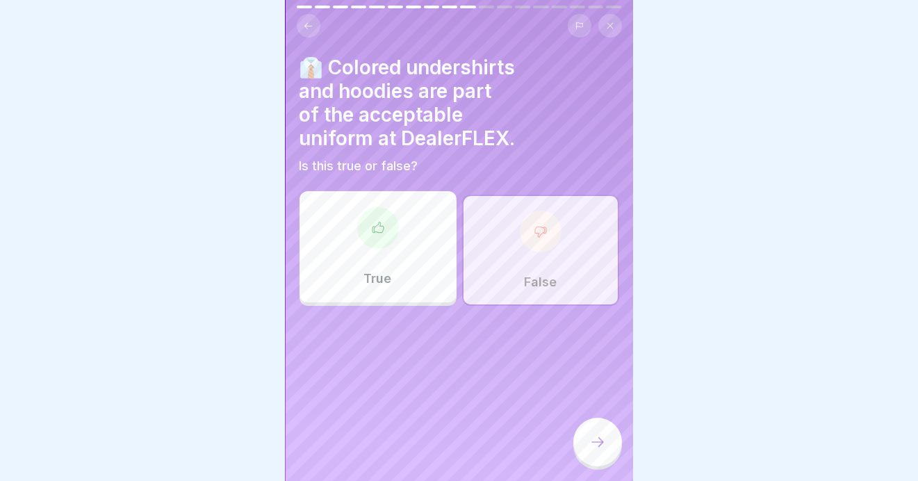
click at [605, 444] on icon at bounding box center [597, 442] width 17 height 17
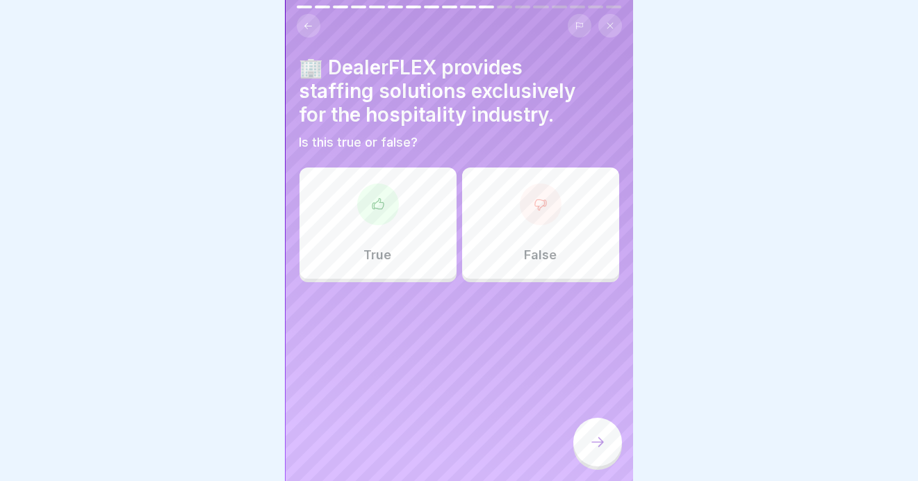
click at [537, 213] on div at bounding box center [541, 204] width 42 height 42
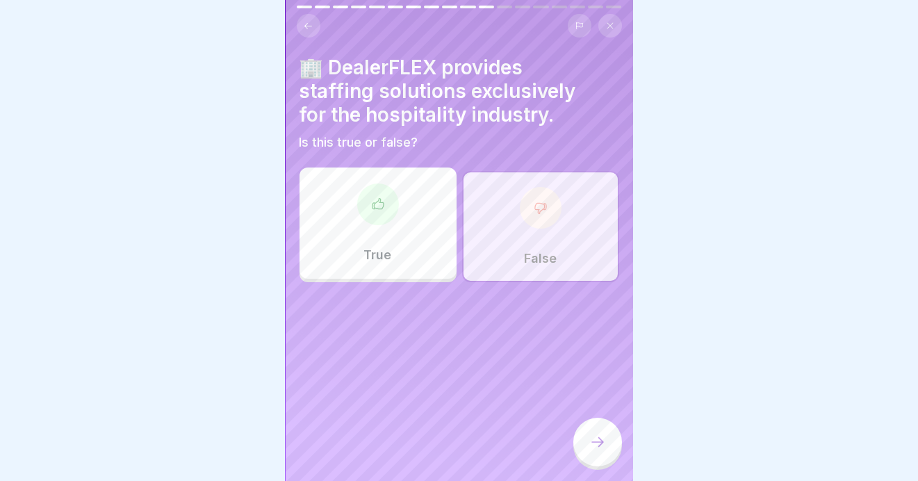
click at [596, 448] on icon at bounding box center [597, 442] width 17 height 17
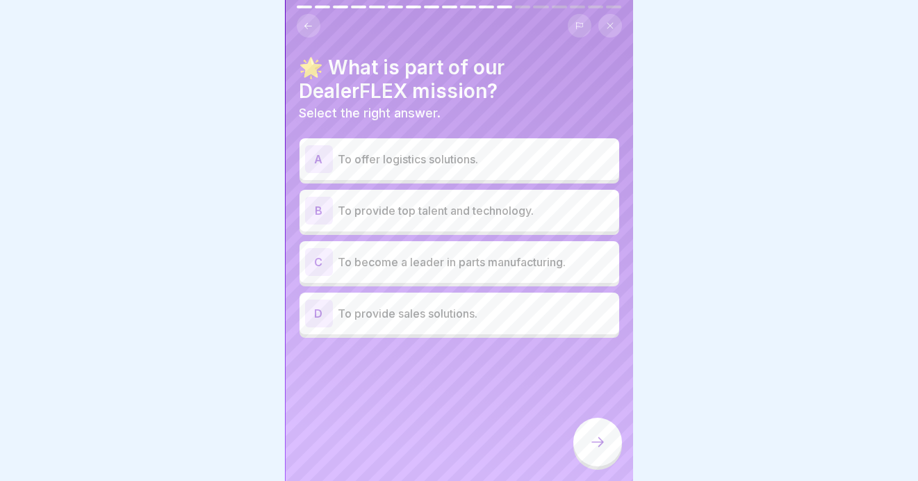
click at [362, 152] on p "To offer logistics solutions." at bounding box center [475, 159] width 275 height 17
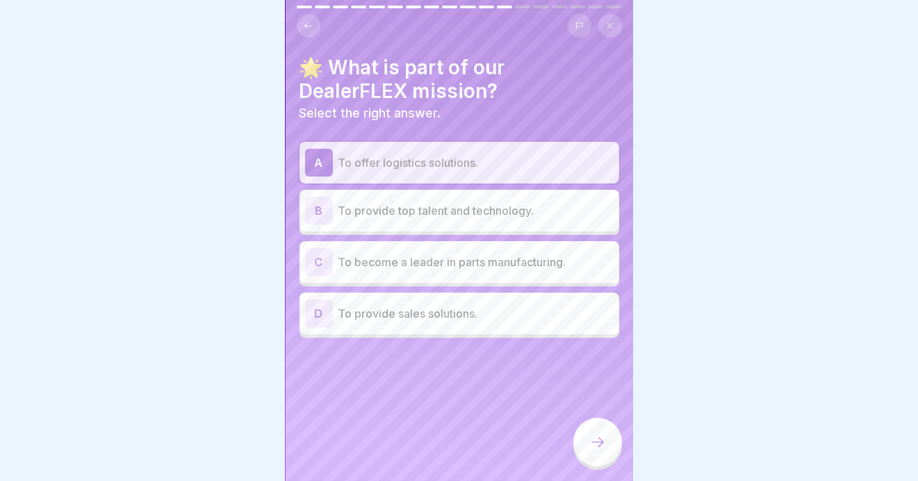
click at [596, 441] on icon at bounding box center [597, 442] width 17 height 17
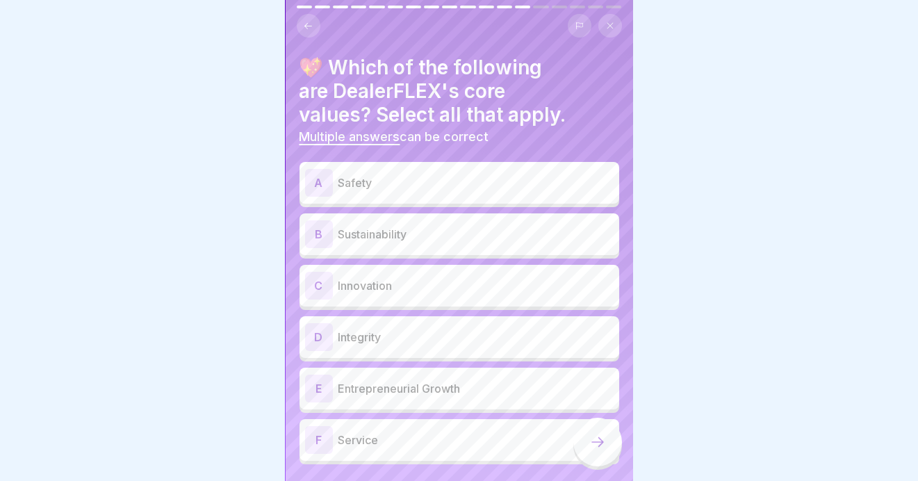
click at [346, 174] on p "Safety" at bounding box center [475, 182] width 275 height 17
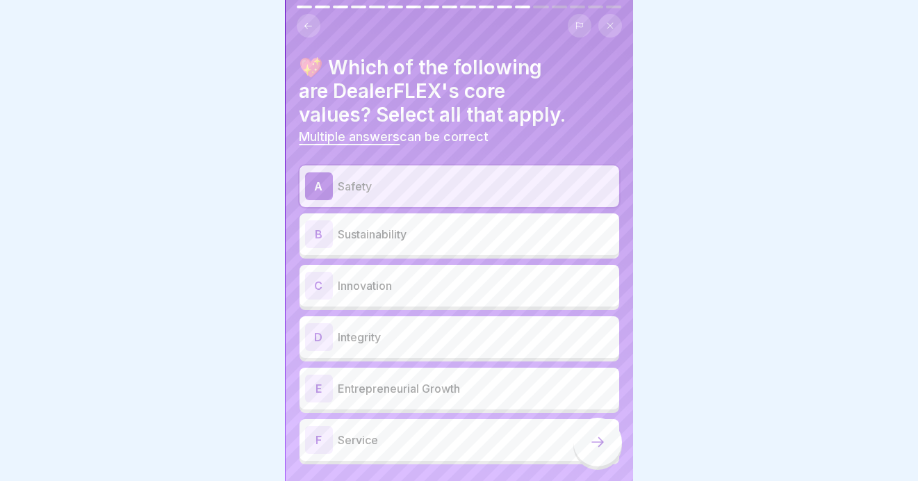
click at [320, 272] on div "C" at bounding box center [319, 286] width 28 height 28
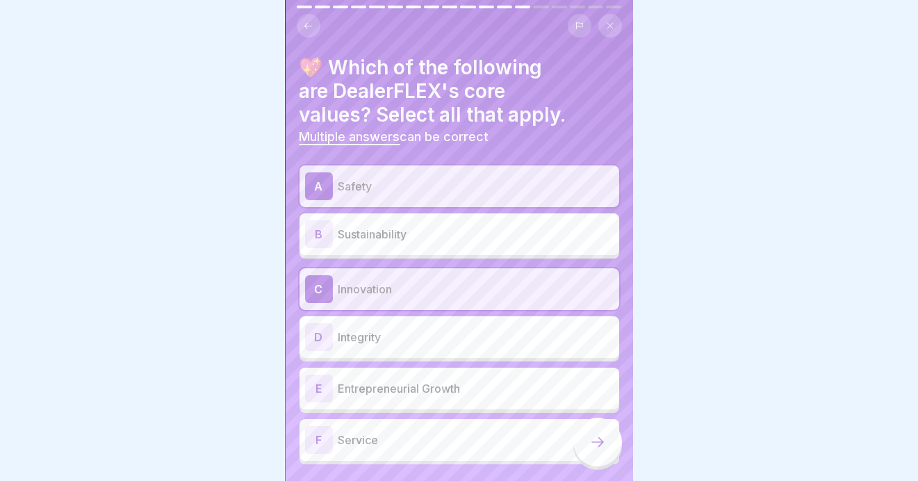
click at [322, 325] on div "D" at bounding box center [319, 337] width 28 height 28
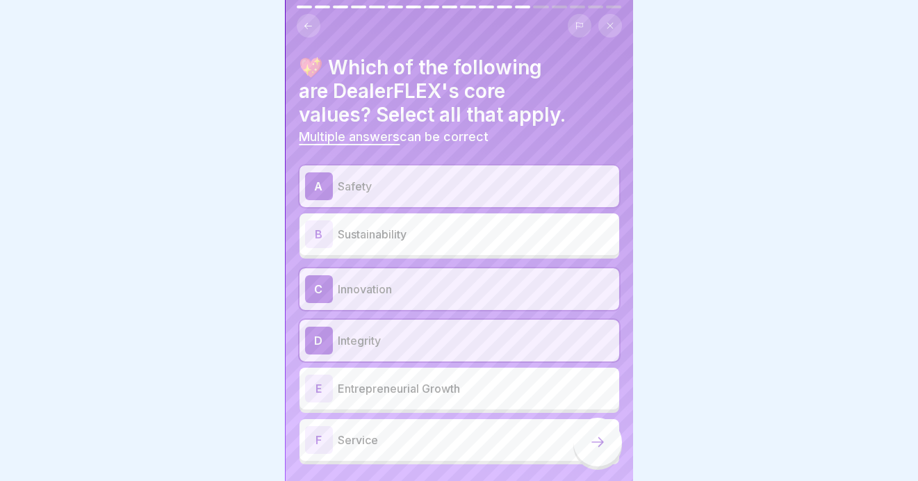
click at [313, 426] on div "F" at bounding box center [319, 440] width 28 height 28
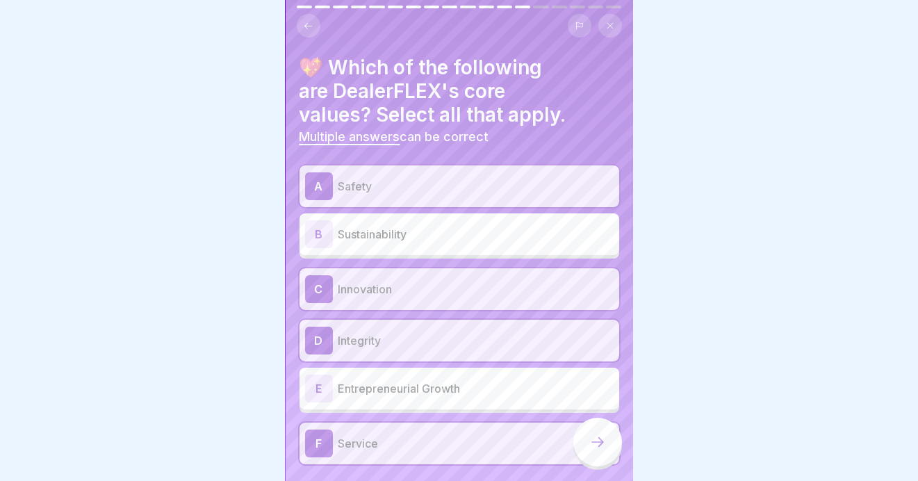
click at [318, 375] on div "E" at bounding box center [319, 389] width 28 height 28
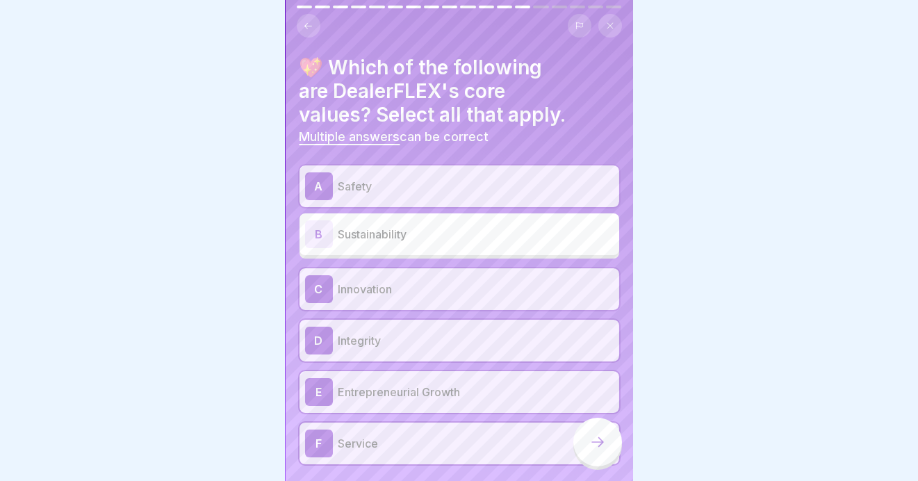
click at [592, 444] on icon at bounding box center [597, 442] width 17 height 17
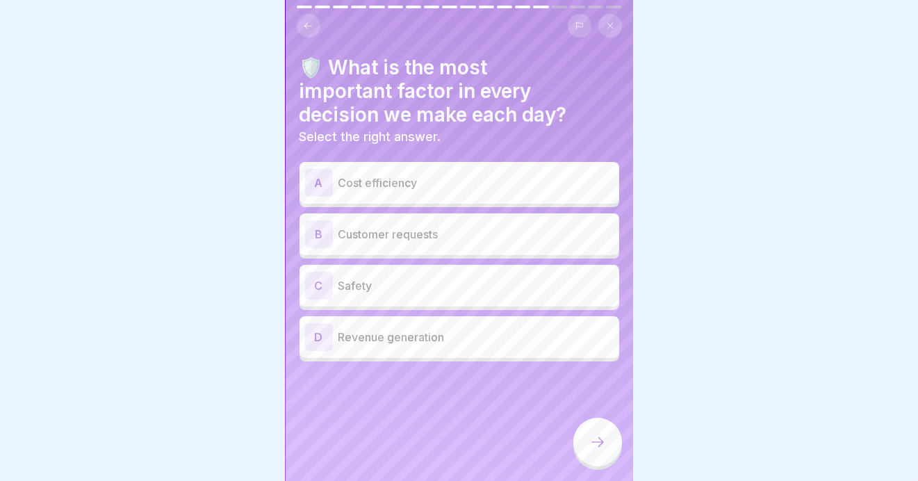
click at [322, 272] on div "C" at bounding box center [319, 286] width 28 height 28
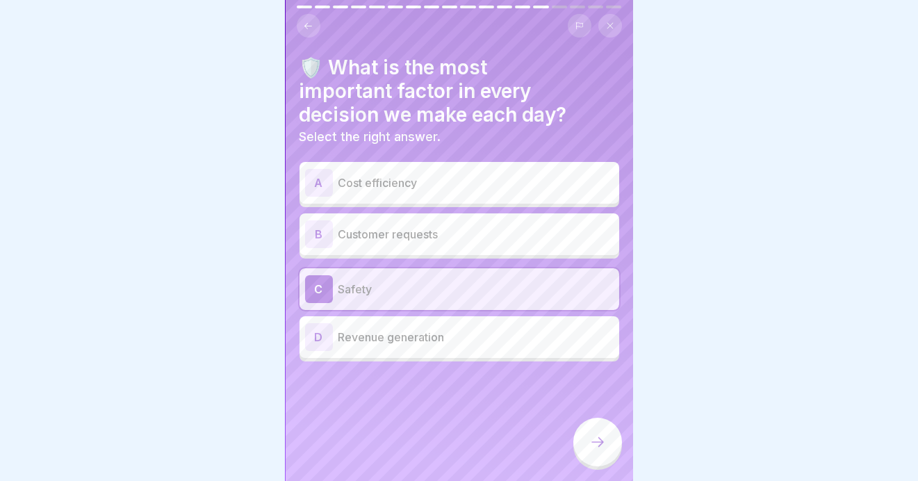
click at [604, 448] on icon at bounding box center [597, 442] width 17 height 17
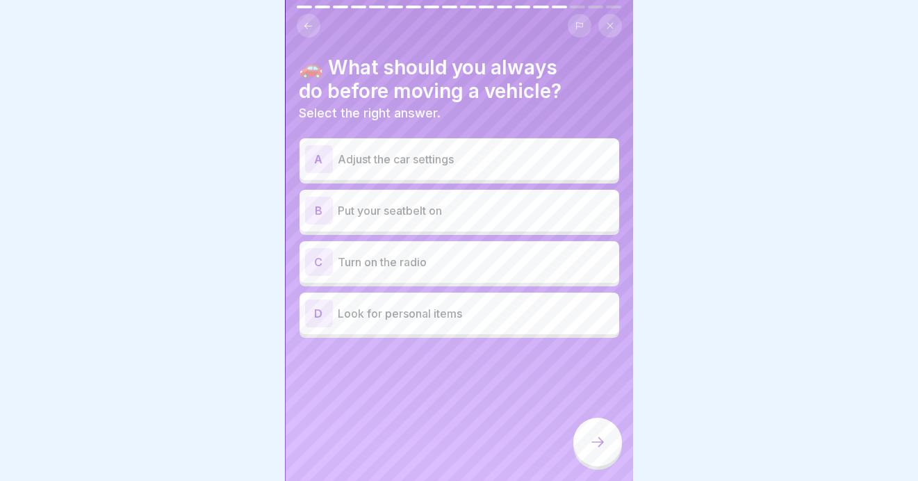
click at [366, 202] on p "Put your seatbelt on" at bounding box center [475, 210] width 275 height 17
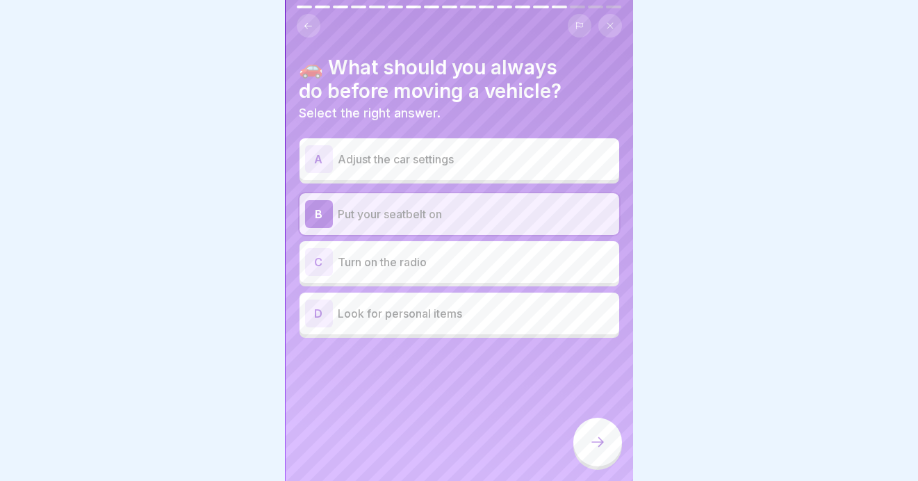
click at [595, 439] on icon at bounding box center [597, 442] width 17 height 17
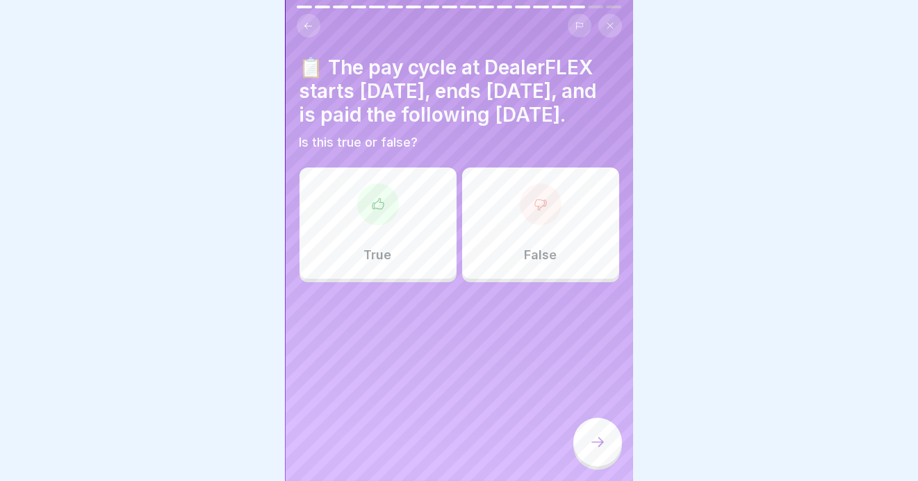
click at [370, 225] on div at bounding box center [378, 204] width 42 height 42
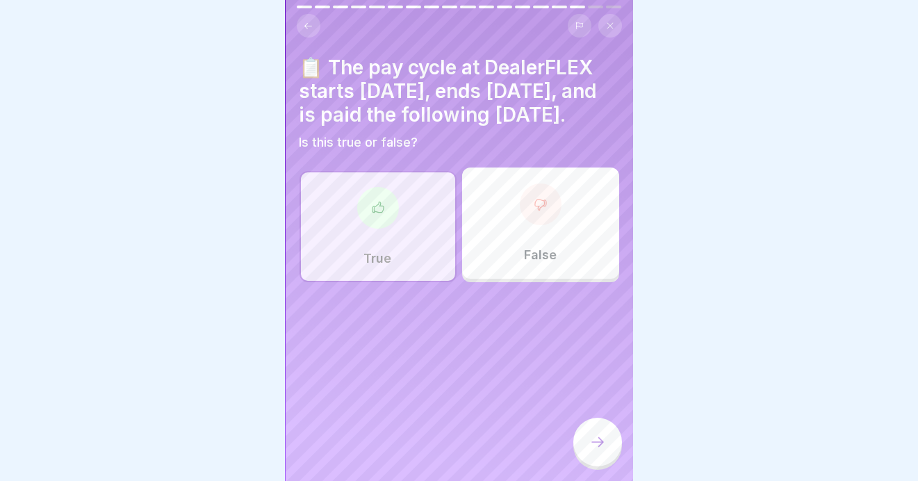
click at [587, 446] on div at bounding box center [597, 442] width 49 height 49
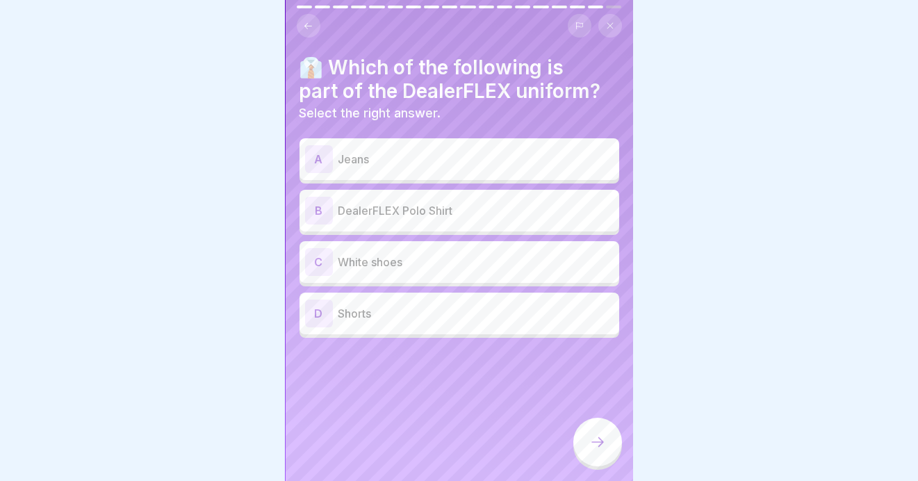
click at [379, 202] on p "DealerFLEX Polo Shirt" at bounding box center [475, 210] width 275 height 17
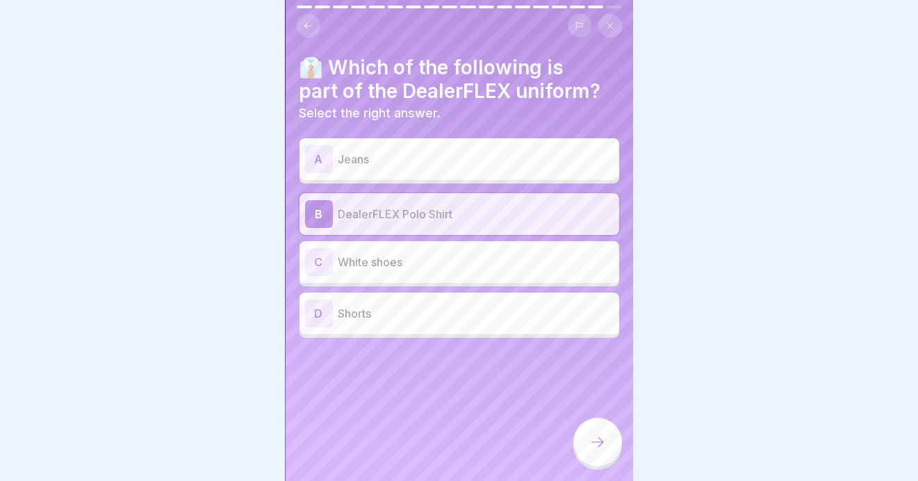
click at [601, 430] on div at bounding box center [597, 442] width 49 height 49
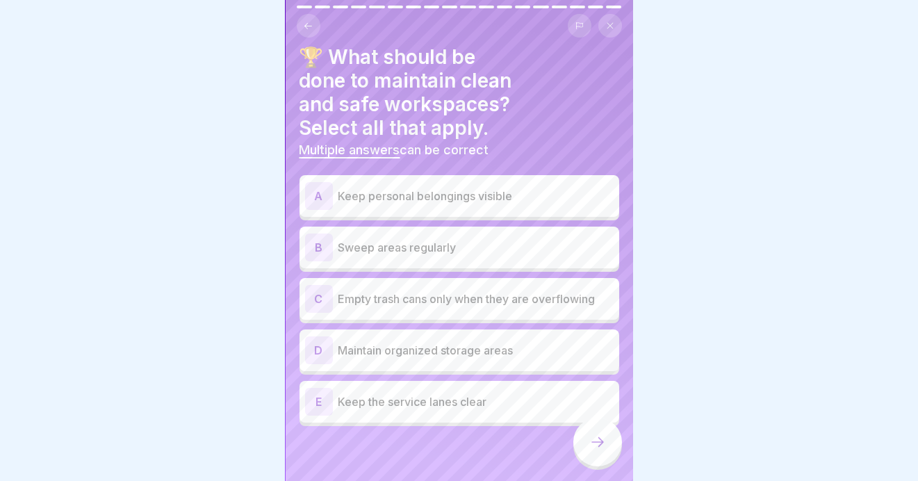
click at [318, 285] on div "C" at bounding box center [319, 299] width 28 height 28
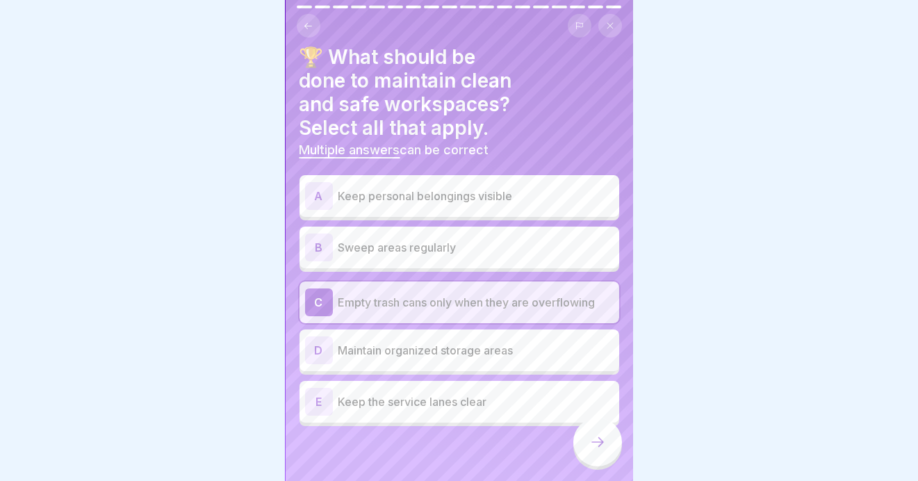
click at [324, 288] on div "C" at bounding box center [319, 302] width 28 height 28
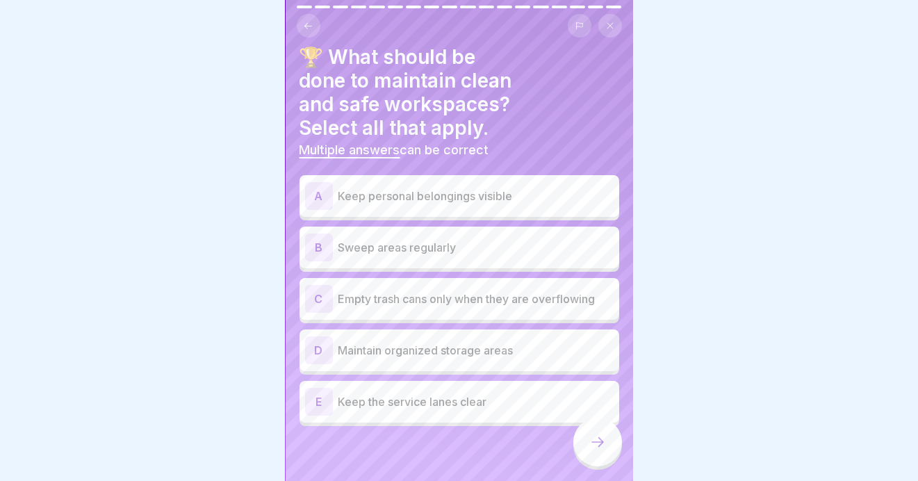
click at [323, 336] on div "D" at bounding box center [319, 350] width 28 height 28
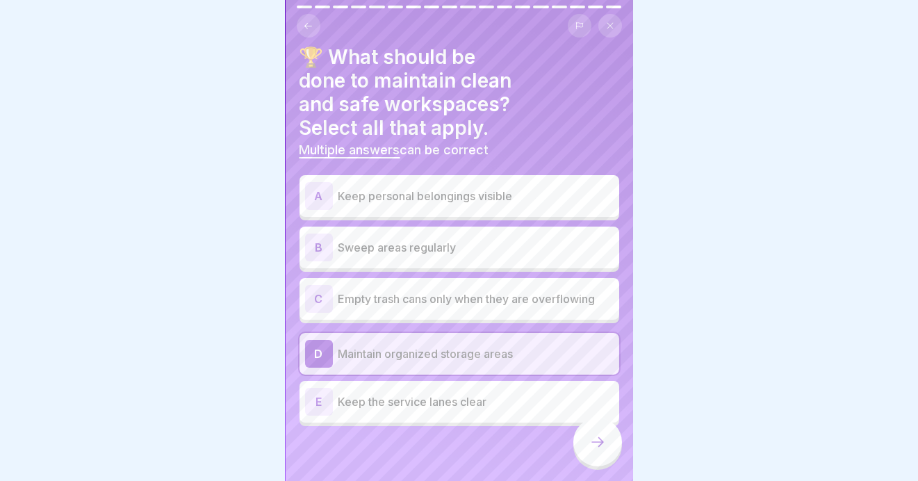
click at [320, 388] on div "E" at bounding box center [319, 402] width 28 height 28
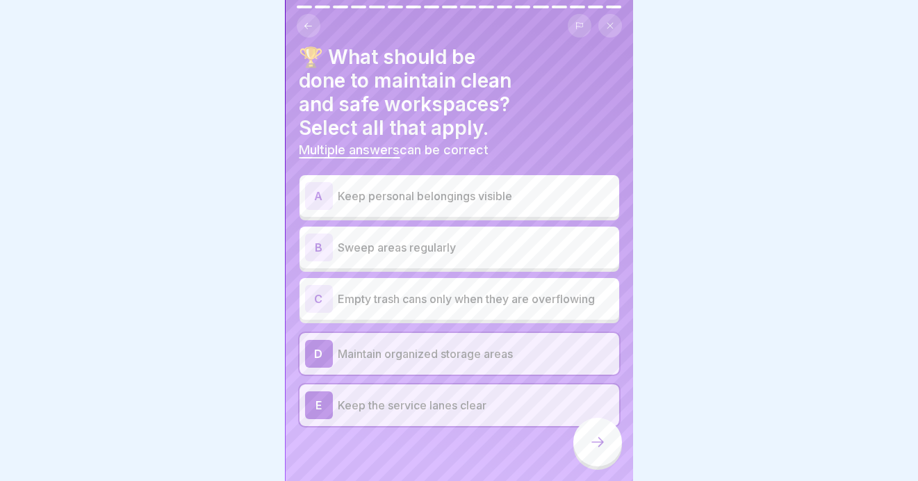
click at [316, 236] on div "B" at bounding box center [319, 248] width 28 height 28
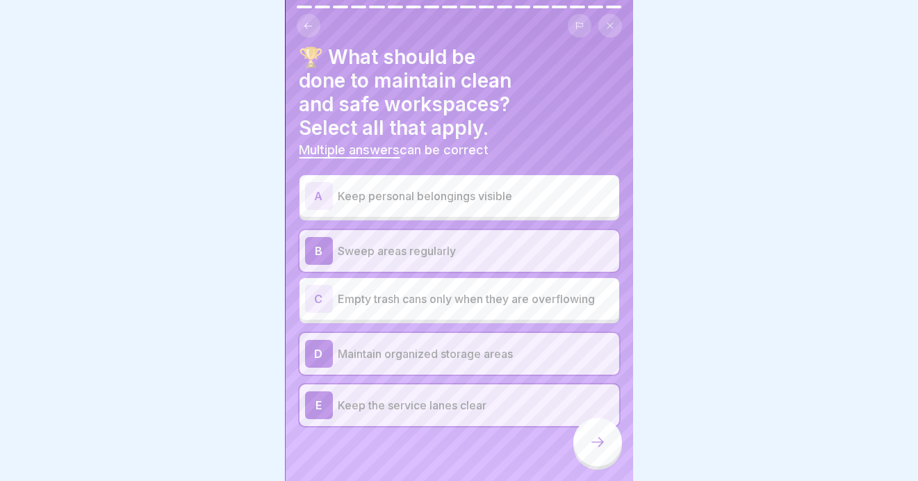
drag, startPoint x: 596, startPoint y: 437, endPoint x: 587, endPoint y: 433, distance: 10.0
click at [594, 433] on div at bounding box center [597, 442] width 49 height 49
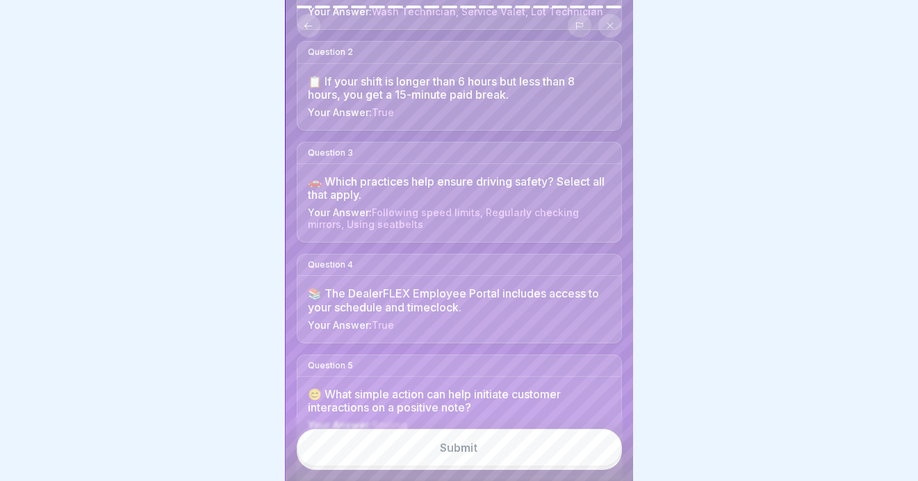
scroll to position [0, 0]
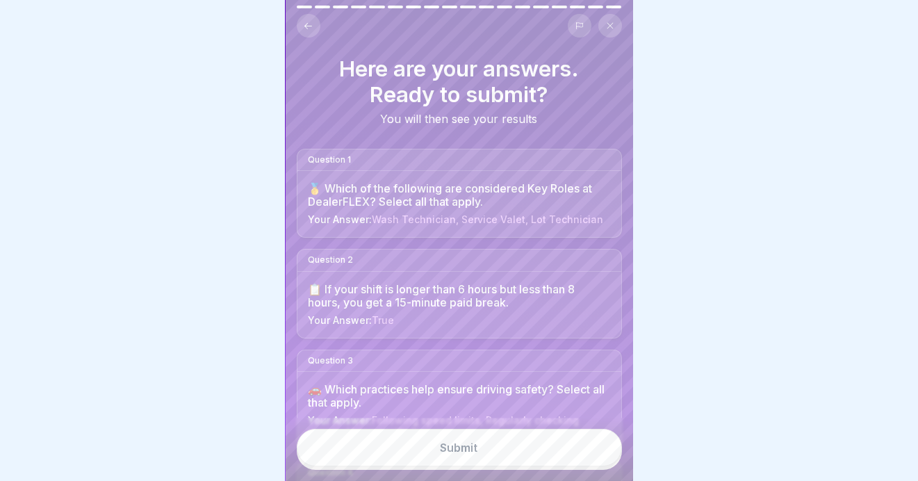
click at [387, 185] on div "🥇 Which of the following are considered Key Roles at DealerFLEX? Select all tha…" at bounding box center [460, 195] width 302 height 26
click at [341, 149] on div "Question 1" at bounding box center [459, 160] width 324 height 22
click at [566, 213] on span "Wash Technician, Service Valet, Lot Technician" at bounding box center [488, 219] width 231 height 12
click at [303, 6] on div "English Assessment Orientation Quiz Let's test your knowledge of DealerFLEX's h…" at bounding box center [460, 240] width 348 height 481
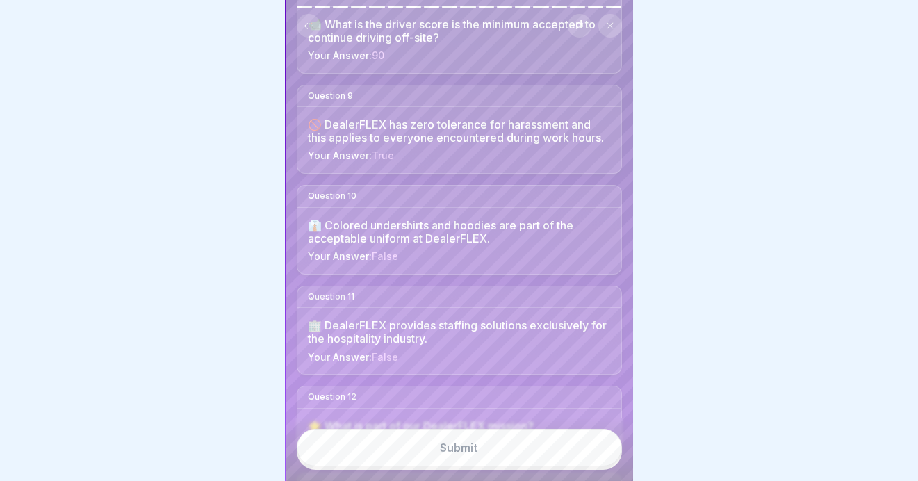
scroll to position [1531, 0]
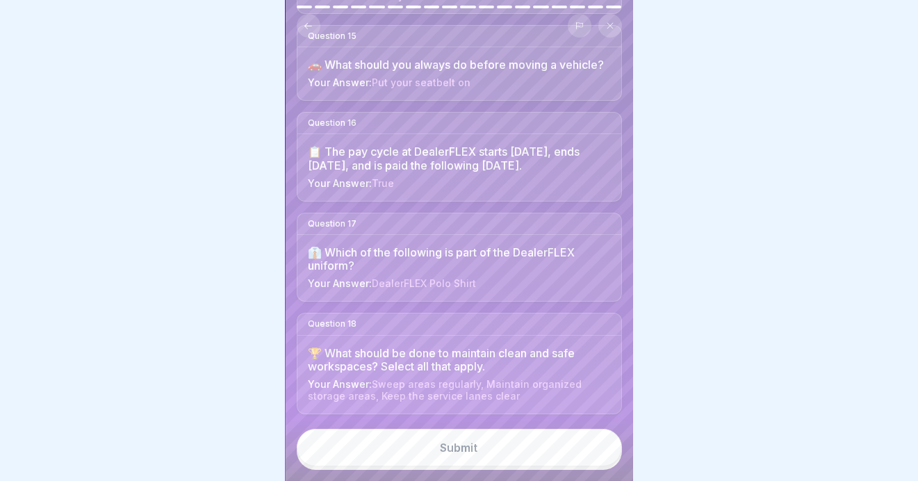
click at [452, 454] on div "Submit" at bounding box center [460, 447] width 38 height 13
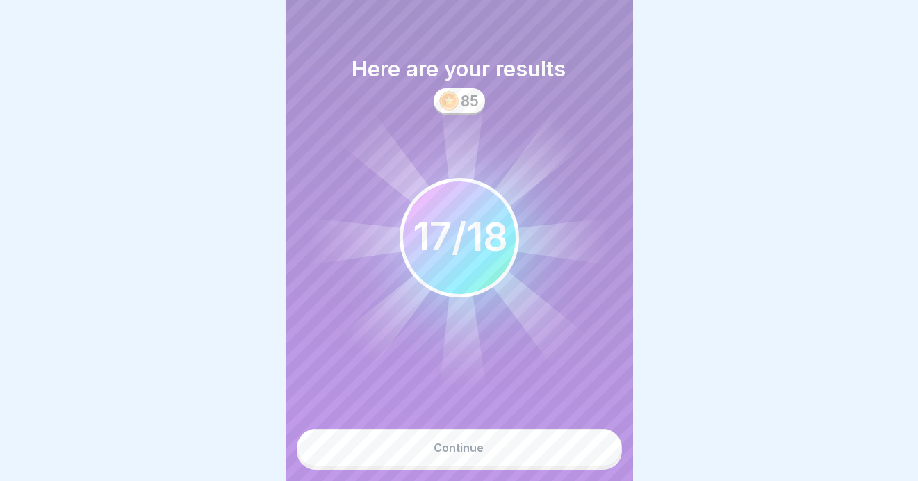
click at [454, 454] on div "Continue" at bounding box center [459, 447] width 50 height 13
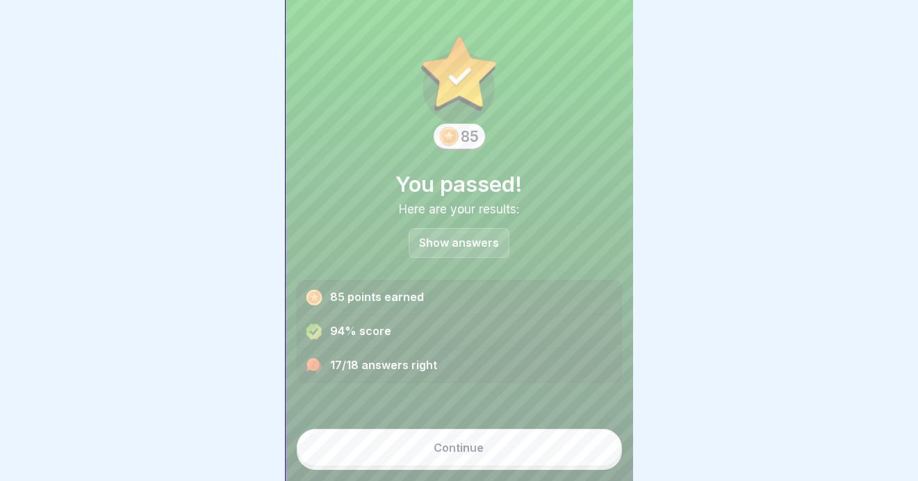
click at [451, 234] on div "Show answers" at bounding box center [459, 243] width 101 height 30
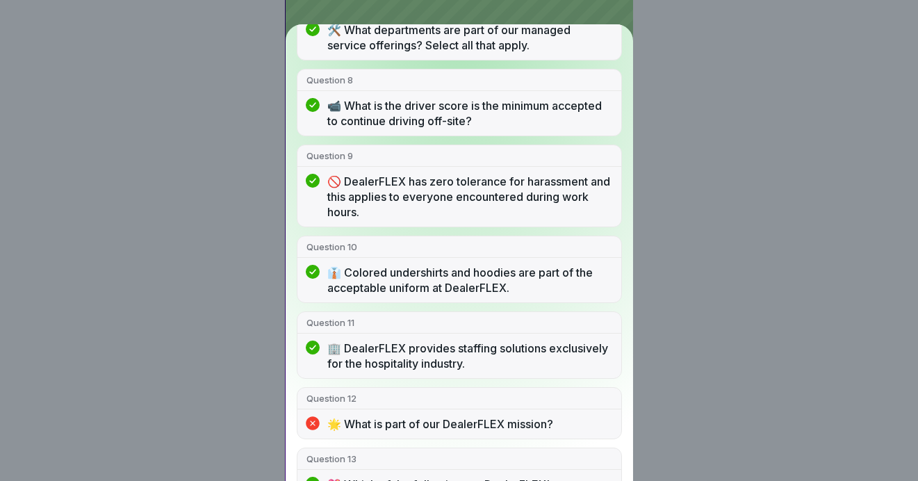
scroll to position [0, 0]
click at [567, 13] on div "You passed! 17/18 answers right Question 1 🥇 Which of the following are conside…" at bounding box center [460, 240] width 348 height 481
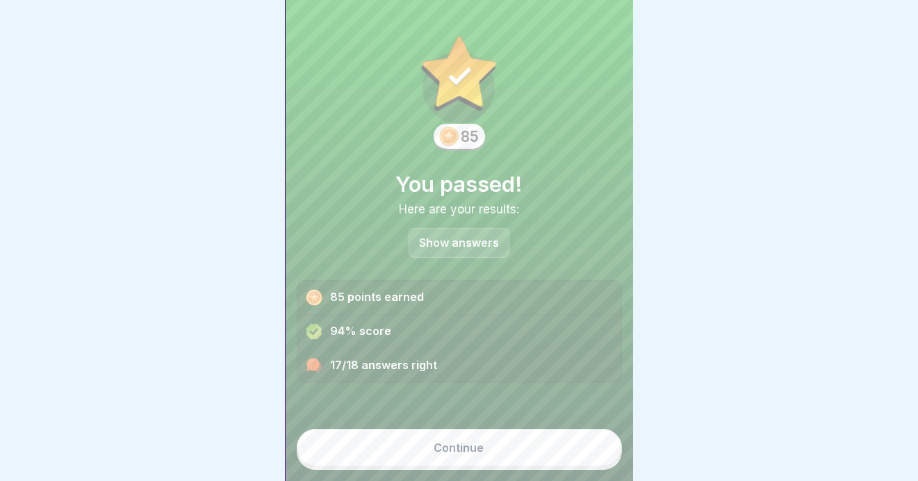
scroll to position [10, 0]
click at [443, 448] on div "Continue" at bounding box center [459, 447] width 50 height 13
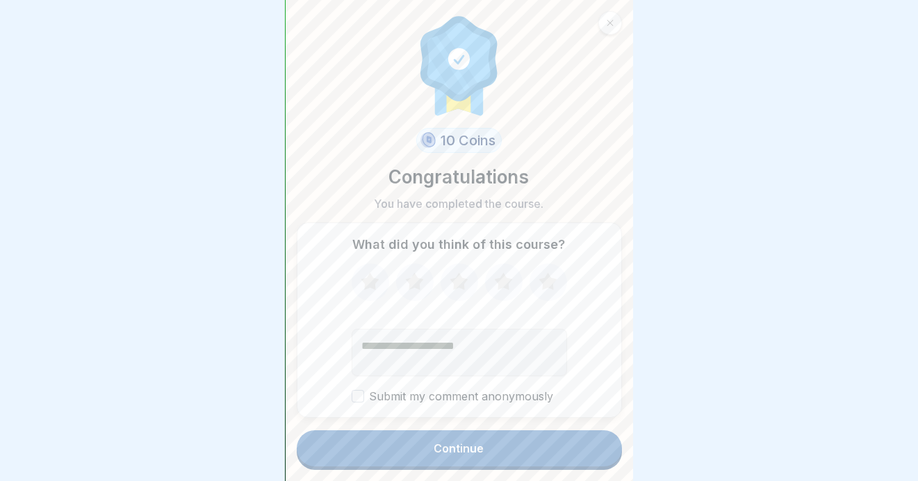
click at [541, 275] on icon at bounding box center [548, 280] width 18 height 17
click at [365, 339] on textarea "Add comment (optional)" at bounding box center [459, 352] width 215 height 47
click at [410, 452] on button "Continue" at bounding box center [459, 448] width 325 height 36
click at [353, 390] on button "Submit my comment anonymously" at bounding box center [358, 396] width 13 height 13
click at [352, 390] on button "Submit my comment anonymously" at bounding box center [358, 396] width 13 height 13
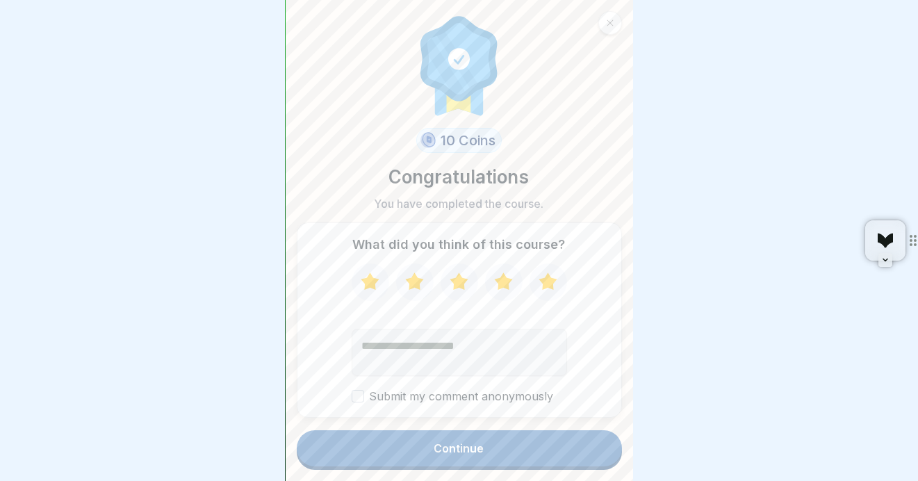
click at [451, 447] on div "Continue" at bounding box center [459, 448] width 50 height 13
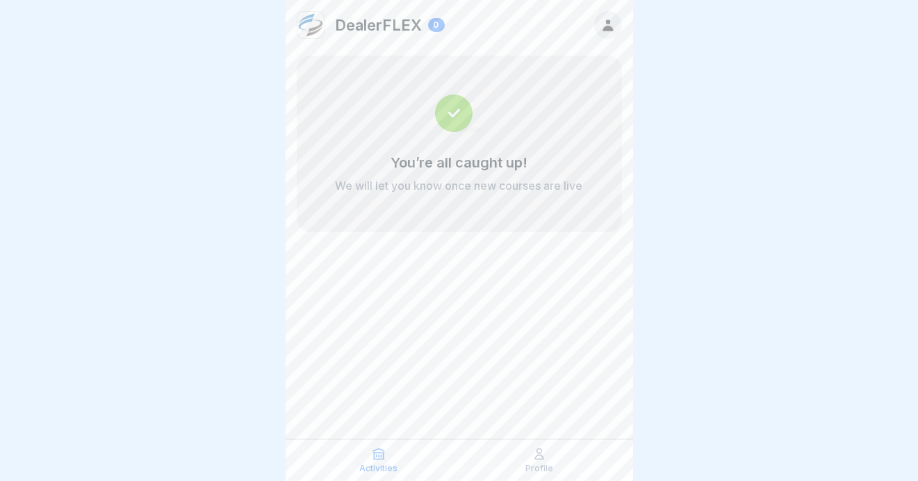
click at [538, 454] on icon at bounding box center [539, 454] width 14 height 14
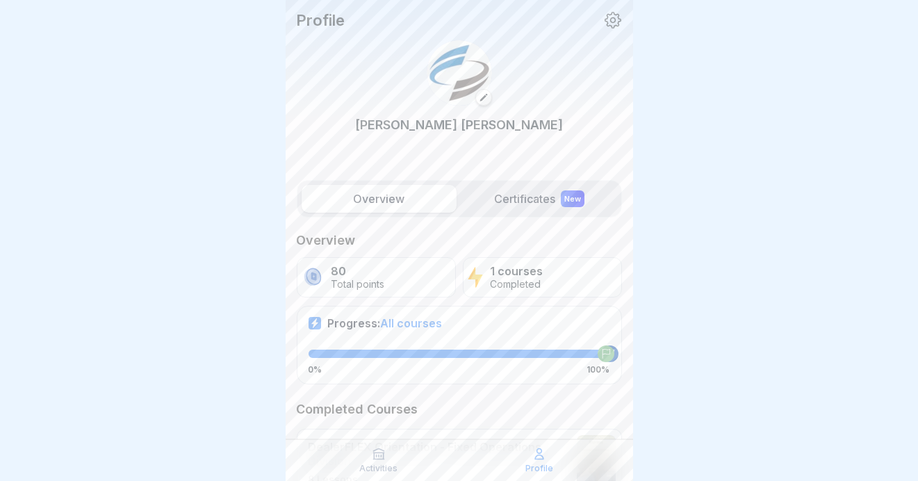
click at [498, 195] on label "Certificates New" at bounding box center [539, 199] width 155 height 28
